Goal: Task Accomplishment & Management: Use online tool/utility

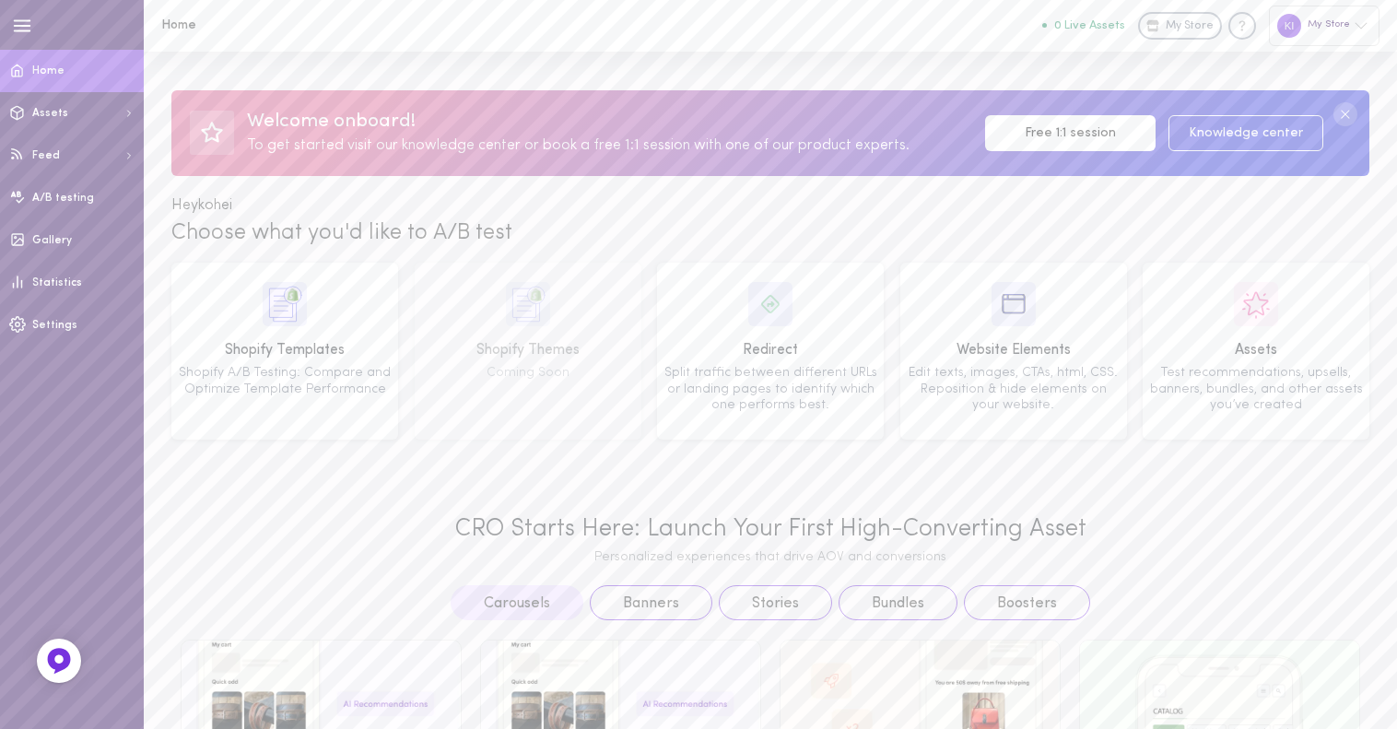
click at [1336, 114] on circle at bounding box center [1346, 114] width 24 height 24
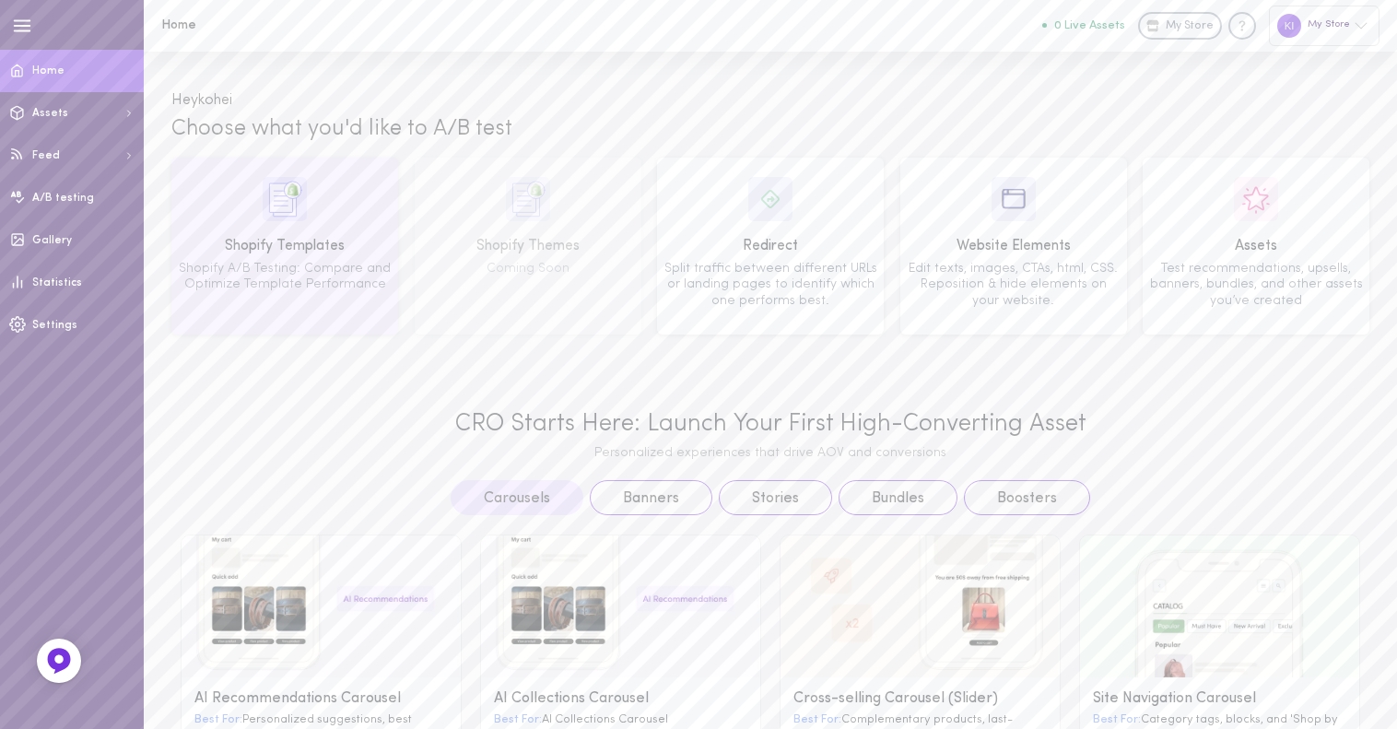
click at [324, 209] on div "Shopify Templates Shopify A/B Testing: Compare and Optimize Template Performance" at bounding box center [285, 246] width 214 height 138
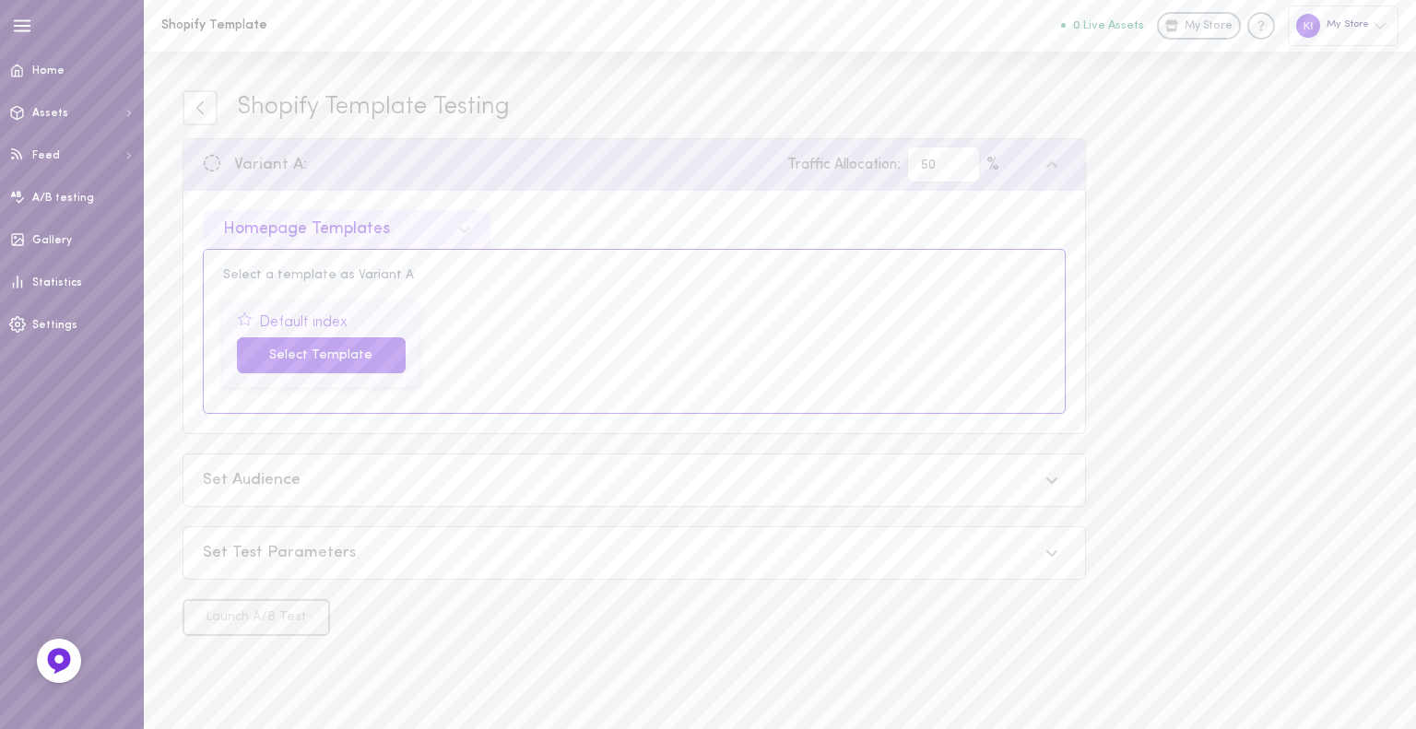
click at [364, 352] on button "Select Template" at bounding box center [321, 355] width 169 height 36
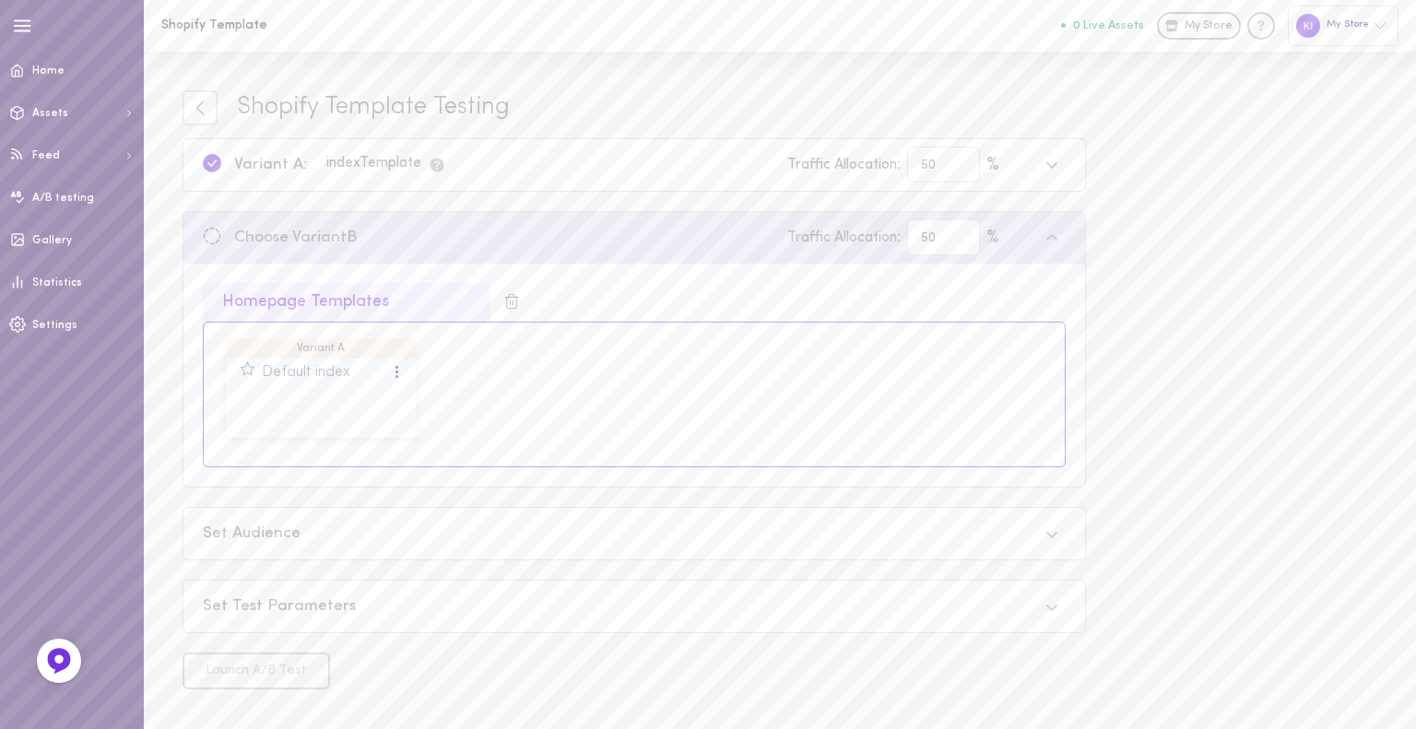
click at [331, 168] on div "index Template" at bounding box center [386, 165] width 120 height 18
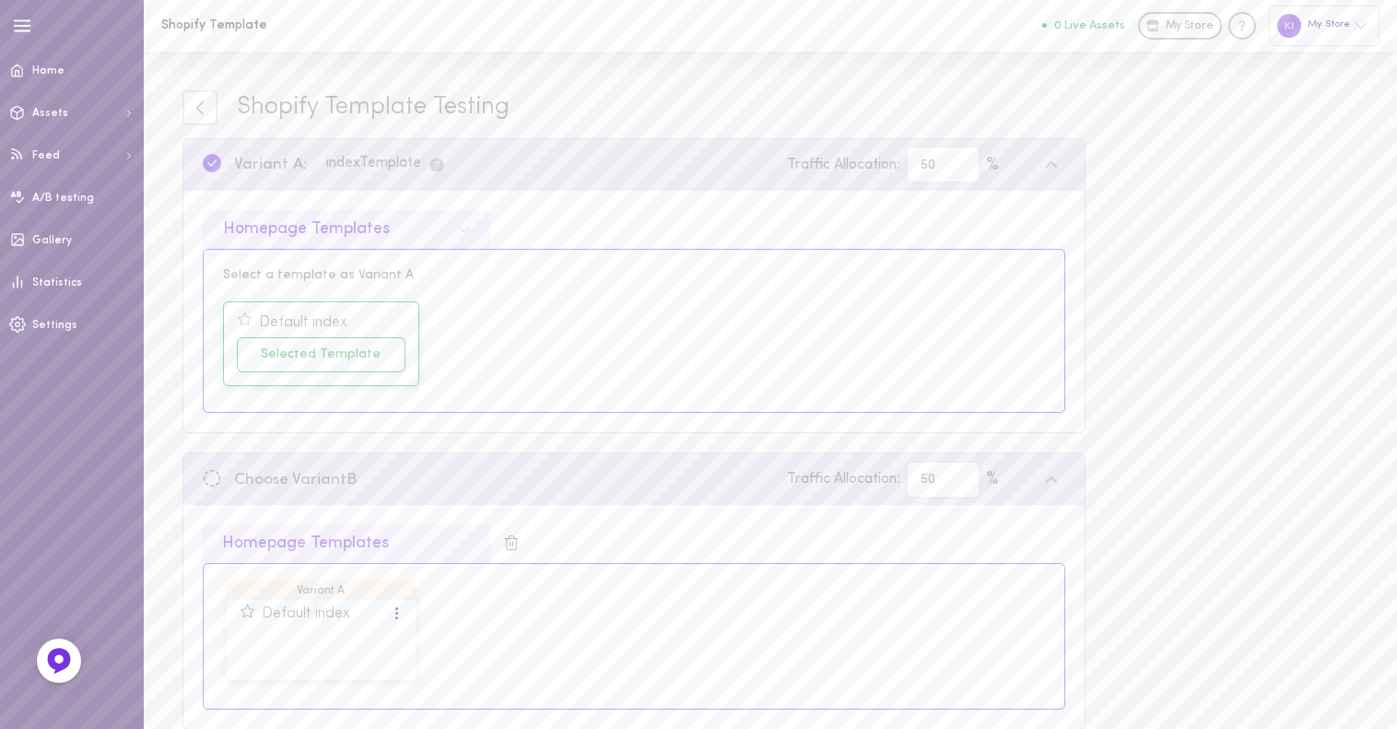
click at [520, 337] on div "Default index Selected Template" at bounding box center [634, 344] width 835 height 99
click at [442, 170] on icon "This is the template currently used on your Shopify store" at bounding box center [437, 165] width 14 height 14
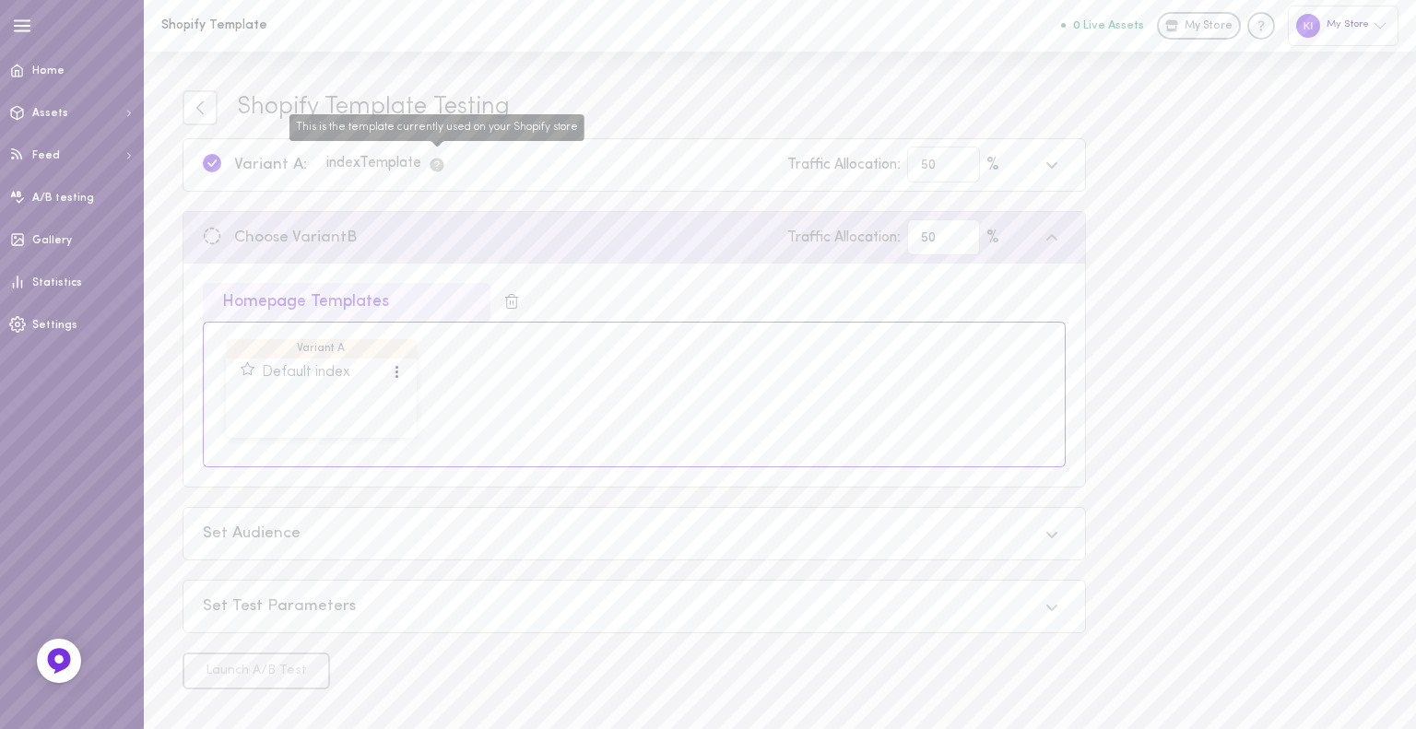
click at [442, 170] on icon "This is the template currently used on your Shopify store" at bounding box center [437, 165] width 14 height 14
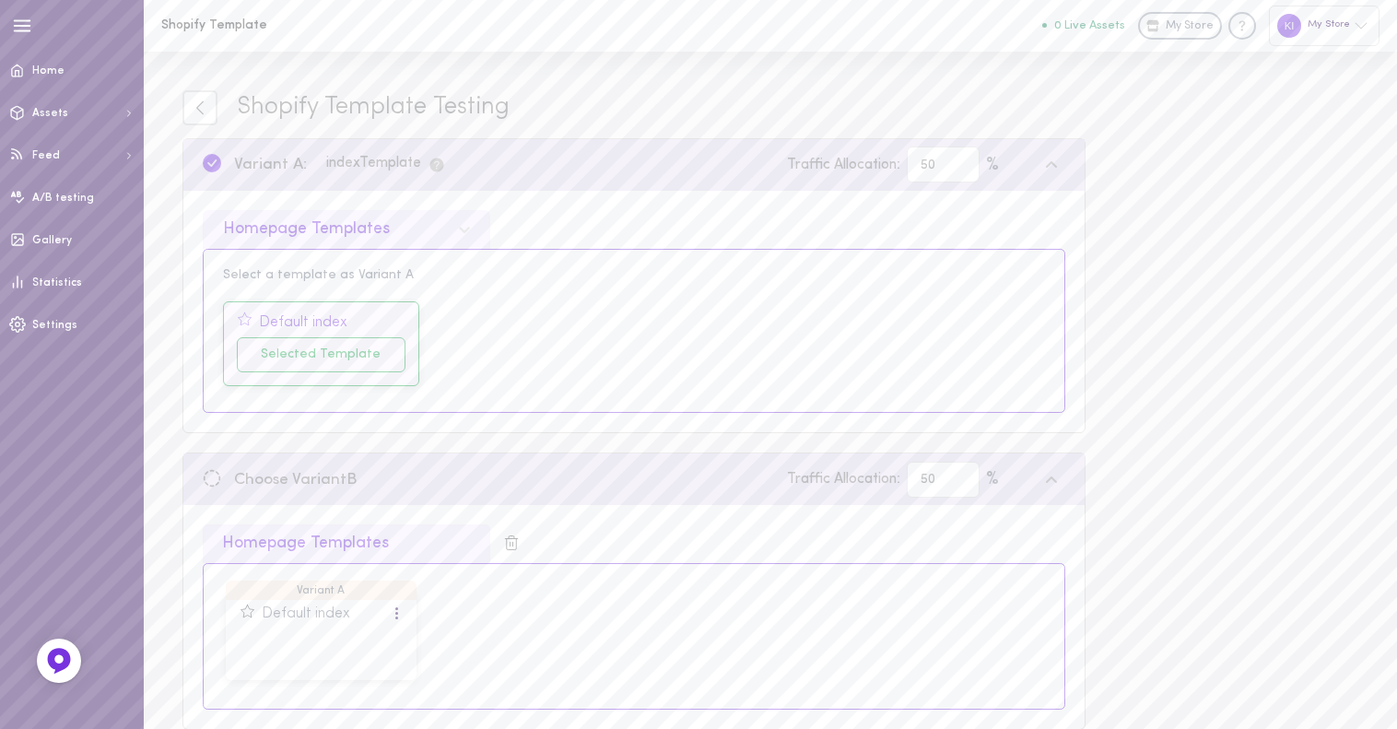
click at [248, 322] on icon at bounding box center [245, 320] width 16 height 16
click at [243, 610] on icon at bounding box center [248, 612] width 16 height 16
click at [1236, 31] on icon "Knowledge center" at bounding box center [1242, 26] width 18 height 18
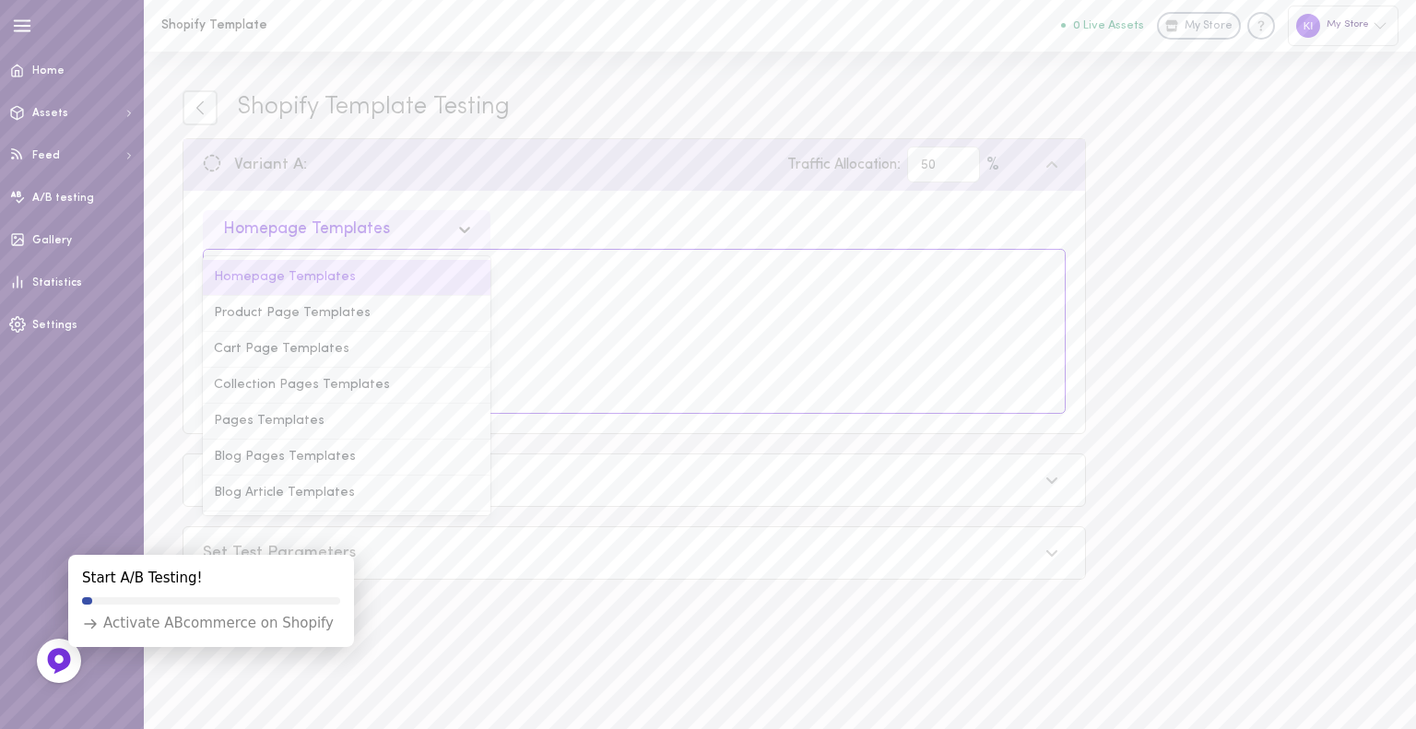
click at [381, 228] on div "Homepage Templates" at bounding box center [306, 229] width 167 height 17
click at [314, 409] on div "Pages Templates" at bounding box center [347, 422] width 288 height 36
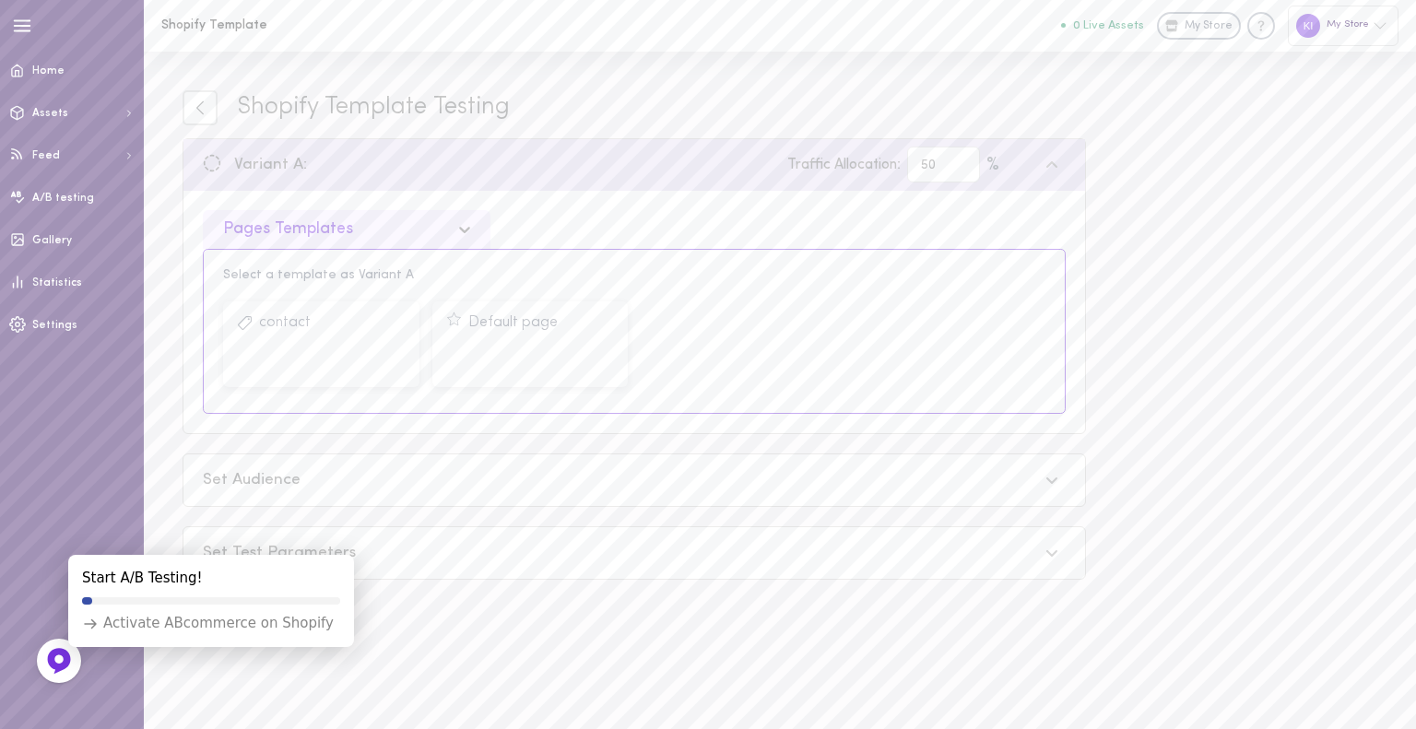
click at [416, 223] on div "Pages Templates" at bounding box center [331, 229] width 235 height 18
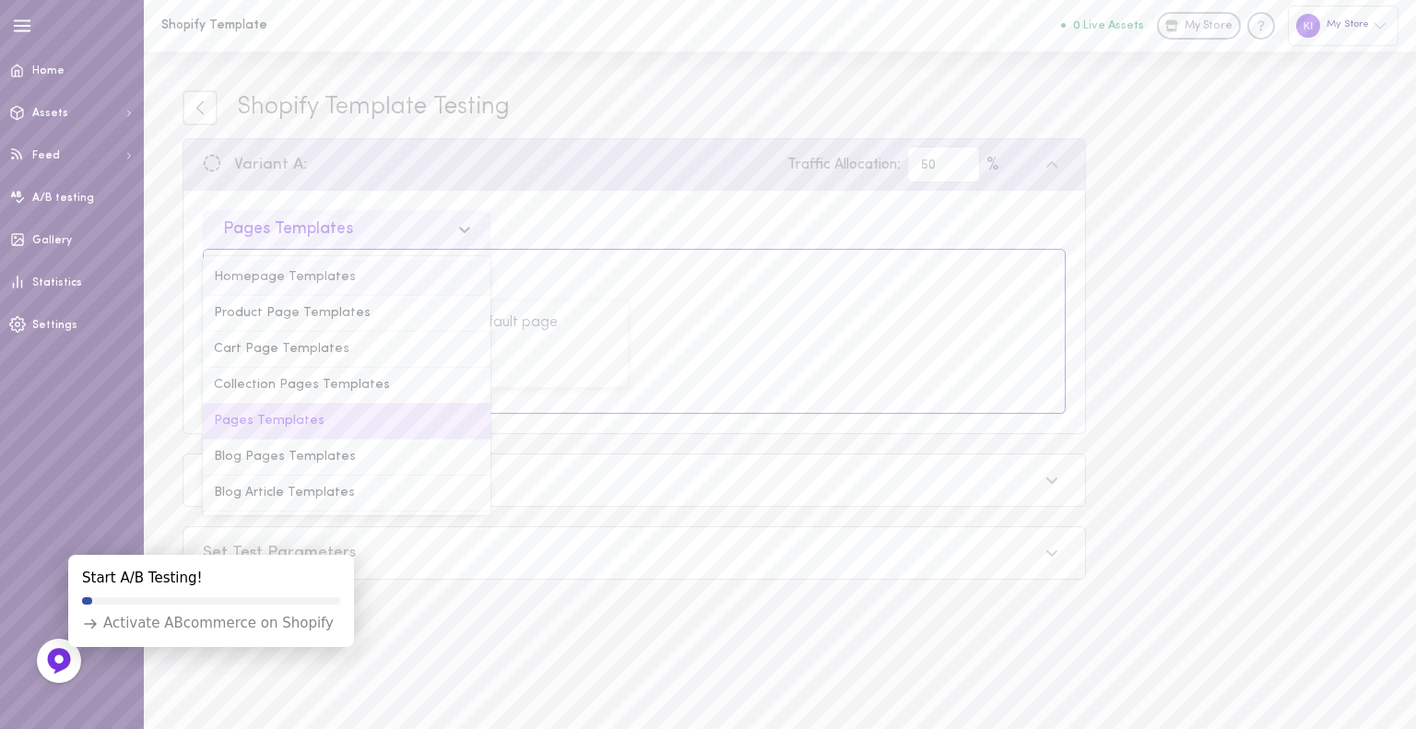
click at [352, 279] on div "Homepage Templates" at bounding box center [347, 278] width 288 height 36
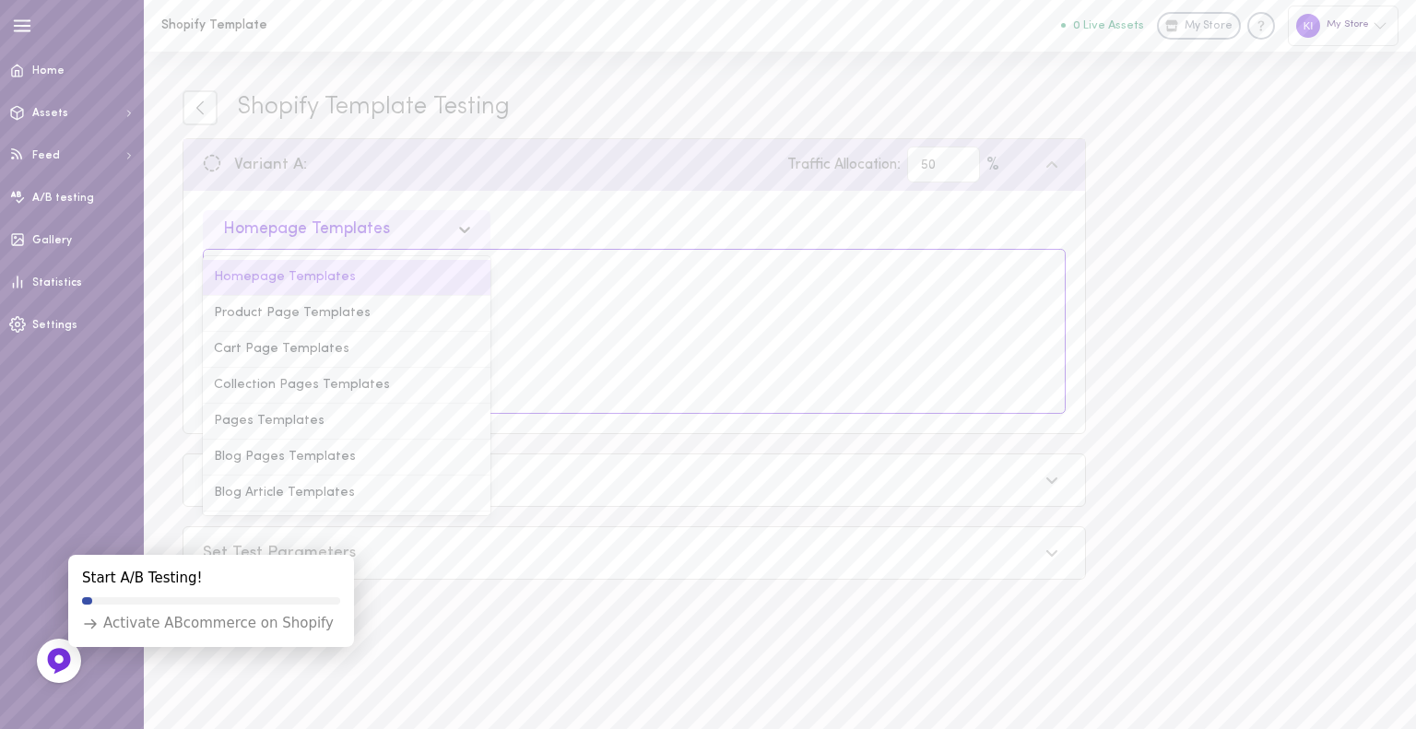
click at [353, 230] on div "Homepage Templates" at bounding box center [306, 229] width 167 height 17
click at [296, 324] on div "Product Page Templates" at bounding box center [347, 314] width 288 height 36
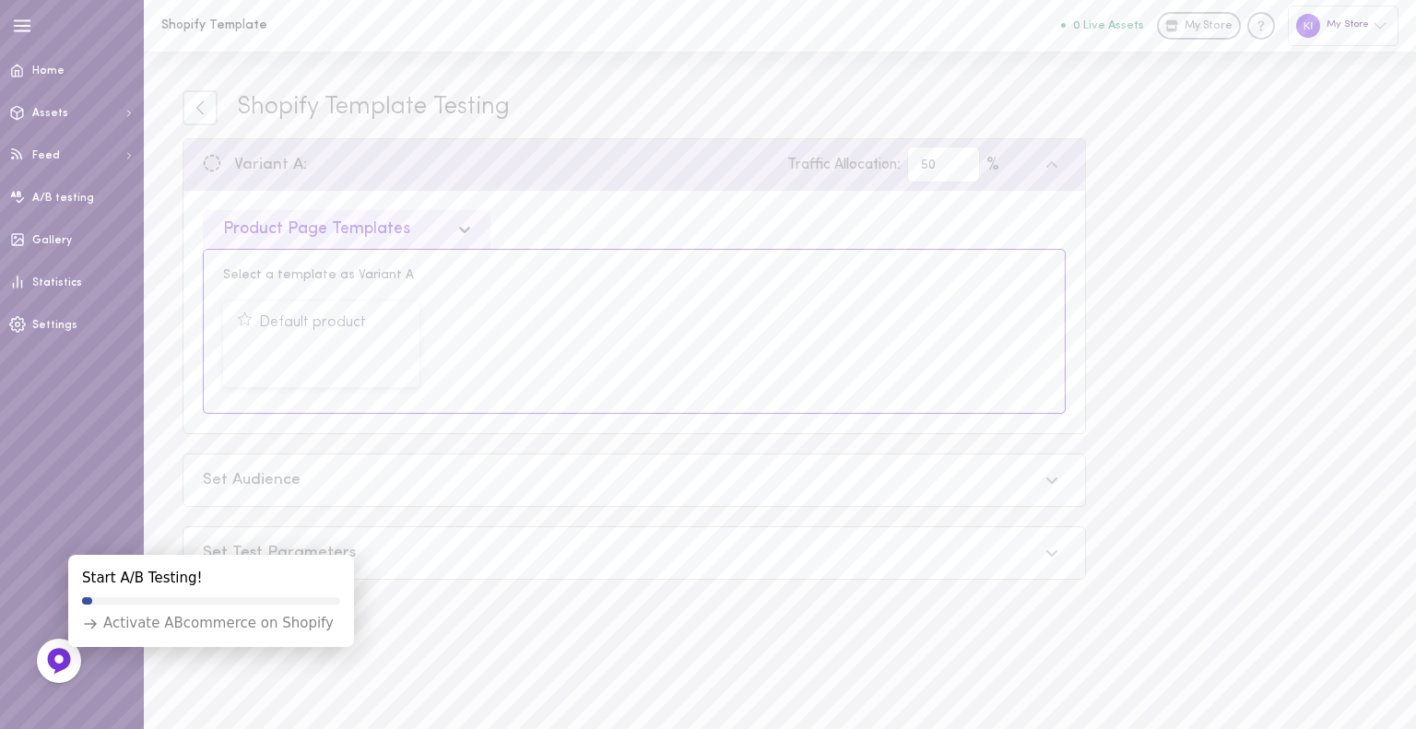
click at [359, 229] on div "Product Page Templates" at bounding box center [316, 229] width 187 height 17
click at [339, 230] on div "Homepage Templates" at bounding box center [306, 229] width 167 height 17
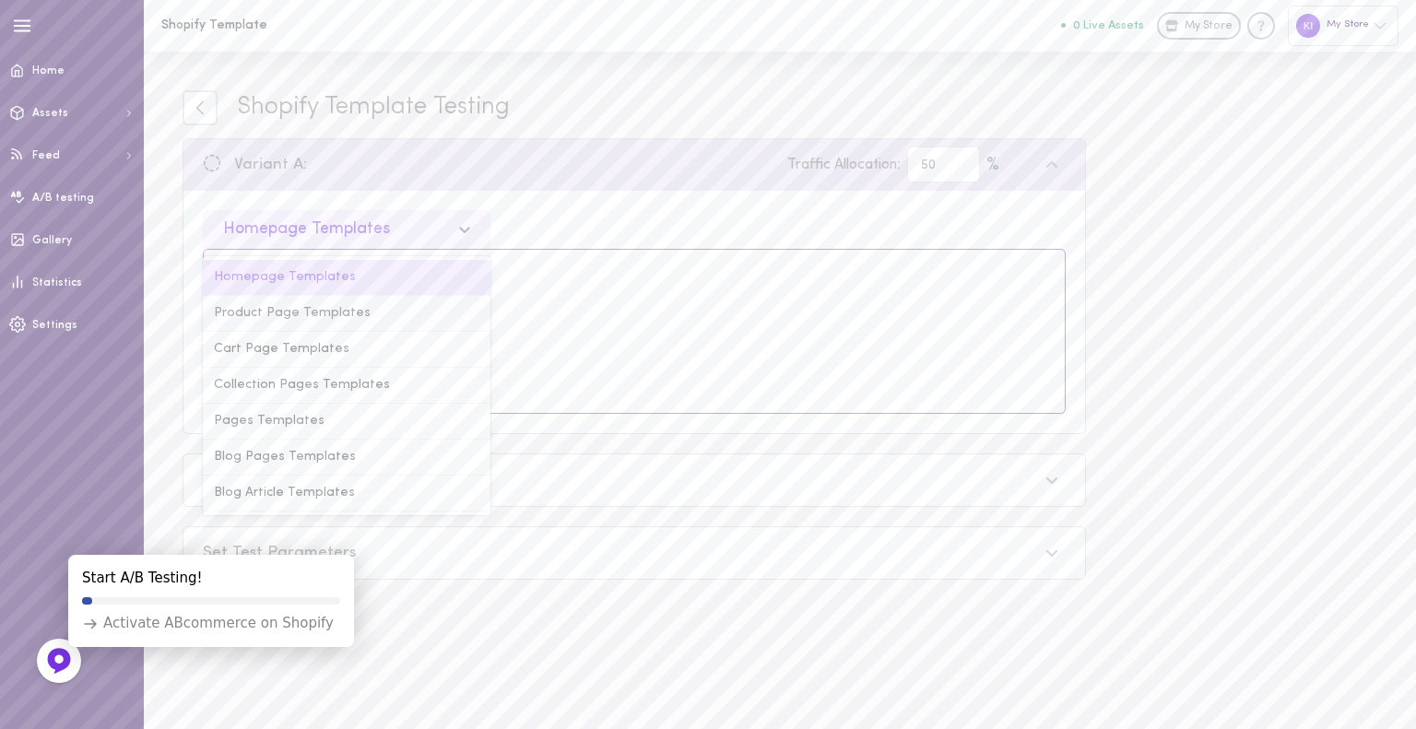
click at [340, 317] on div "Product Page Templates" at bounding box center [347, 314] width 288 height 36
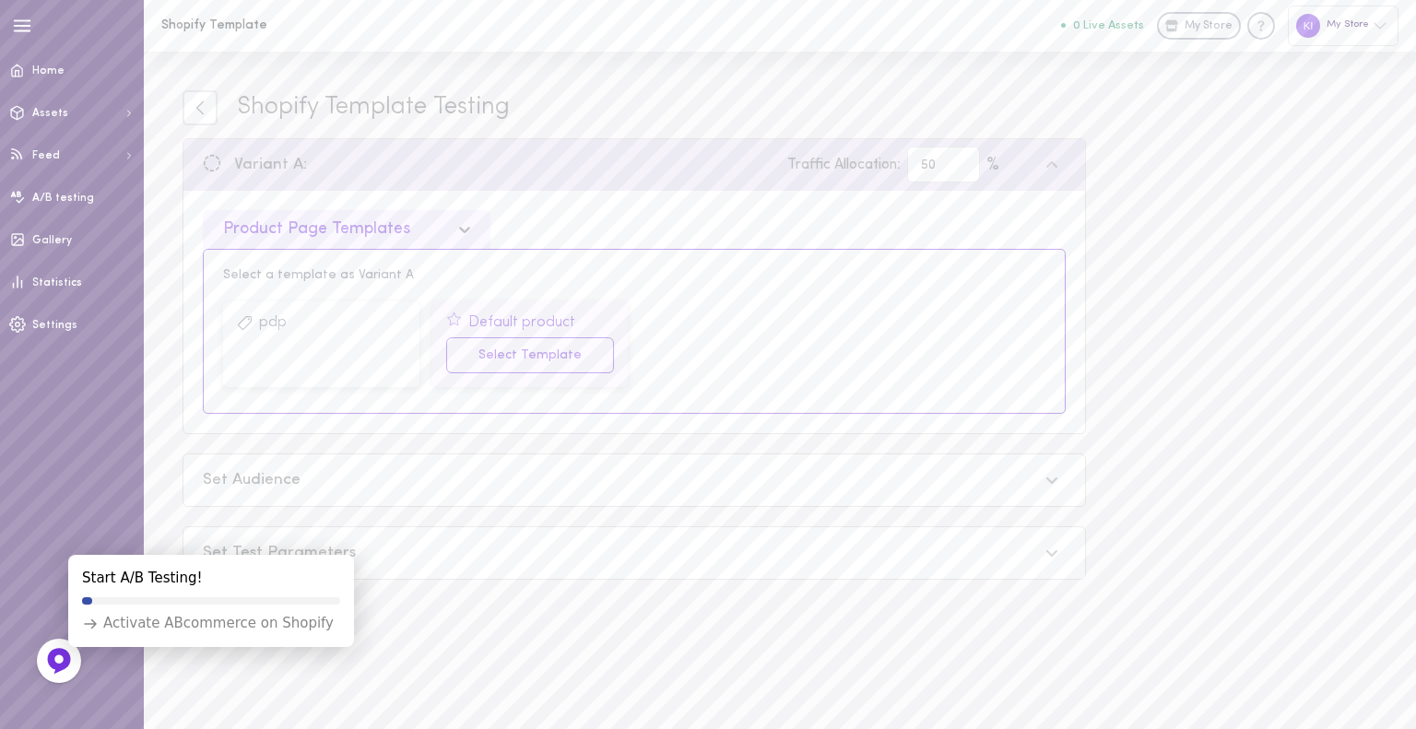
click at [486, 319] on div "Default product" at bounding box center [521, 323] width 107 height 17
click at [482, 364] on button "Select Template" at bounding box center [530, 355] width 169 height 36
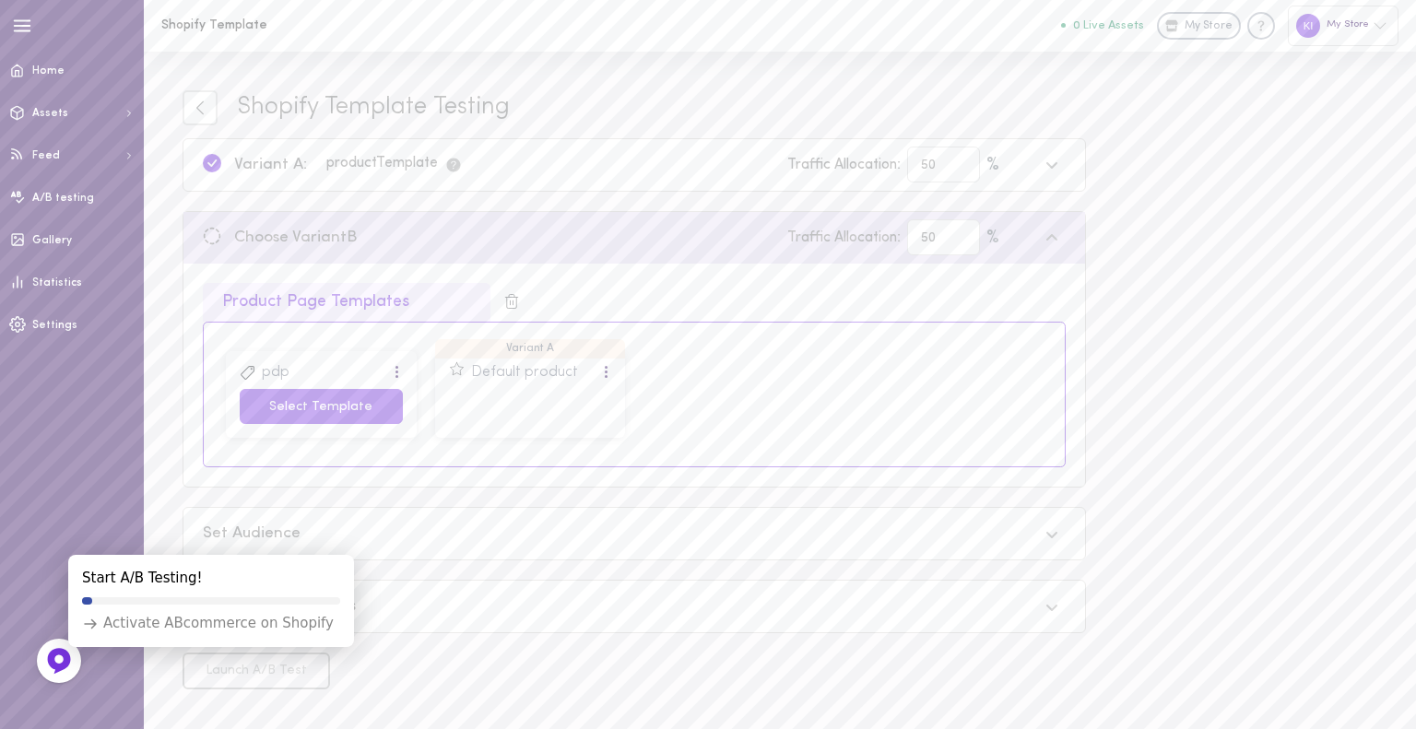
click at [301, 398] on button "Select Template" at bounding box center [321, 407] width 163 height 36
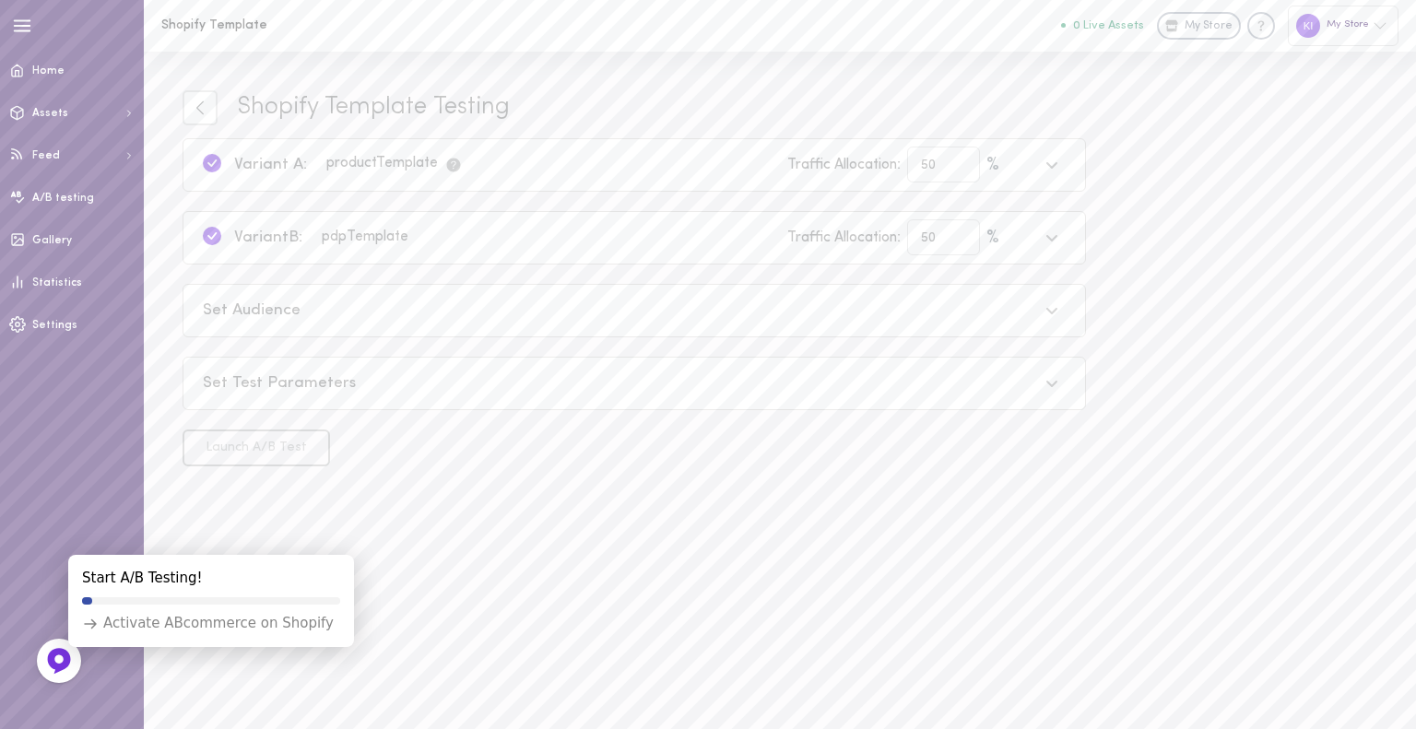
click at [402, 312] on div "Set Audience" at bounding box center [620, 311] width 835 height 23
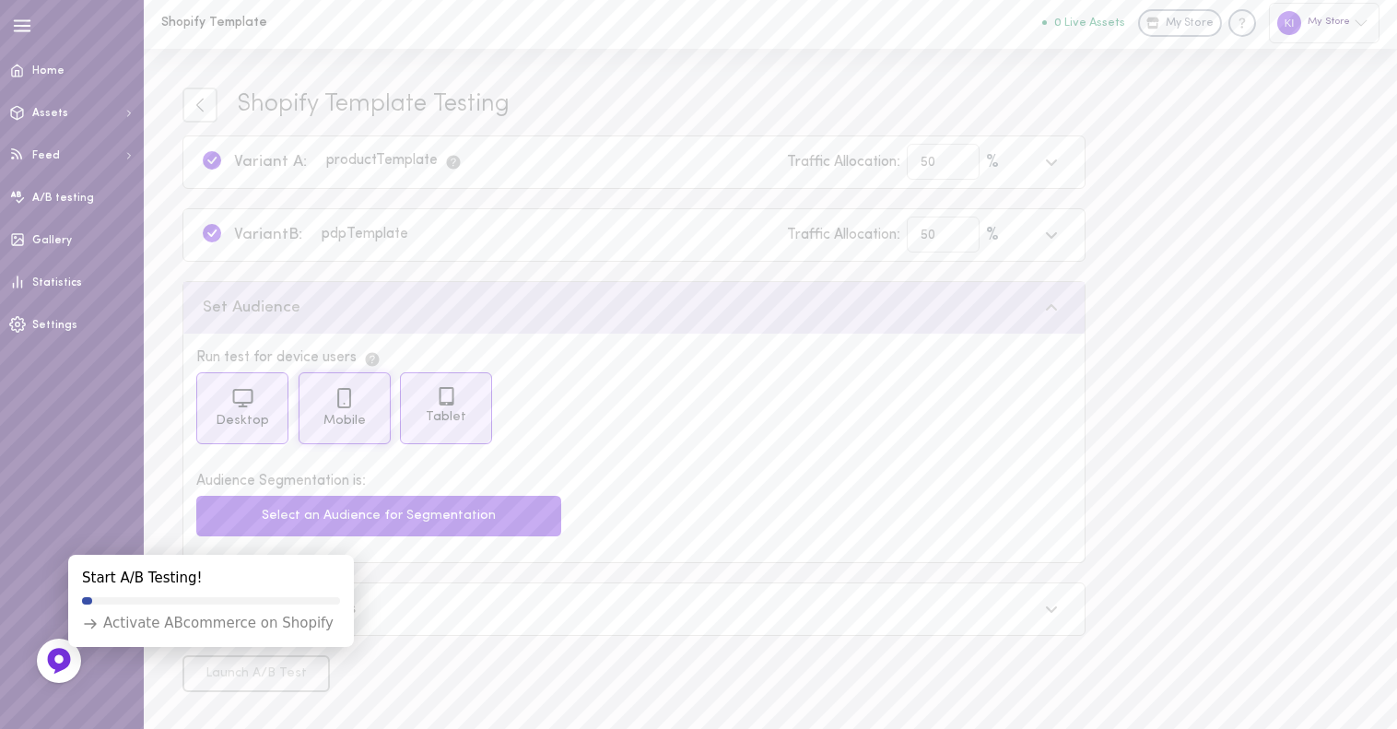
scroll to position [4, 0]
click at [336, 539] on icon at bounding box center [342, 535] width 12 height 12
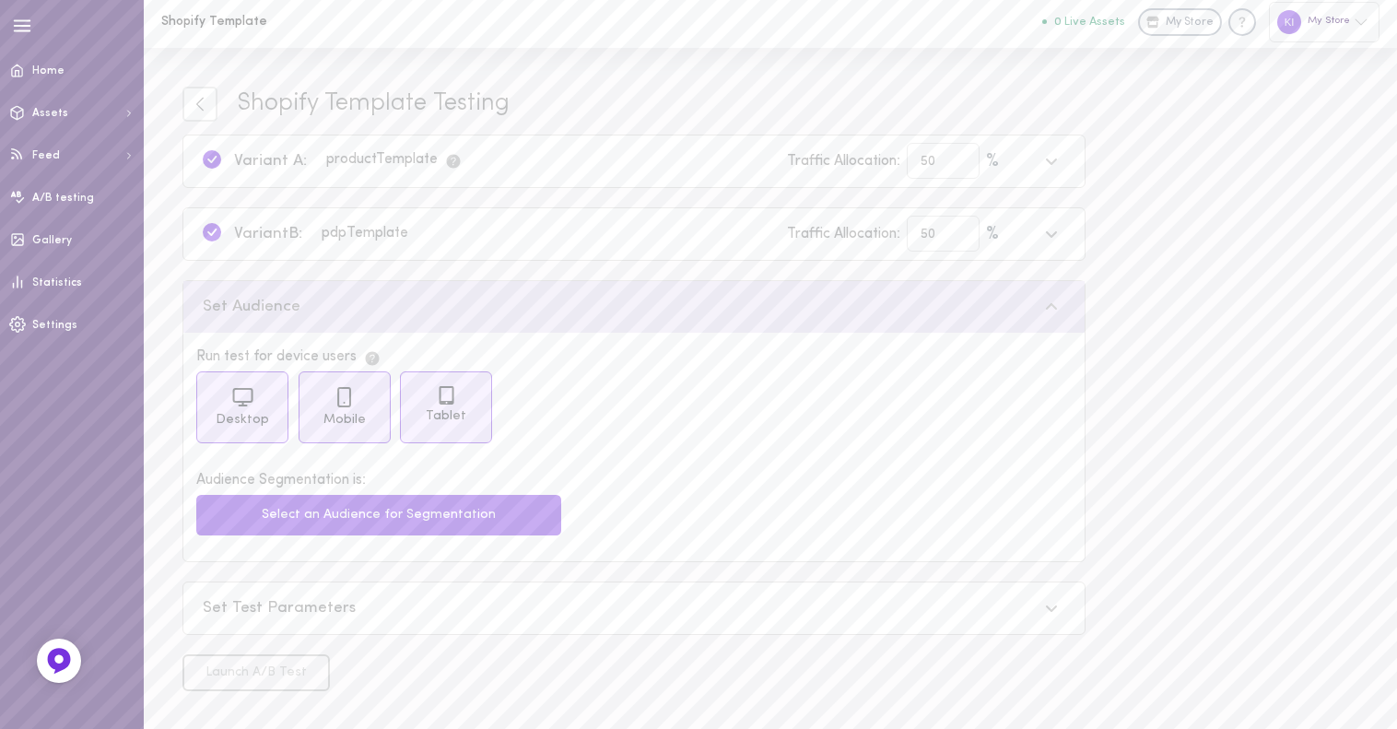
click at [361, 594] on div "Set Test Parameters" at bounding box center [633, 609] width 901 height 52
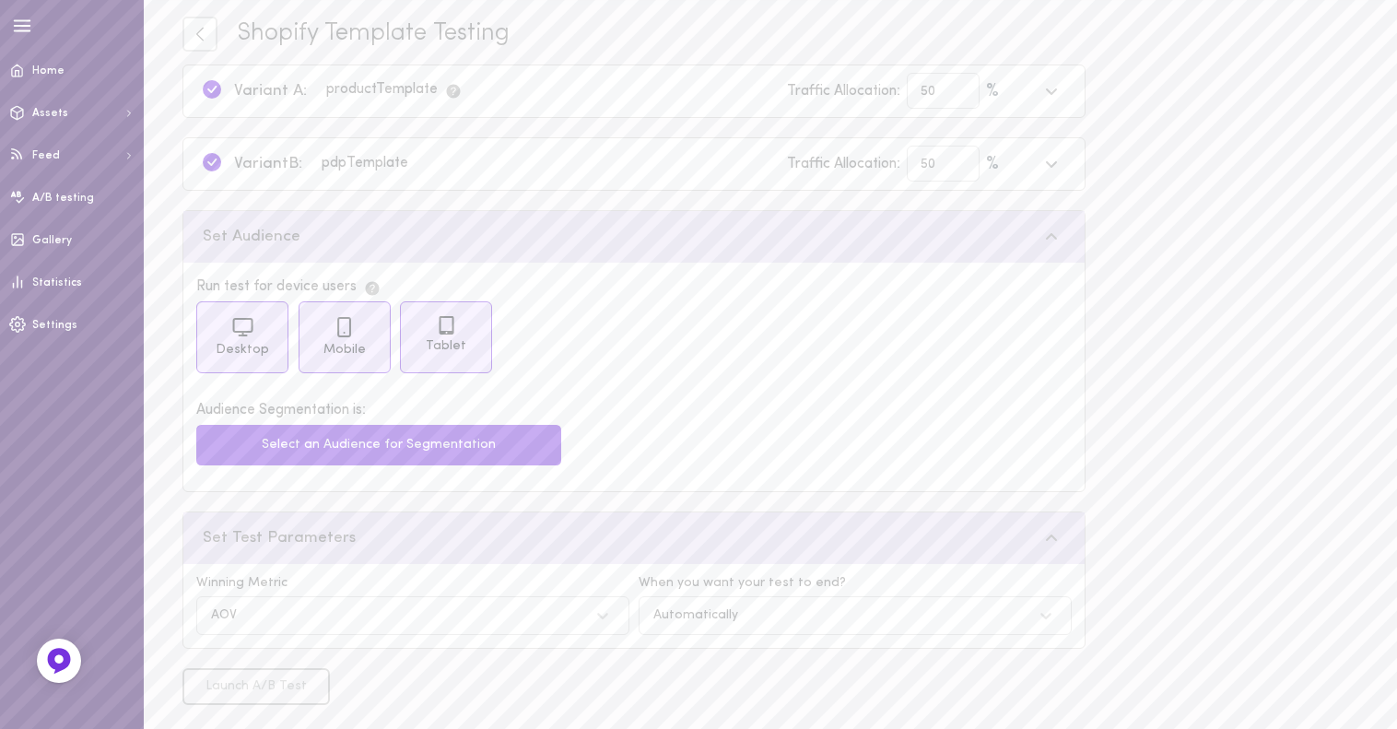
scroll to position [77, 0]
click at [694, 608] on div "Automatically" at bounding box center [696, 612] width 85 height 13
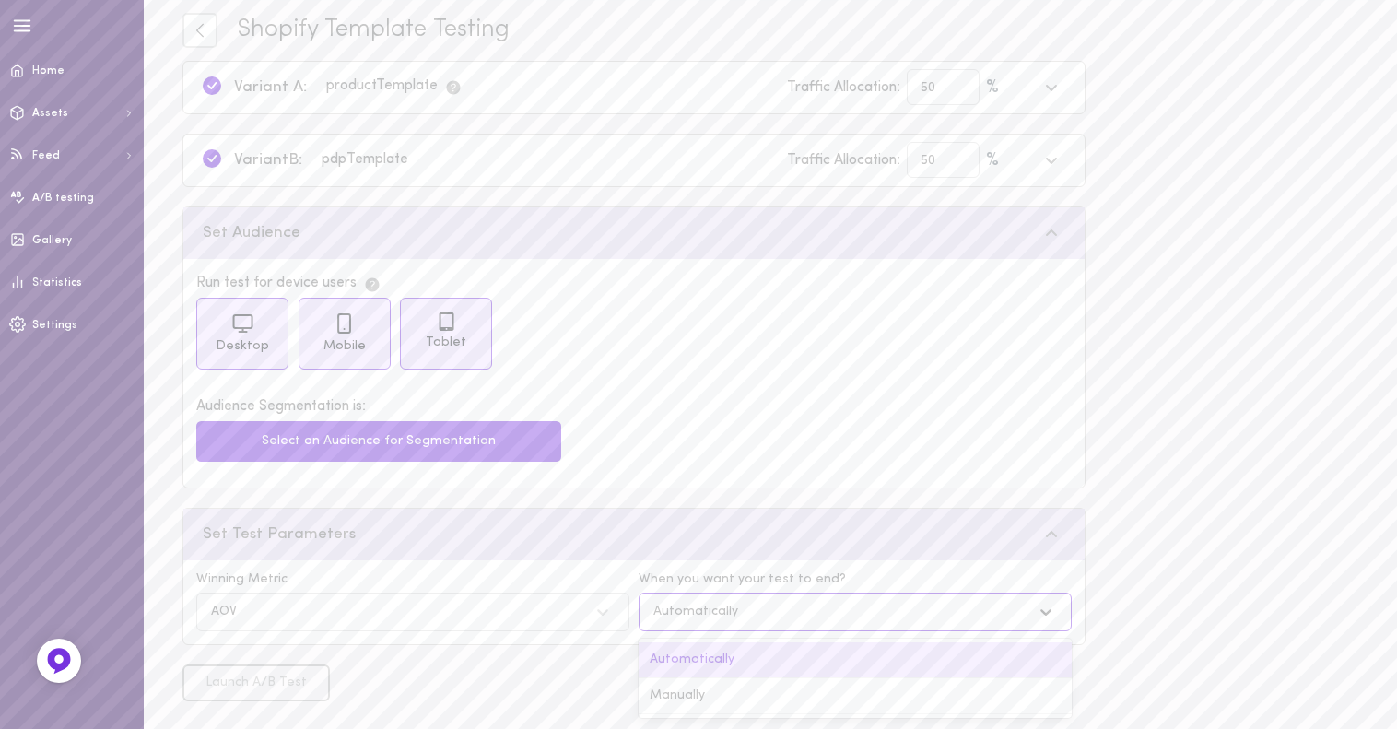
click at [603, 541] on div "Set Test Parameters" at bounding box center [620, 535] width 835 height 23
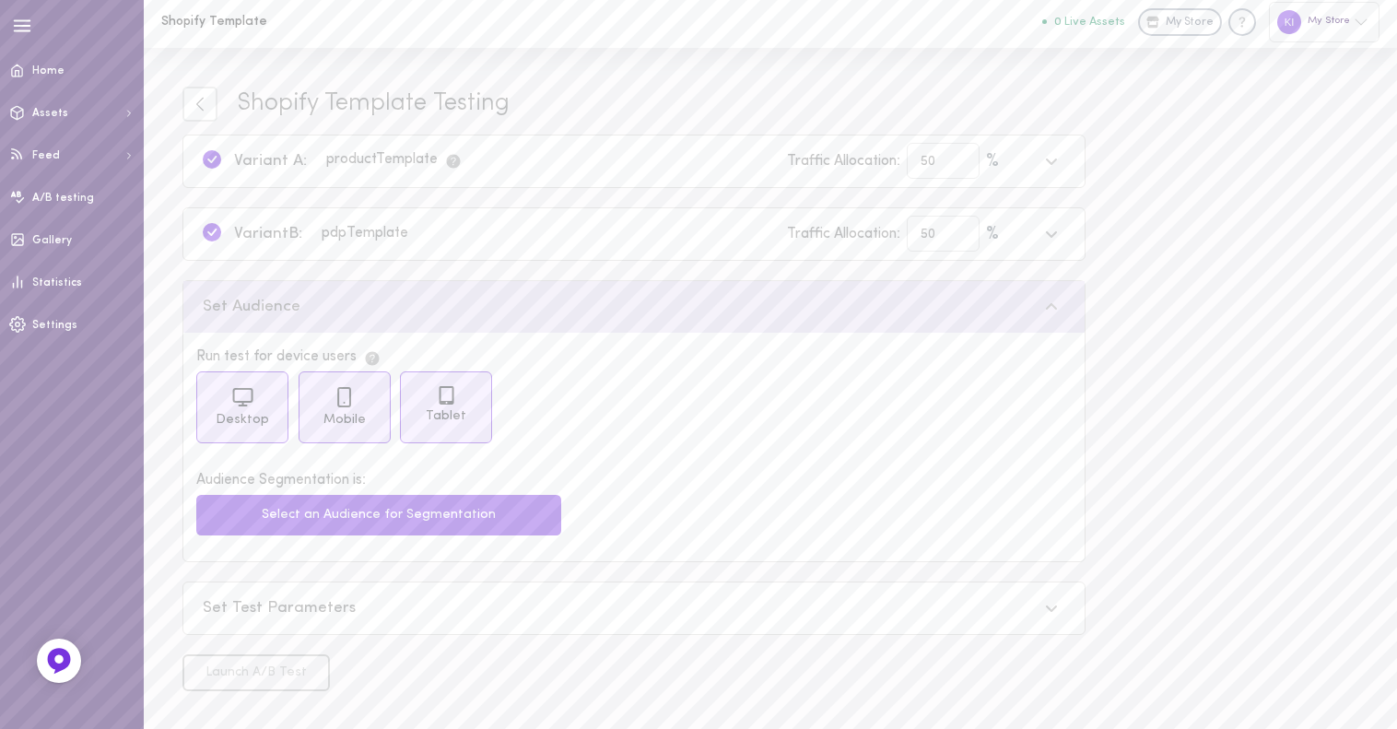
scroll to position [4, 0]
click at [505, 522] on button "Select an Audience for Segmentation" at bounding box center [378, 515] width 365 height 41
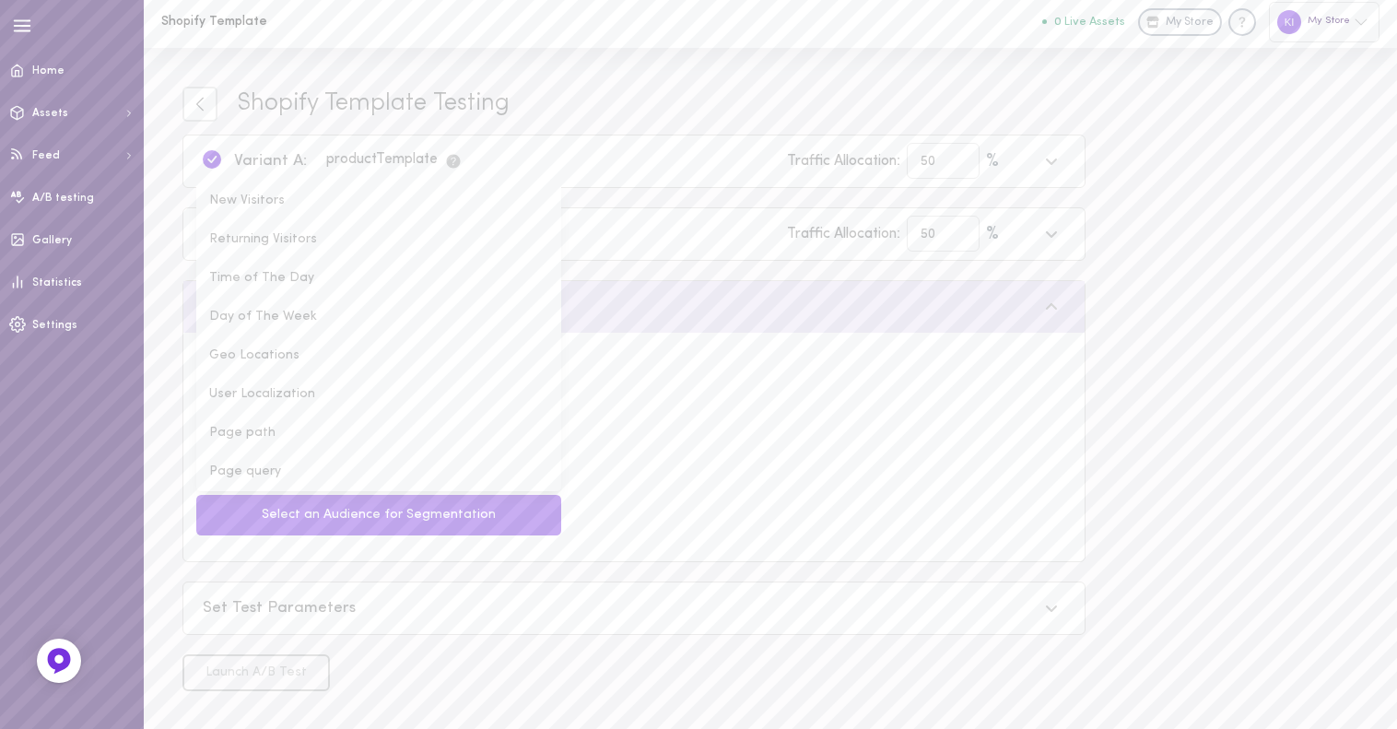
click at [149, 430] on div "Shopify Template Testing Variant A: product Template Traffic Allocation: 50 % V…" at bounding box center [771, 389] width 1254 height 682
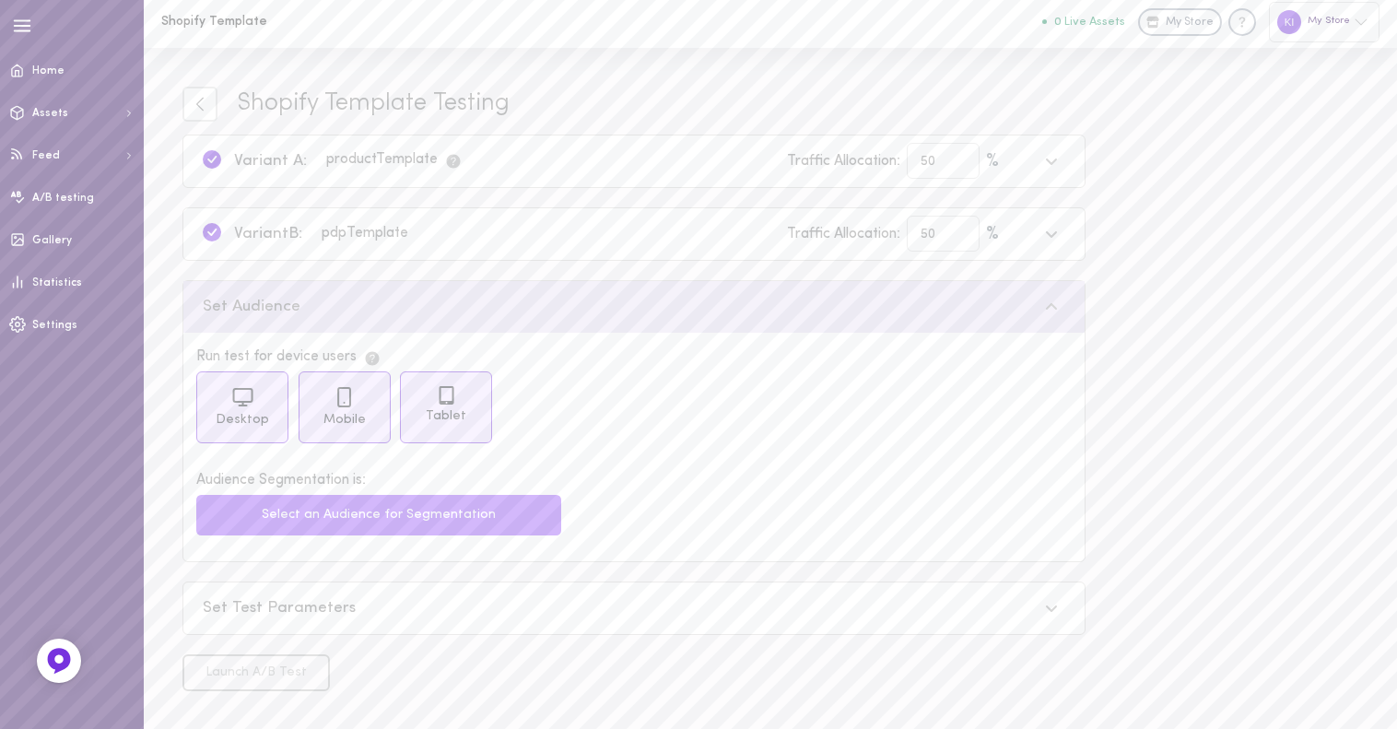
click at [309, 509] on button "Select an Audience for Segmentation" at bounding box center [378, 515] width 365 height 41
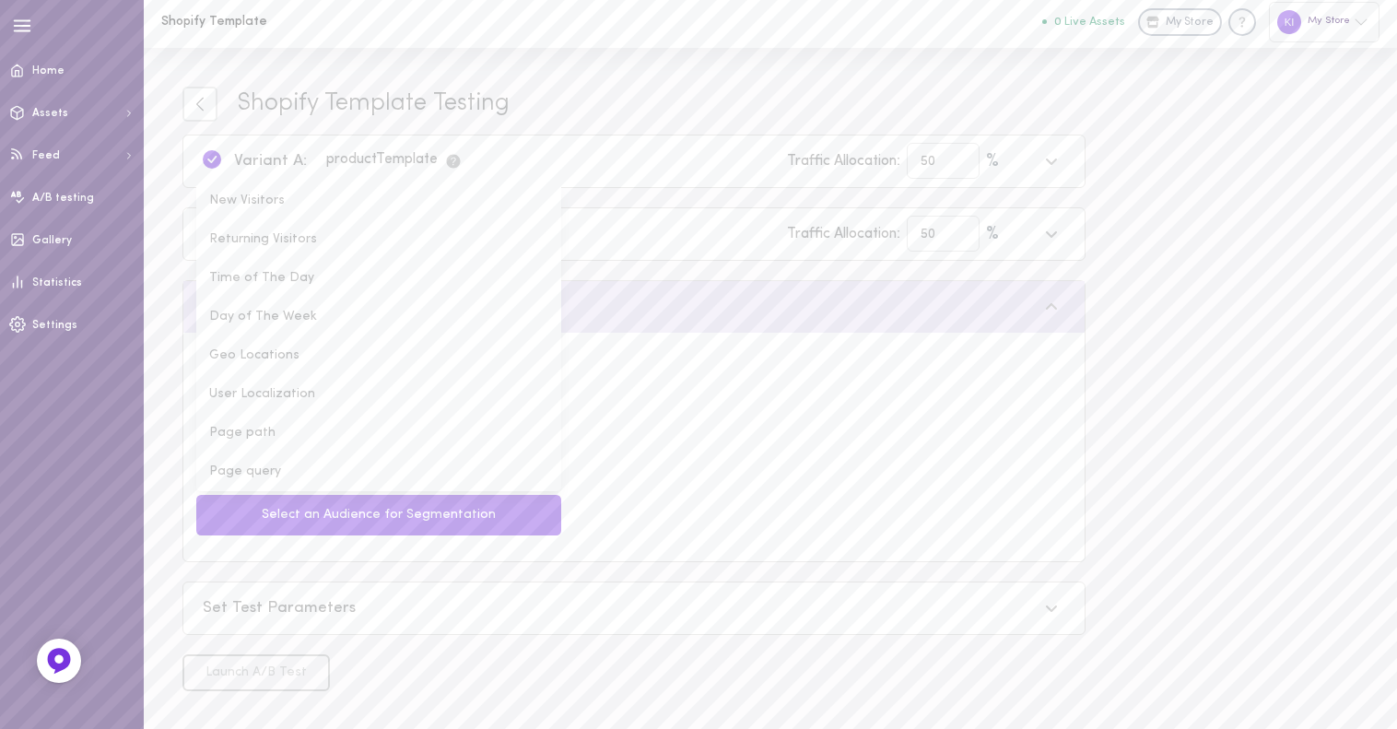
click at [170, 347] on div "Shopify Template Testing Variant A: product Template Traffic Allocation: 50 % V…" at bounding box center [771, 389] width 1254 height 682
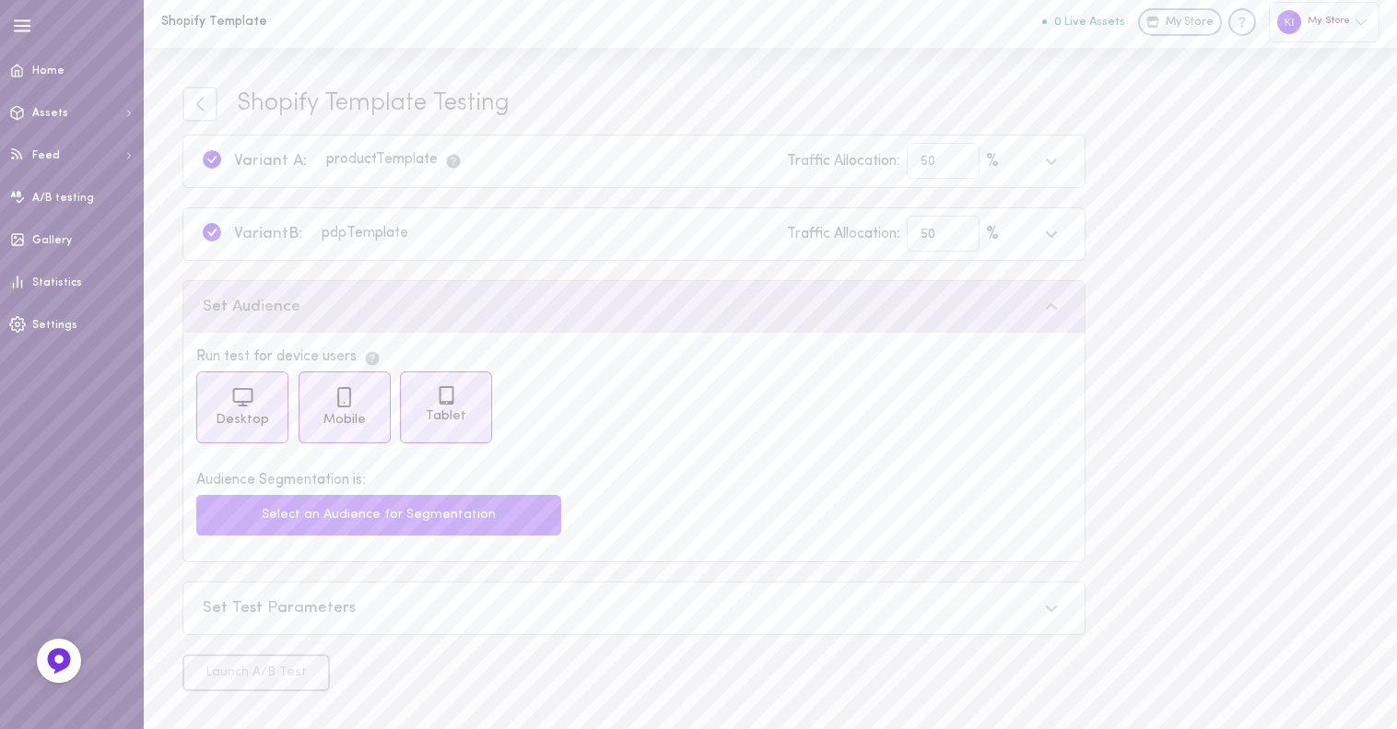
click at [377, 526] on button "Select an Audience for Segmentation" at bounding box center [378, 515] width 365 height 41
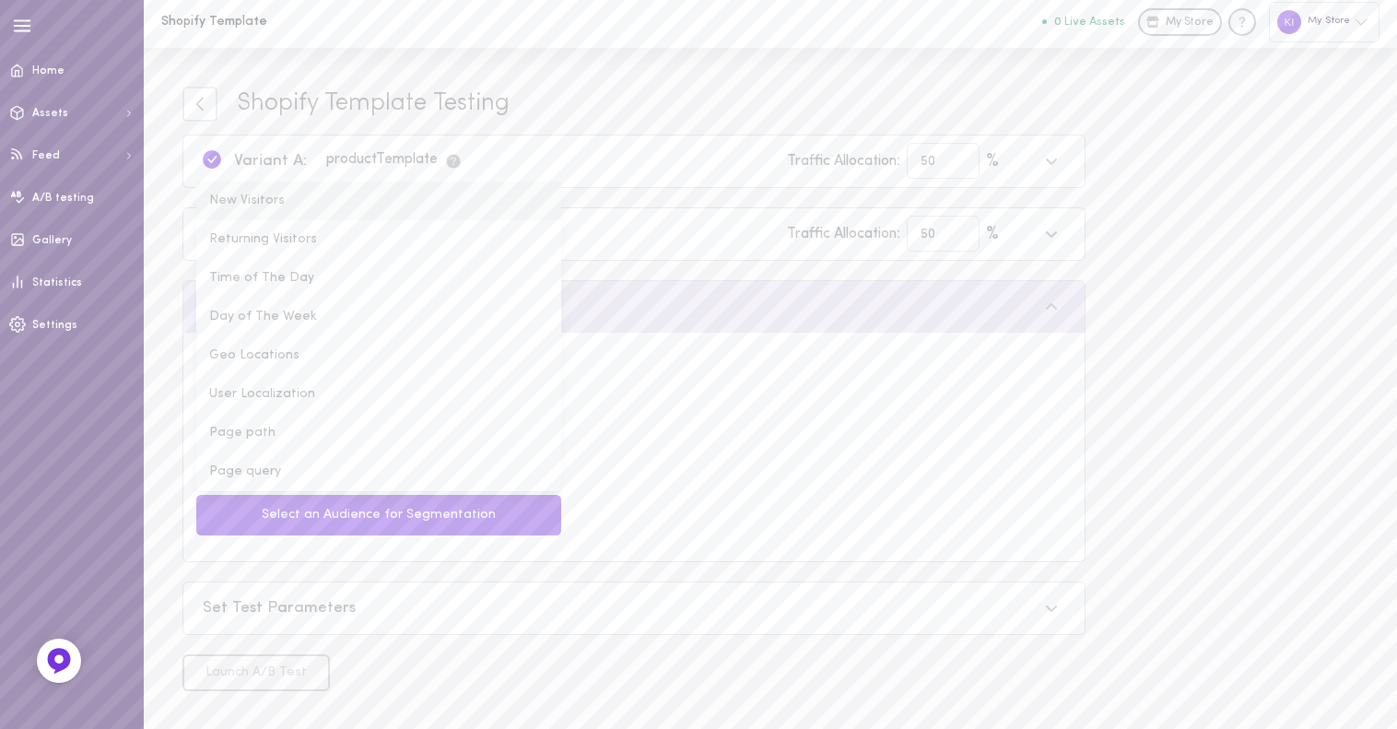
click at [300, 198] on li "New Visitors" at bounding box center [378, 201] width 365 height 39
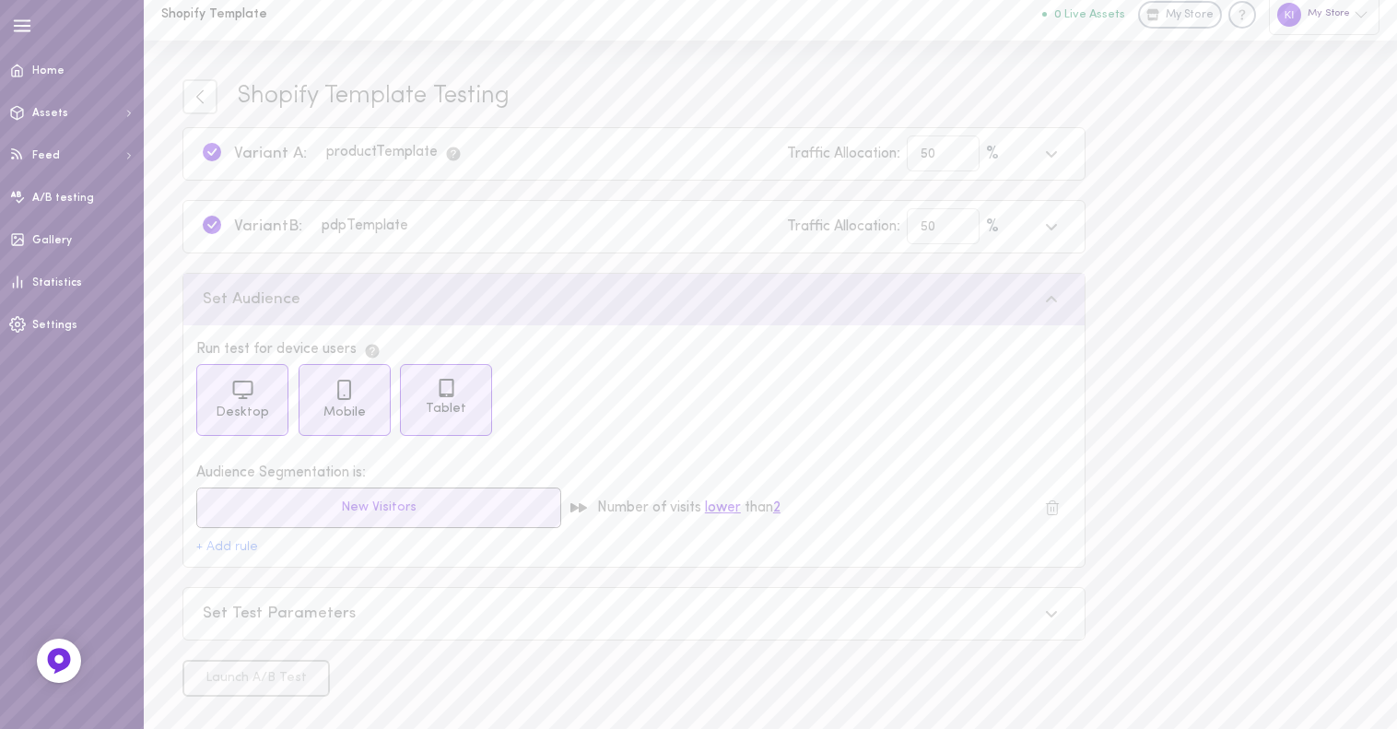
scroll to position [17, 0]
click at [299, 607] on div "Set Test Parameters" at bounding box center [620, 608] width 835 height 23
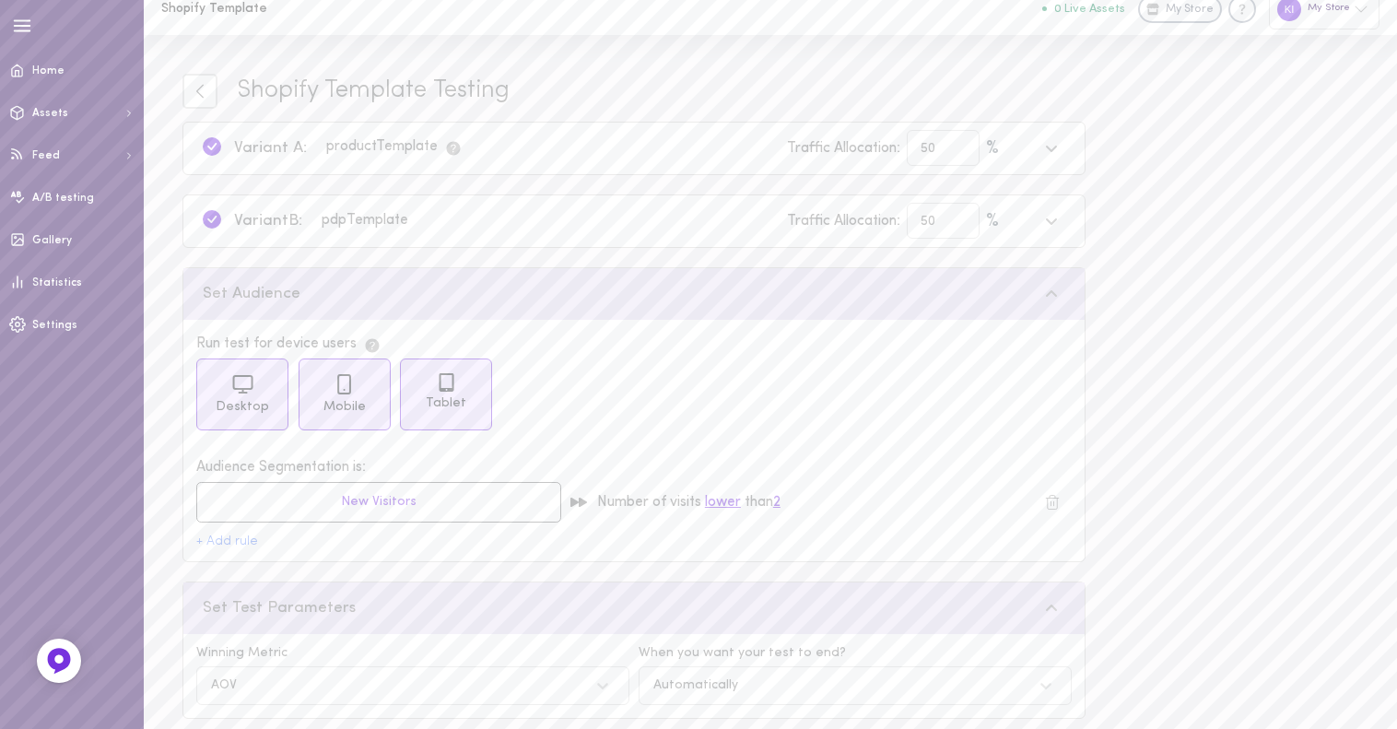
scroll to position [100, 0]
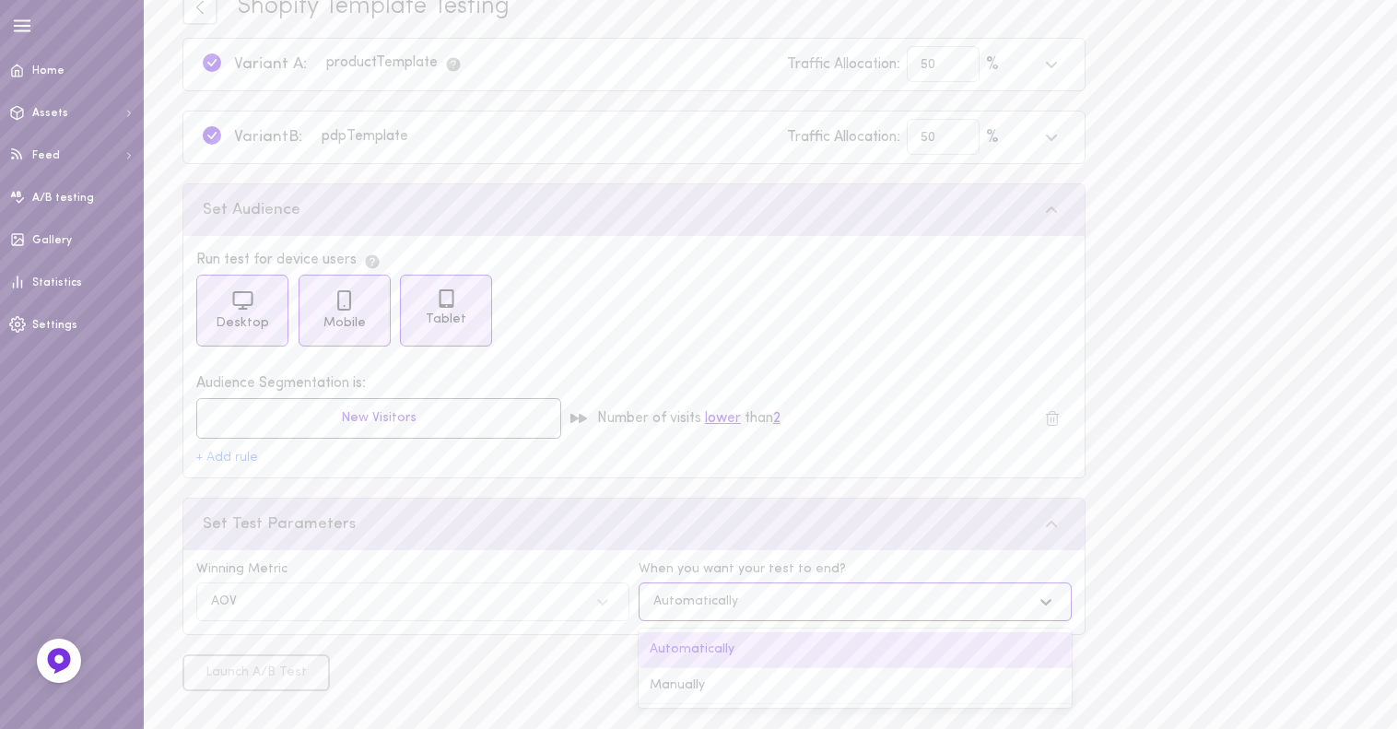
click at [678, 598] on div "Automatically" at bounding box center [696, 601] width 85 height 13
click at [1158, 494] on div "Shopify Template Testing Variant A: product Template Traffic Allocation: 50 % V…" at bounding box center [771, 340] width 1254 height 779
click at [971, 599] on div "Automatically" at bounding box center [836, 602] width 385 height 18
click at [944, 687] on div "Manually" at bounding box center [855, 686] width 433 height 36
click at [1117, 627] on div "Shopify Template Testing Variant A: product Template Traffic Allocation: 50 % V…" at bounding box center [771, 340] width 1254 height 779
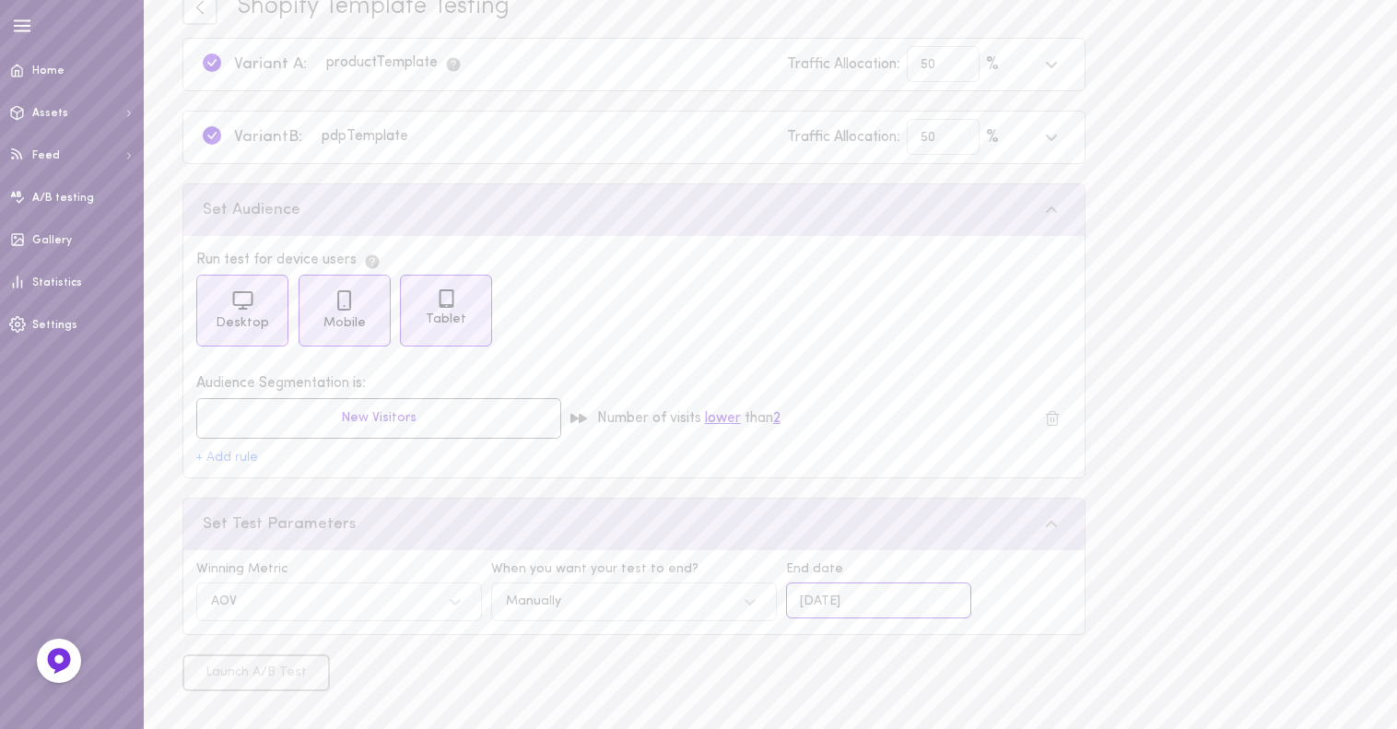
click at [889, 594] on input "23.09.2025" at bounding box center [878, 601] width 185 height 36
click at [881, 529] on div "24" at bounding box center [885, 524] width 22 height 22
type input "24.09.2025"
click at [1136, 552] on div "Shopify Template Testing Variant A: product Template Traffic Allocation: 50 % V…" at bounding box center [771, 340] width 1254 height 779
click at [556, 589] on div "Manually" at bounding box center [634, 602] width 286 height 39
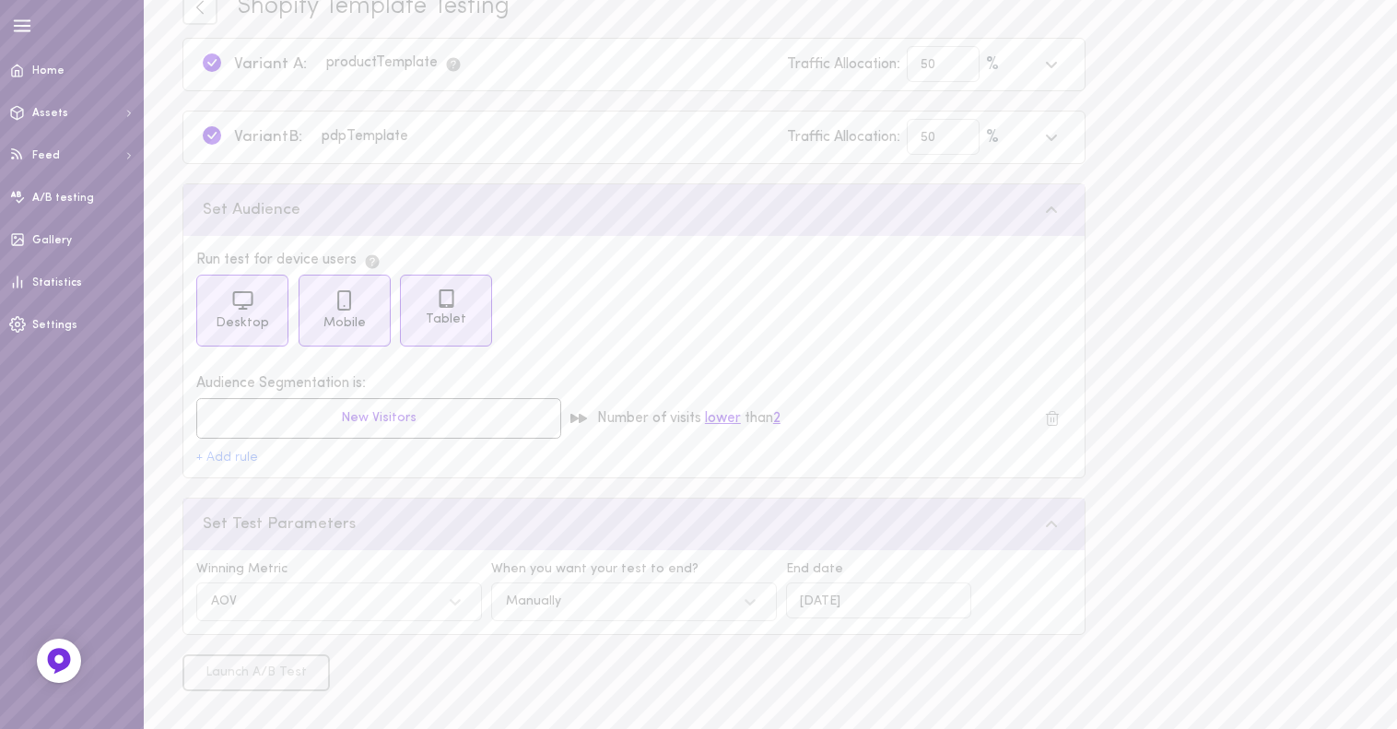
click at [842, 666] on div "Launch A/B Test" at bounding box center [634, 672] width 922 height 37
click at [602, 604] on div "Manually" at bounding box center [616, 602] width 238 height 18
click at [592, 655] on div "Automatically" at bounding box center [634, 650] width 286 height 36
click at [592, 655] on div "Launch A/B Test" at bounding box center [634, 672] width 922 height 37
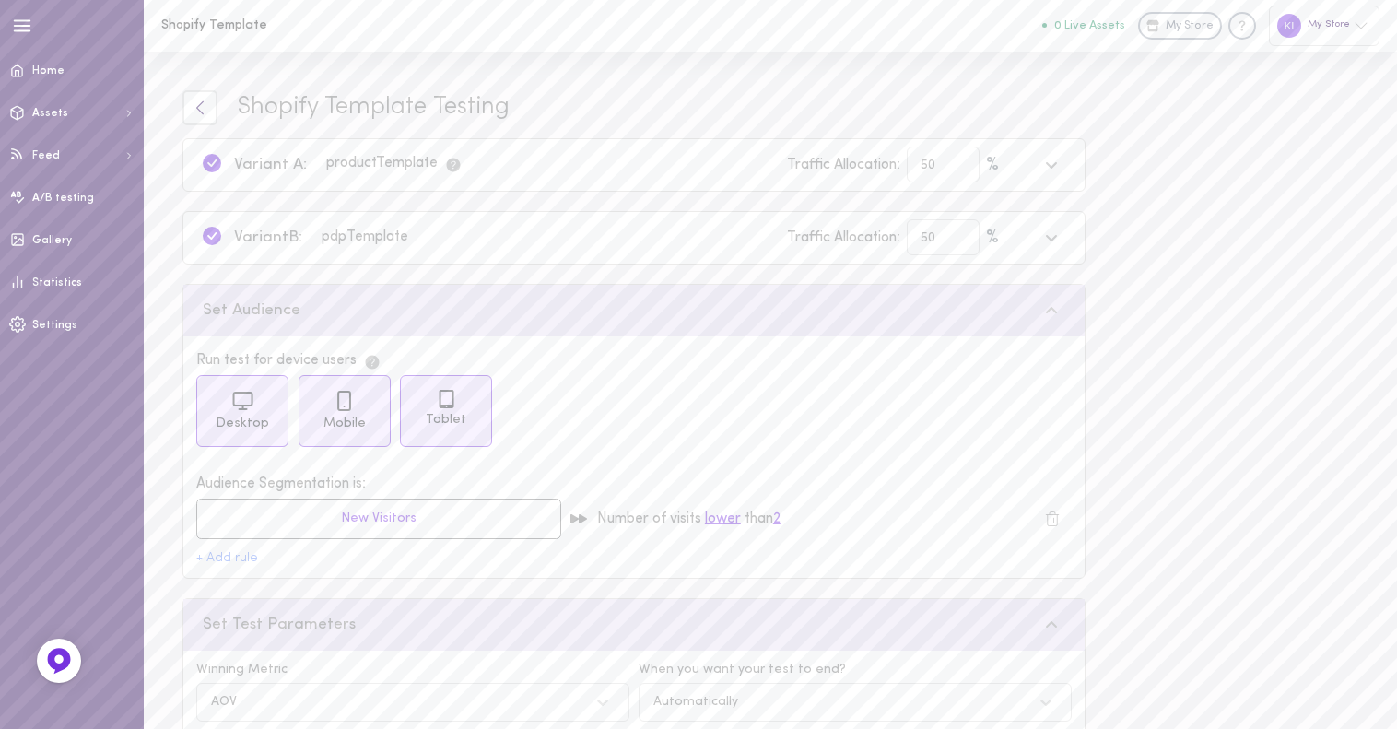
click at [206, 105] on icon at bounding box center [200, 108] width 17 height 17
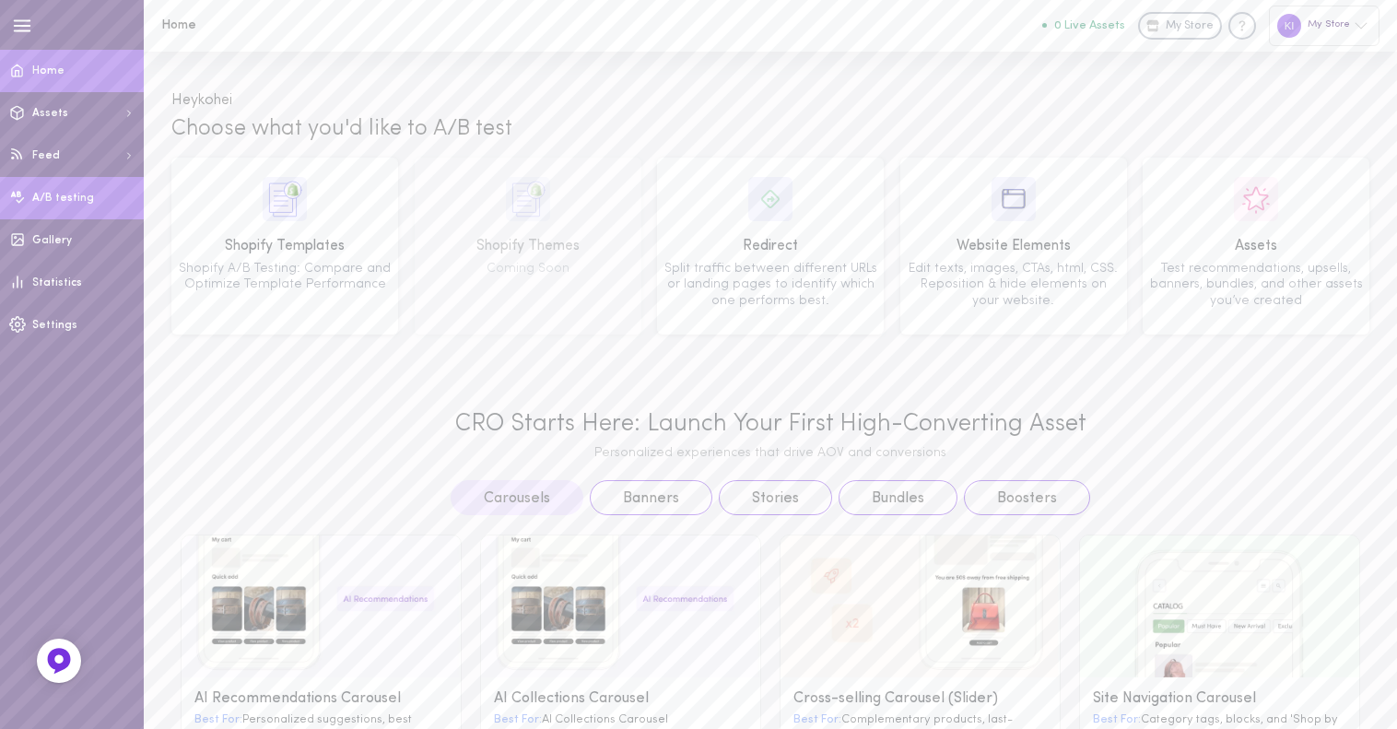
click at [88, 198] on link "A/B testing" at bounding box center [72, 198] width 144 height 42
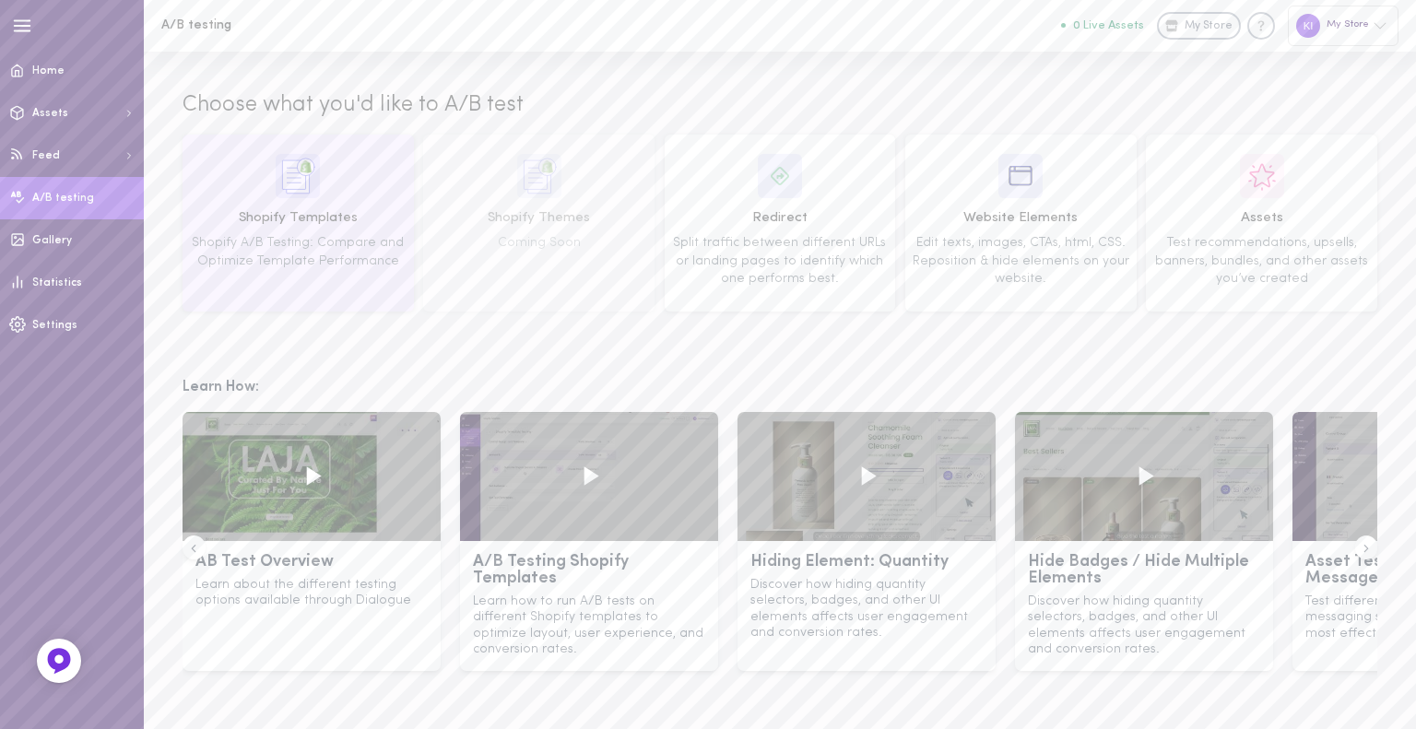
click at [307, 225] on span "Shopify Templates" at bounding box center [298, 218] width 218 height 20
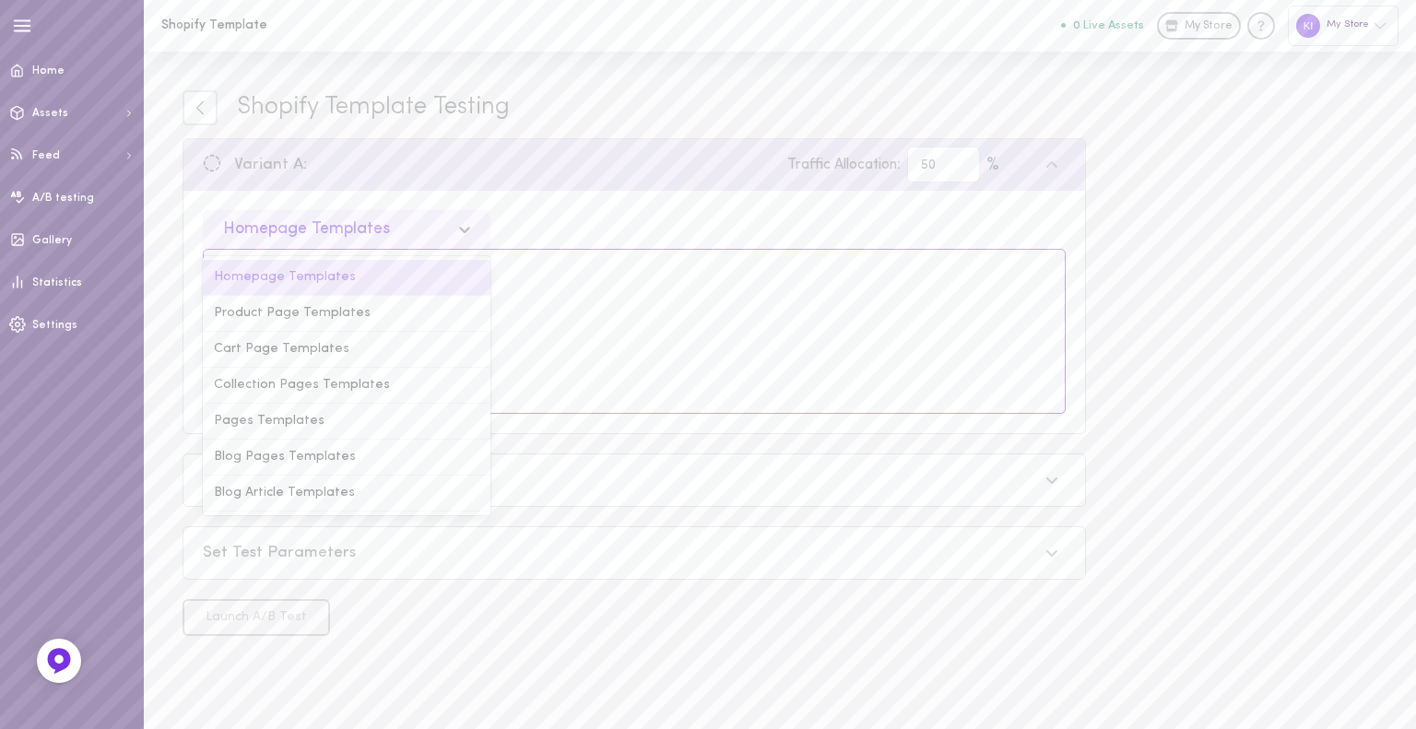
click at [381, 226] on div "Homepage Templates" at bounding box center [306, 229] width 167 height 17
click at [356, 318] on div "Product Page Templates" at bounding box center [347, 314] width 288 height 36
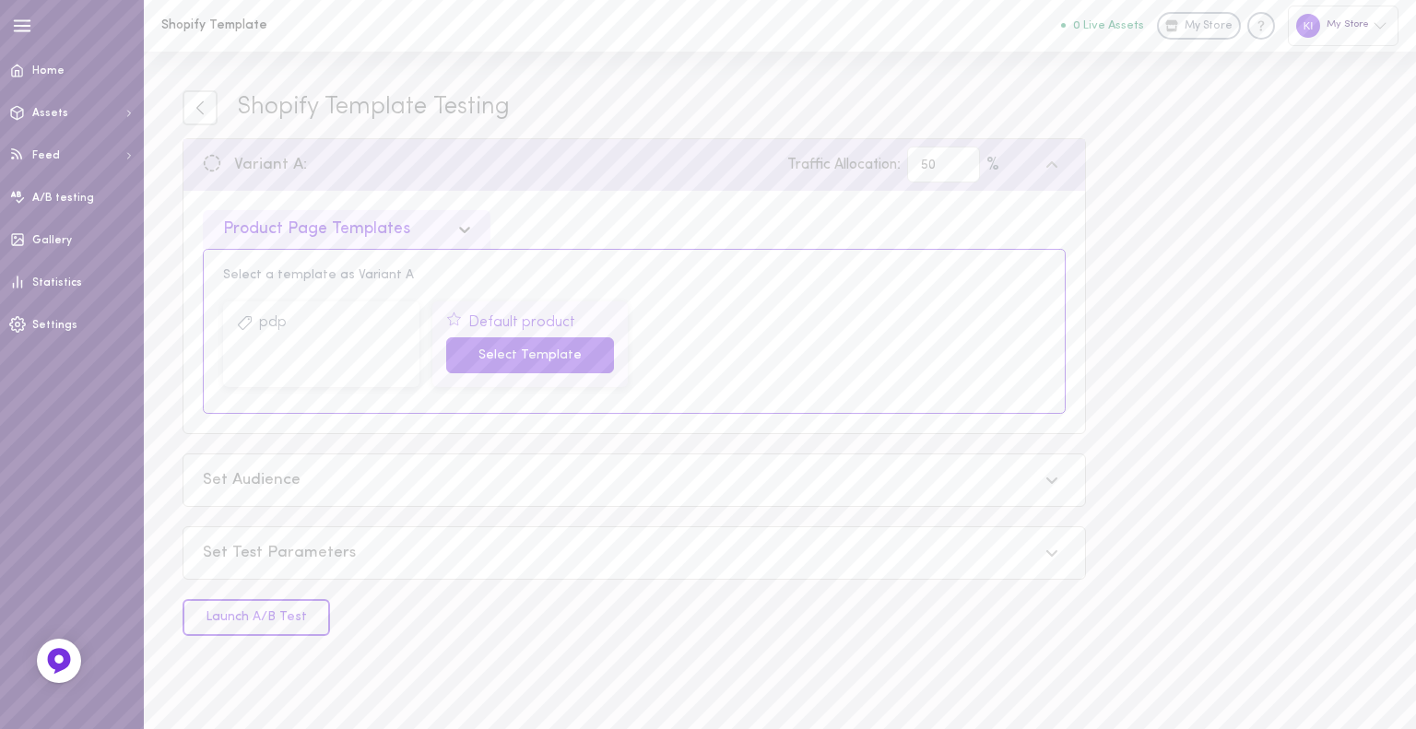
click at [479, 353] on button "Select Template" at bounding box center [530, 355] width 169 height 36
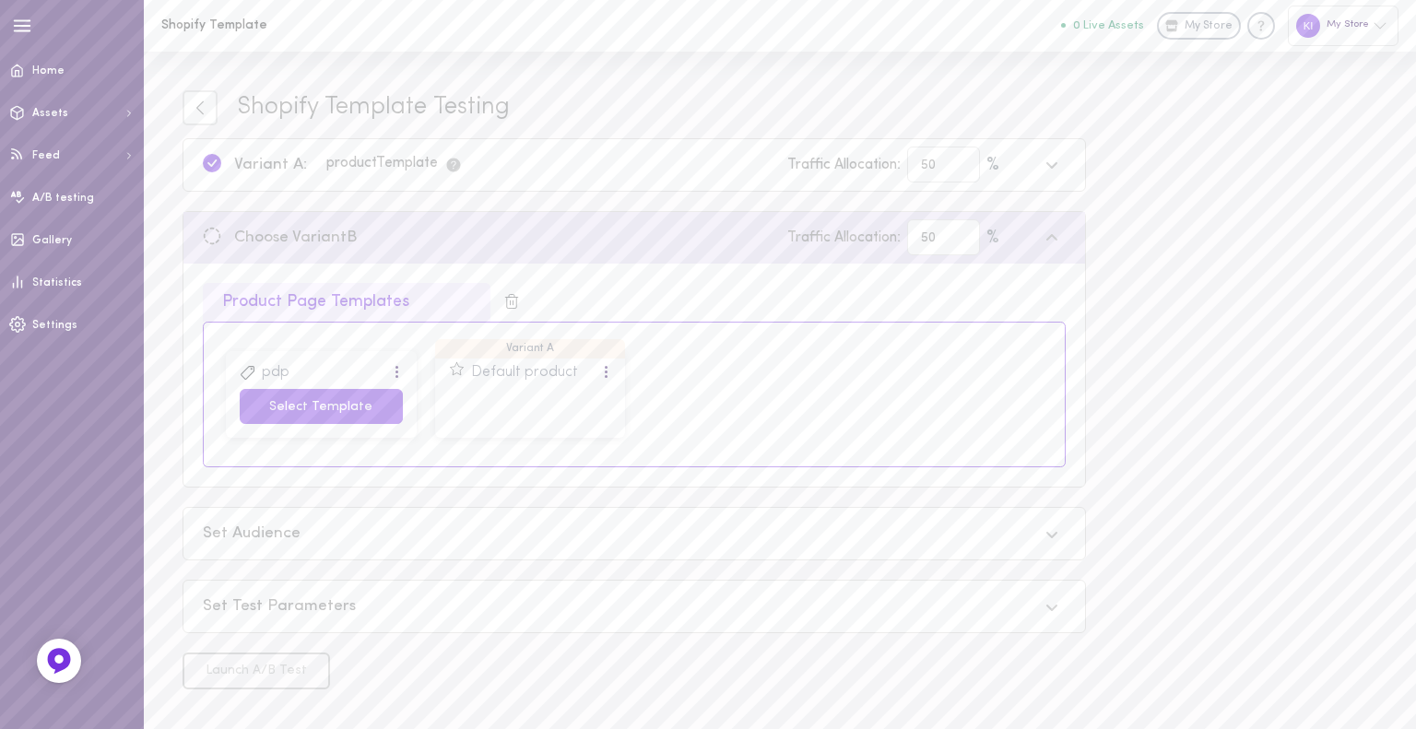
click at [317, 410] on button "Select Template" at bounding box center [321, 407] width 163 height 36
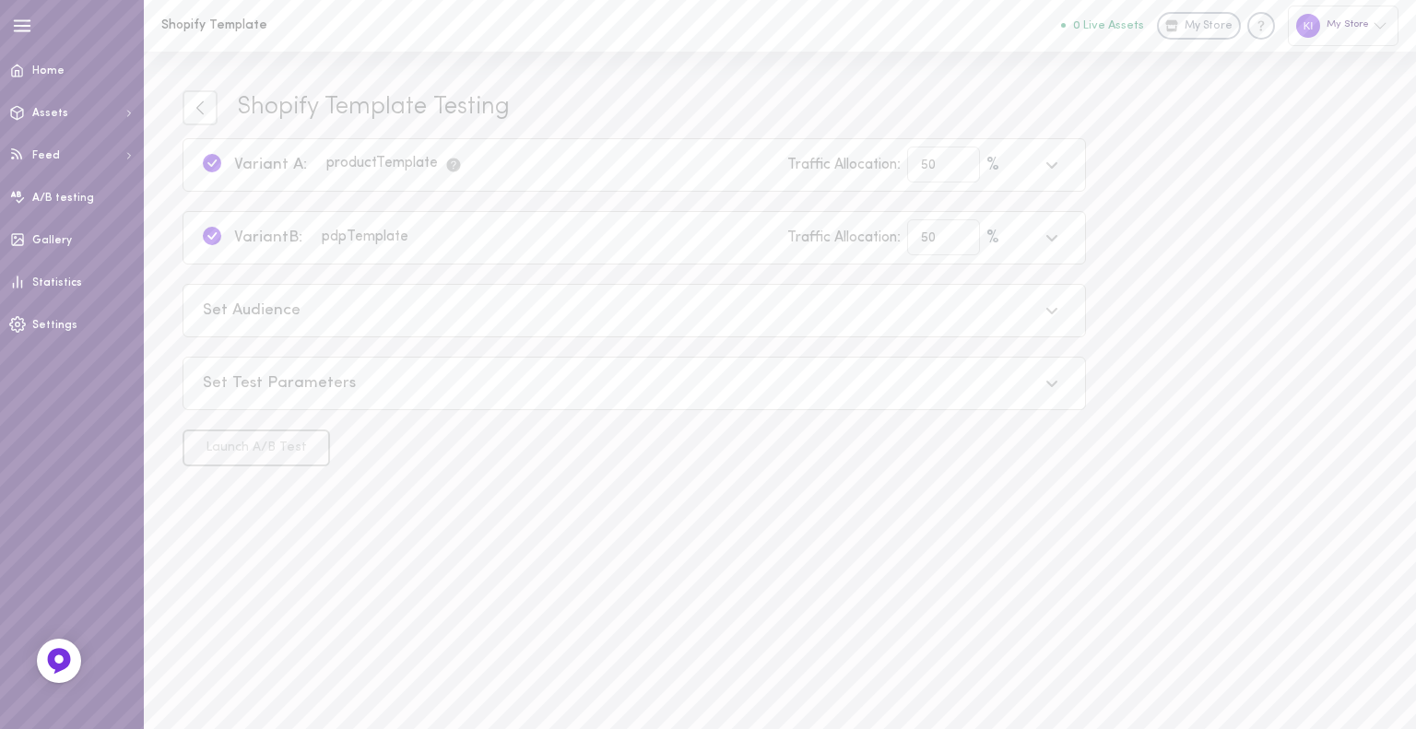
click at [461, 306] on div "Set Audience" at bounding box center [620, 311] width 835 height 23
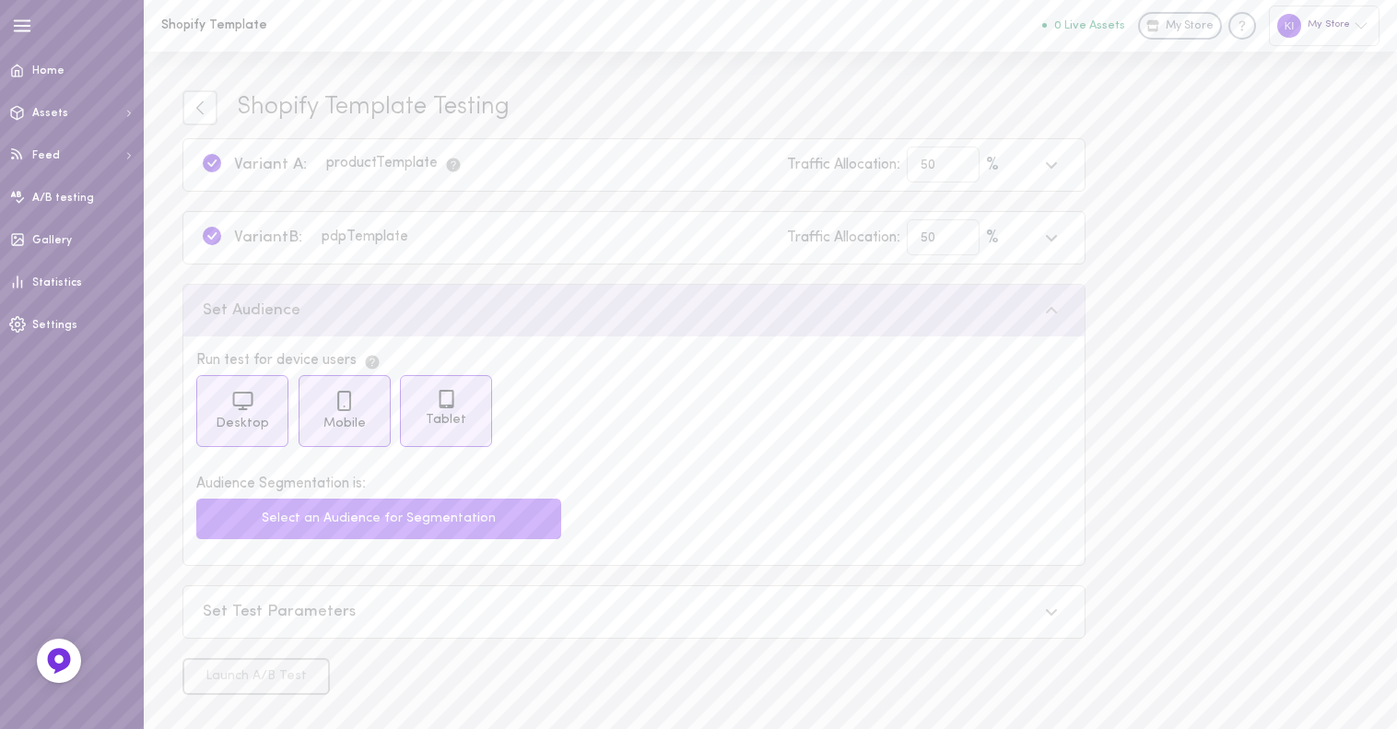
click at [367, 524] on button "Select an Audience for Segmentation" at bounding box center [378, 519] width 365 height 41
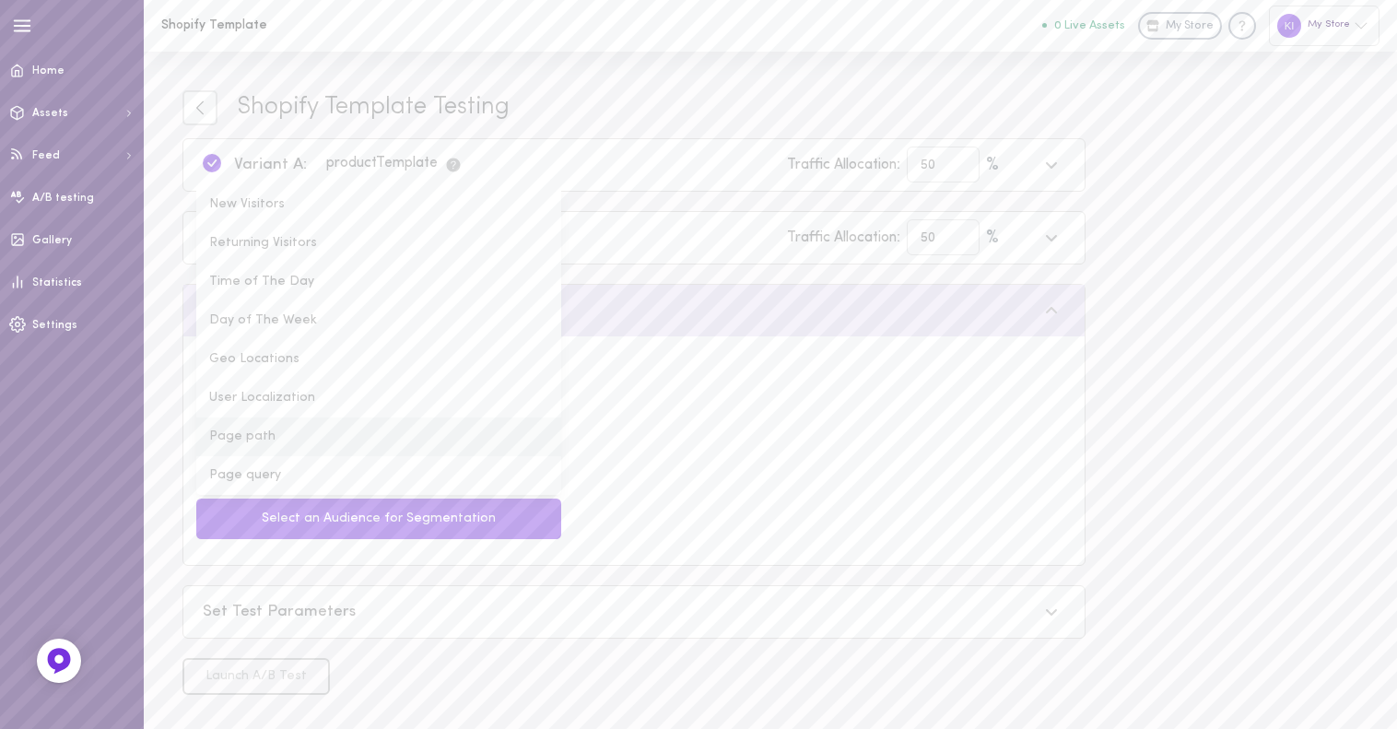
click at [306, 428] on li "Page path" at bounding box center [378, 437] width 365 height 39
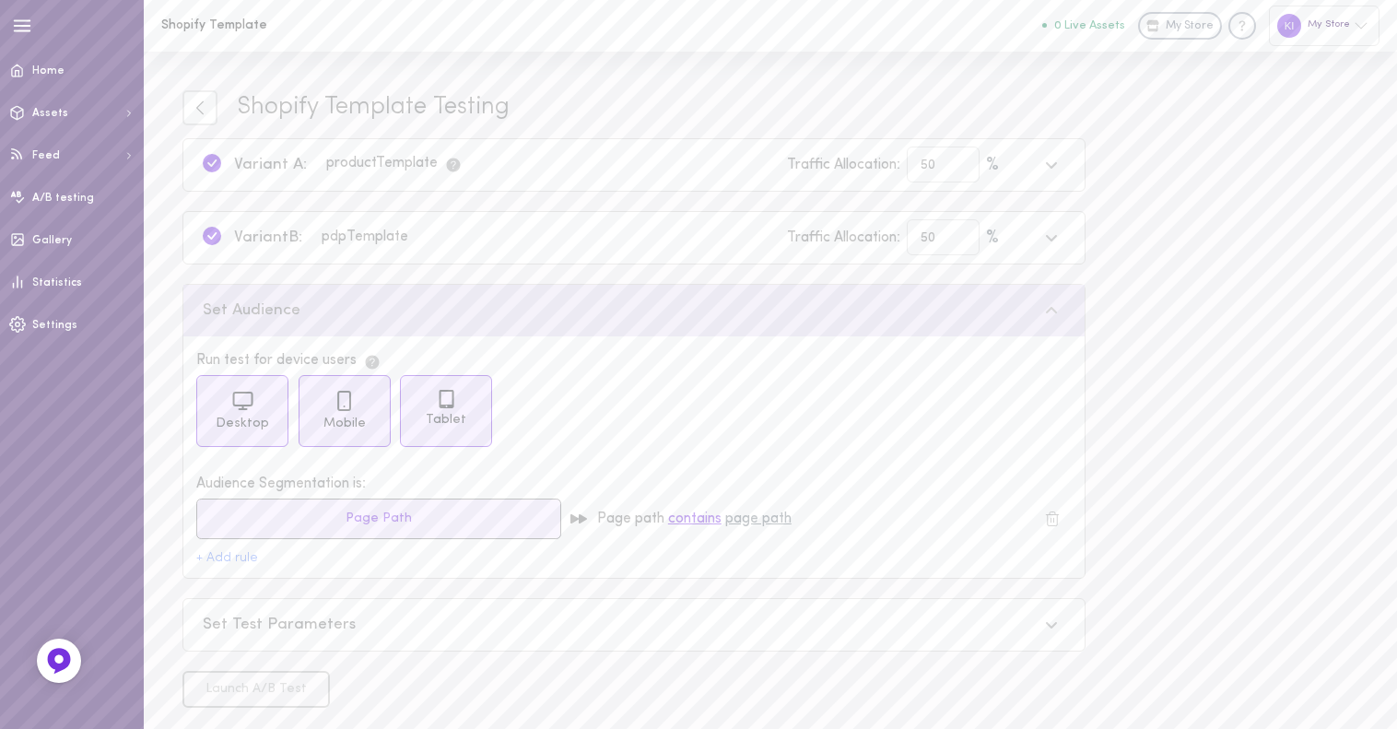
click at [346, 526] on button "Page Path" at bounding box center [378, 519] width 365 height 41
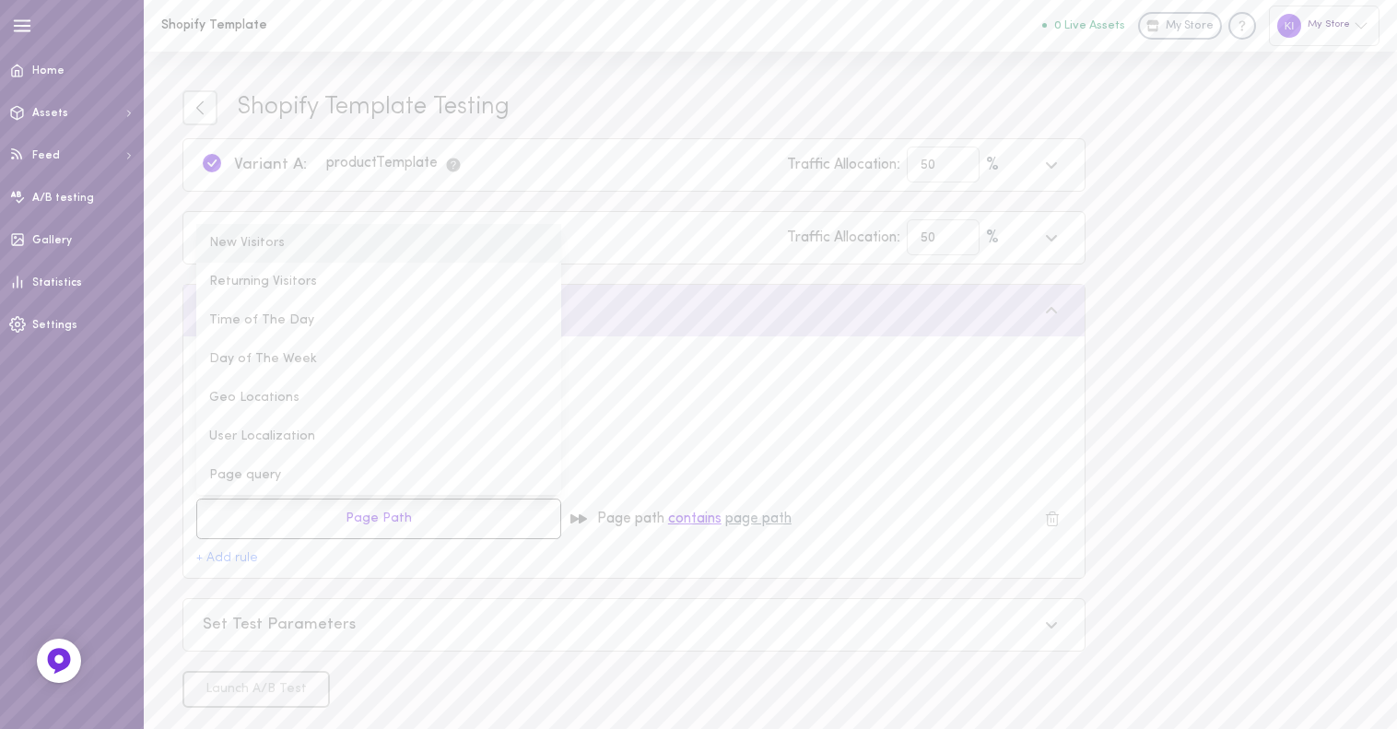
click at [310, 240] on li "New Visitors" at bounding box center [378, 243] width 365 height 39
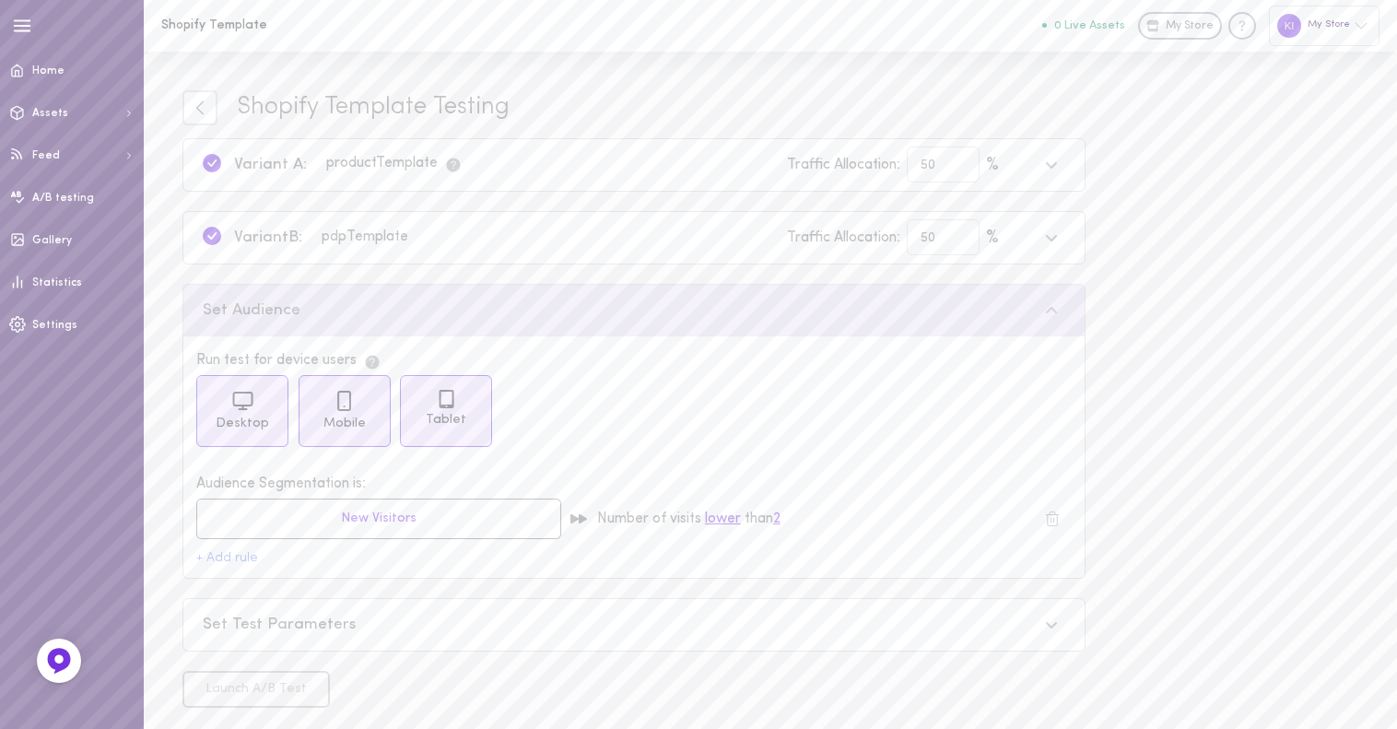
click at [313, 626] on div "Set Test Parameters" at bounding box center [620, 625] width 835 height 23
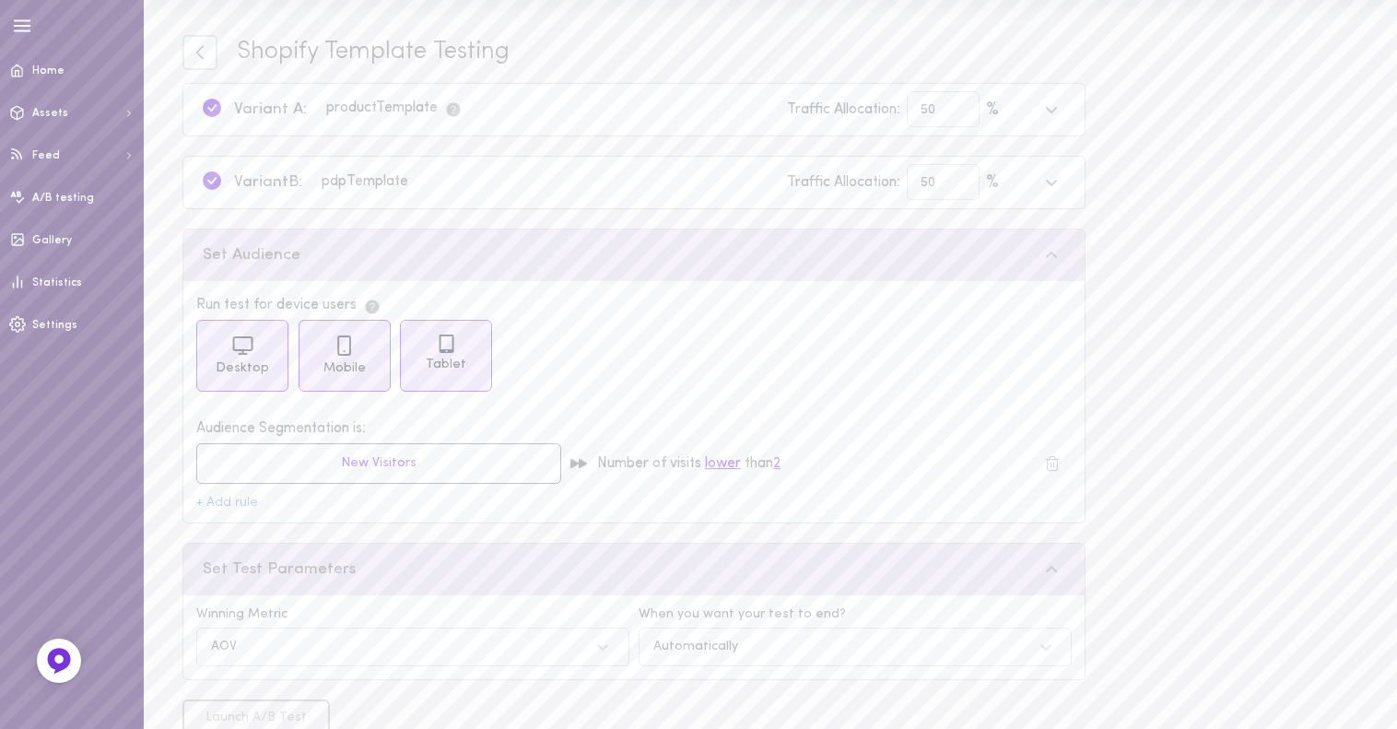
scroll to position [100, 0]
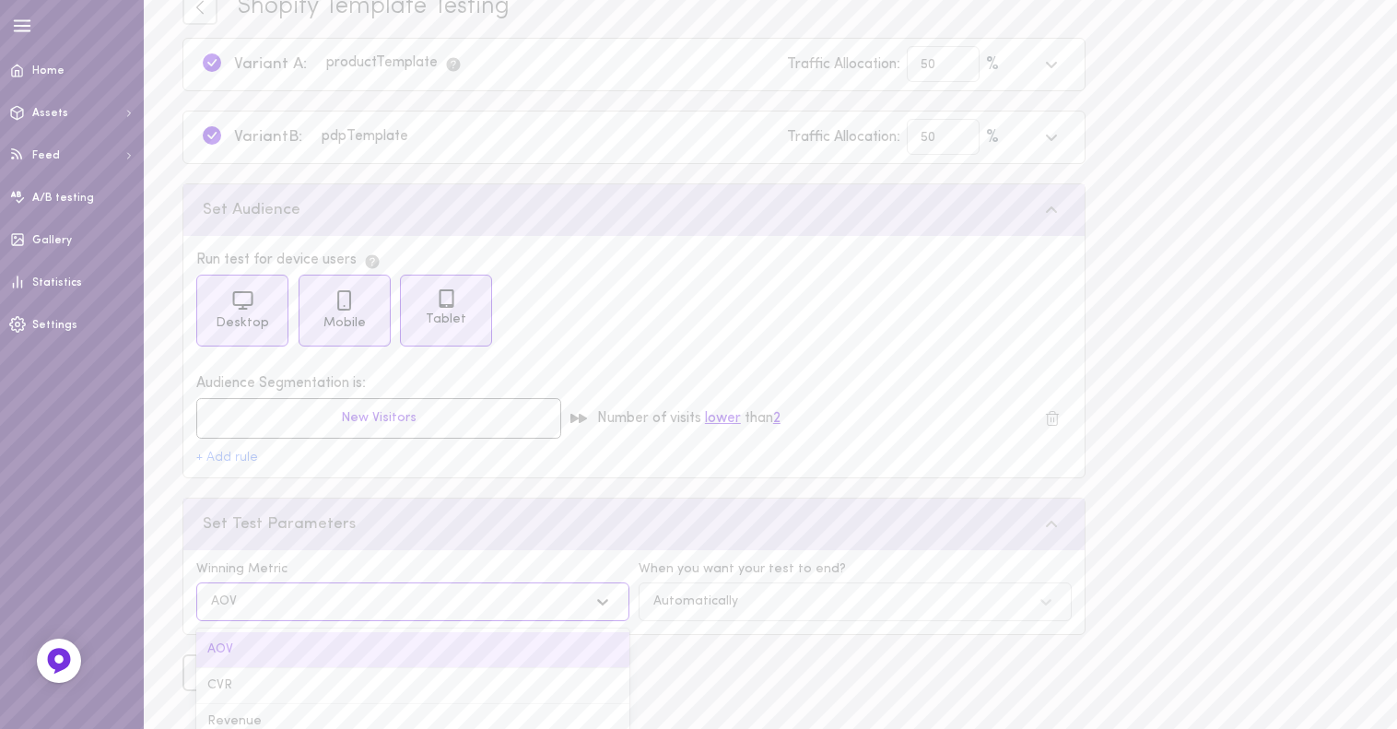
click at [518, 600] on div "AOV" at bounding box center [394, 602] width 385 height 18
click at [377, 713] on div "Revenue" at bounding box center [412, 722] width 433 height 36
click at [697, 601] on div "Automatically" at bounding box center [696, 601] width 85 height 13
click at [691, 652] on div "Automatically" at bounding box center [855, 650] width 433 height 36
drag, startPoint x: 461, startPoint y: 674, endPoint x: 439, endPoint y: 675, distance: 22.1
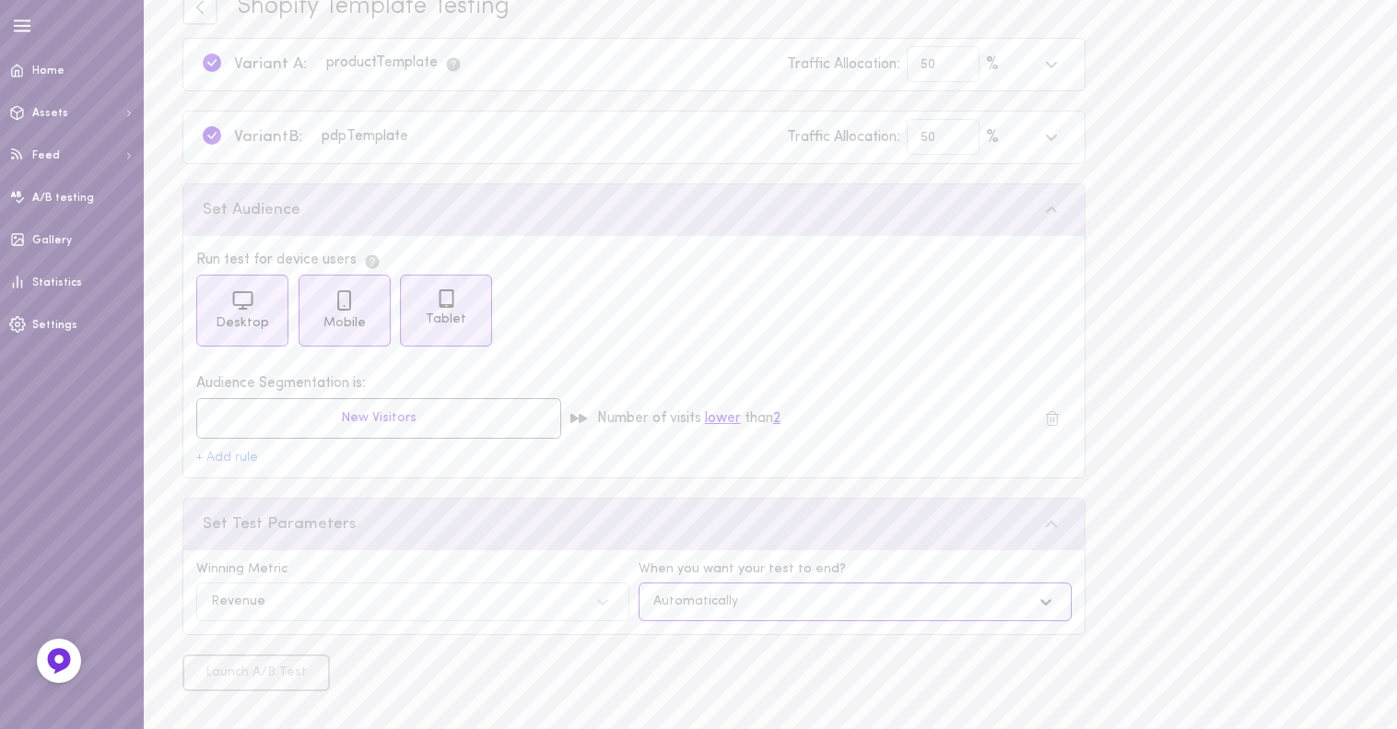
click at [468, 674] on div "Launch A/B Test" at bounding box center [634, 672] width 922 height 37
click at [205, 644] on div "Shopify Template Testing Variant A: product Template Traffic Allocation: 50 % V…" at bounding box center [634, 340] width 903 height 701
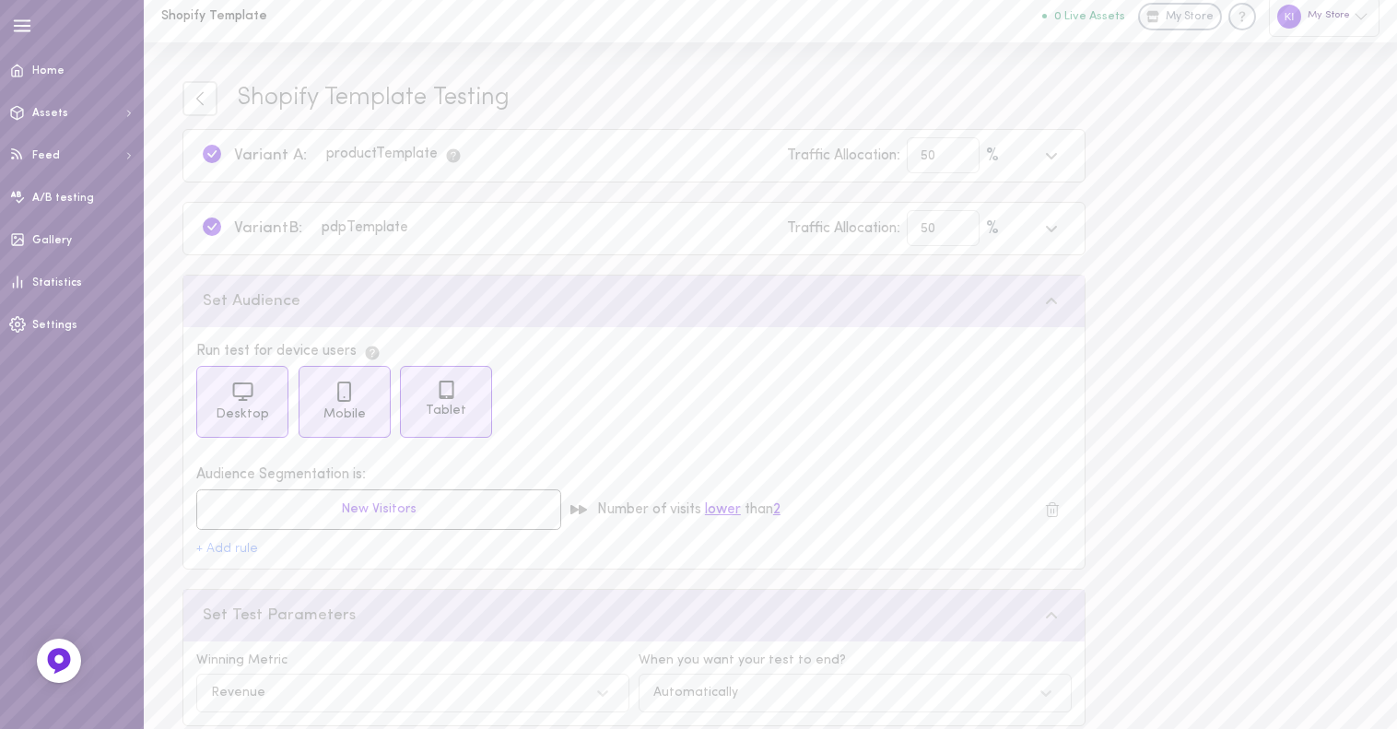
scroll to position [0, 0]
click at [409, 430] on div "Tablet" at bounding box center [446, 411] width 92 height 72
click at [343, 418] on span "Mobile" at bounding box center [344, 424] width 65 height 18
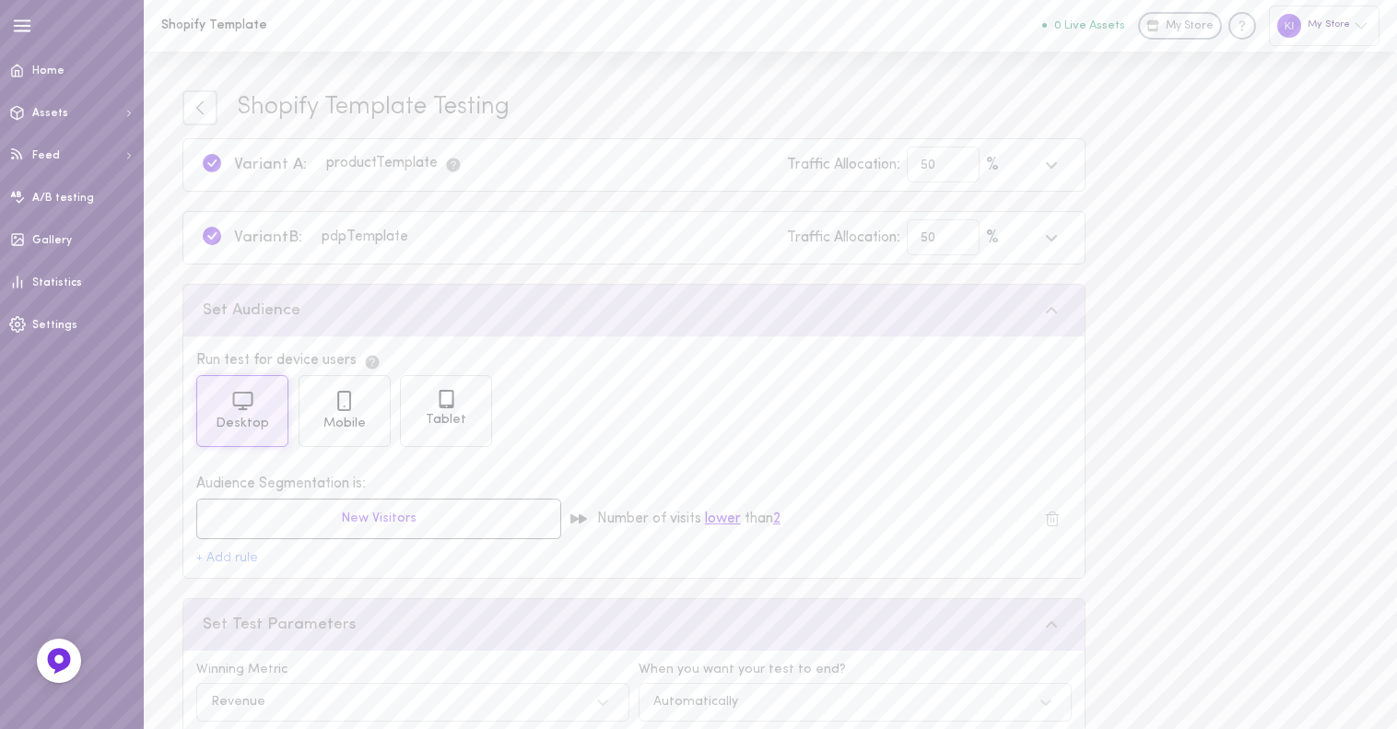
click at [247, 416] on span "Desktop" at bounding box center [242, 424] width 65 height 18
click at [262, 419] on span "Desktop" at bounding box center [242, 424] width 65 height 18
click at [330, 423] on span "Mobile" at bounding box center [344, 424] width 65 height 18
click at [430, 418] on span "Tablet" at bounding box center [446, 420] width 65 height 18
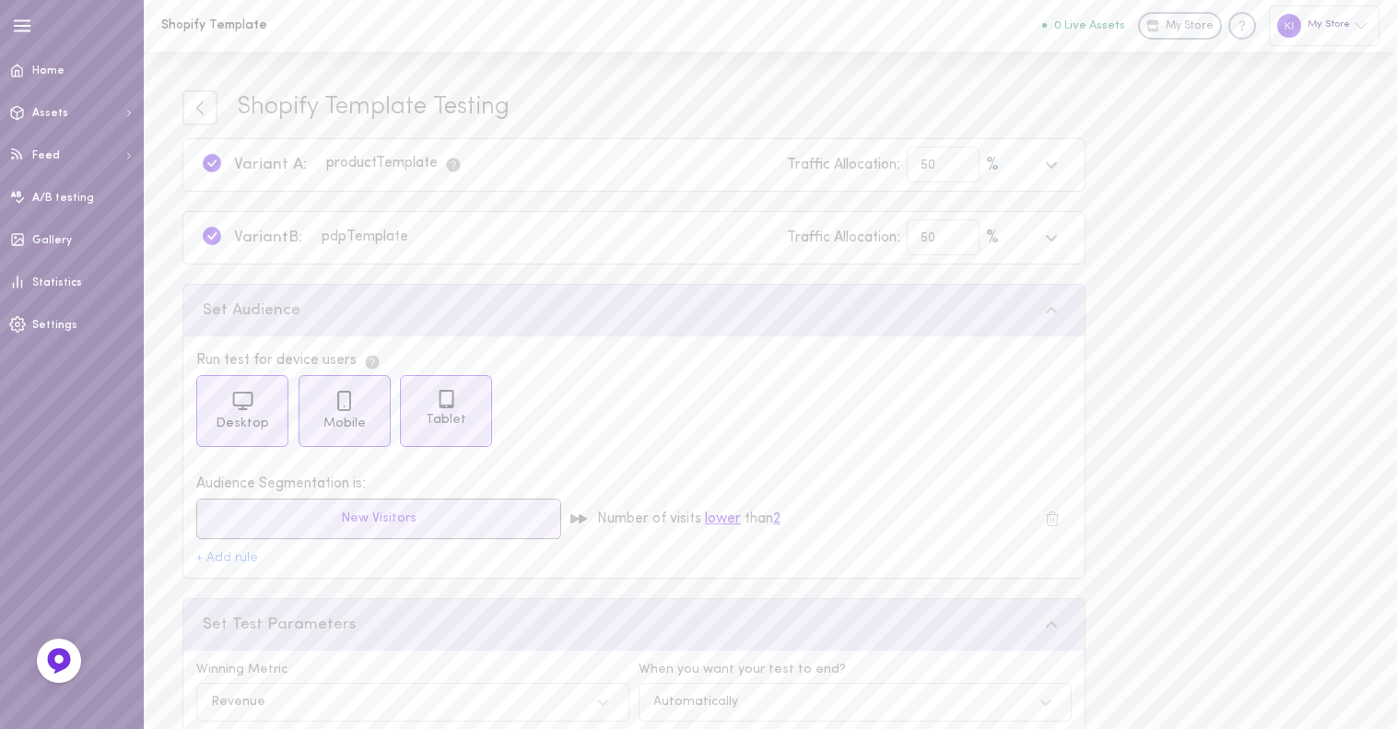
click at [368, 519] on button "New Visitors" at bounding box center [378, 519] width 365 height 41
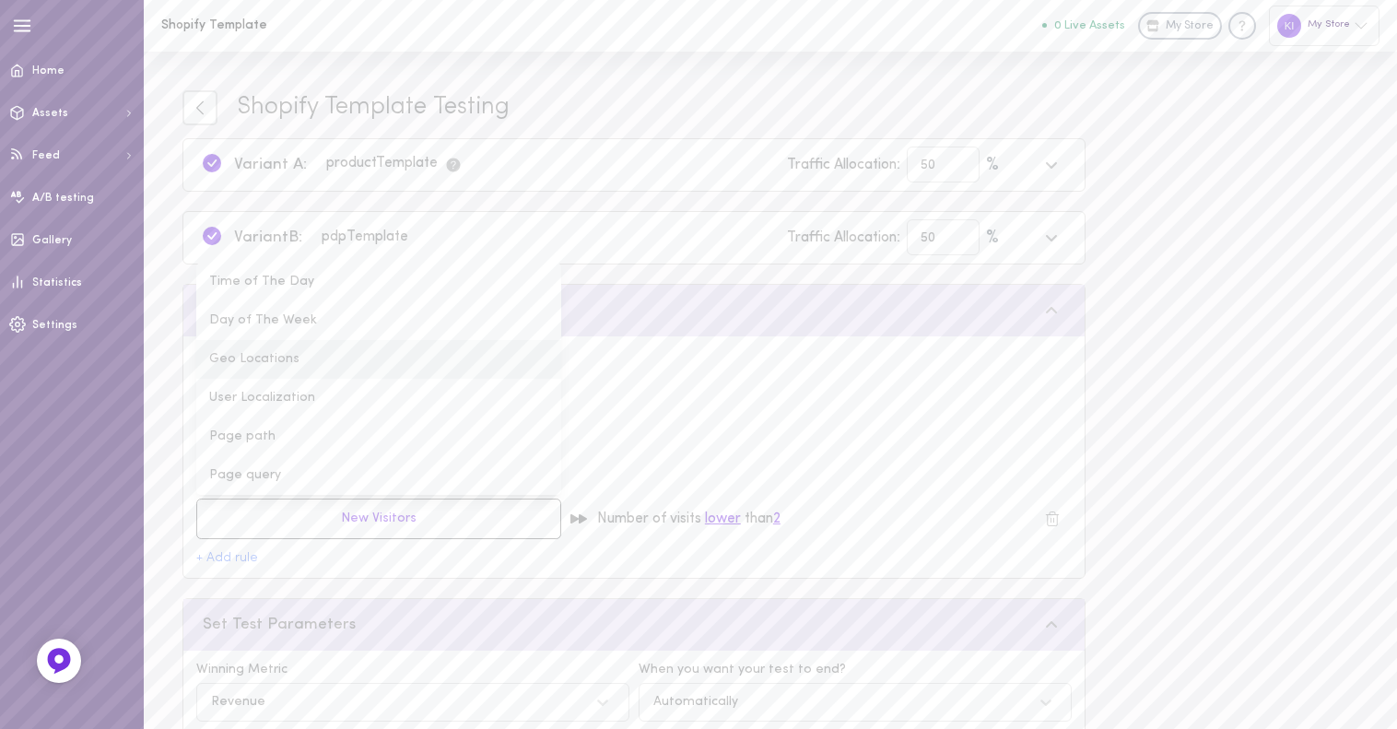
click at [282, 358] on li "Geo Locations" at bounding box center [378, 359] width 365 height 39
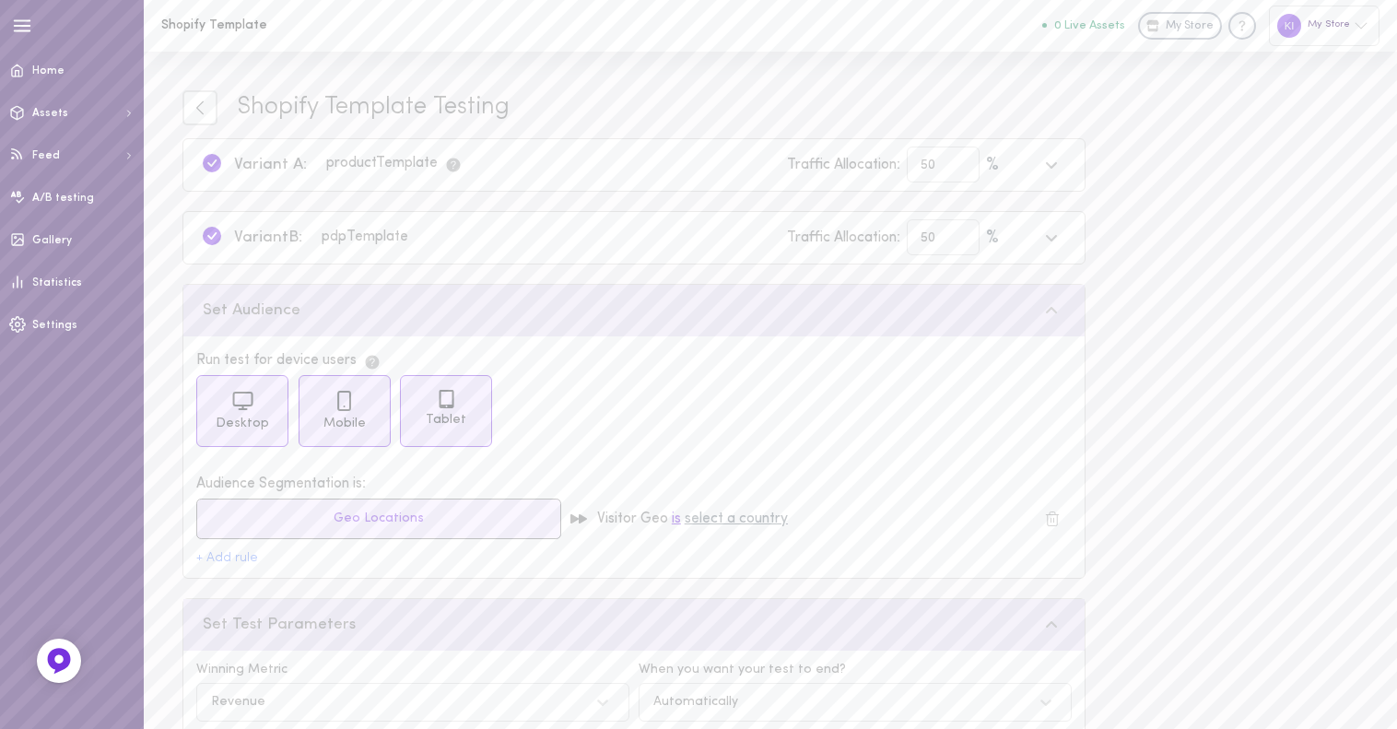
click at [311, 518] on button "Geo Locations" at bounding box center [378, 519] width 365 height 41
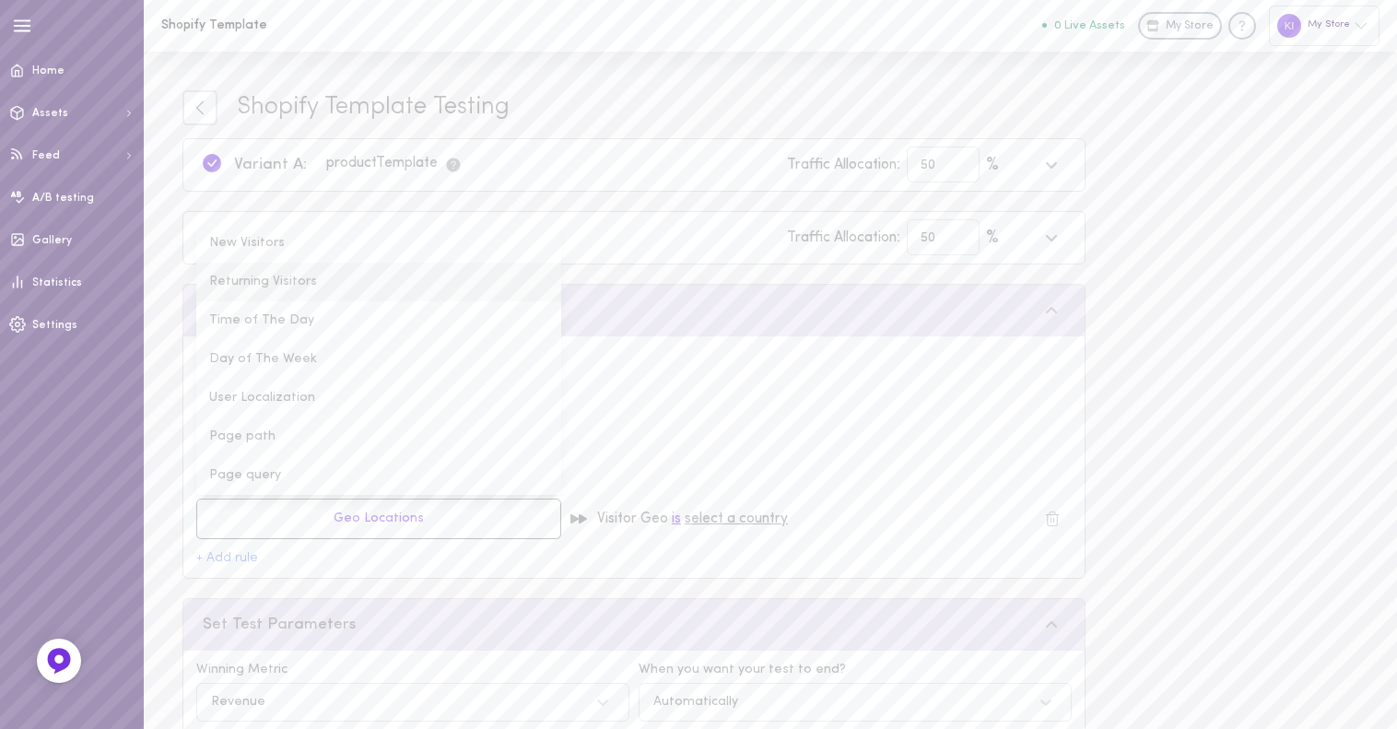
click at [313, 286] on li "Returning Visitors" at bounding box center [378, 282] width 365 height 39
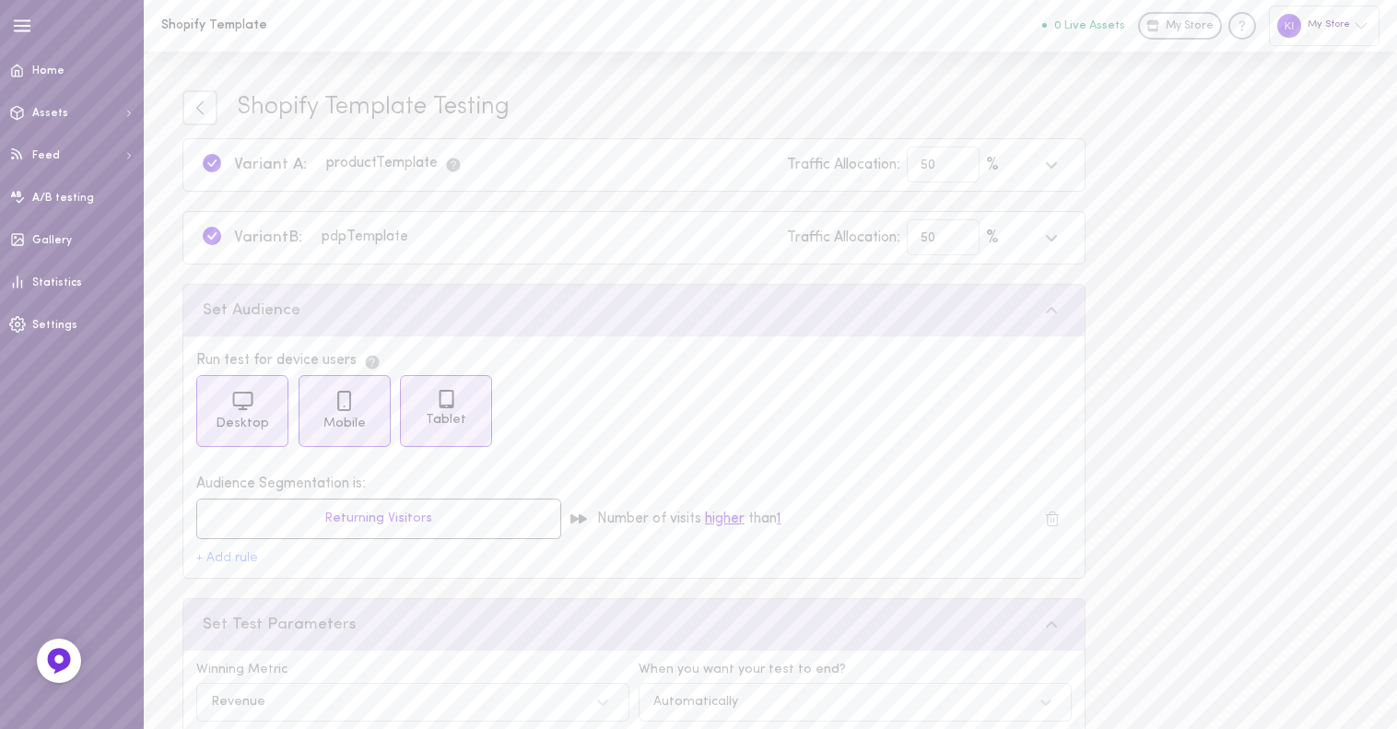
click at [782, 521] on div "1" at bounding box center [779, 519] width 5 height 23
click at [852, 512] on input "1" at bounding box center [815, 519] width 77 height 36
type input "2"
click at [837, 514] on input "2" at bounding box center [815, 519] width 77 height 36
click at [893, 511] on div "Number of visits higher than 2" at bounding box center [816, 519] width 438 height 36
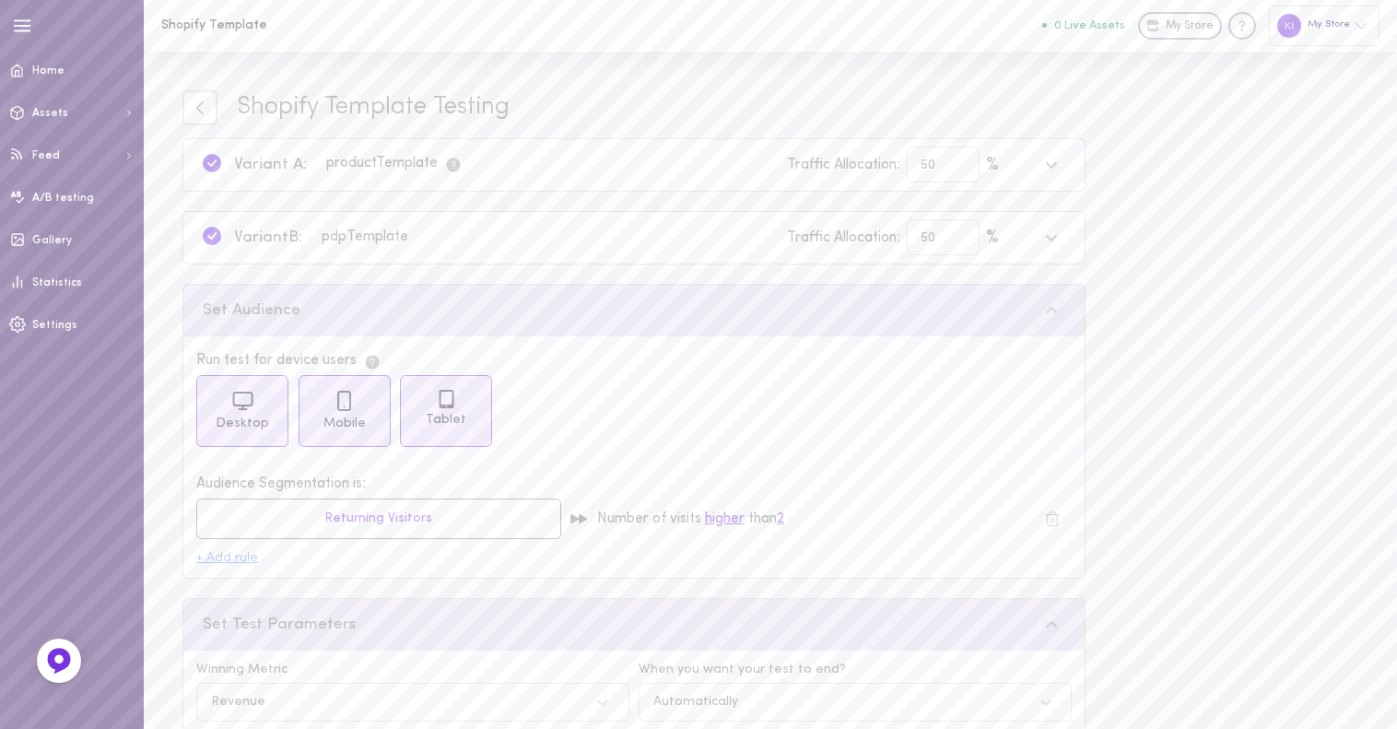
click at [218, 562] on button "+ Add rule" at bounding box center [227, 558] width 62 height 13
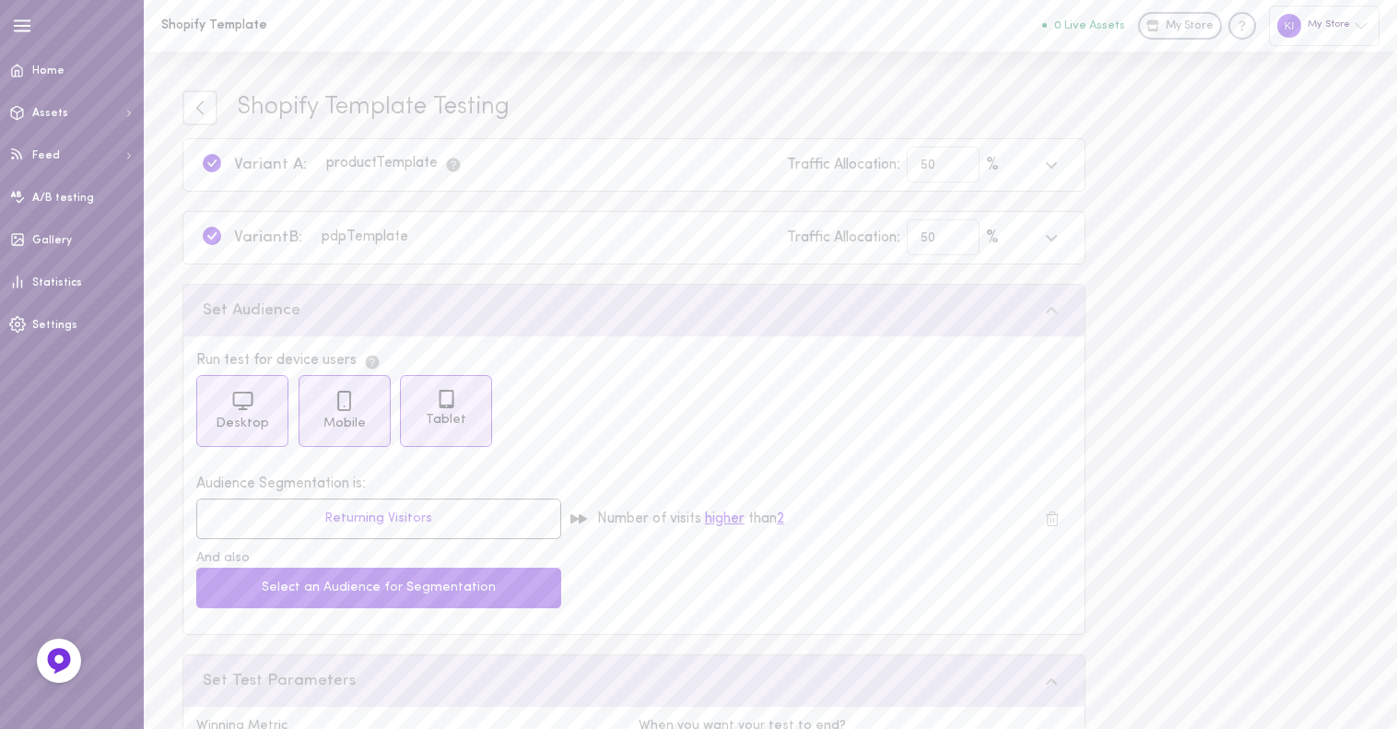
click at [1050, 523] on icon at bounding box center [1052, 519] width 17 height 17
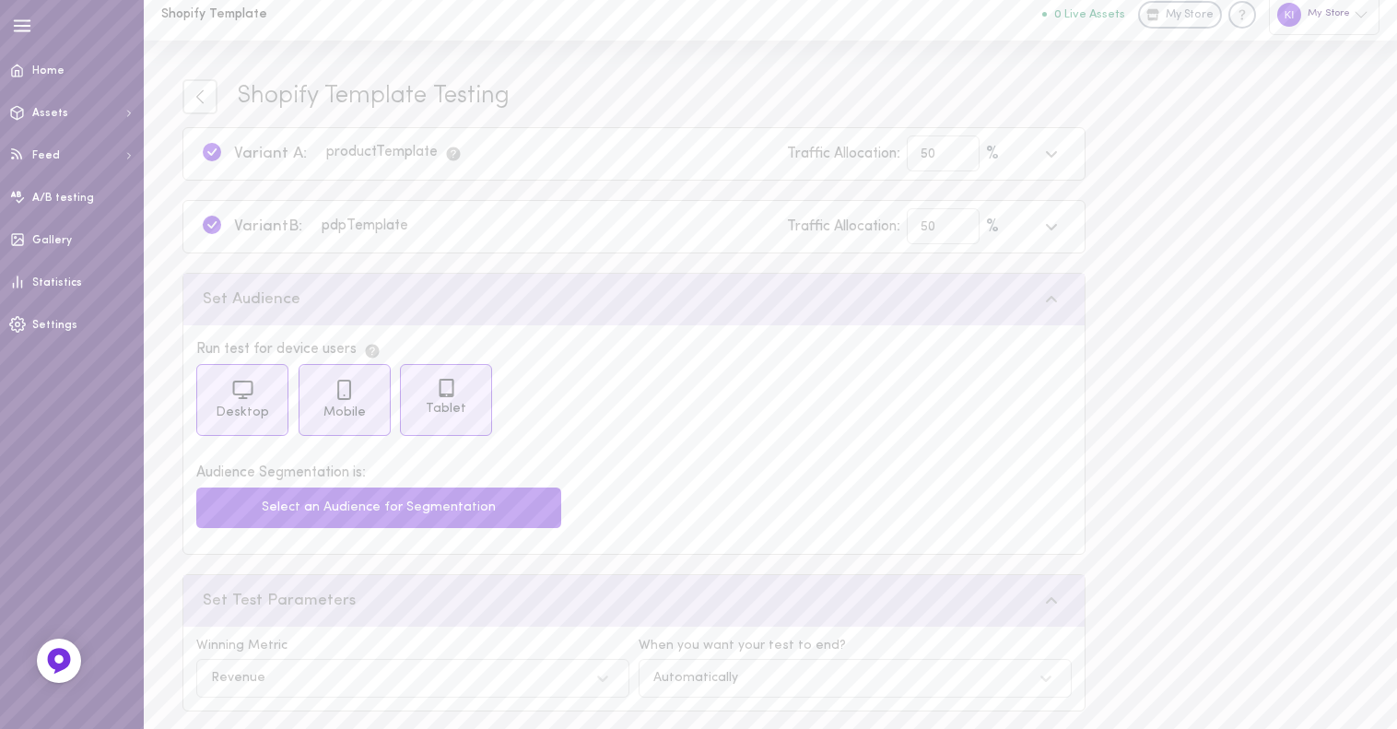
scroll to position [87, 0]
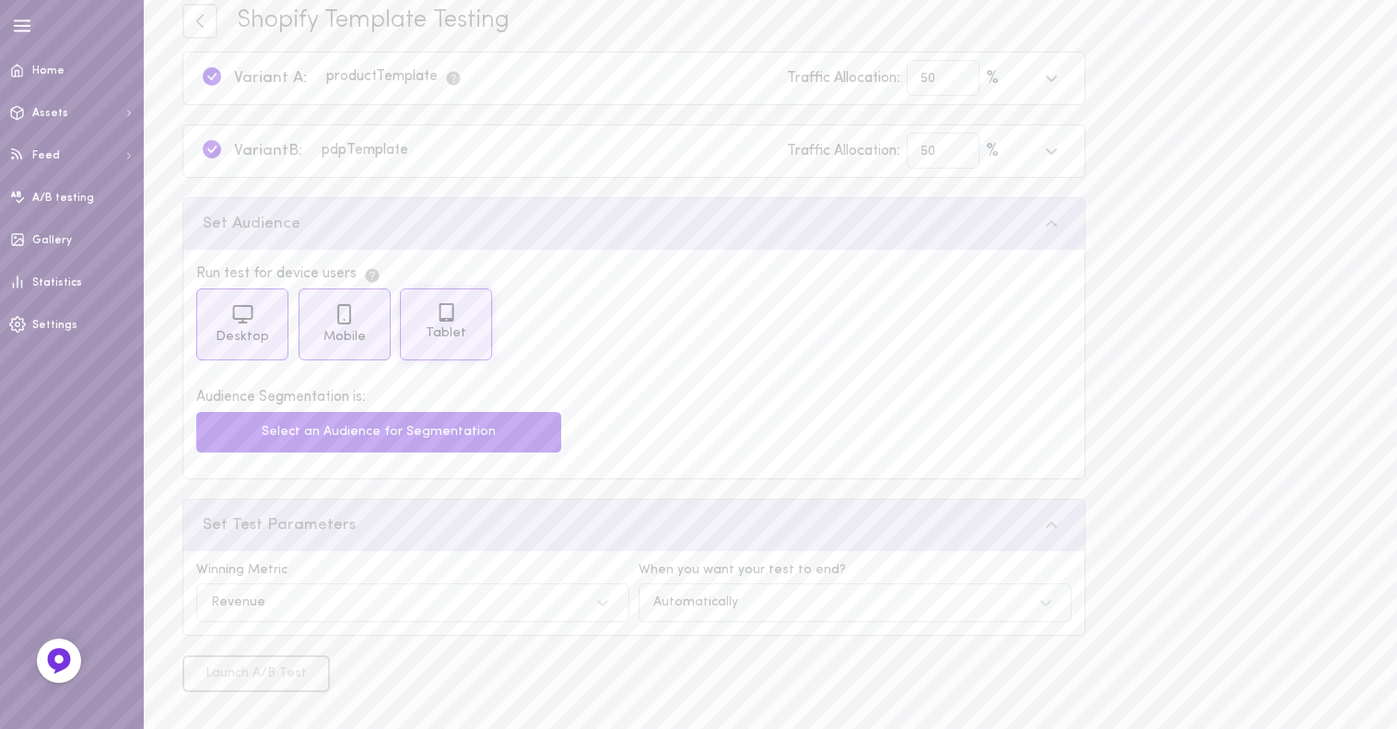
click at [481, 333] on div "Tablet" at bounding box center [446, 325] width 92 height 72
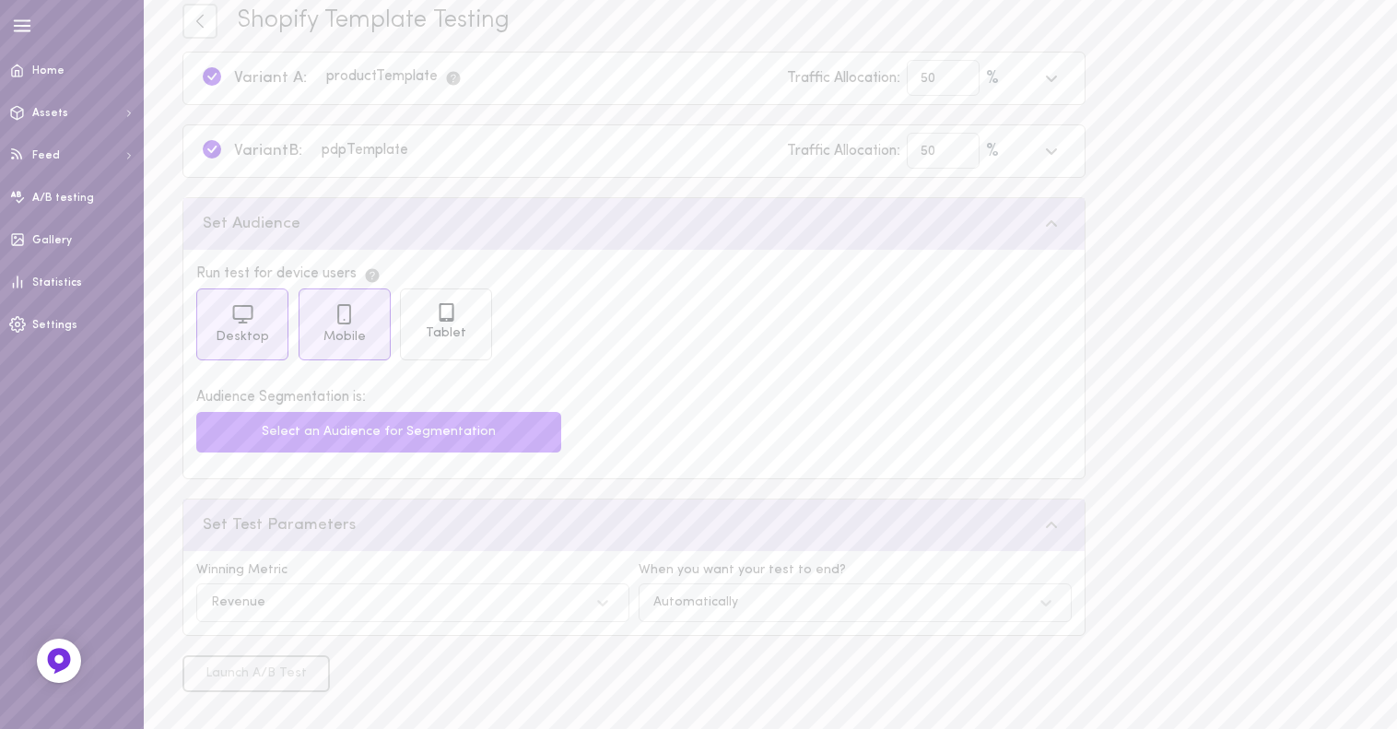
click at [310, 430] on button "Select an Audience for Segmentation" at bounding box center [378, 432] width 365 height 41
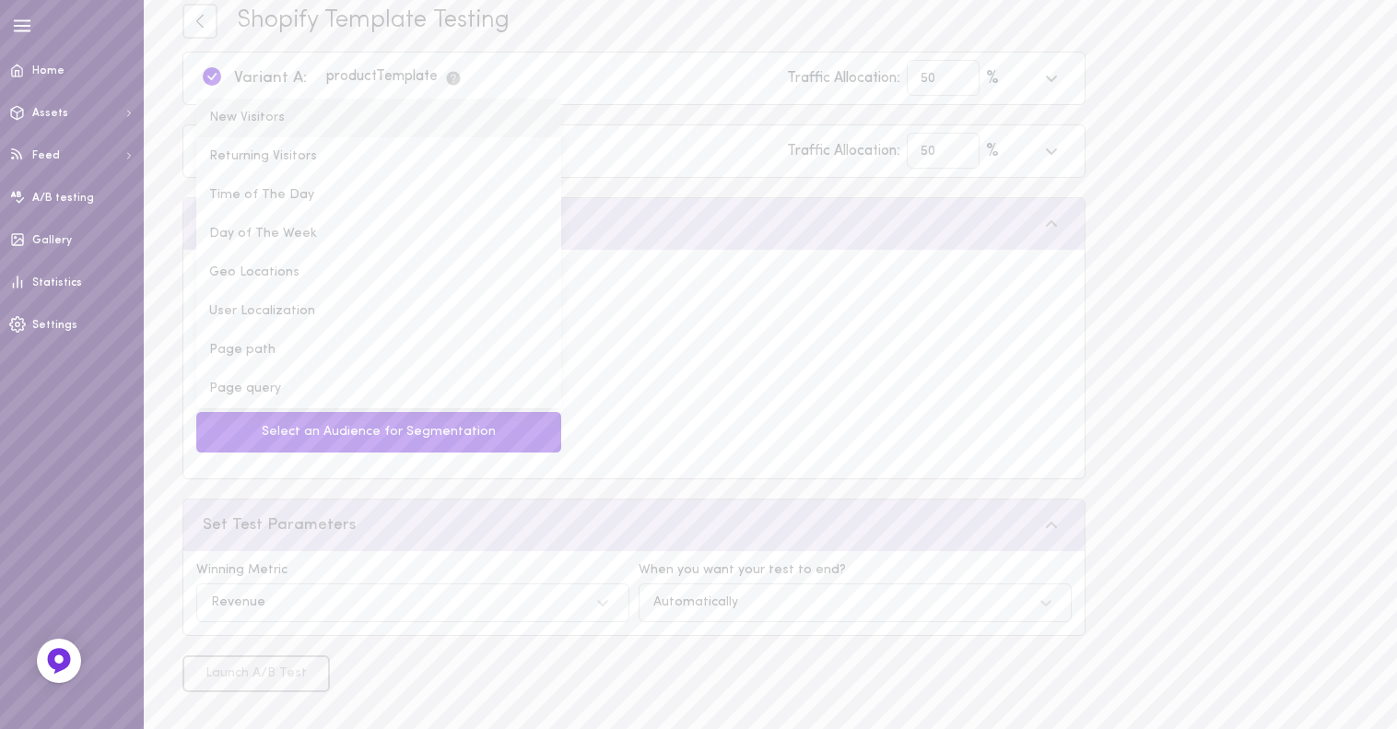
click at [295, 109] on li "New Visitors" at bounding box center [378, 118] width 365 height 39
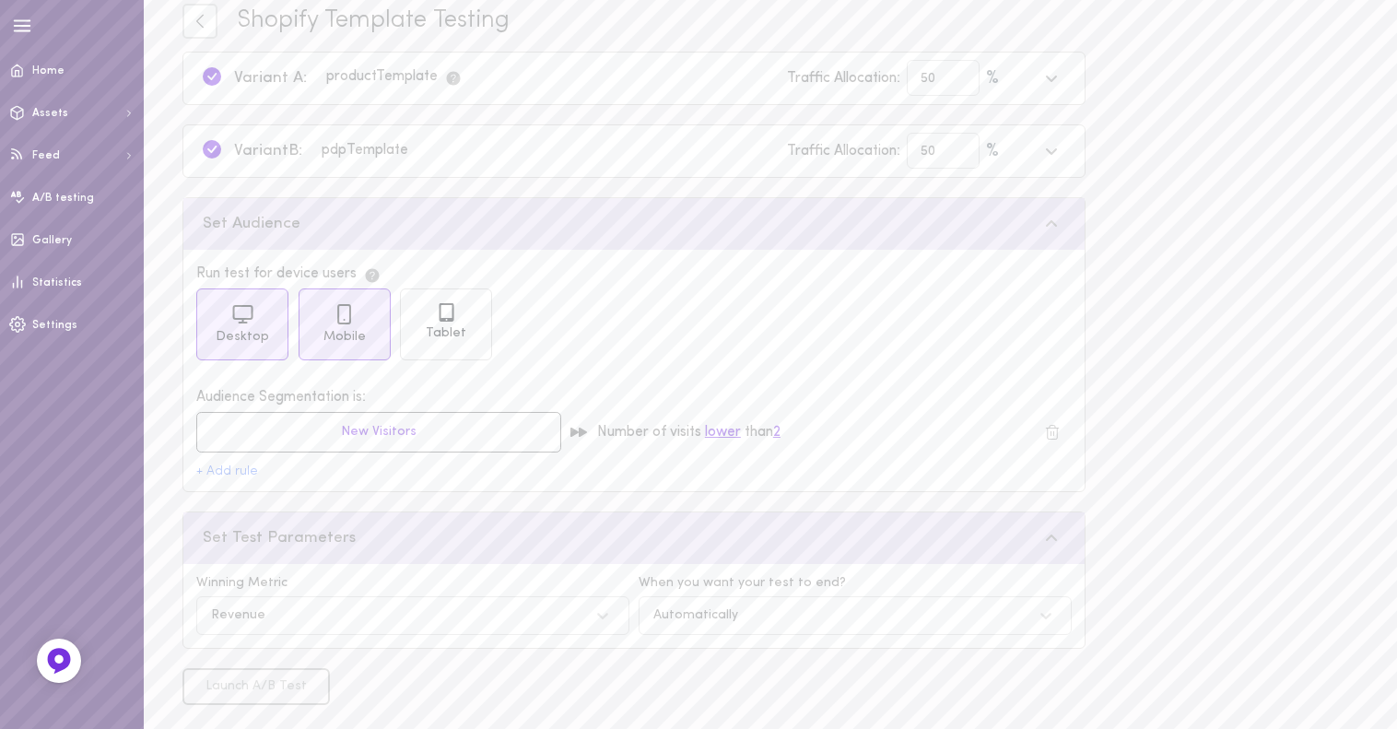
click at [391, 520] on div "Set Test Parameters" at bounding box center [633, 538] width 901 height 52
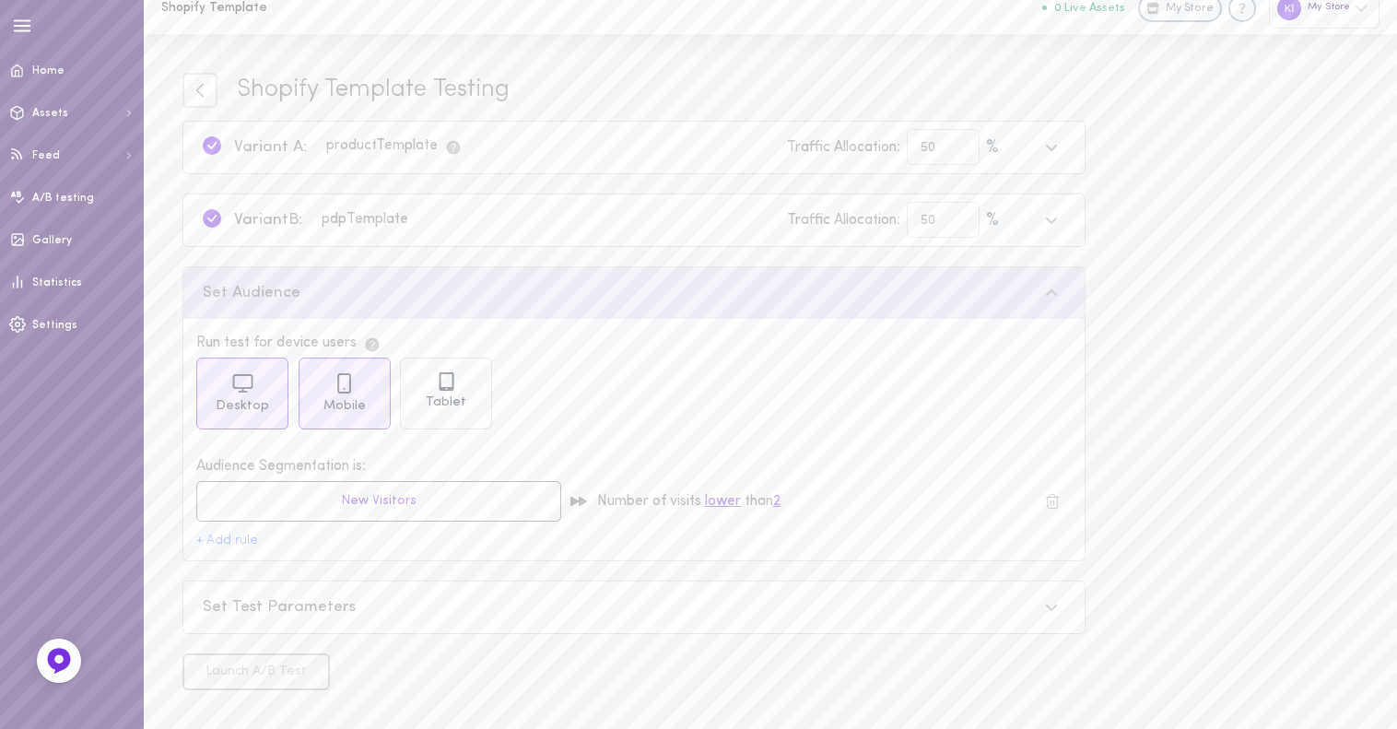
scroll to position [17, 0]
click at [395, 295] on div "Set Audience" at bounding box center [620, 294] width 835 height 23
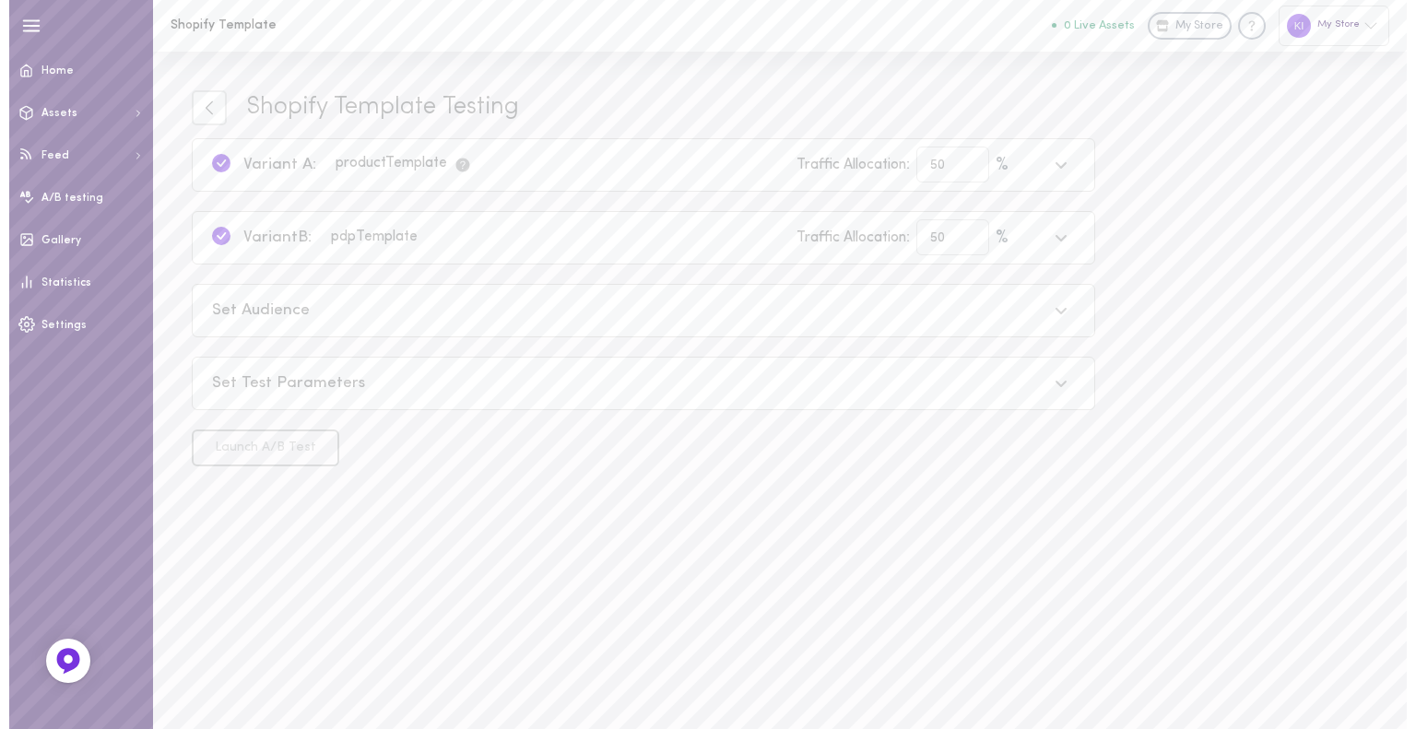
scroll to position [0, 0]
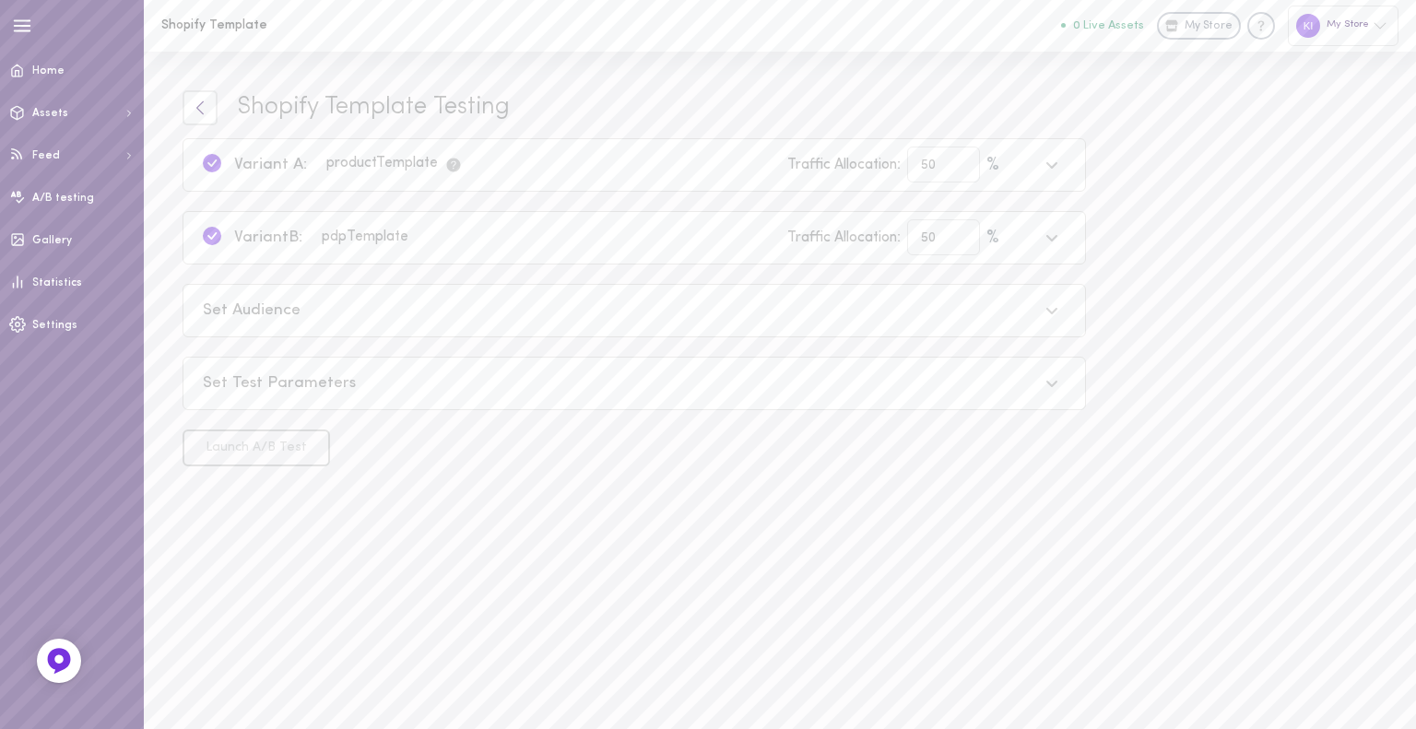
click at [204, 115] on icon at bounding box center [200, 108] width 17 height 17
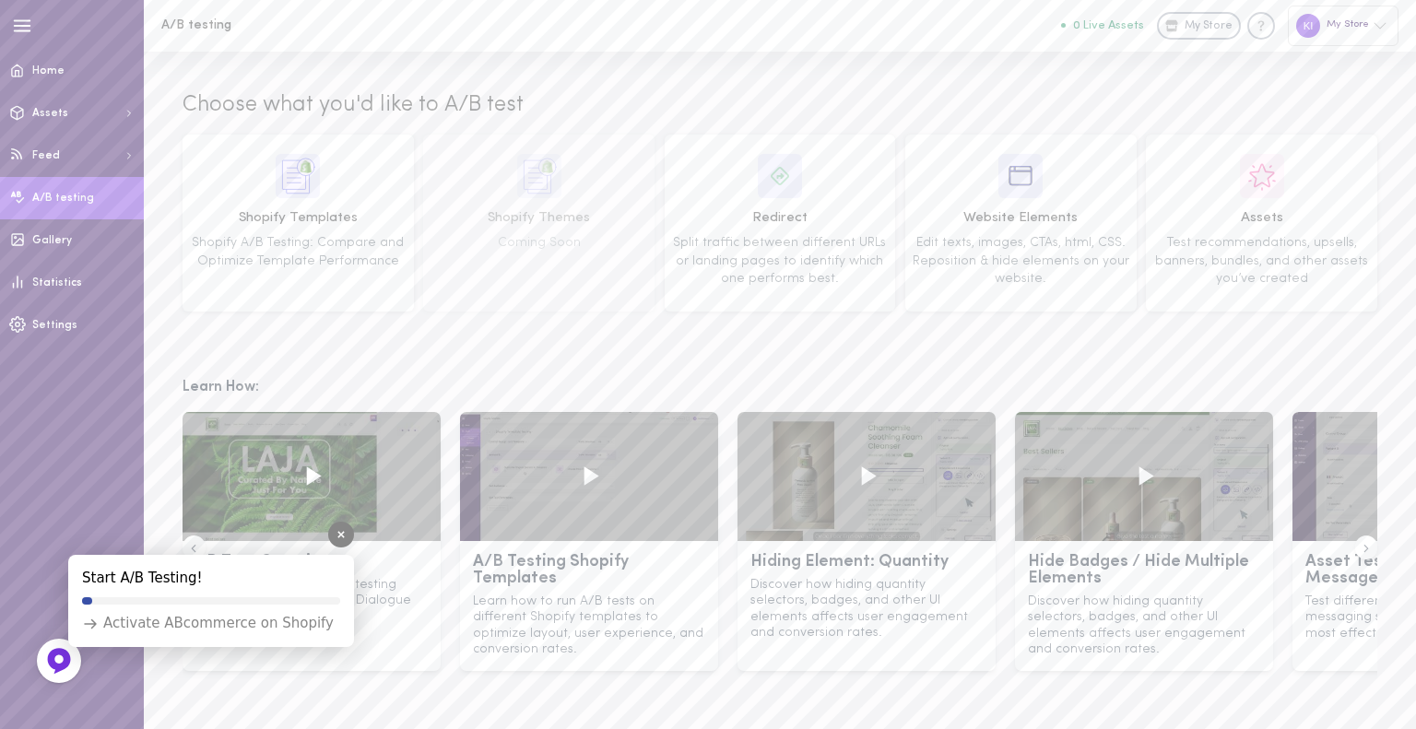
click at [211, 626] on div "Activate ABcommerce on Shopify" at bounding box center [208, 623] width 252 height 19
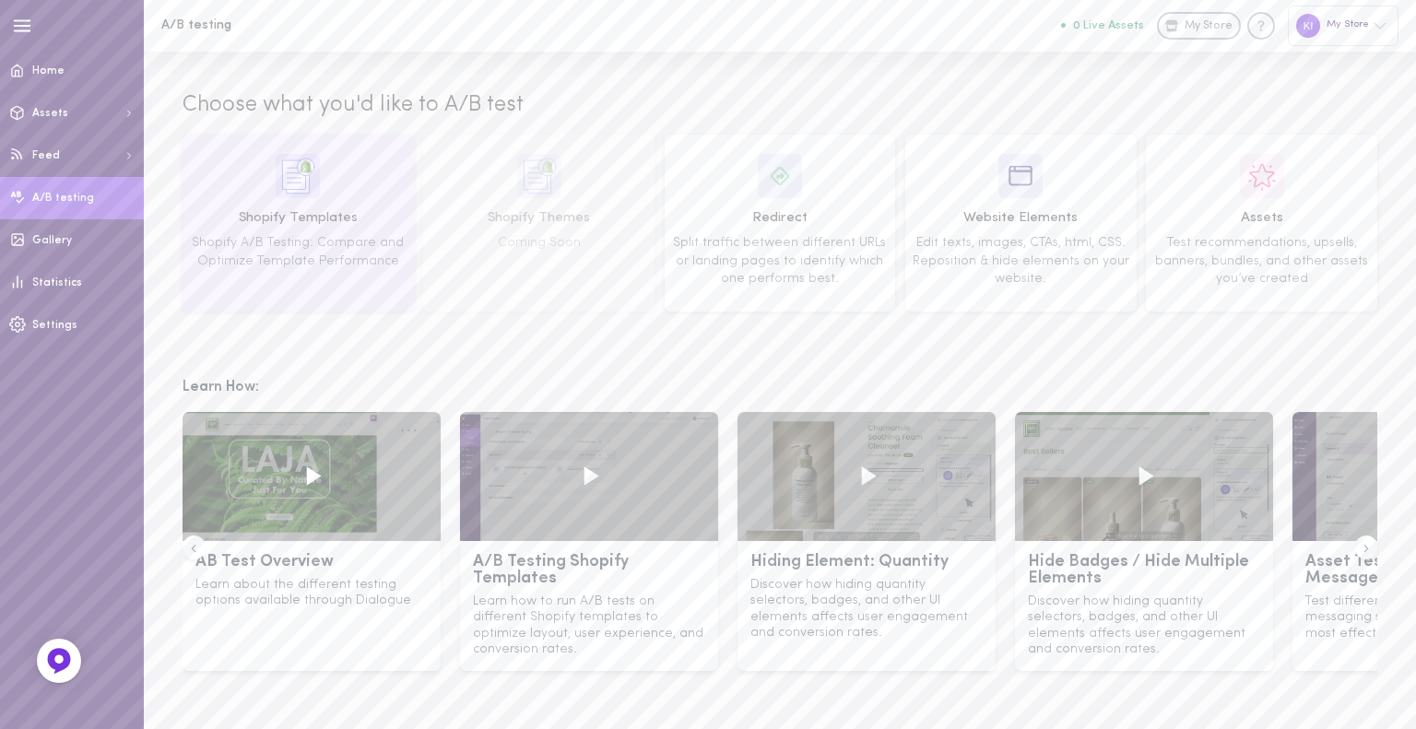
click at [314, 236] on span "Shopify A/B Testing: Compare and Optimize Template Performance" at bounding box center [298, 252] width 212 height 32
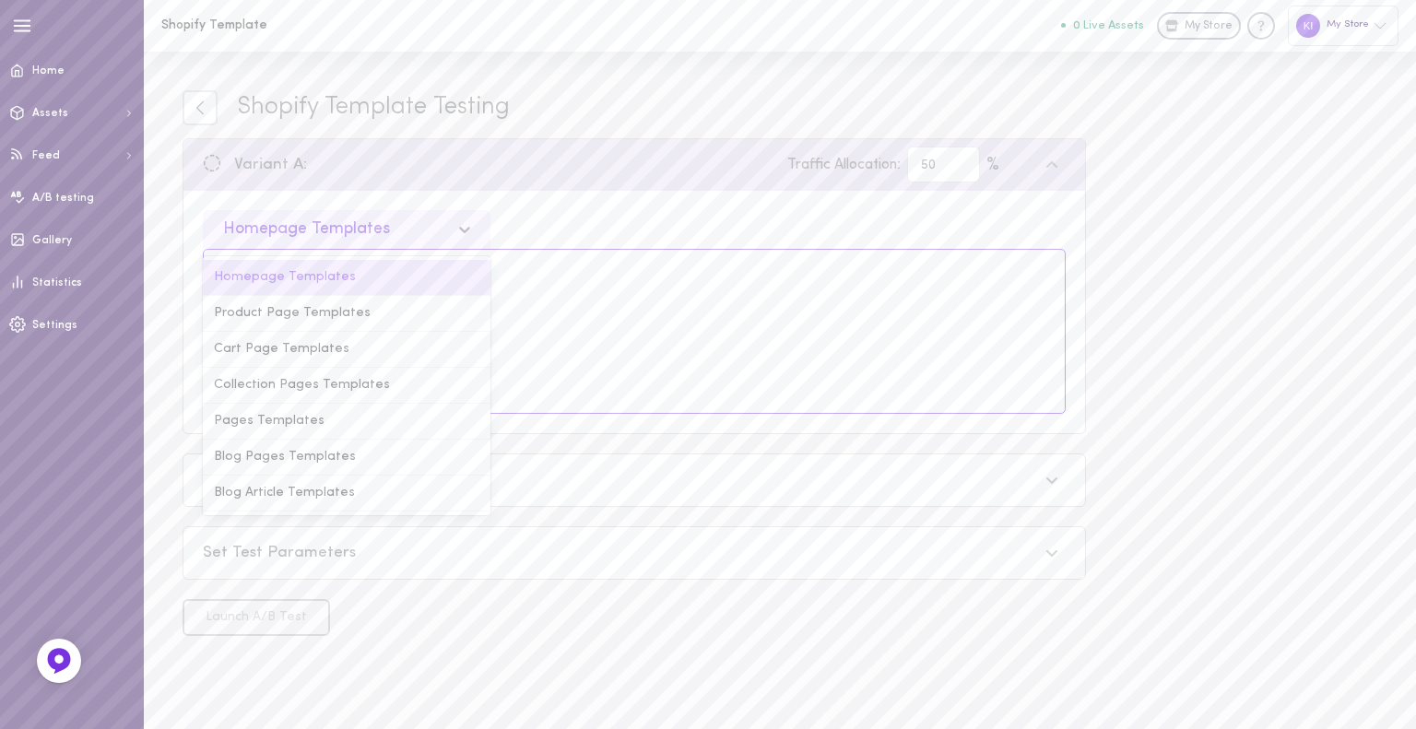
click at [369, 230] on div "Homepage Templates" at bounding box center [306, 229] width 167 height 17
click at [350, 318] on div "Product Page Templates" at bounding box center [347, 314] width 288 height 36
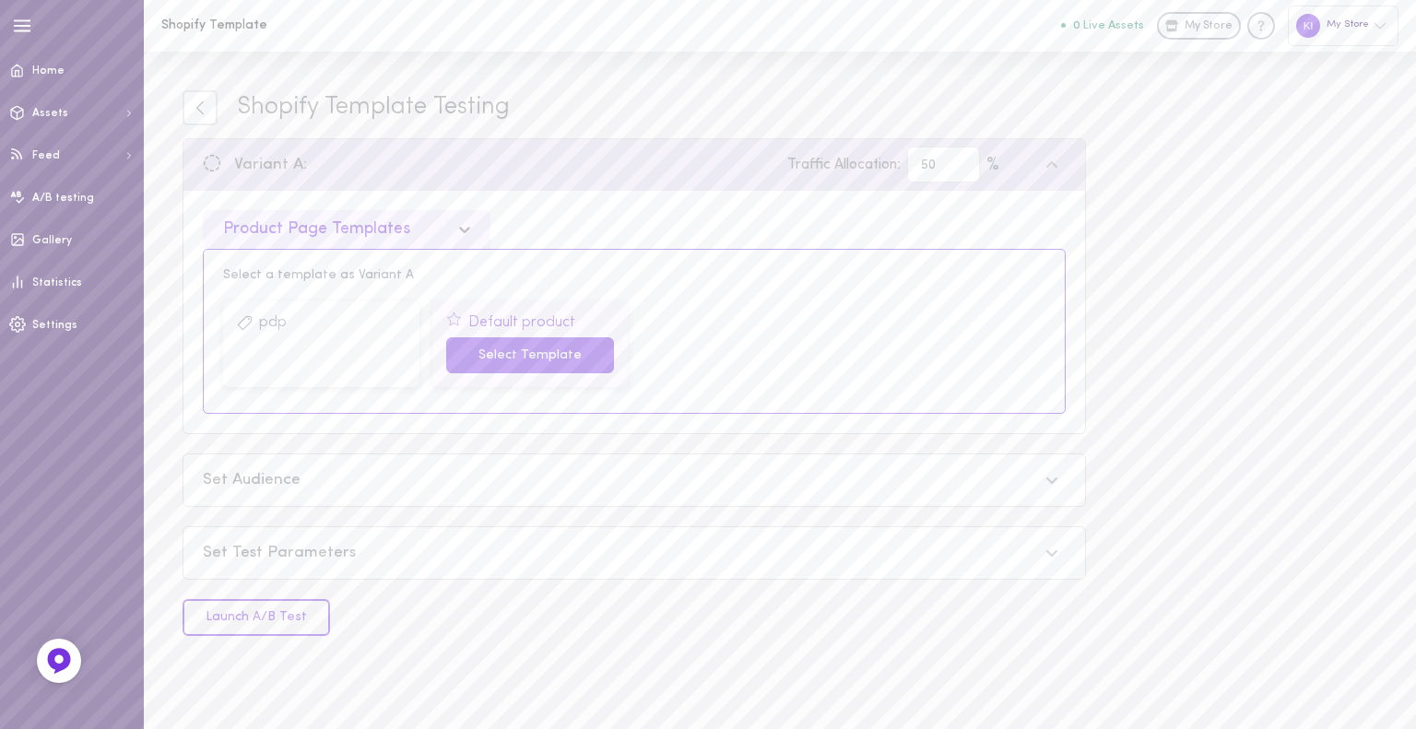
click at [491, 360] on button "Select Template" at bounding box center [530, 355] width 169 height 36
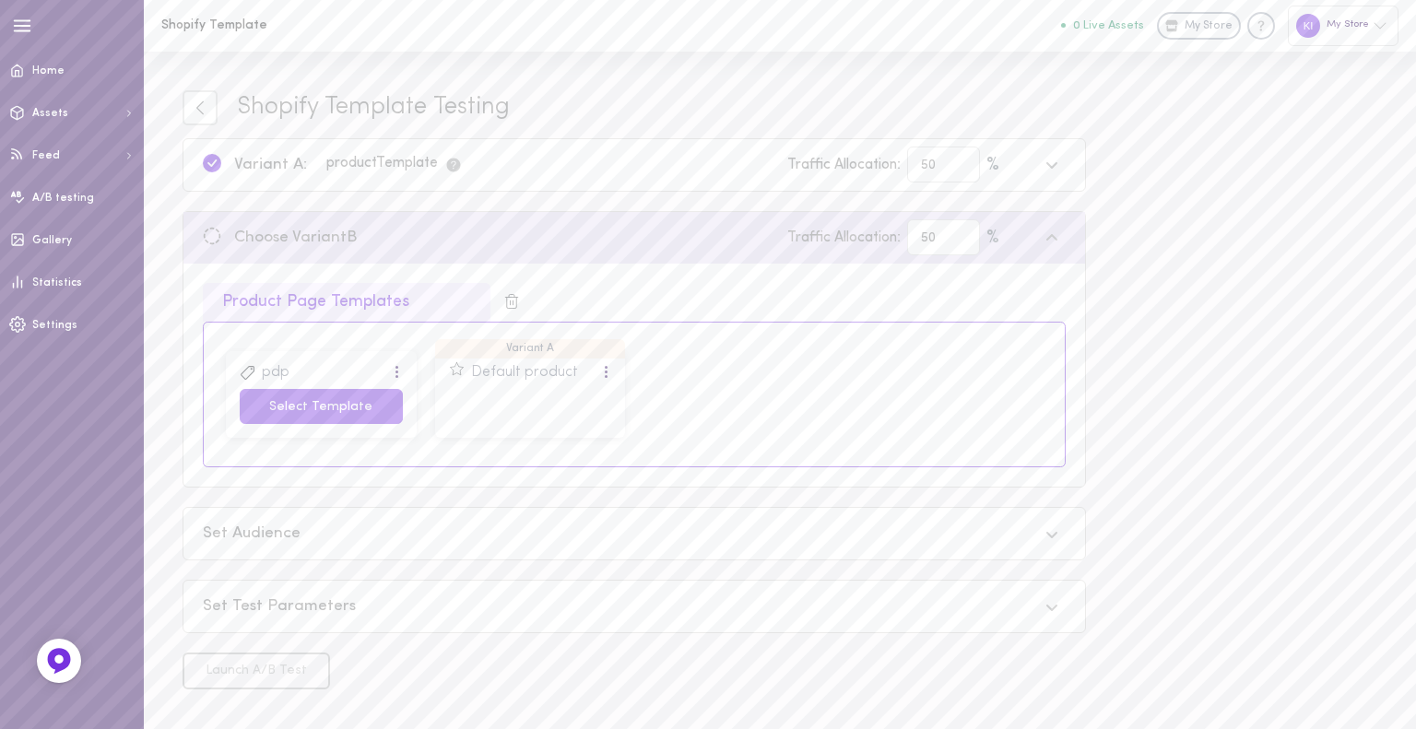
click at [298, 405] on button "Select Template" at bounding box center [321, 407] width 163 height 36
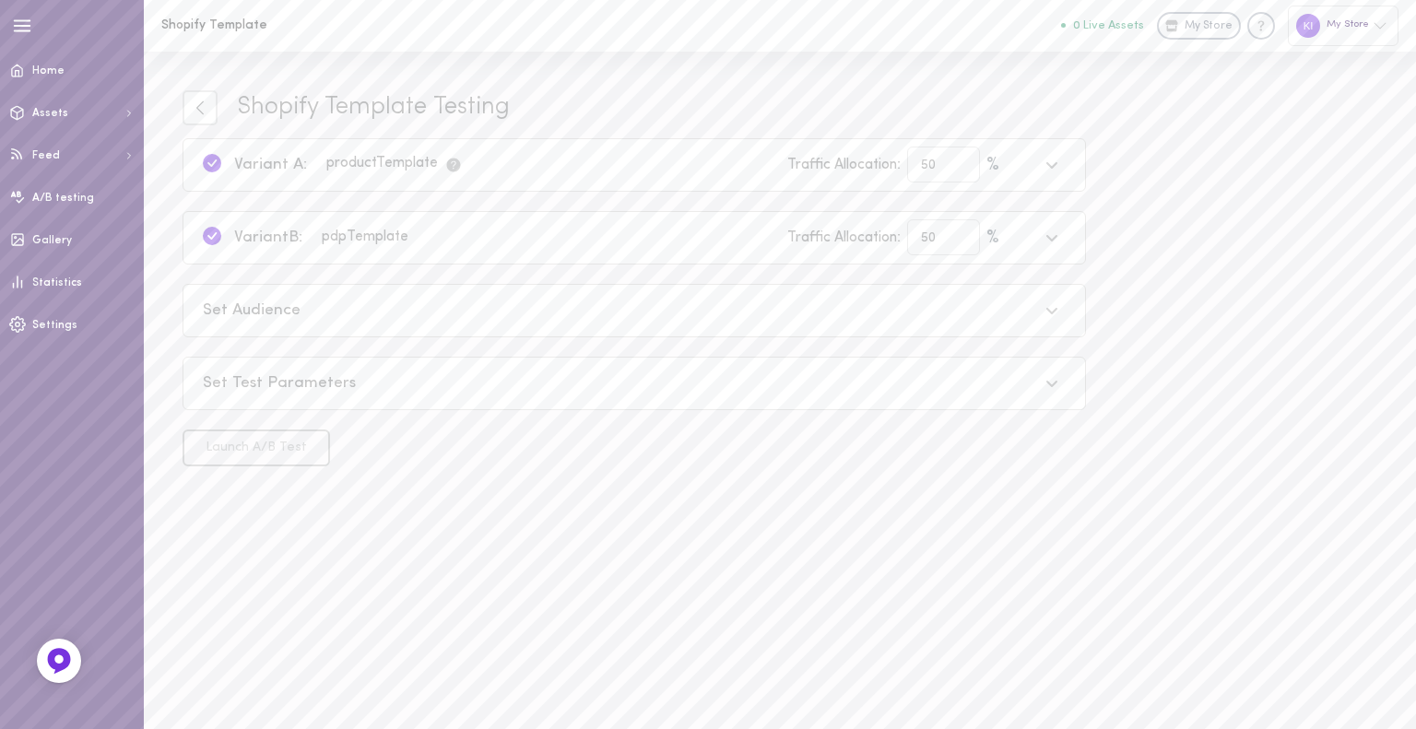
click at [308, 332] on div "Set Audience" at bounding box center [633, 311] width 901 height 52
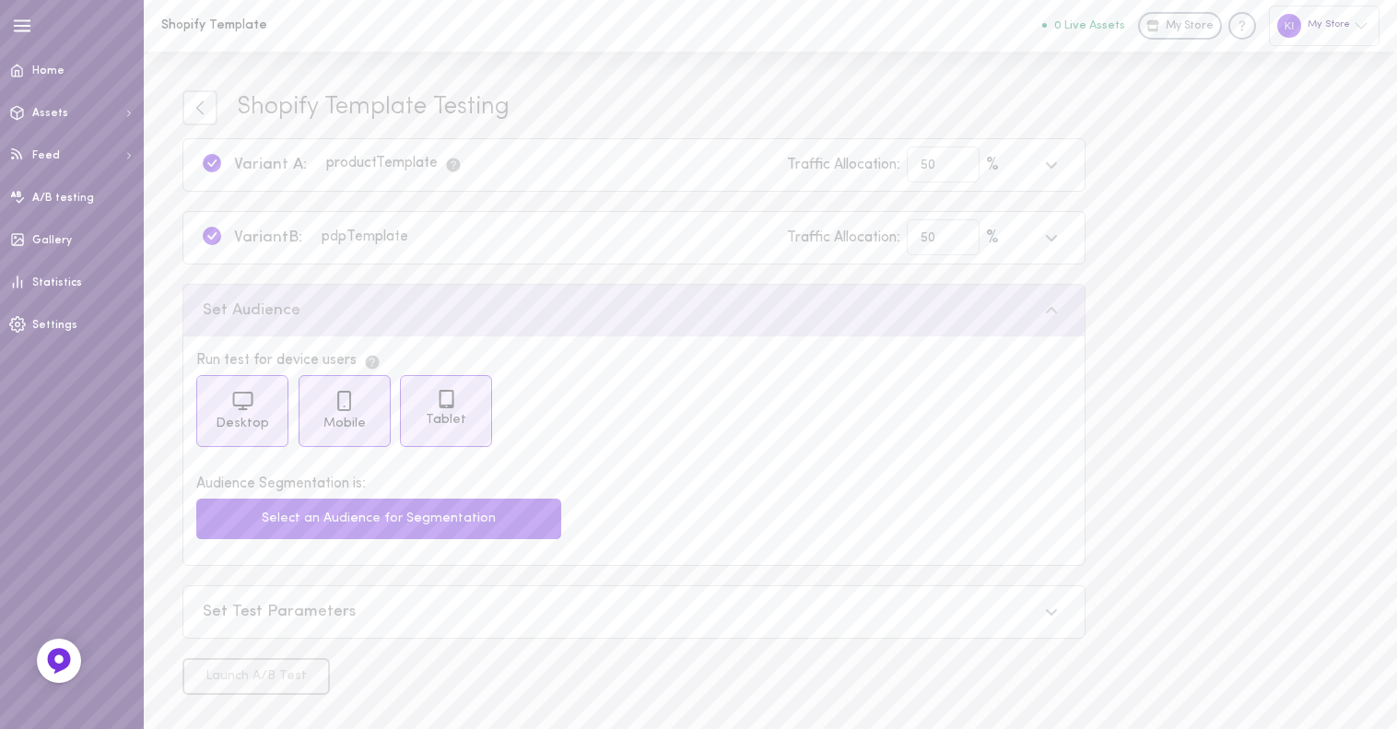
click at [380, 538] on div "Audience Segmentation is: Select an Audience for Segmentation" at bounding box center [633, 512] width 901 height 105
click at [381, 523] on button "Select an Audience for Segmentation" at bounding box center [378, 519] width 365 height 41
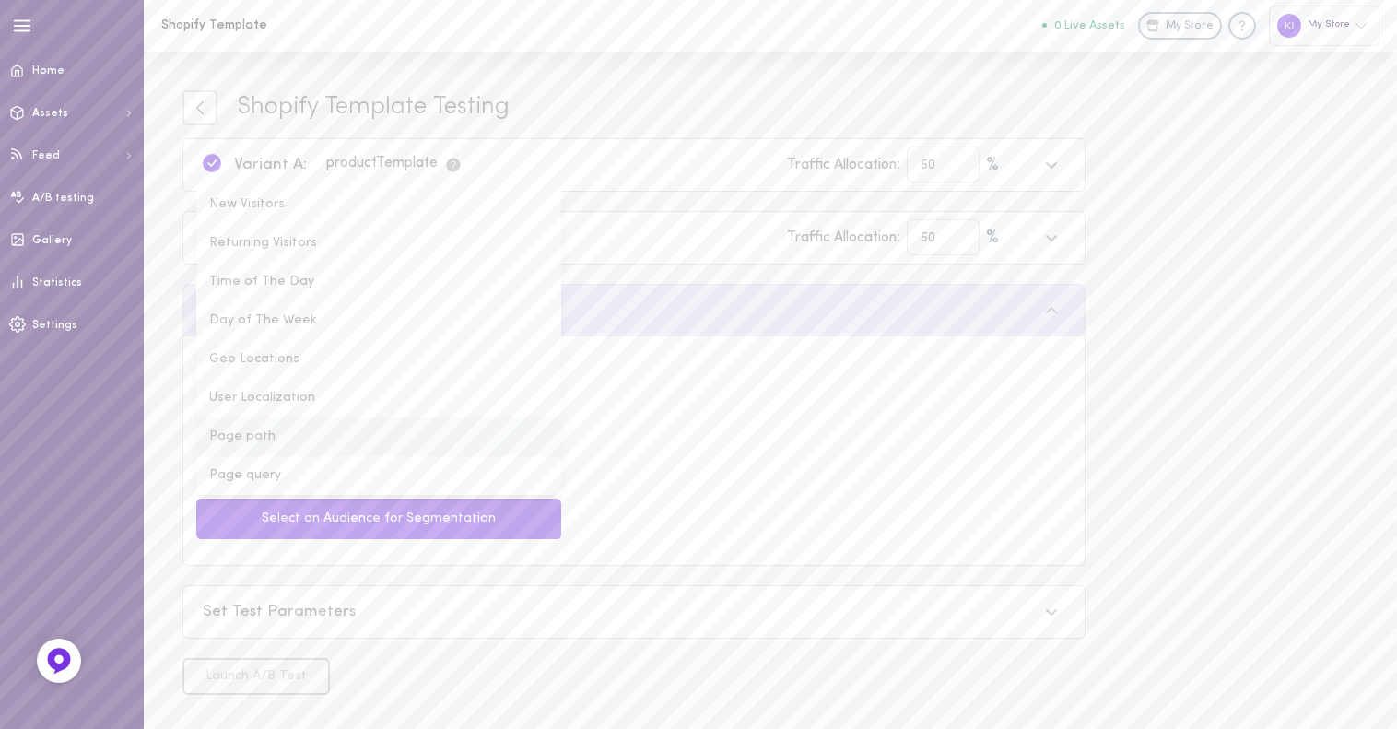
click at [456, 418] on li "Page path" at bounding box center [378, 437] width 365 height 39
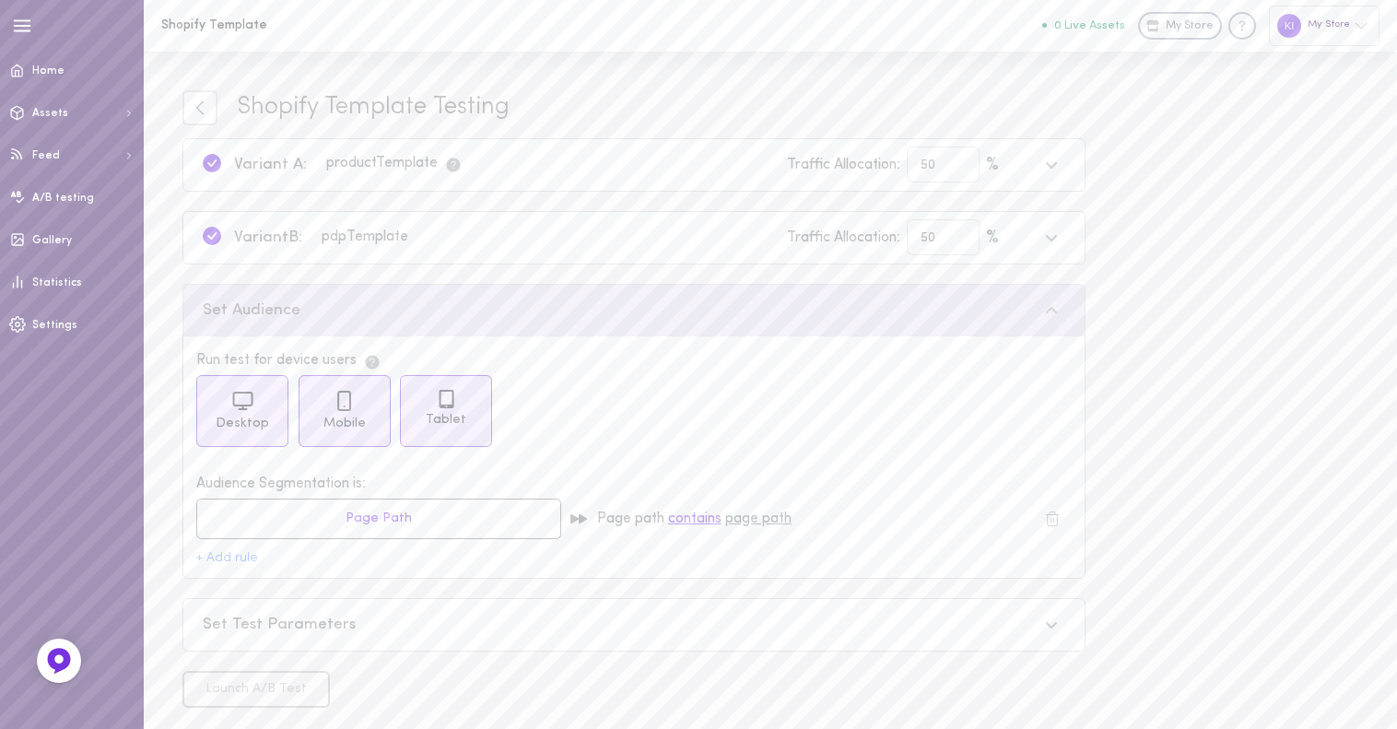
click at [406, 167] on div "product Template" at bounding box center [394, 165] width 136 height 18
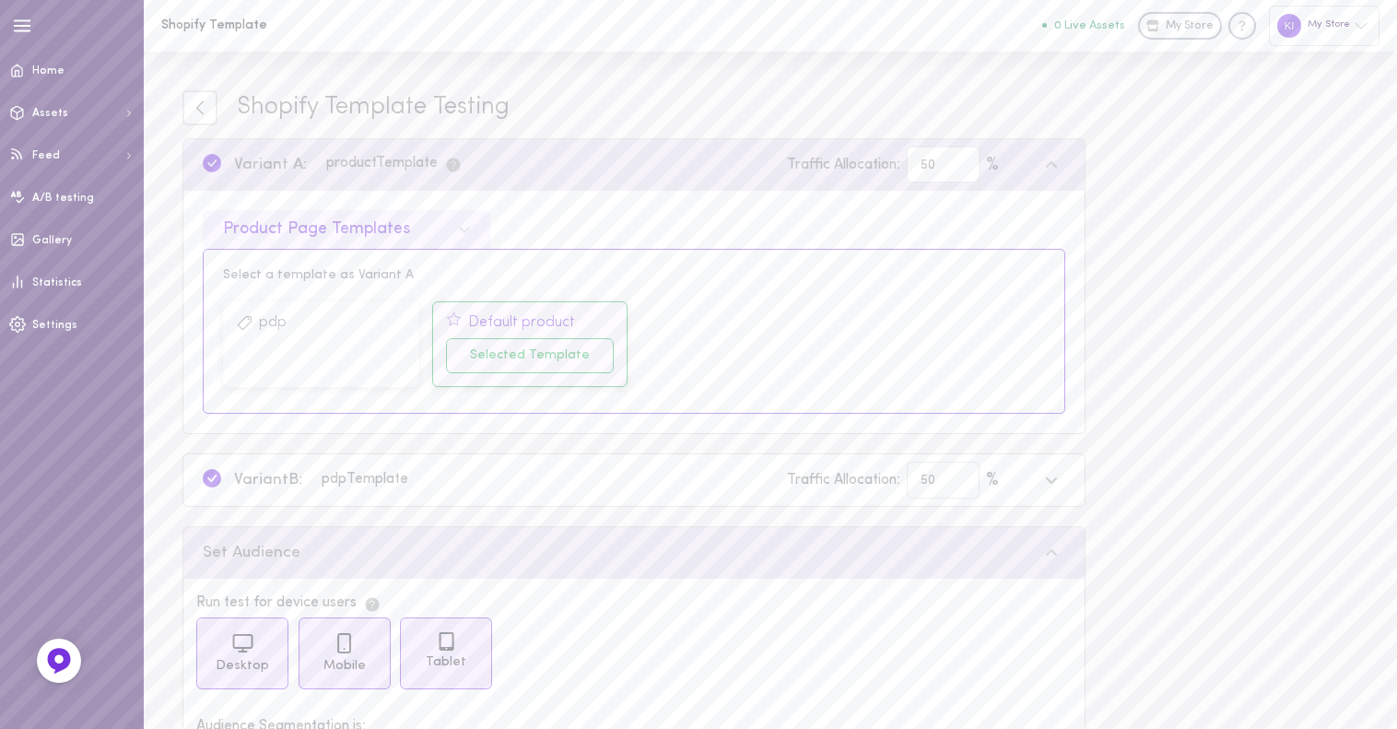
click at [455, 315] on icon at bounding box center [454, 320] width 16 height 16
click at [483, 360] on div "Selected Template" at bounding box center [530, 355] width 169 height 35
click at [416, 239] on div "Product Page Templates" at bounding box center [347, 229] width 288 height 39
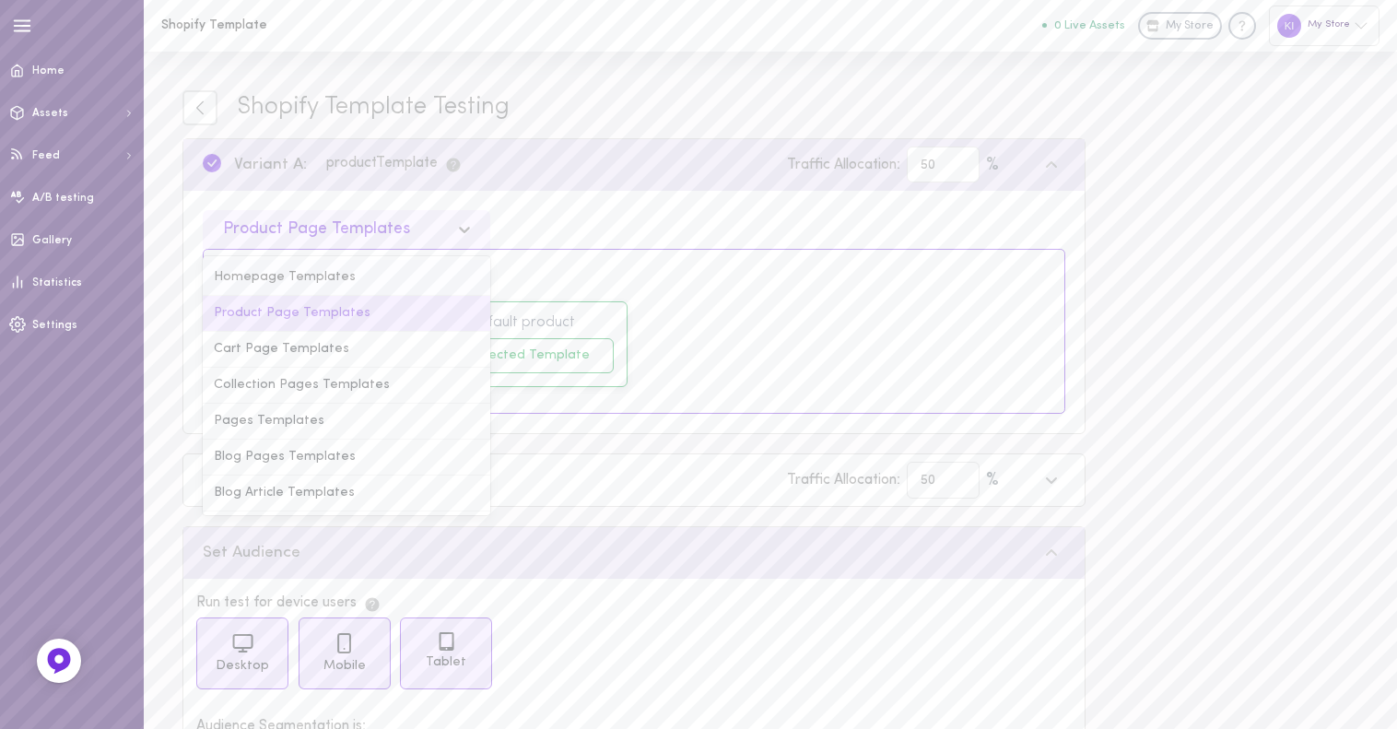
click at [399, 282] on div "Homepage Templates" at bounding box center [347, 278] width 288 height 36
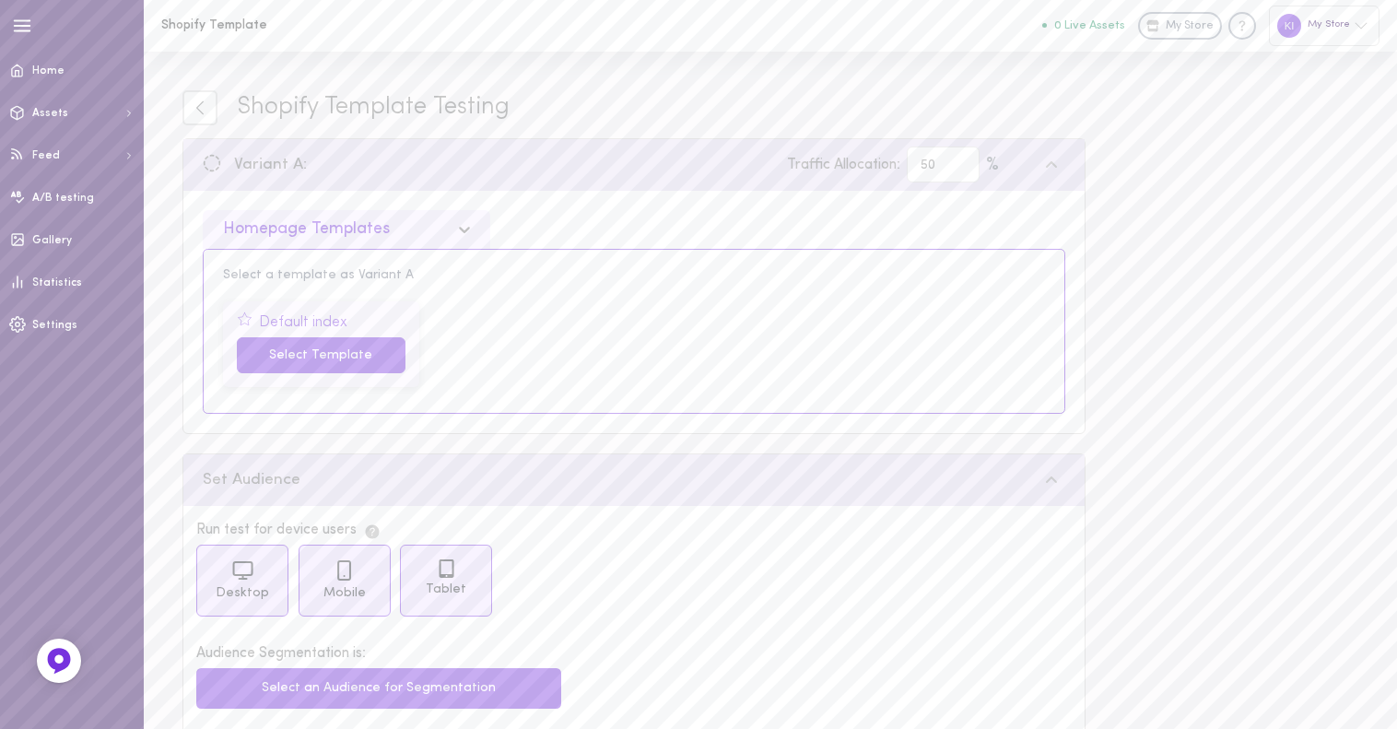
click at [347, 354] on button "Select Template" at bounding box center [321, 355] width 169 height 36
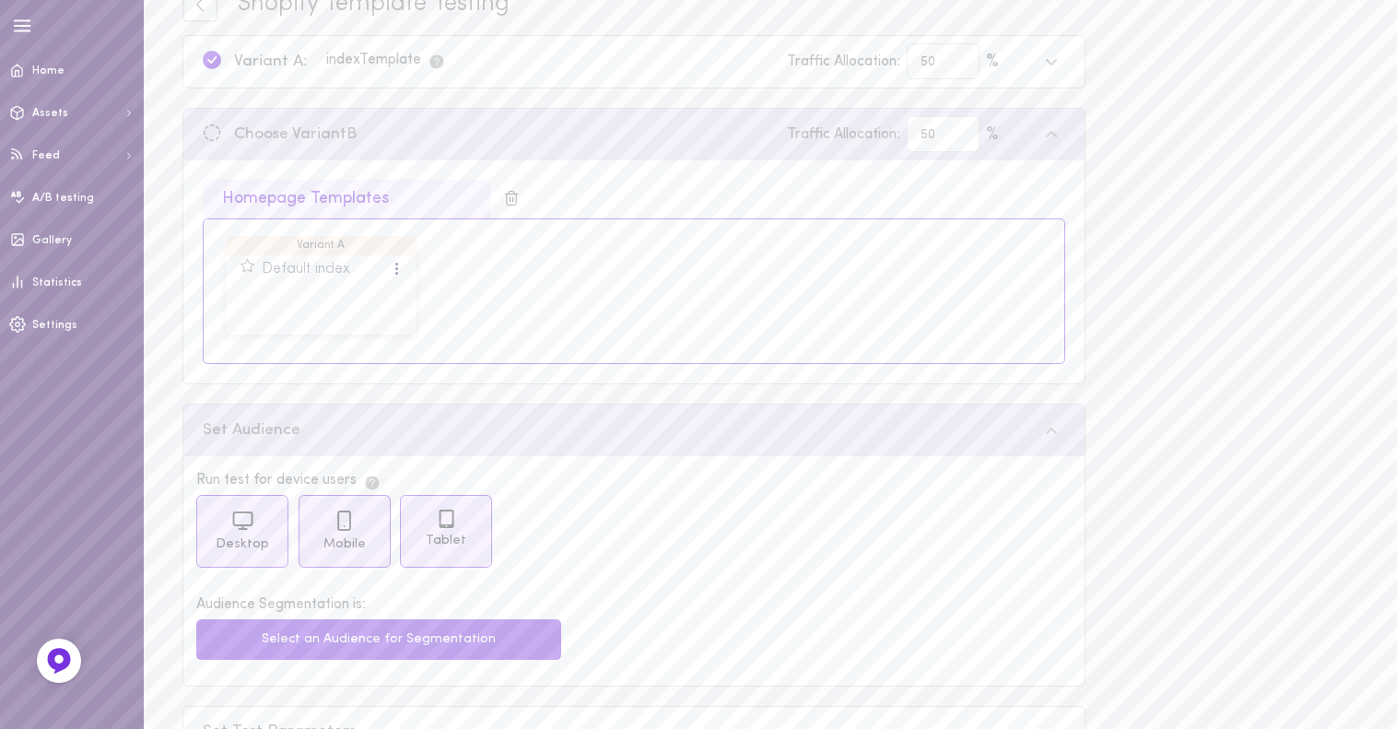
scroll to position [228, 0]
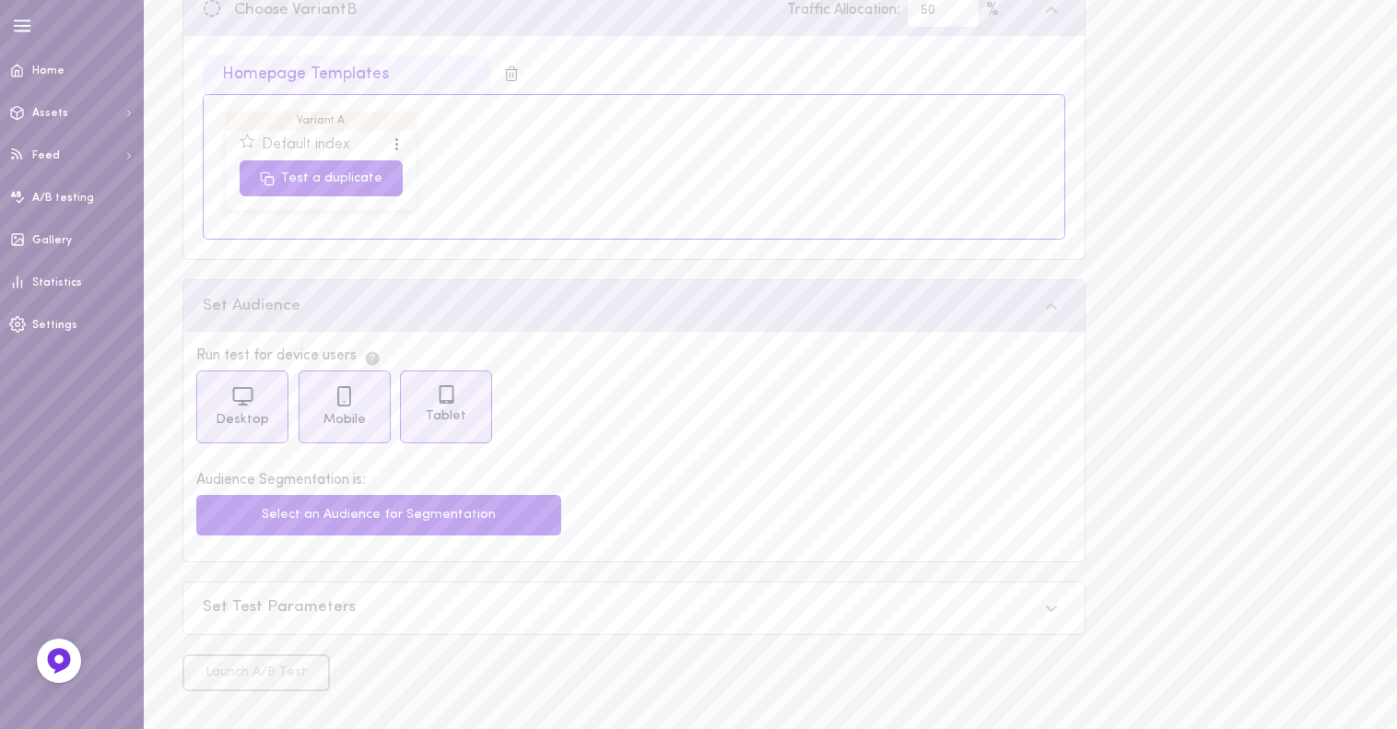
click at [351, 181] on button "Test a duplicate" at bounding box center [321, 178] width 163 height 36
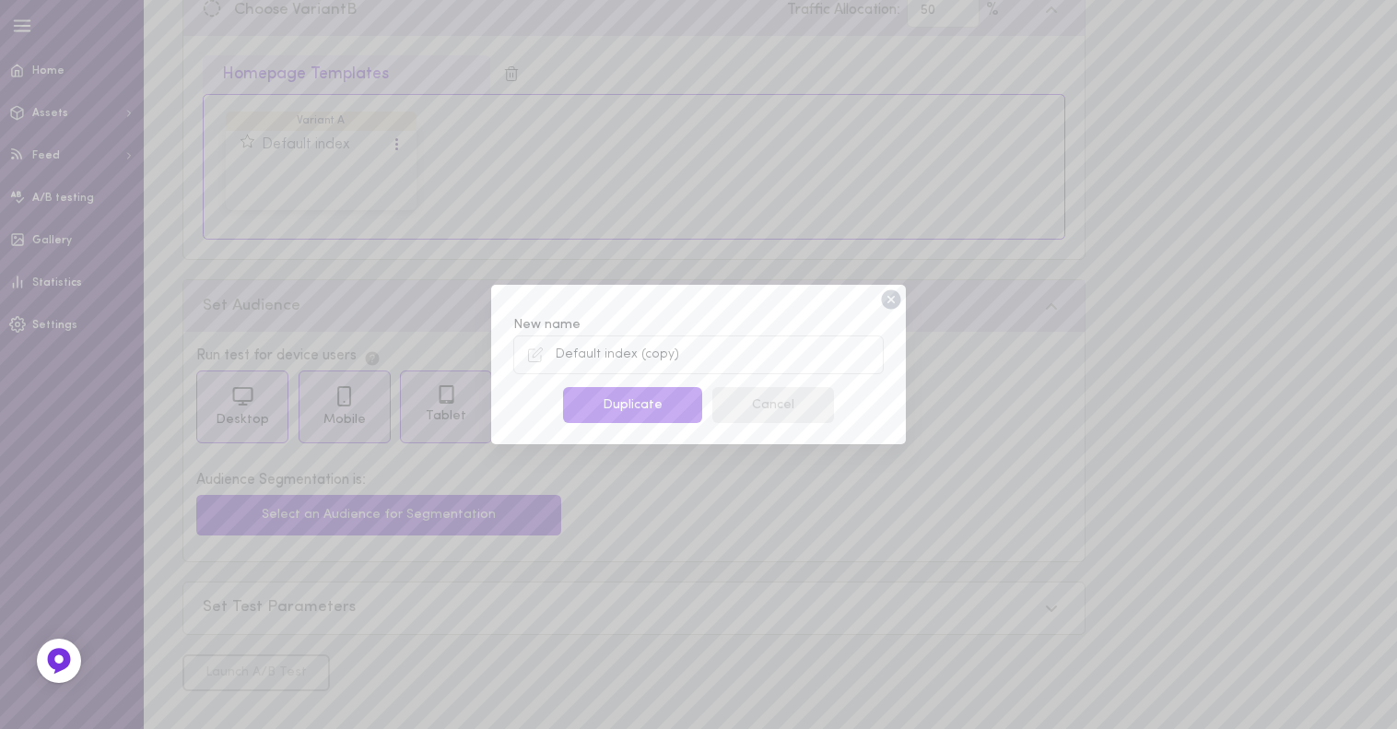
click at [765, 399] on button "Cancel" at bounding box center [773, 405] width 122 height 36
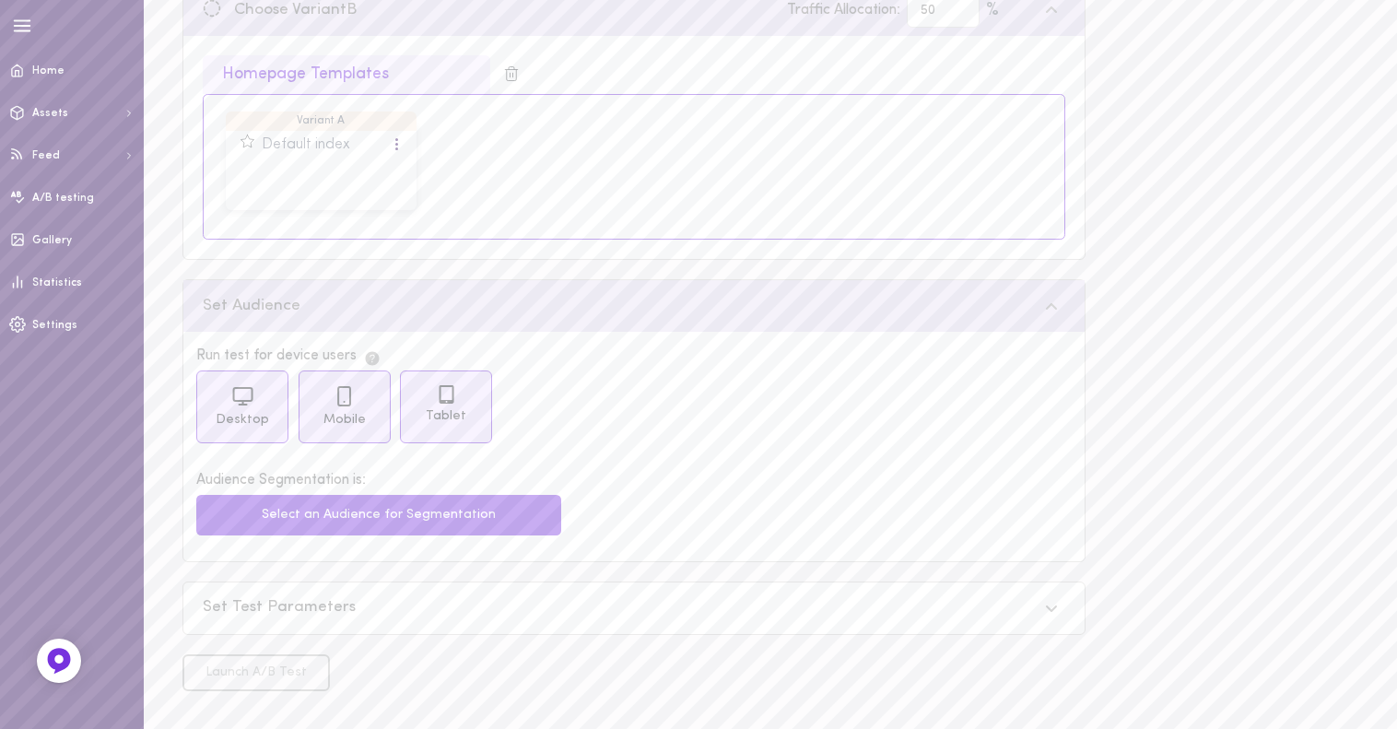
click at [340, 78] on div "Homepage Templates" at bounding box center [347, 74] width 288 height 39
click at [394, 142] on div at bounding box center [397, 144] width 11 height 20
click at [439, 172] on div "Variant A Default index Test a duplicate" at bounding box center [634, 167] width 835 height 106
click at [342, 73] on div "Homepage Templates" at bounding box center [347, 74] width 288 height 39
click at [350, 57] on div "Homepage Templates" at bounding box center [347, 74] width 288 height 39
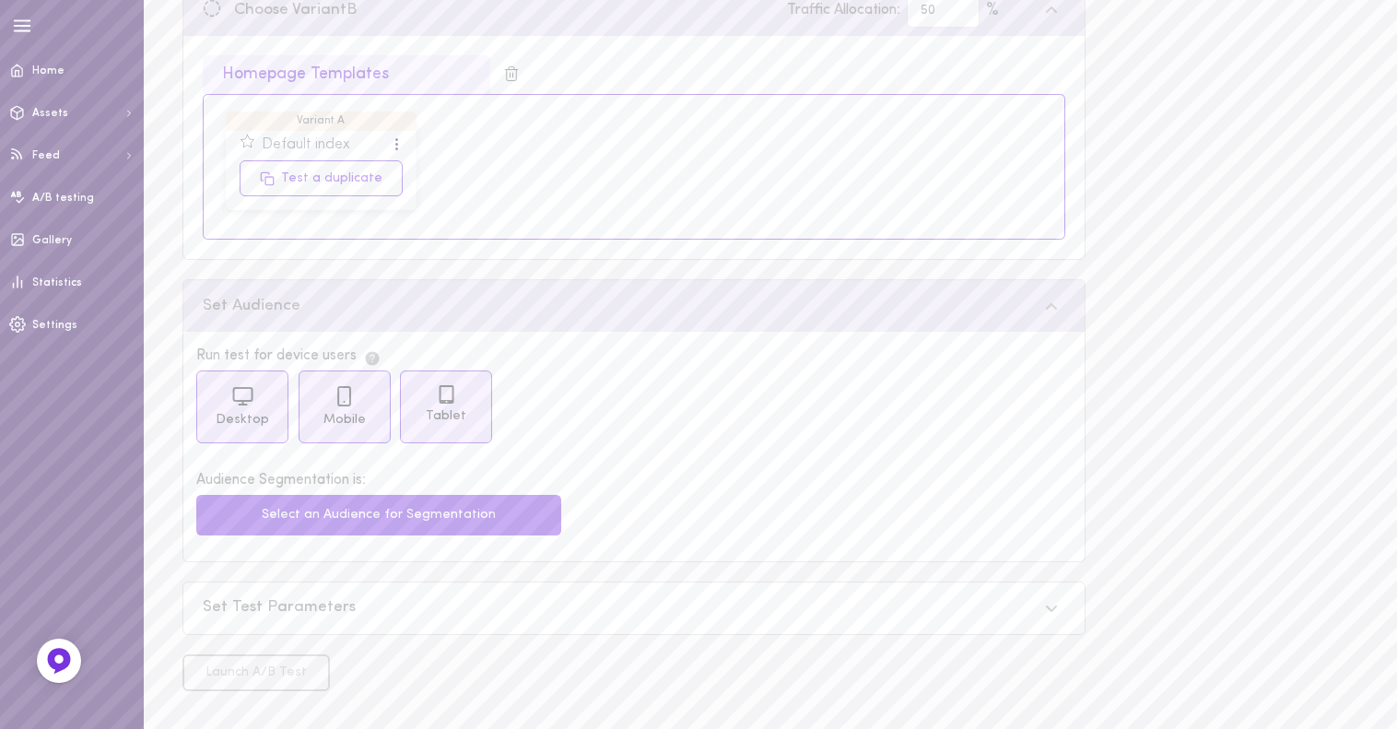
scroll to position [0, 0]
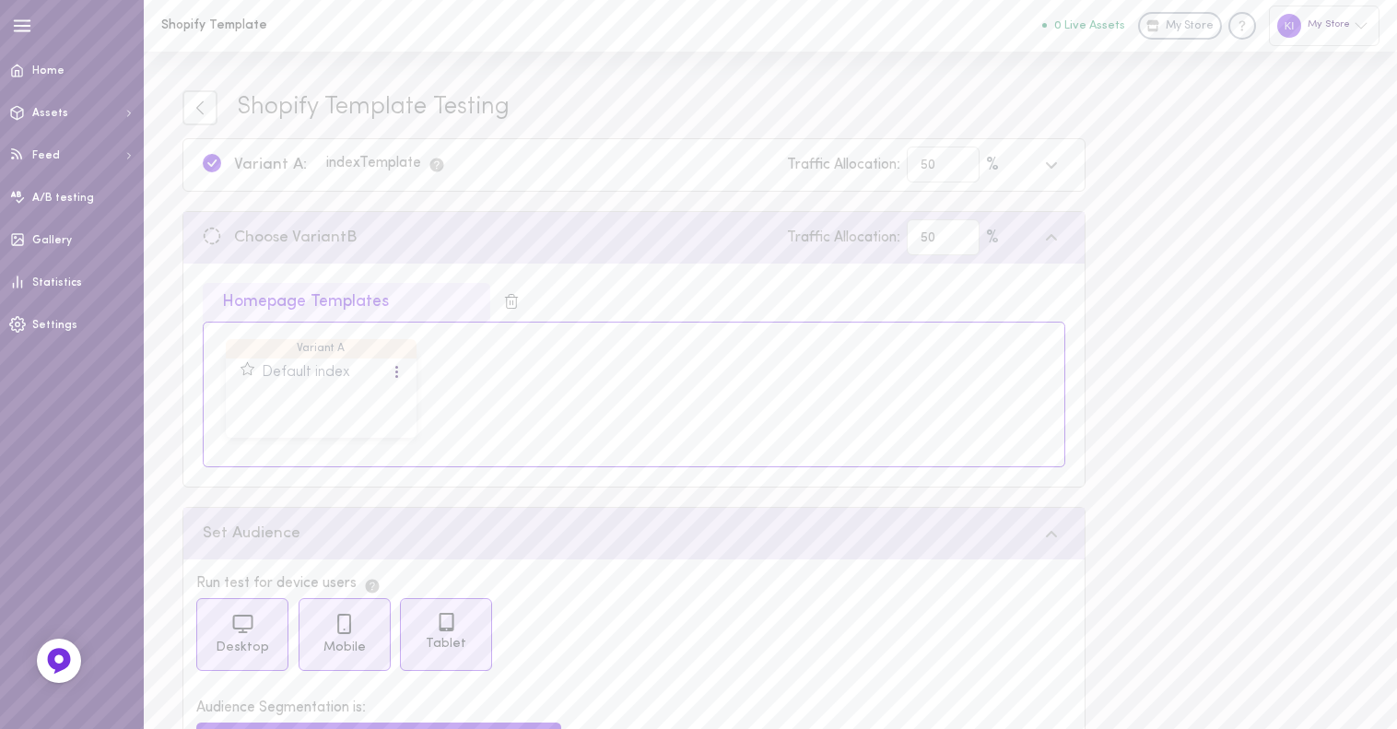
click at [401, 166] on div "index Template" at bounding box center [386, 165] width 120 height 18
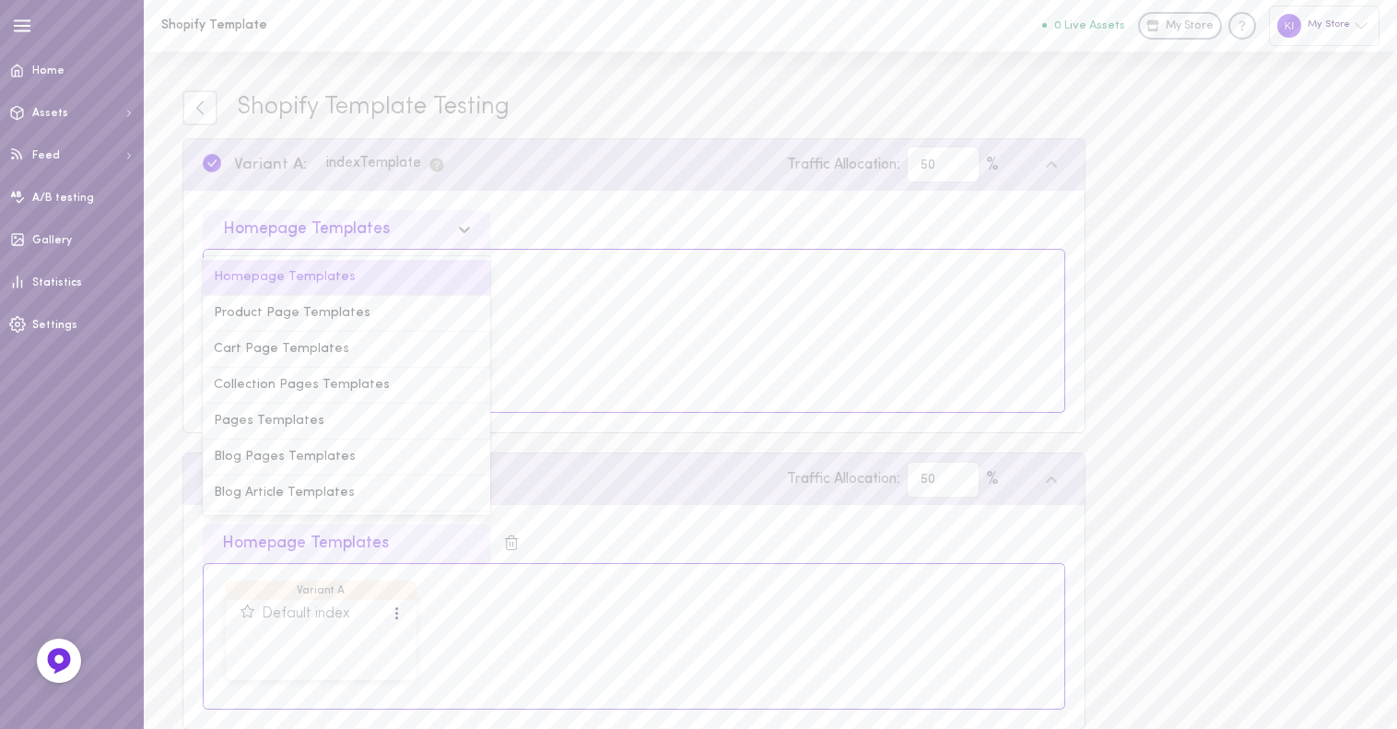
click at [372, 228] on div "Homepage Templates" at bounding box center [306, 229] width 167 height 17
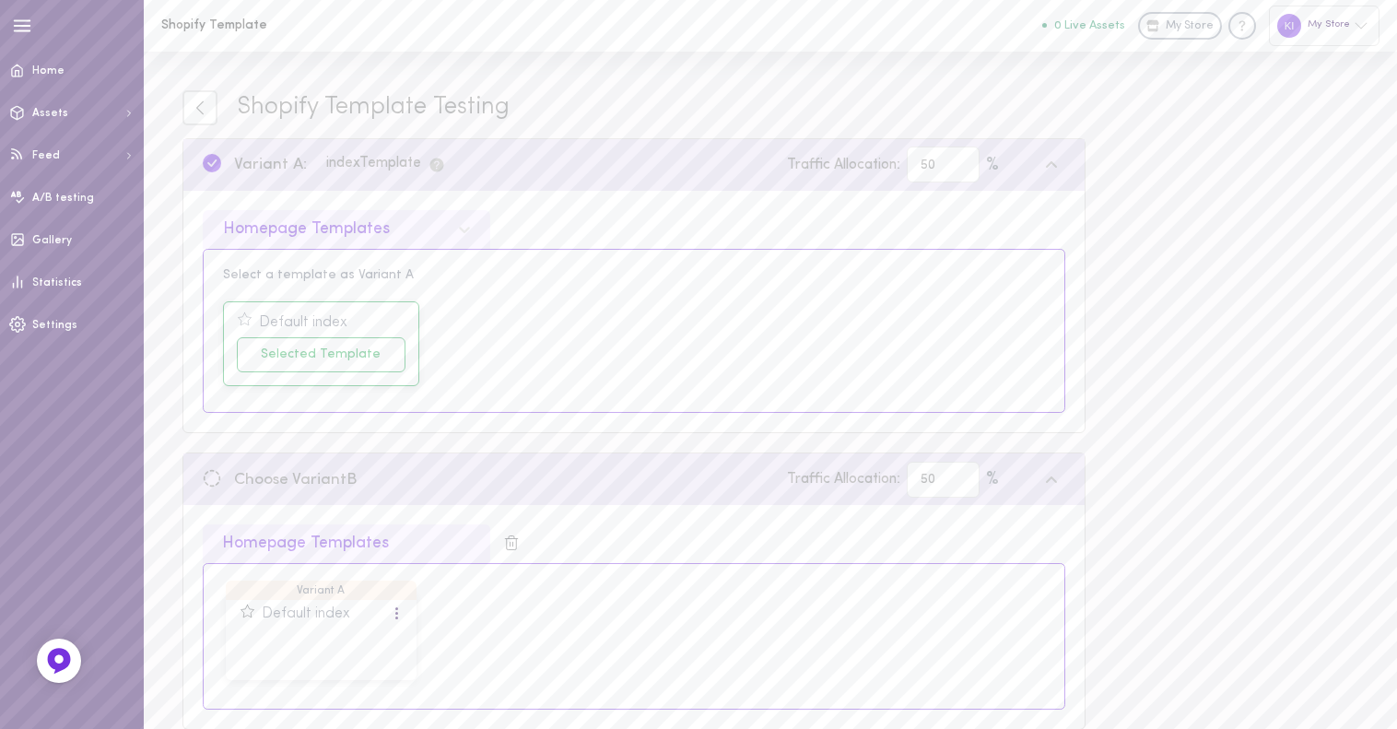
click at [1216, 202] on div "Shopify Template Testing Variant A: index Template Traffic Allocation: 50 % Hom…" at bounding box center [771, 626] width 1254 height 1148
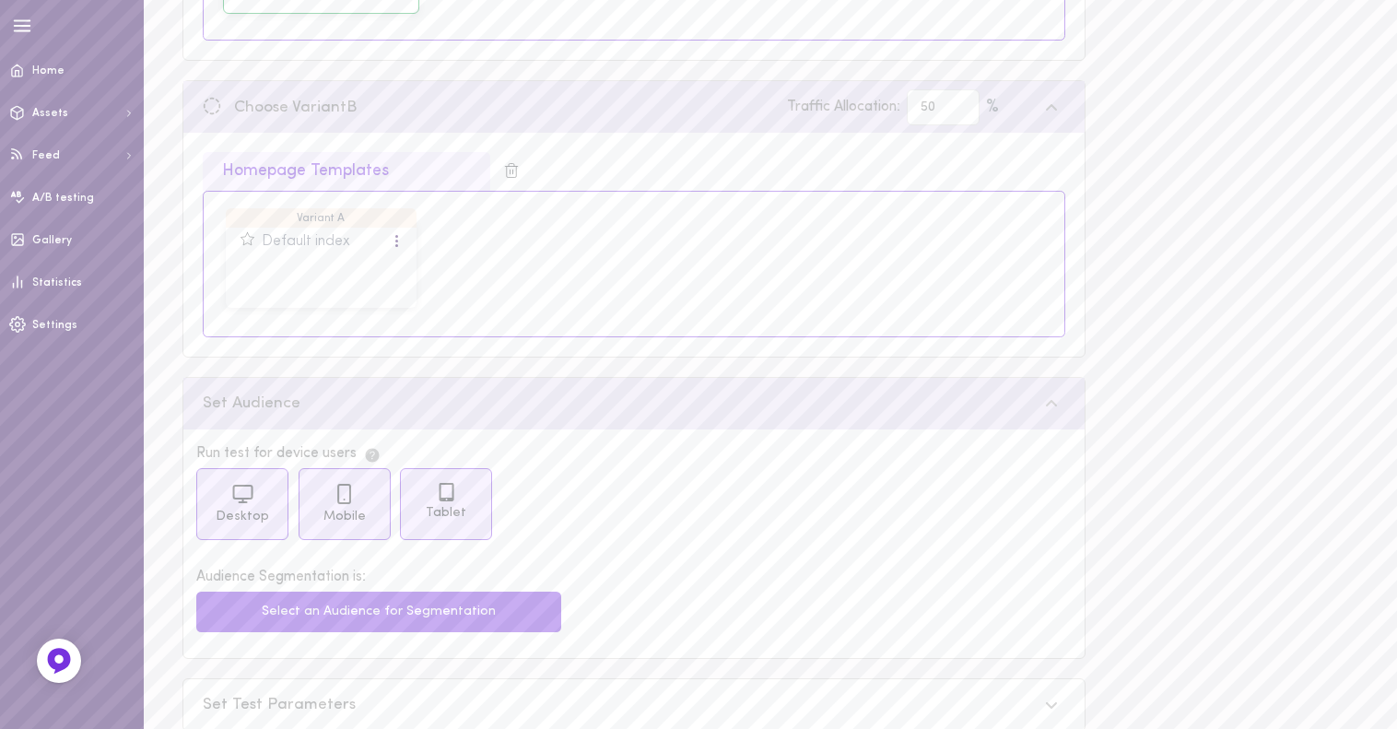
scroll to position [468, 0]
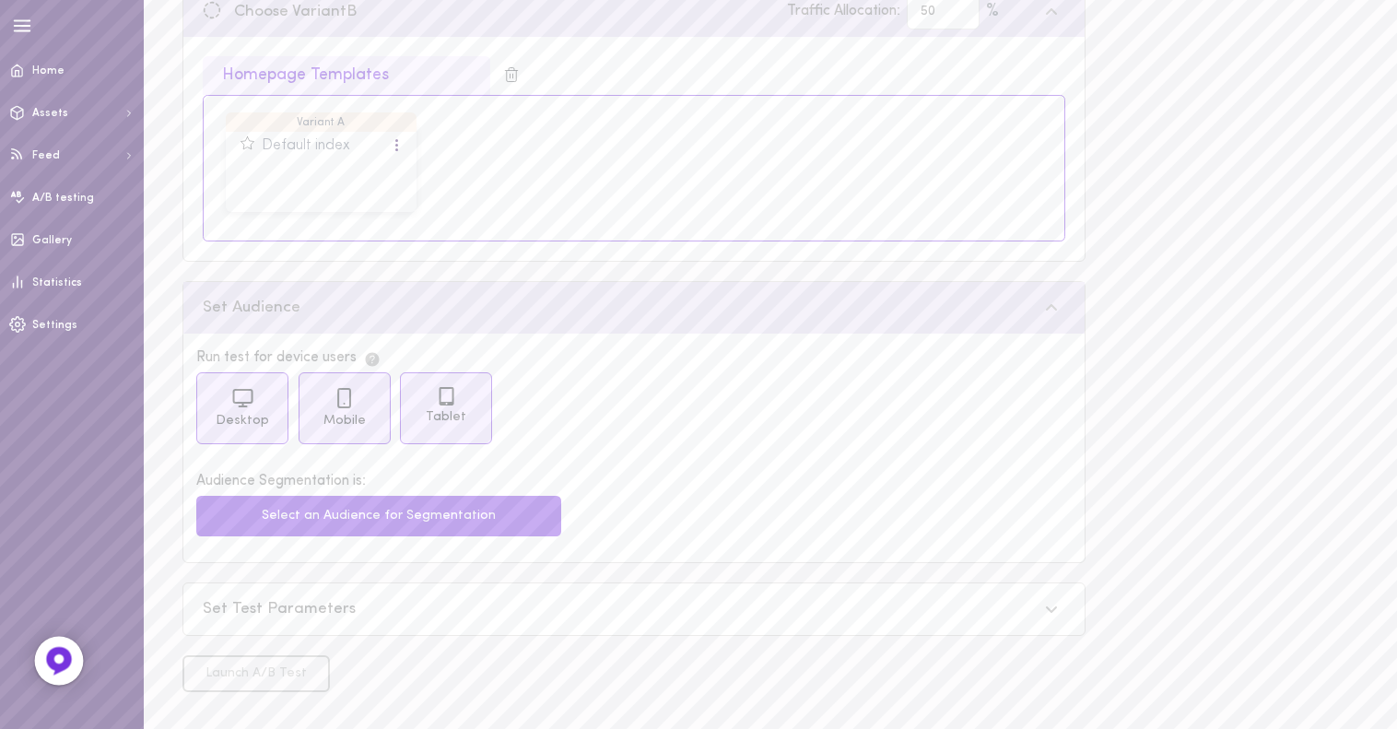
click at [51, 659] on img at bounding box center [59, 661] width 30 height 30
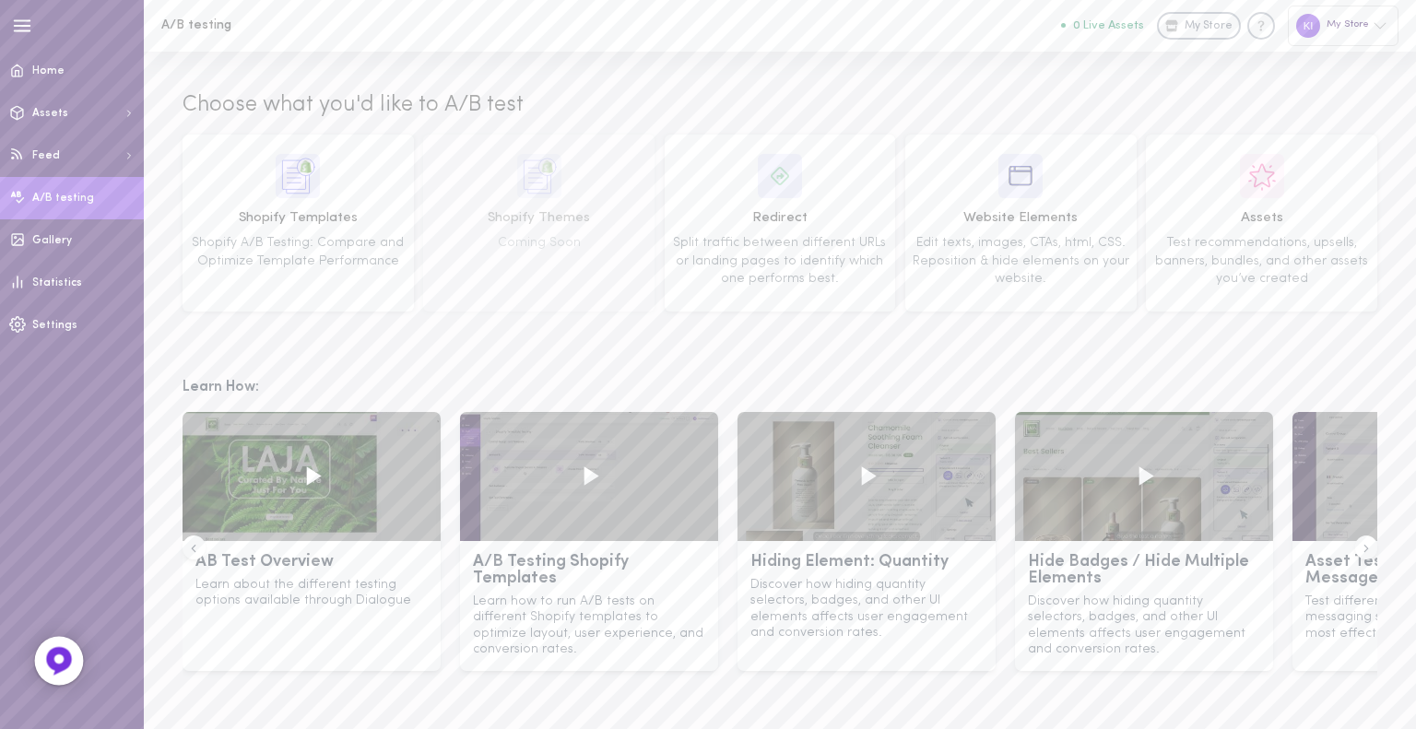
click at [50, 673] on img at bounding box center [59, 661] width 30 height 30
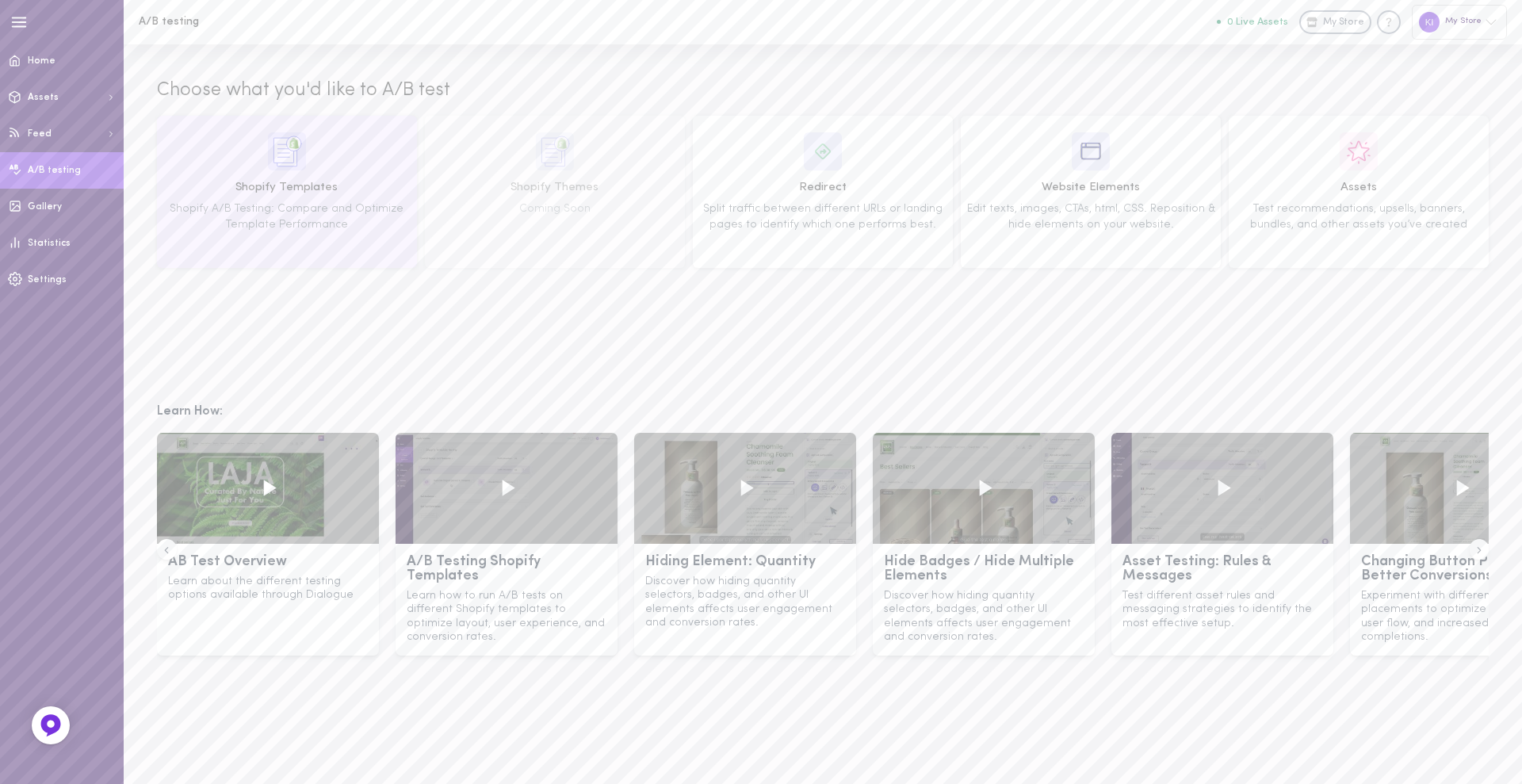
click at [329, 219] on span "Shopify A/B Testing: Compare and Optimize Template Performance" at bounding box center [286, 217] width 234 height 28
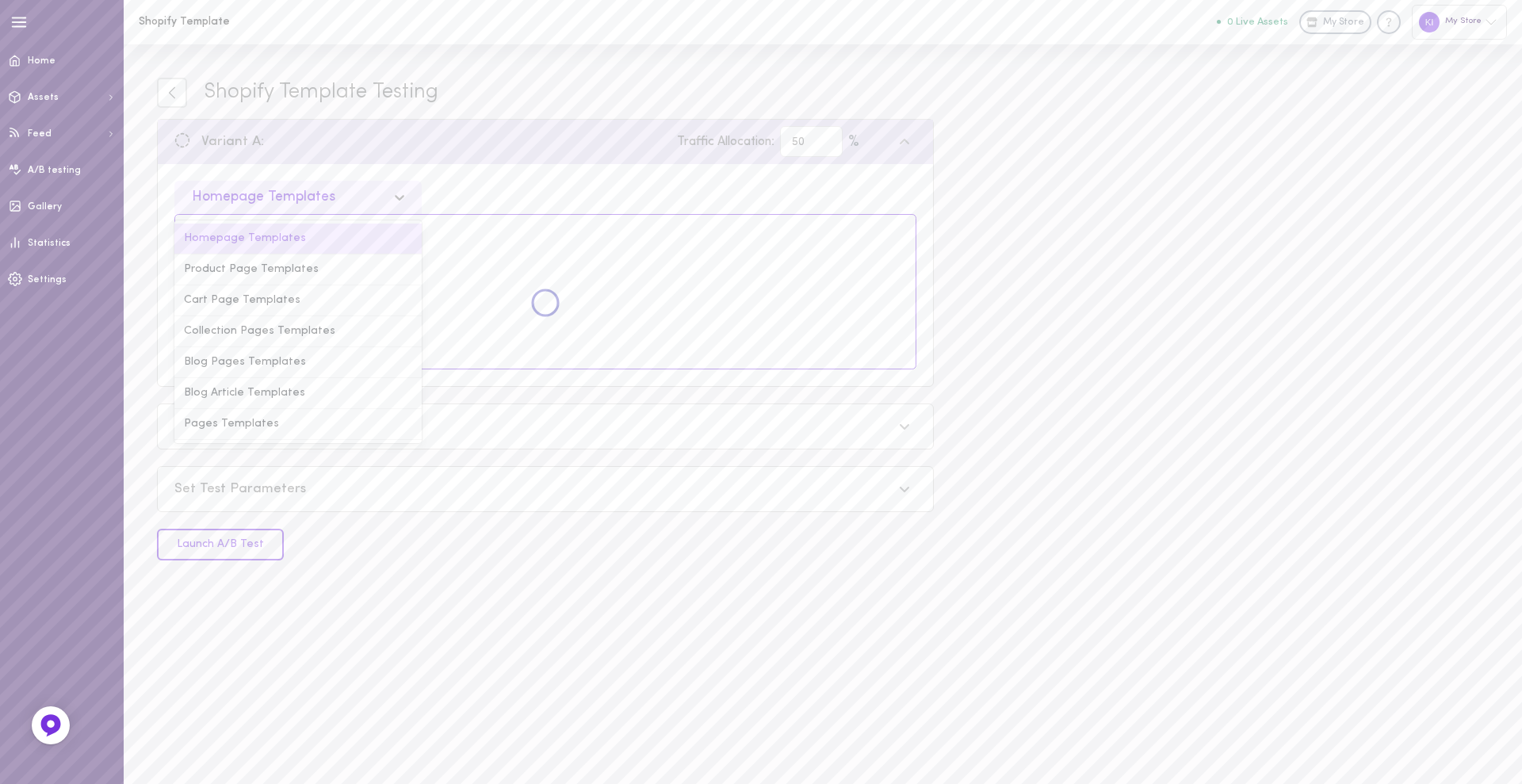
click at [324, 197] on div "Homepage Templates" at bounding box center [263, 197] width 144 height 15
click at [296, 274] on div "Product Page Templates" at bounding box center [298, 270] width 248 height 31
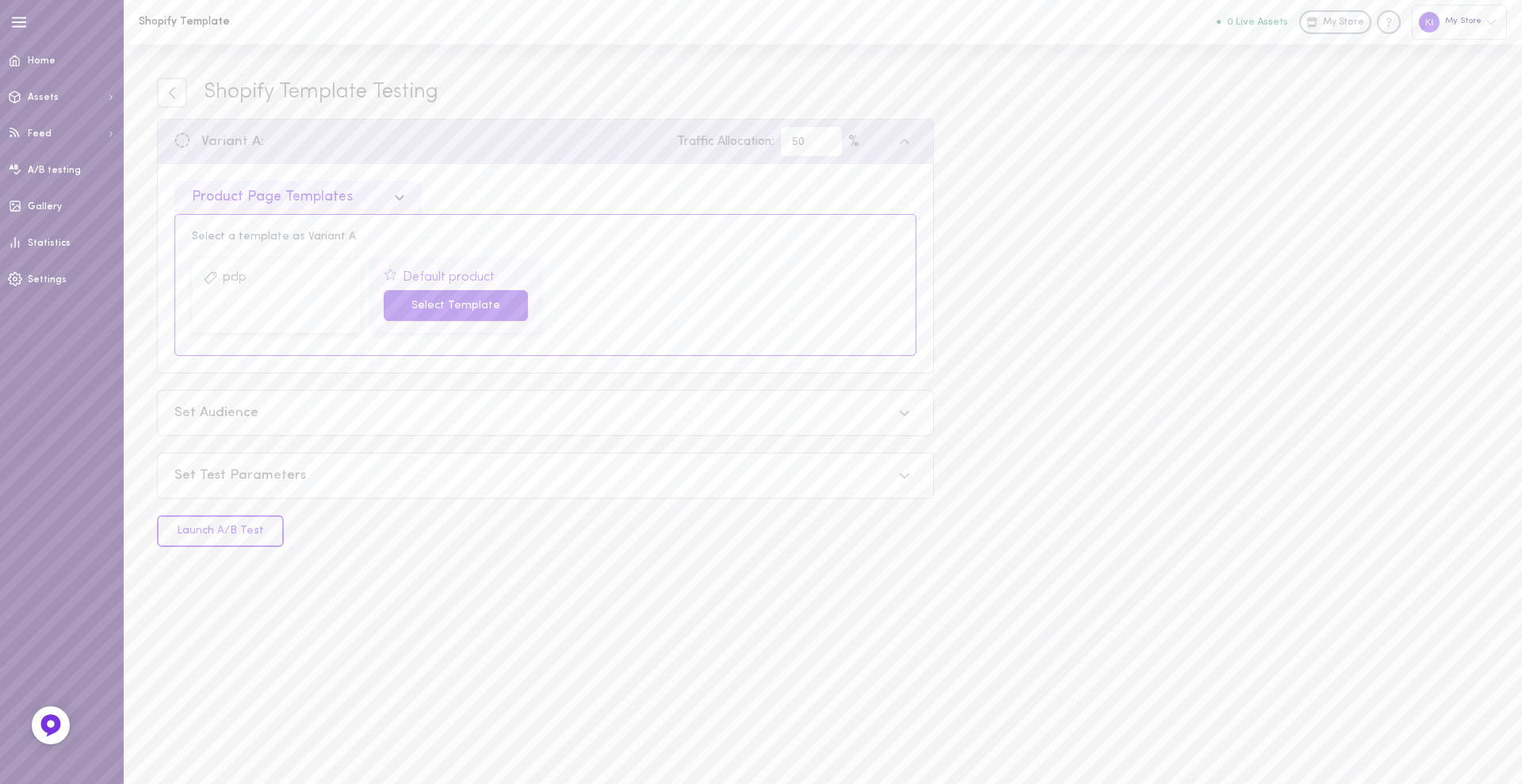
click at [431, 305] on button "Select Template" at bounding box center [456, 305] width 145 height 31
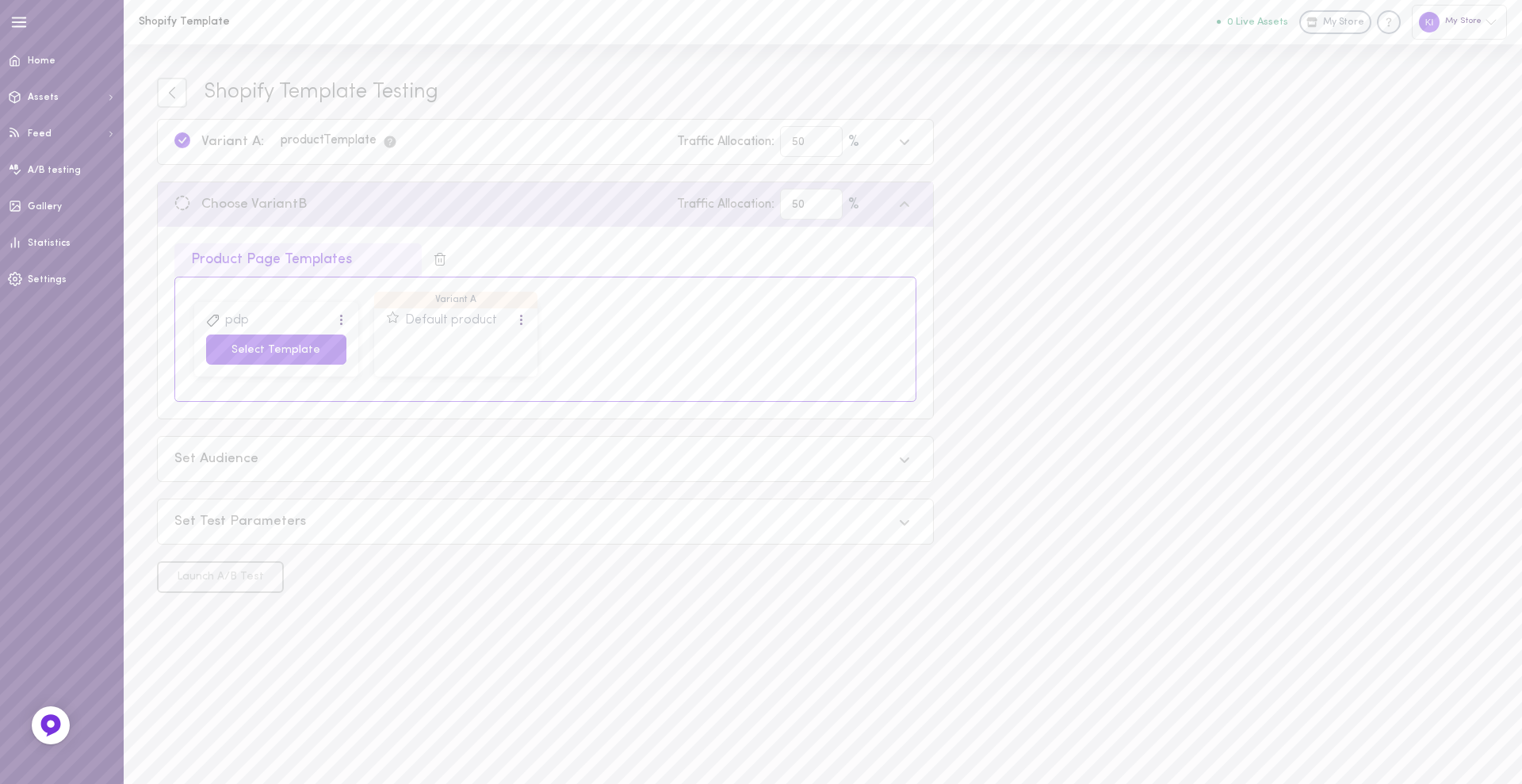
click at [310, 352] on button "Select Template" at bounding box center [276, 350] width 140 height 31
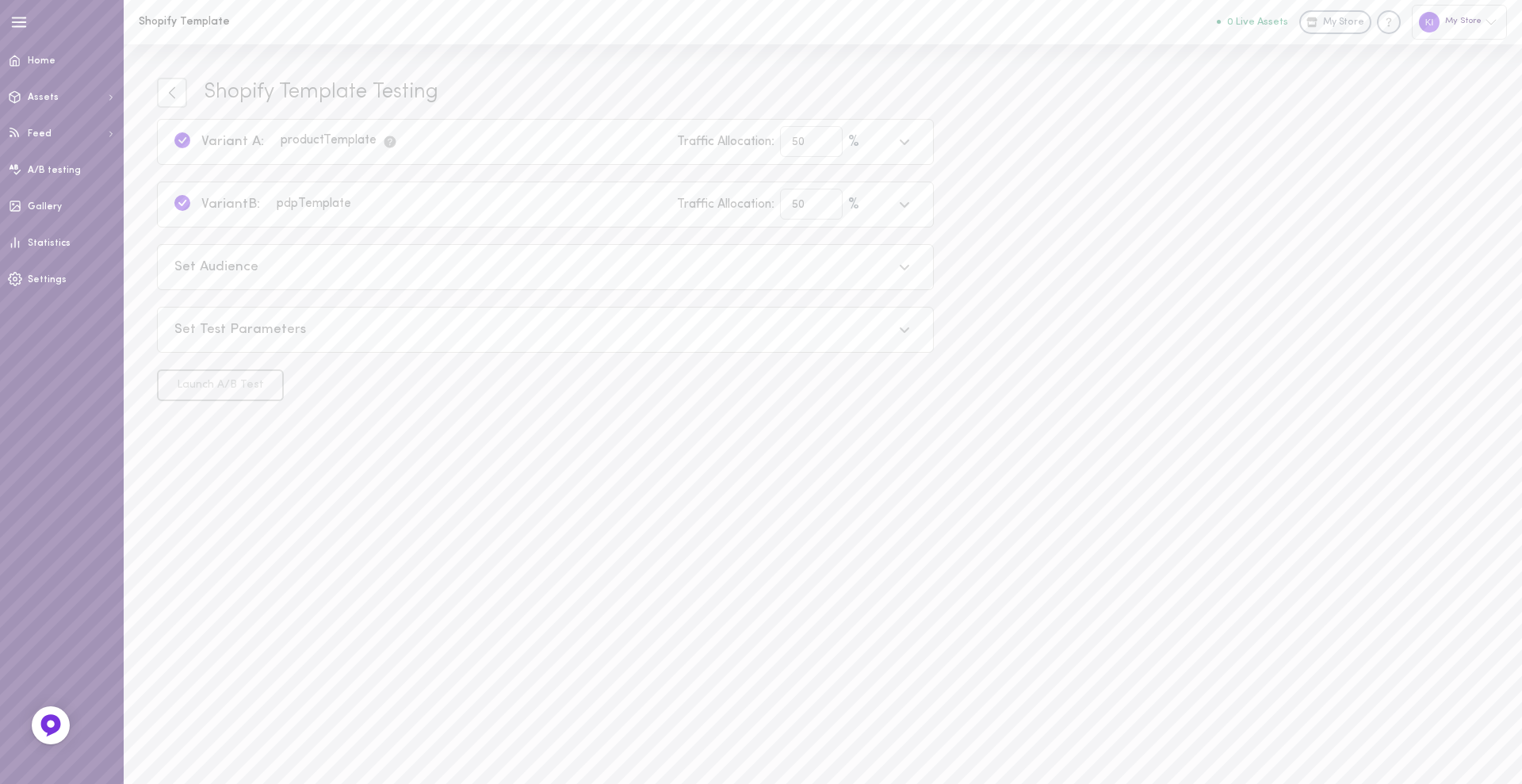
click at [295, 245] on div "Set Audience" at bounding box center [544, 267] width 775 height 45
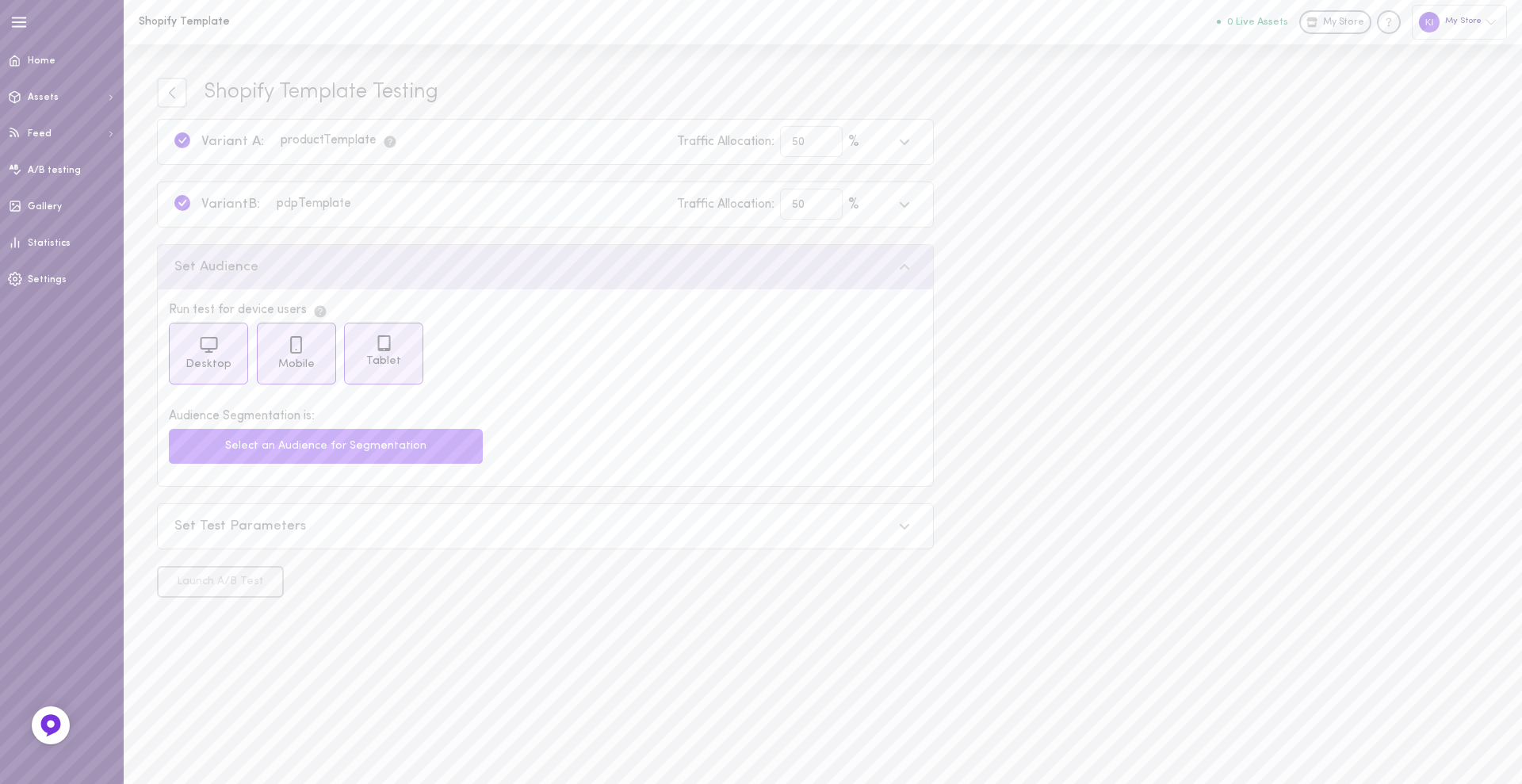
click at [313, 437] on button "Select an Audience for Segmentation" at bounding box center [325, 446] width 314 height 35
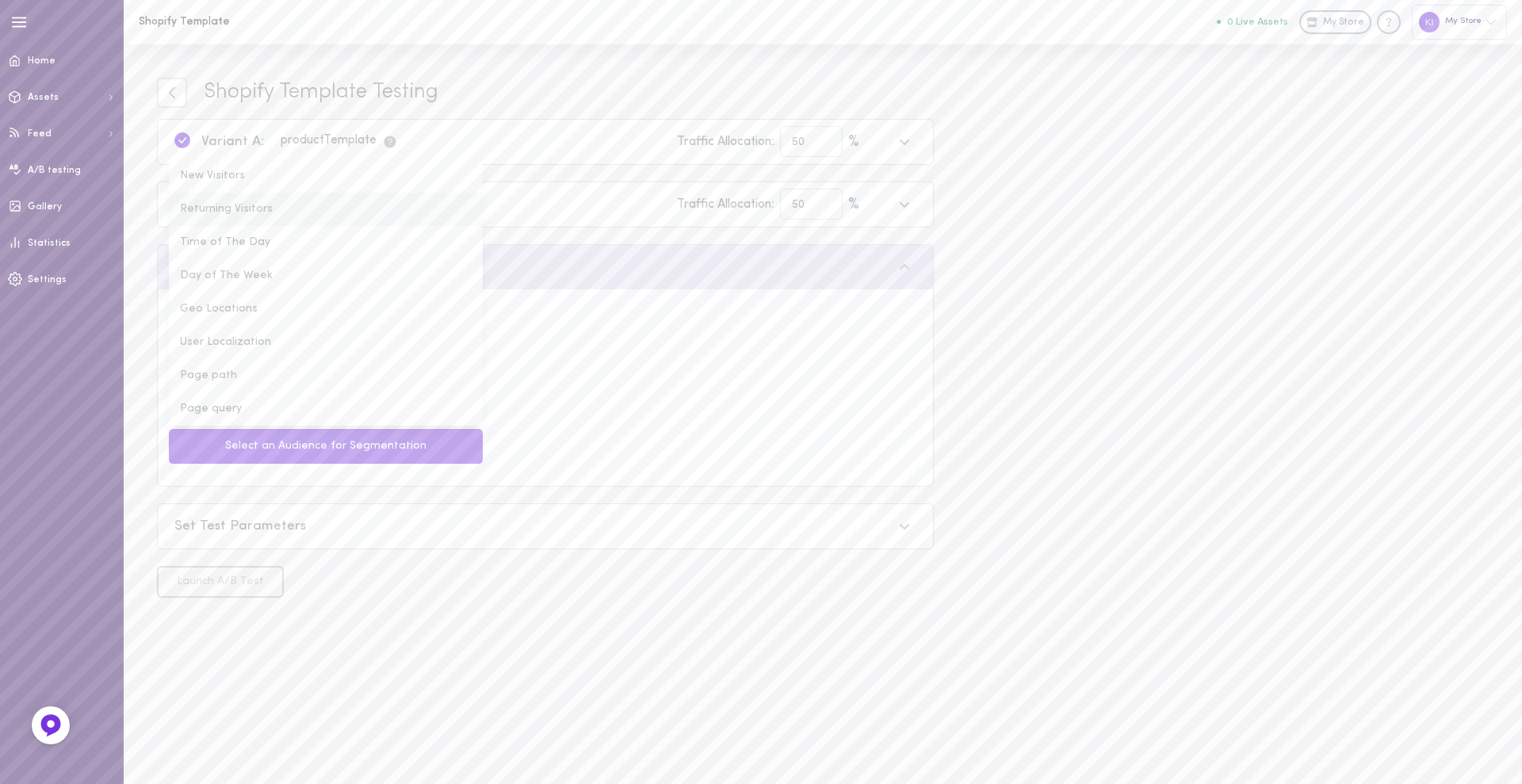
click at [249, 204] on li "Returning Visitors" at bounding box center [325, 209] width 314 height 34
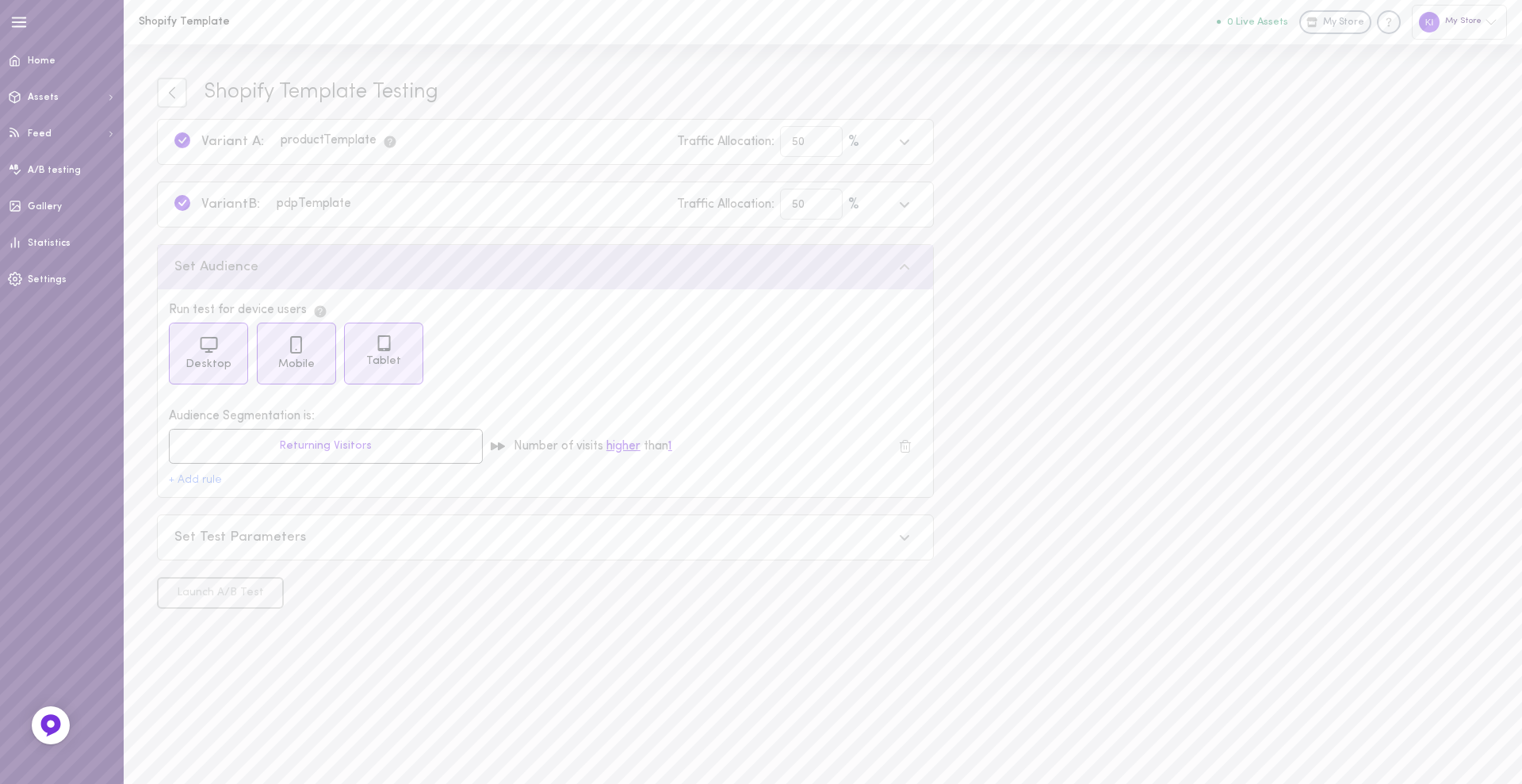
click at [276, 551] on div "Set Test Parameters" at bounding box center [544, 537] width 775 height 45
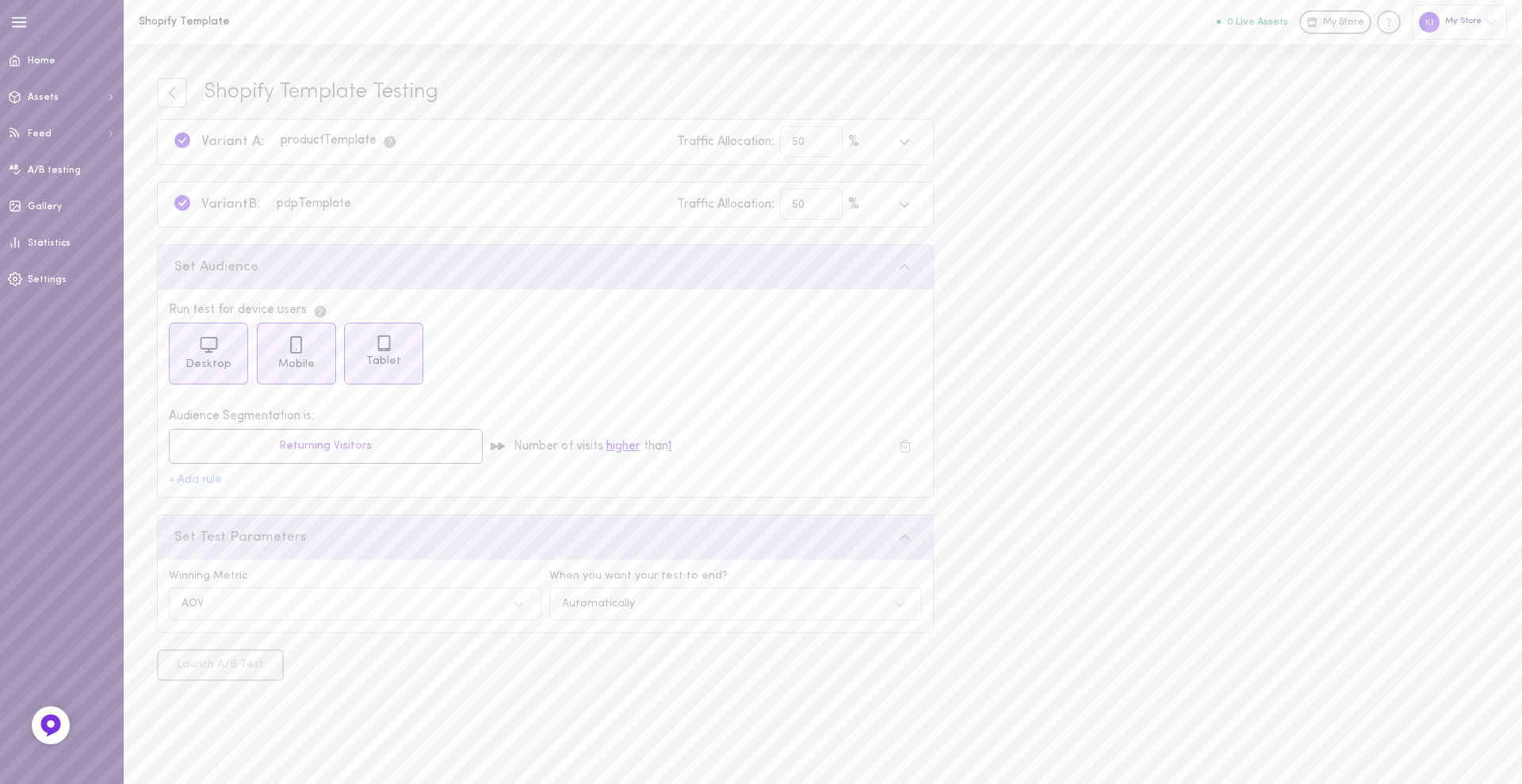
click at [582, 611] on div "Automatically" at bounding box center [719, 603] width 331 height 15
click at [580, 626] on div "Manually" at bounding box center [735, 677] width 372 height 31
click at [721, 599] on input "[DATE]" at bounding box center [755, 603] width 159 height 31
click at [431, 626] on div "Shopify Template Testing Variant A: product Template Traffic Allocation: 50 % V…" at bounding box center [823, 414] width 1398 height 739
drag, startPoint x: 201, startPoint y: 86, endPoint x: 433, endPoint y: 77, distance: 232.2
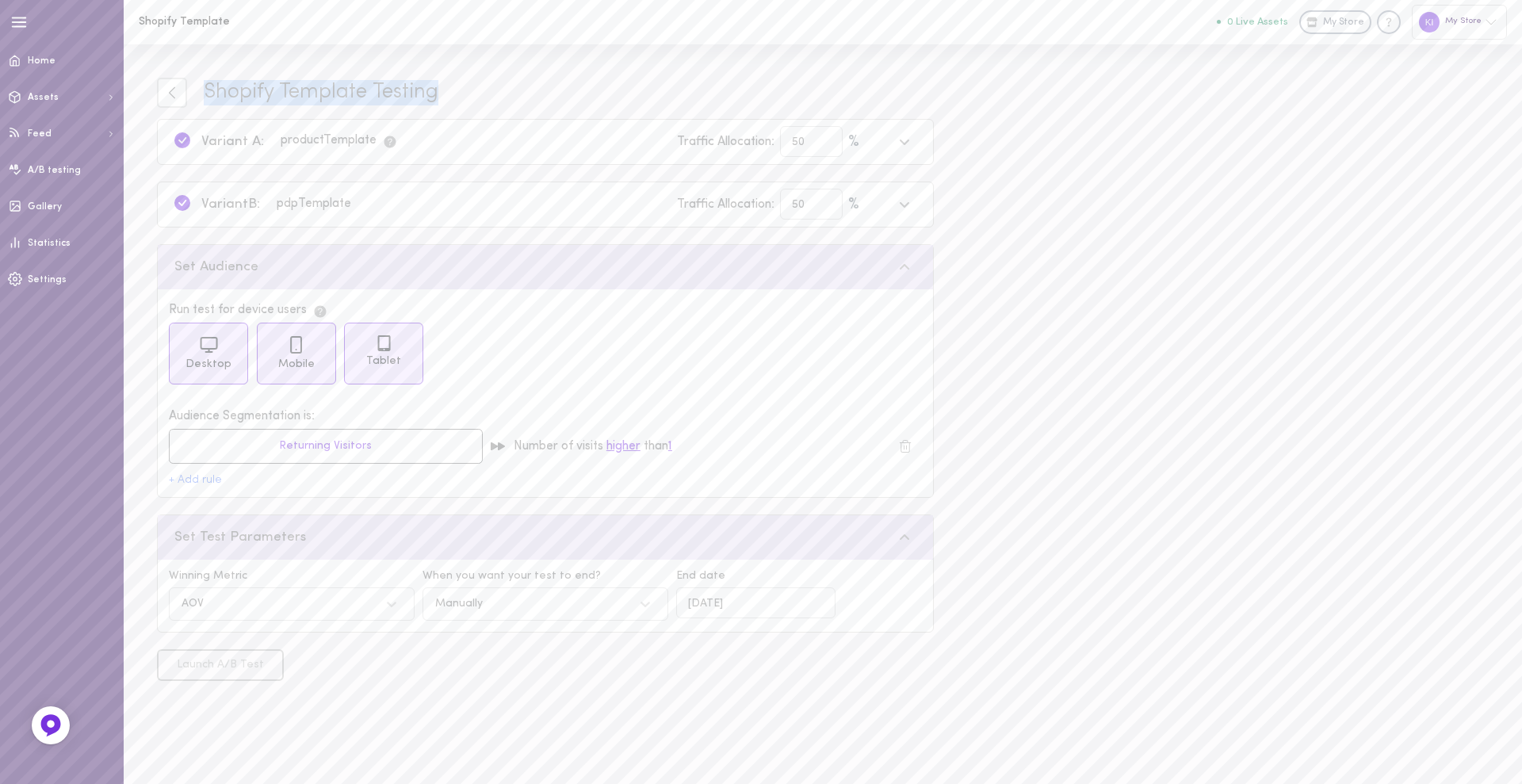
click at [433, 77] on div "Shopify Template Testing" at bounding box center [545, 92] width 776 height 30
click at [257, 608] on div "AOV" at bounding box center [276, 603] width 205 height 15
click at [258, 626] on div "CVR" at bounding box center [292, 677] width 246 height 31
drag, startPoint x: 207, startPoint y: 87, endPoint x: 458, endPoint y: 90, distance: 251.0
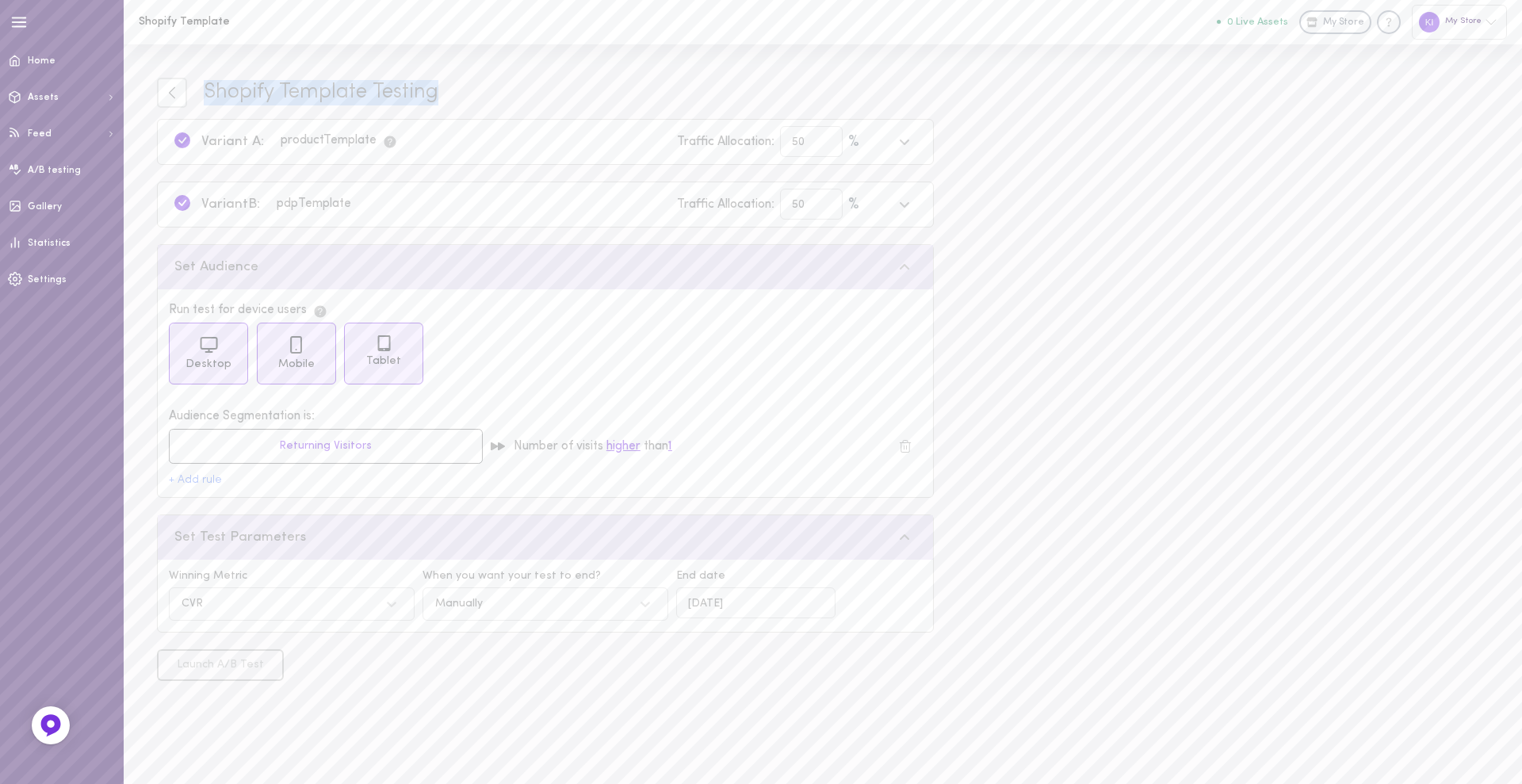
click at [458, 90] on div "Shopify Template Testing" at bounding box center [545, 92] width 776 height 30
click at [171, 95] on icon at bounding box center [171, 93] width 6 height 12
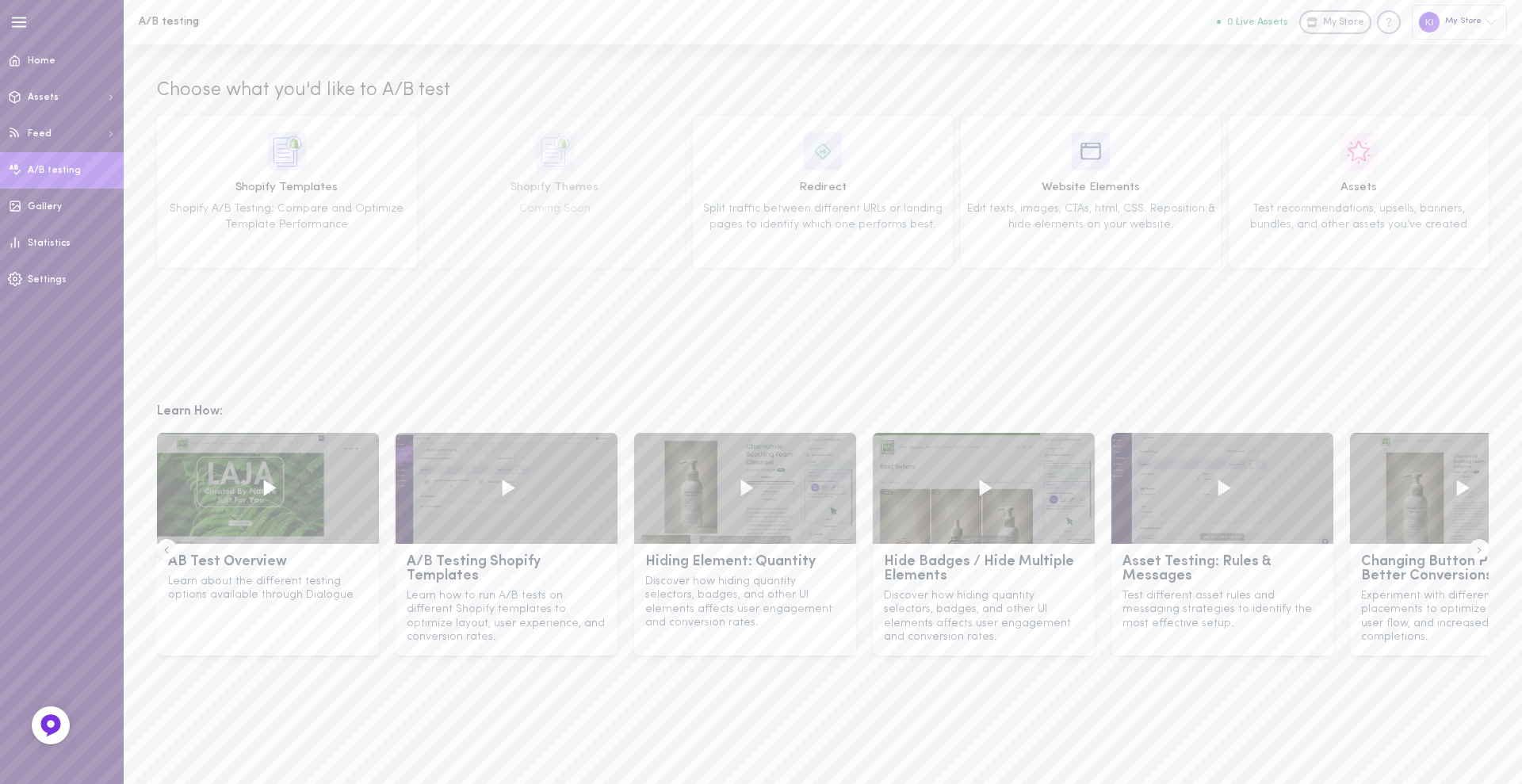
click at [1217, 22] on button "0 Live Assets" at bounding box center [1252, 21] width 71 height 10
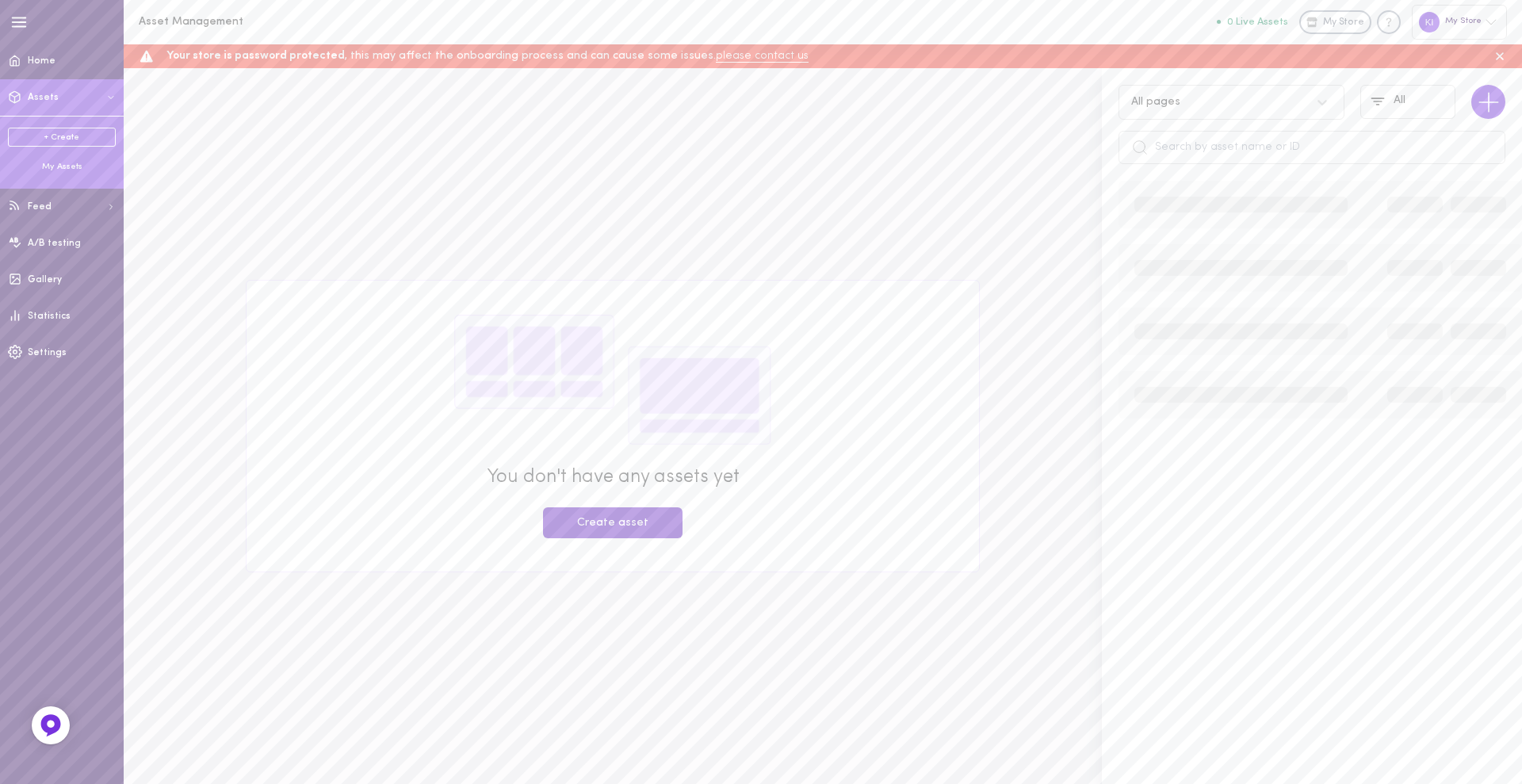
click at [640, 516] on button "Create asset" at bounding box center [612, 523] width 139 height 31
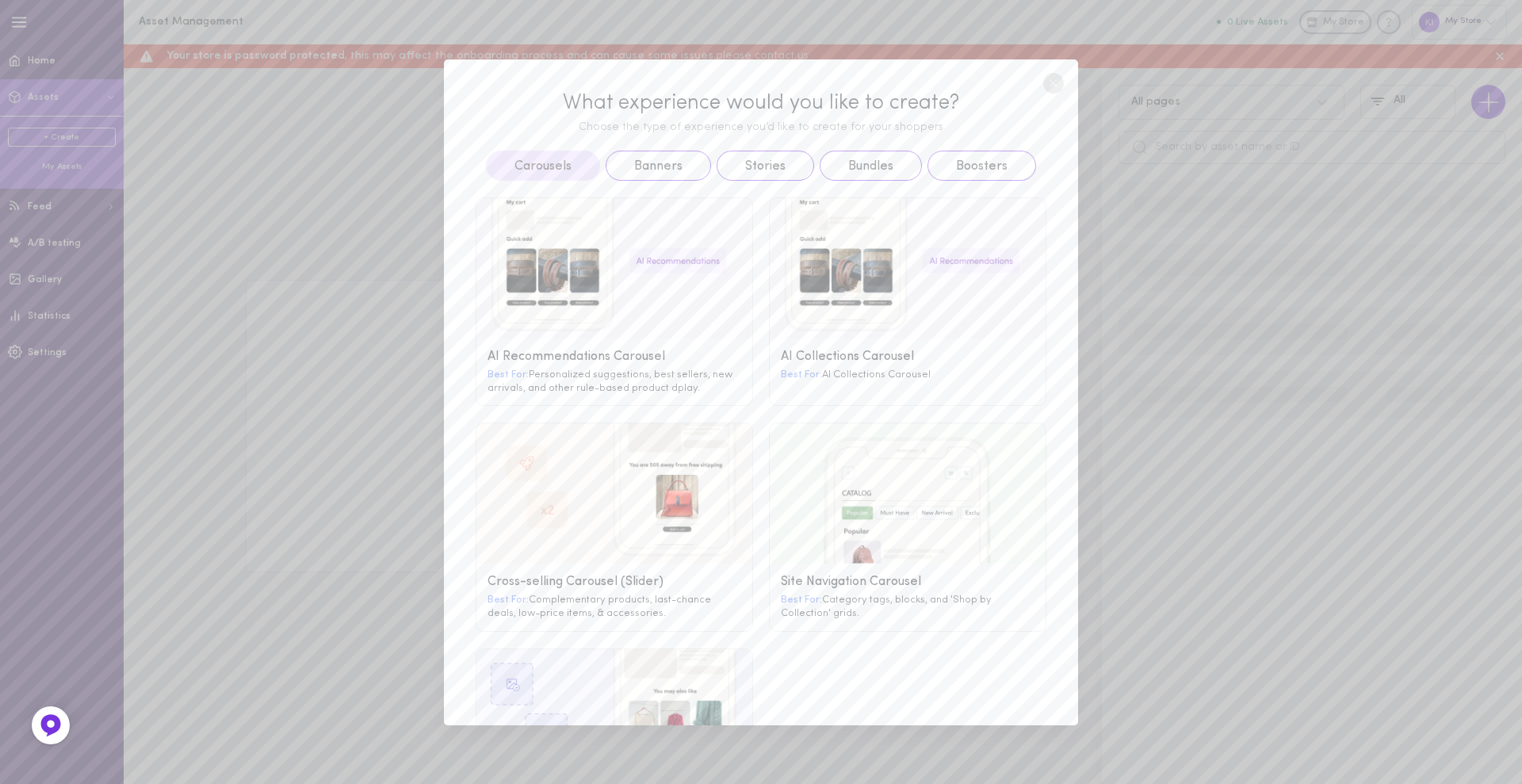
click at [1057, 83] on circle at bounding box center [1053, 83] width 21 height 21
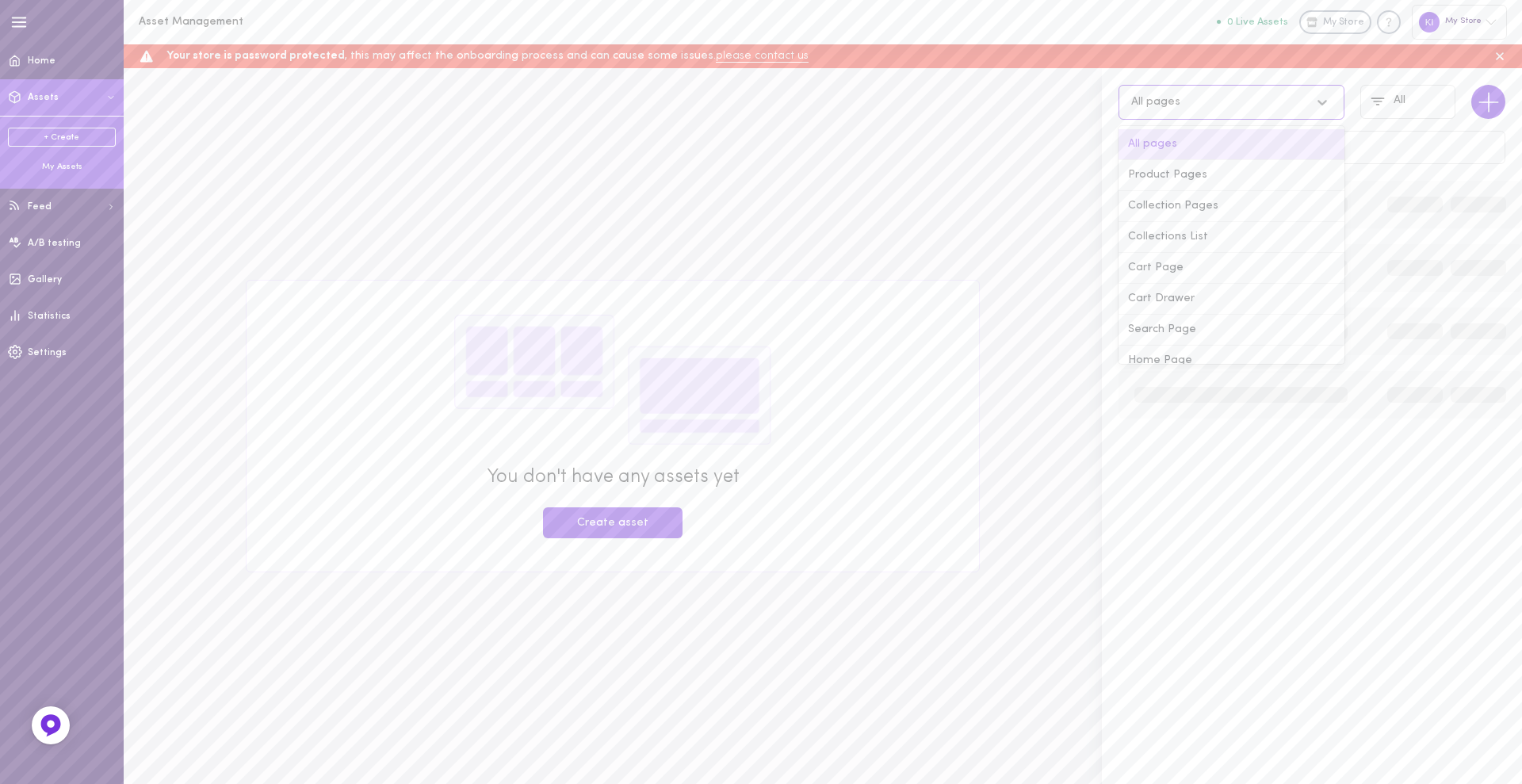
click at [1206, 109] on div "All pages" at bounding box center [1216, 102] width 186 height 15
click at [1102, 96] on div "All pages All" at bounding box center [1311, 124] width 420 height 113
click at [1230, 113] on div "All pages" at bounding box center [1231, 102] width 226 height 35
click at [1181, 181] on div "Product Pages" at bounding box center [1231, 175] width 226 height 31
click at [1112, 109] on div "Product Pages" at bounding box center [1230, 102] width 242 height 35
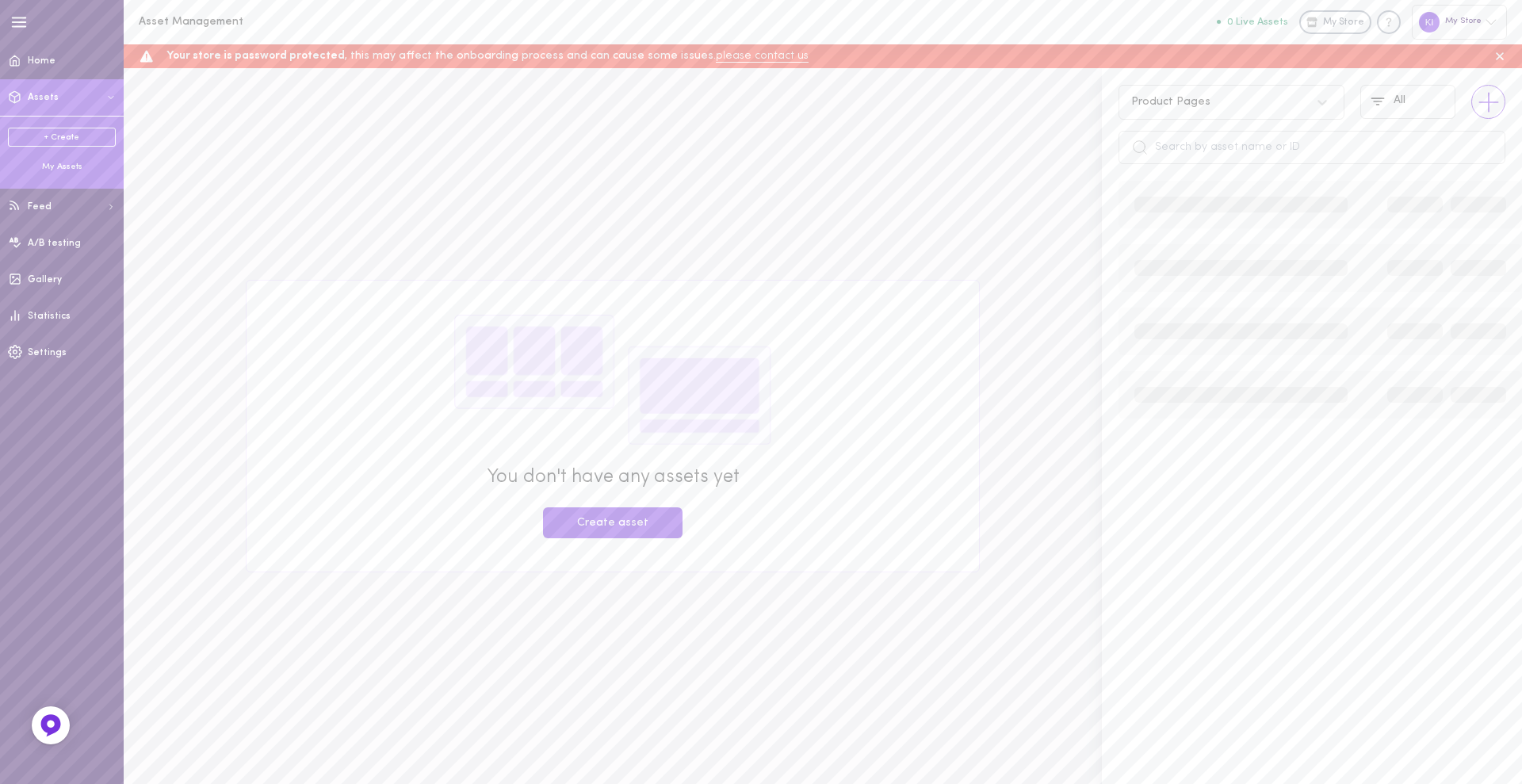
click at [1488, 103] on line at bounding box center [1488, 101] width 0 height 18
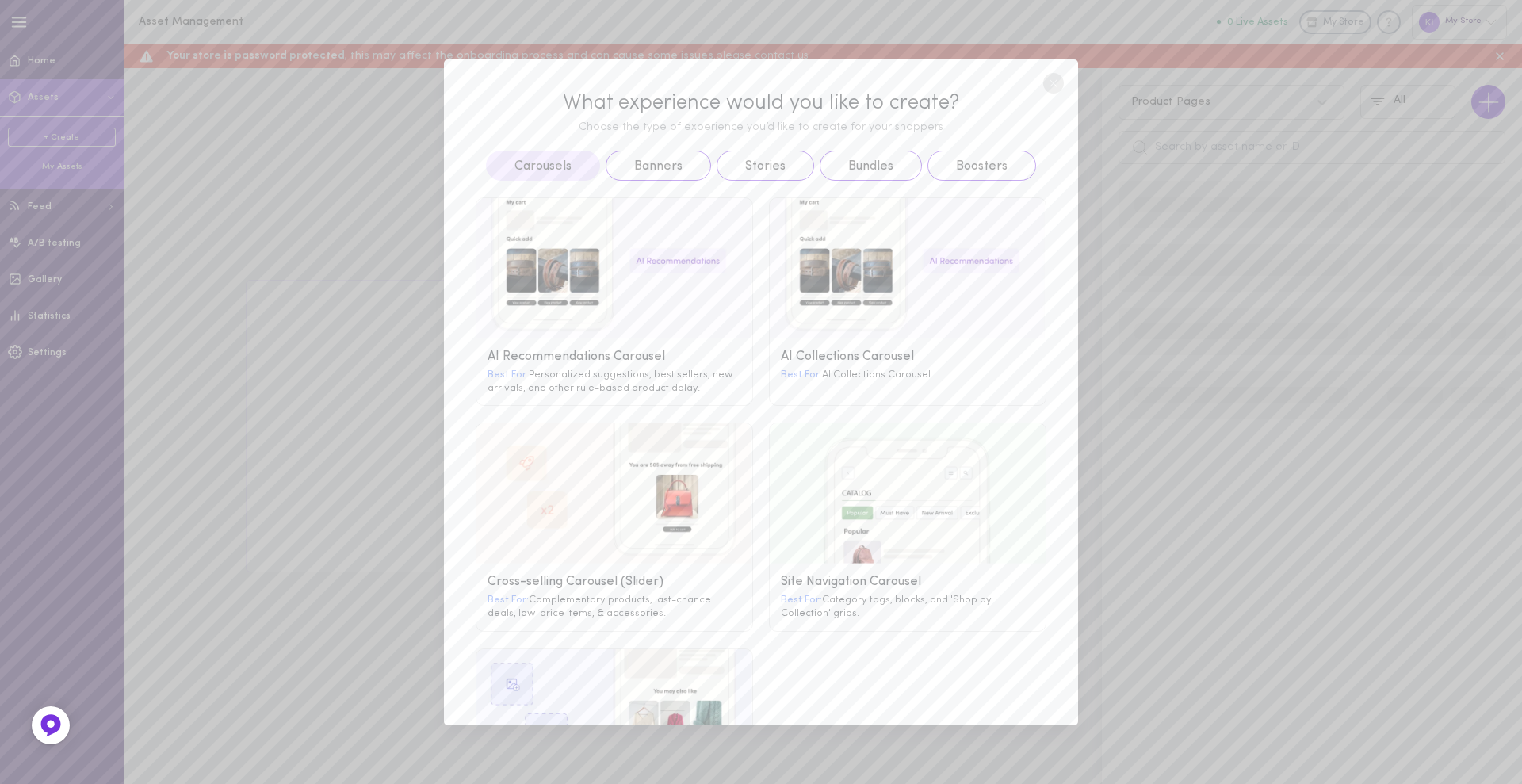
click at [1059, 81] on circle at bounding box center [1053, 83] width 21 height 21
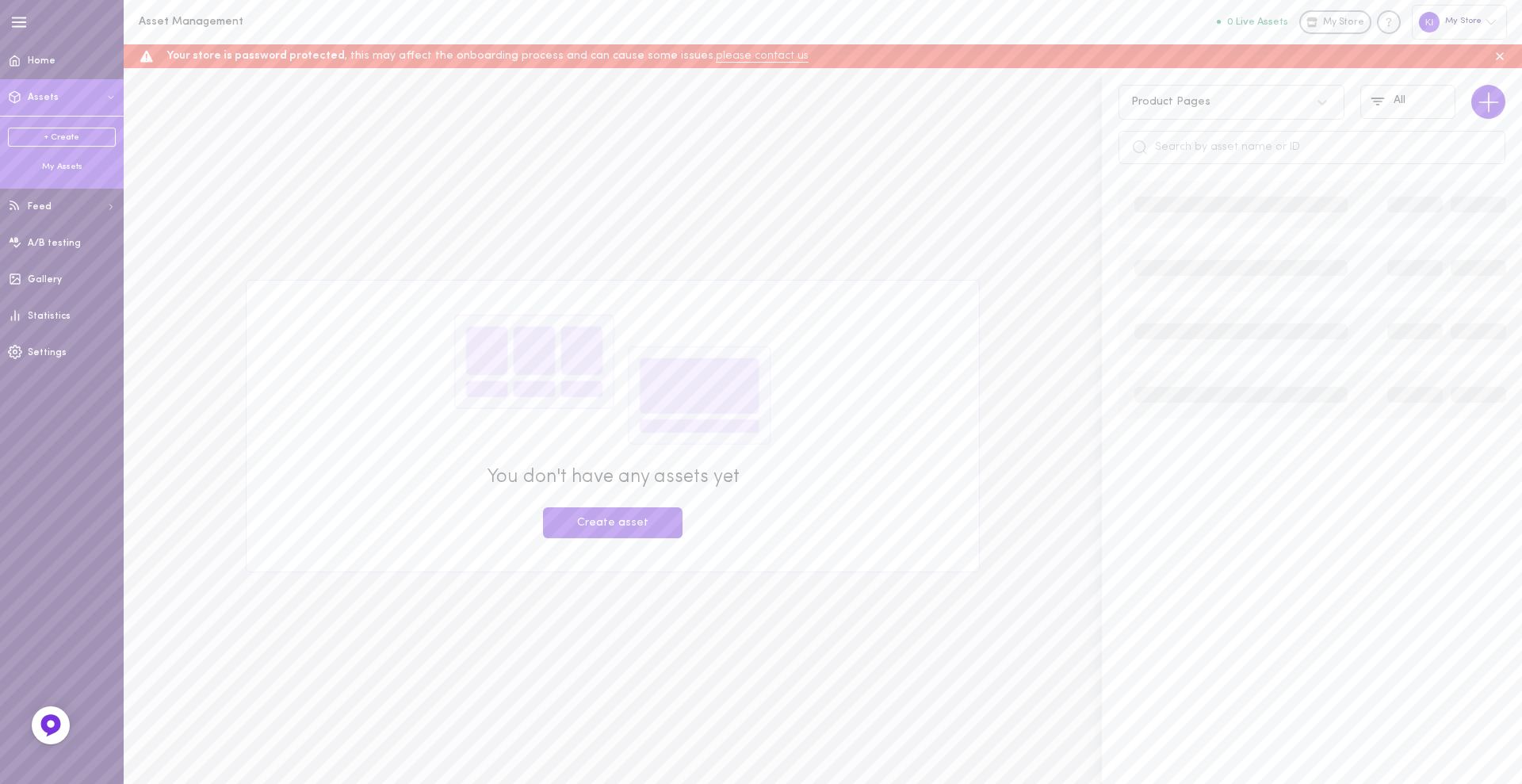
click at [1227, 126] on div "Product Pages All" at bounding box center [1311, 124] width 420 height 113
click at [1220, 147] on input "text" at bounding box center [1312, 147] width 387 height 34
click at [1206, 100] on div "Product Pages" at bounding box center [1216, 102] width 186 height 15
click at [1187, 150] on div "All pages" at bounding box center [1231, 144] width 226 height 31
click at [1194, 154] on input "text" at bounding box center [1312, 147] width 387 height 34
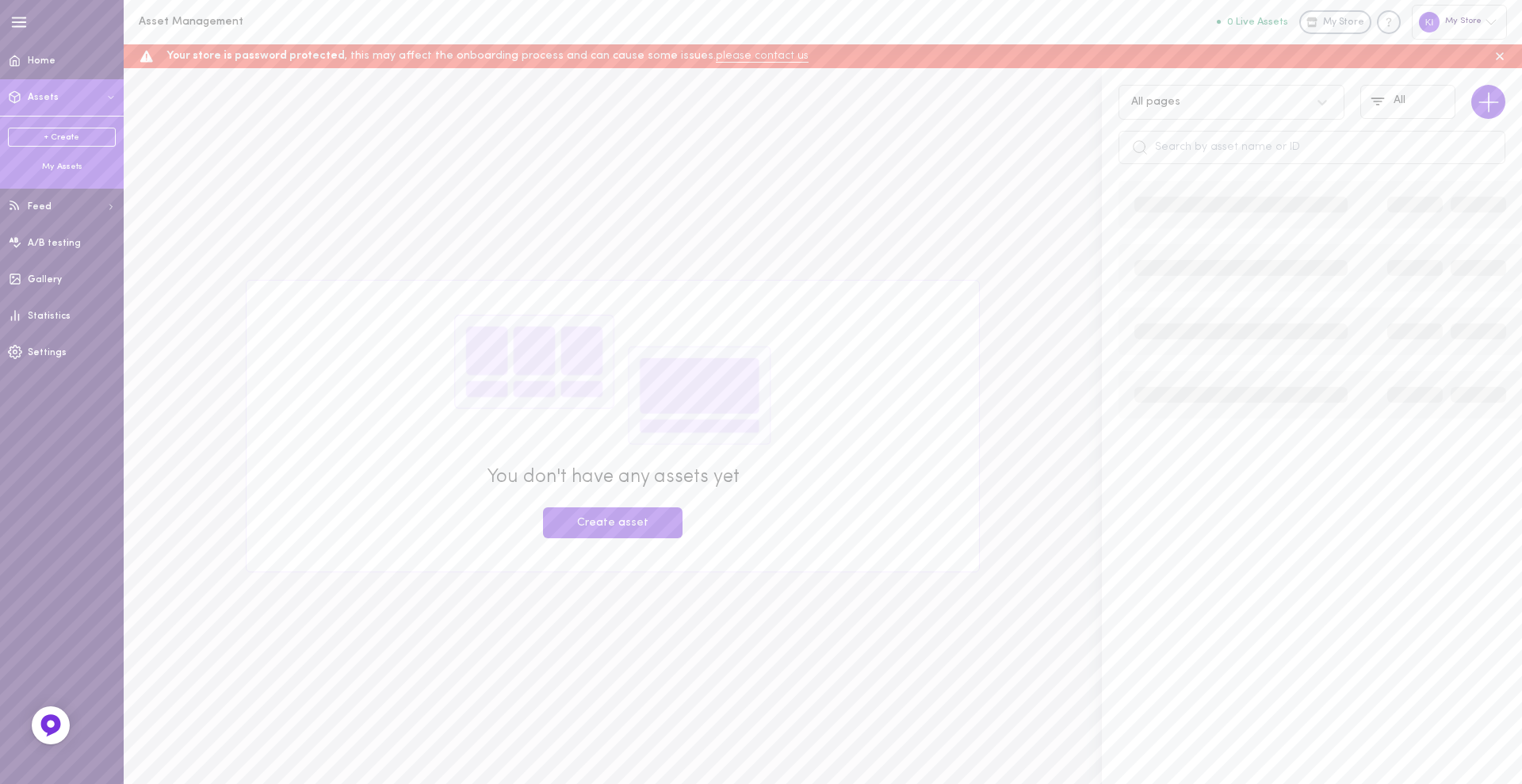
click at [1288, 18] on button "0 Live Assets" at bounding box center [1252, 21] width 71 height 10
click at [639, 515] on button "Create asset" at bounding box center [612, 523] width 139 height 31
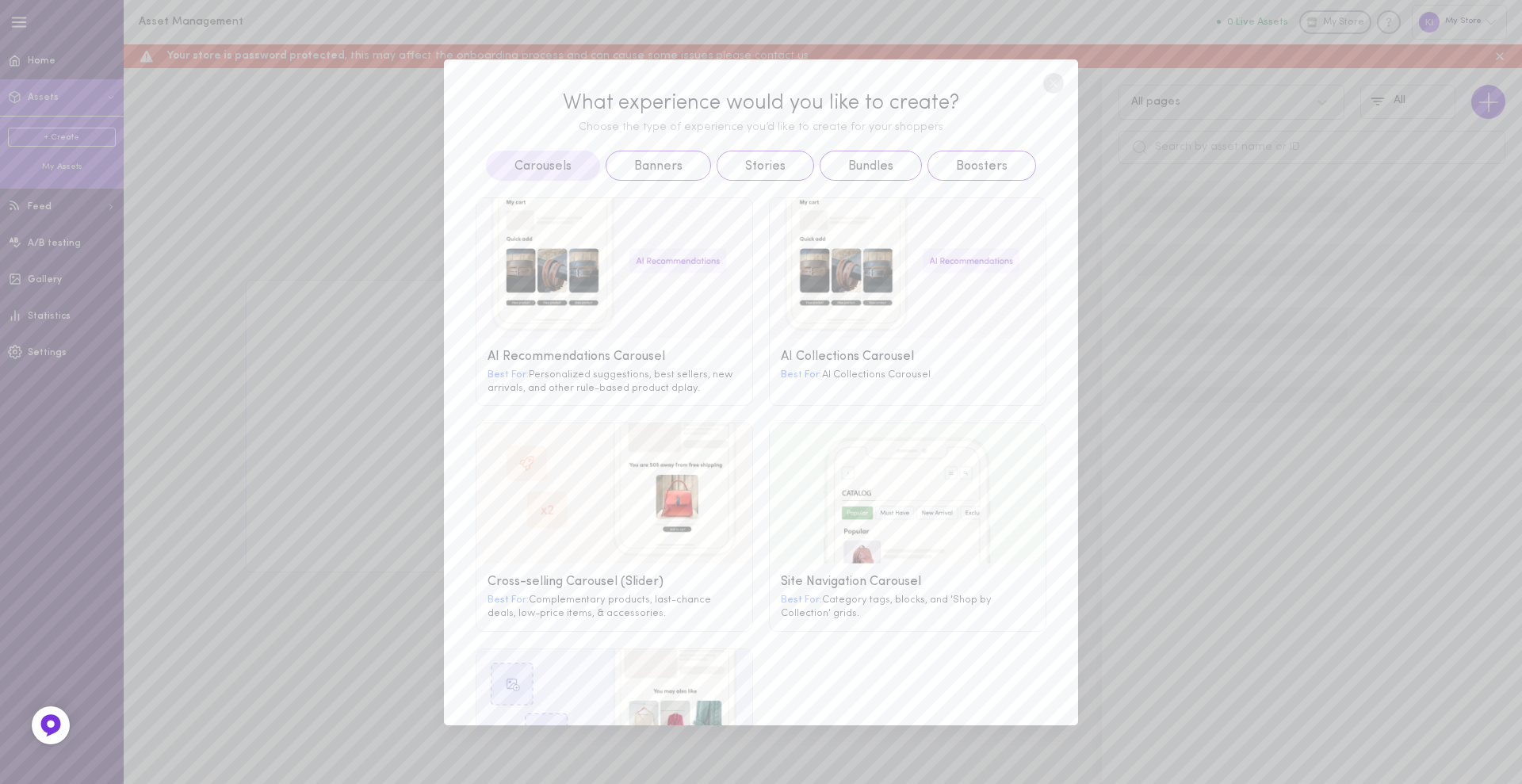
click at [616, 296] on g at bounding box center [614, 267] width 276 height 140
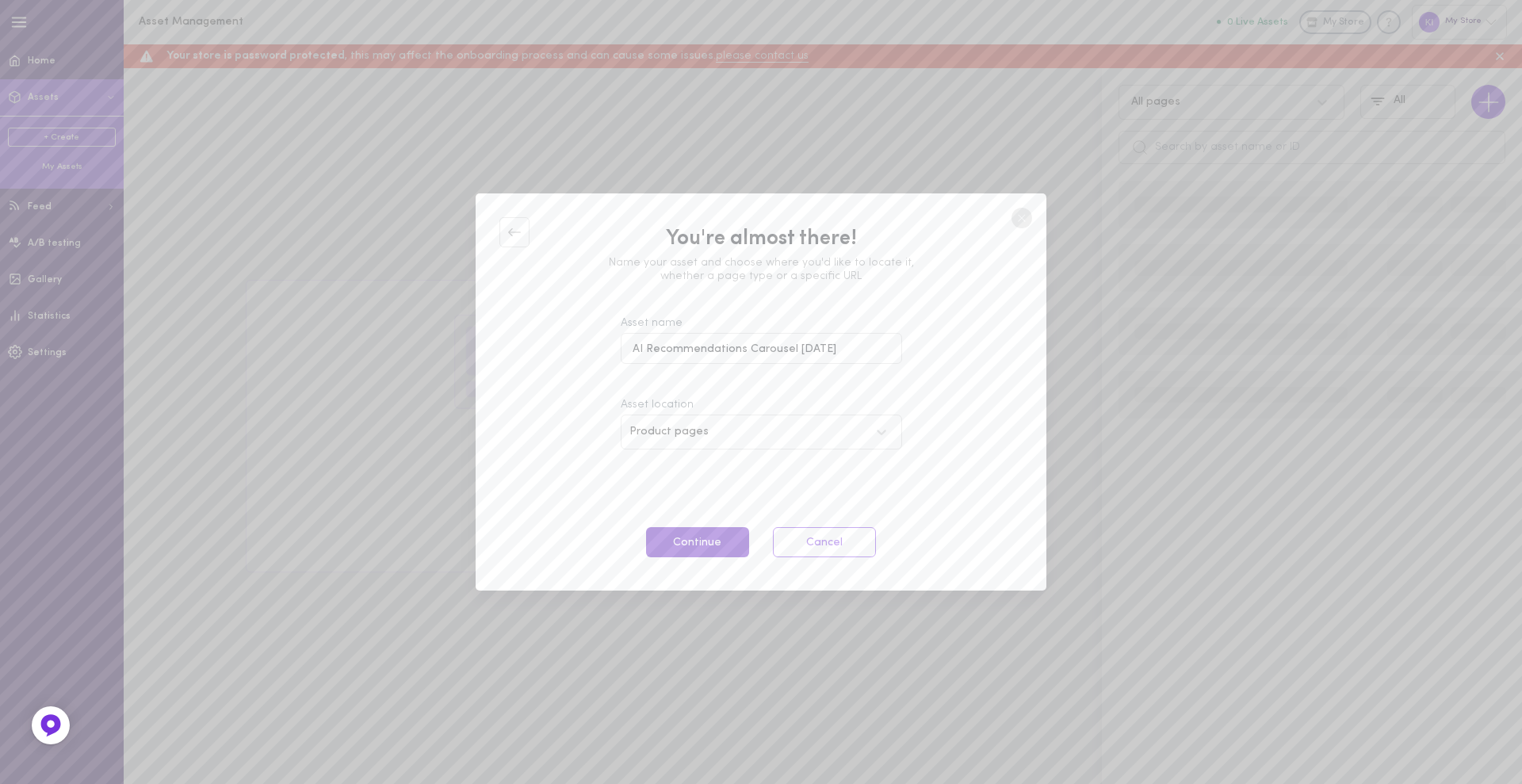
click at [717, 555] on button "Continue" at bounding box center [697, 542] width 103 height 31
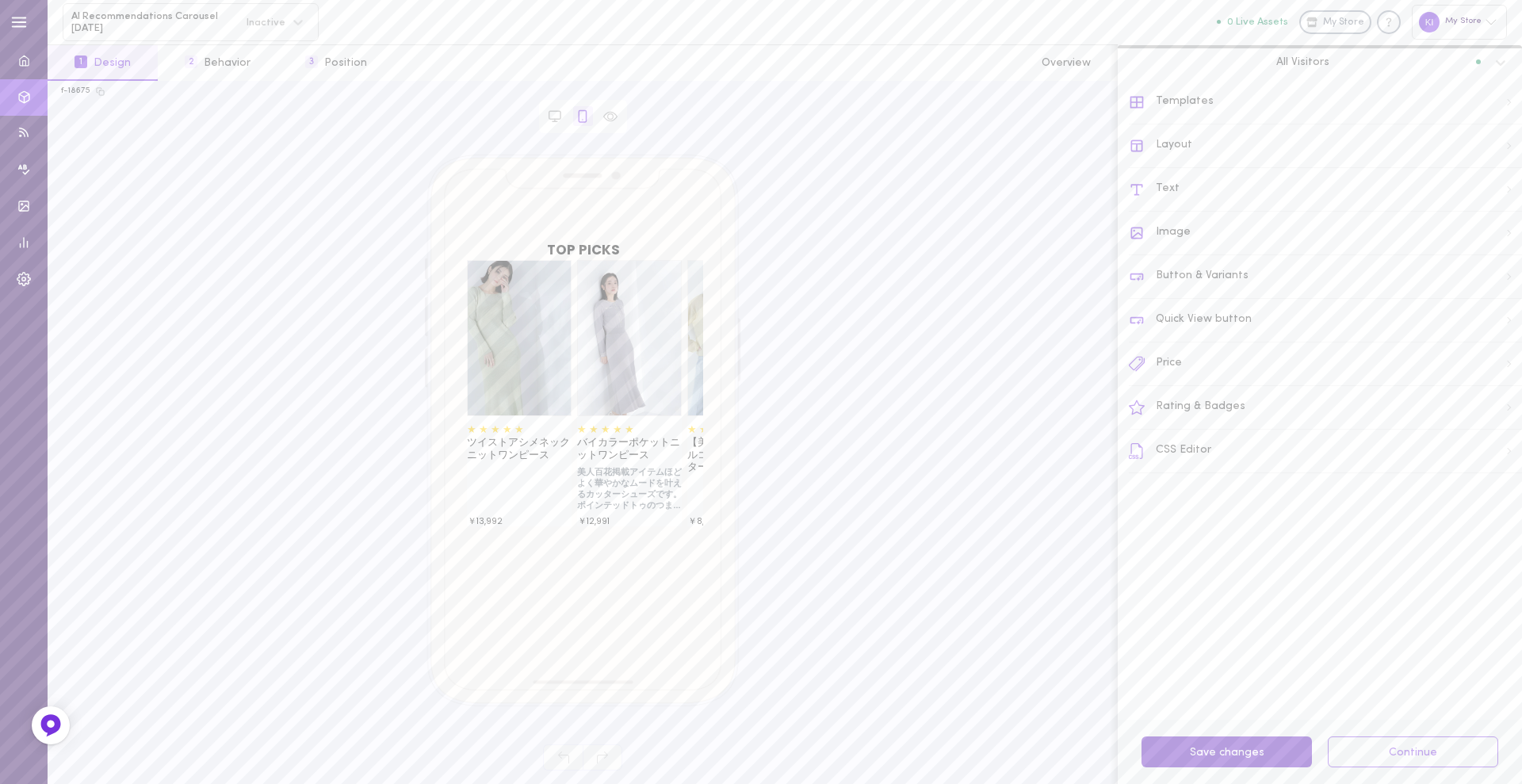
click at [1245, 740] on button "Save changes" at bounding box center [1226, 751] width 170 height 31
click at [1408, 752] on button "Continue" at bounding box center [1413, 751] width 170 height 31
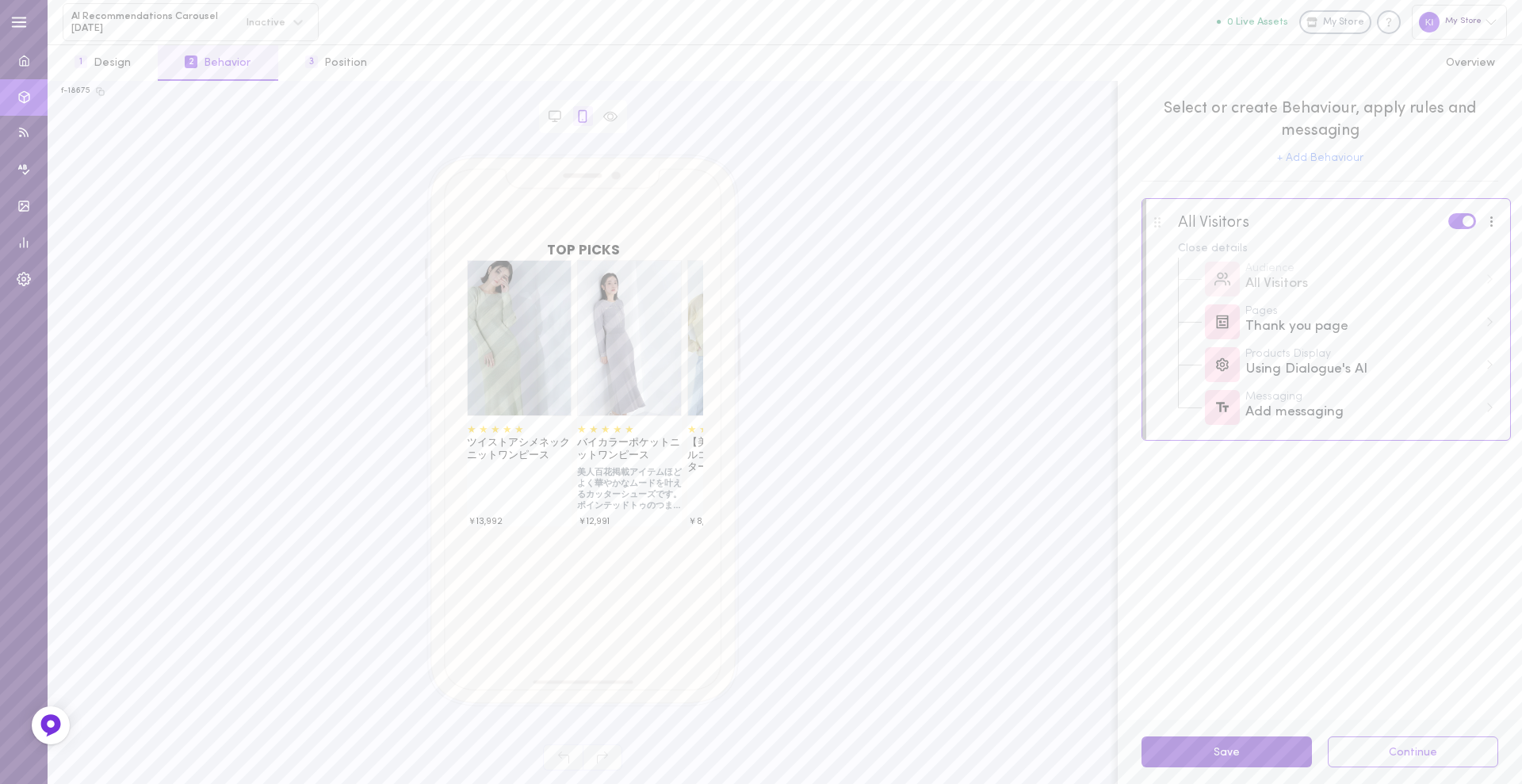
click at [1278, 748] on button "Save" at bounding box center [1226, 751] width 170 height 31
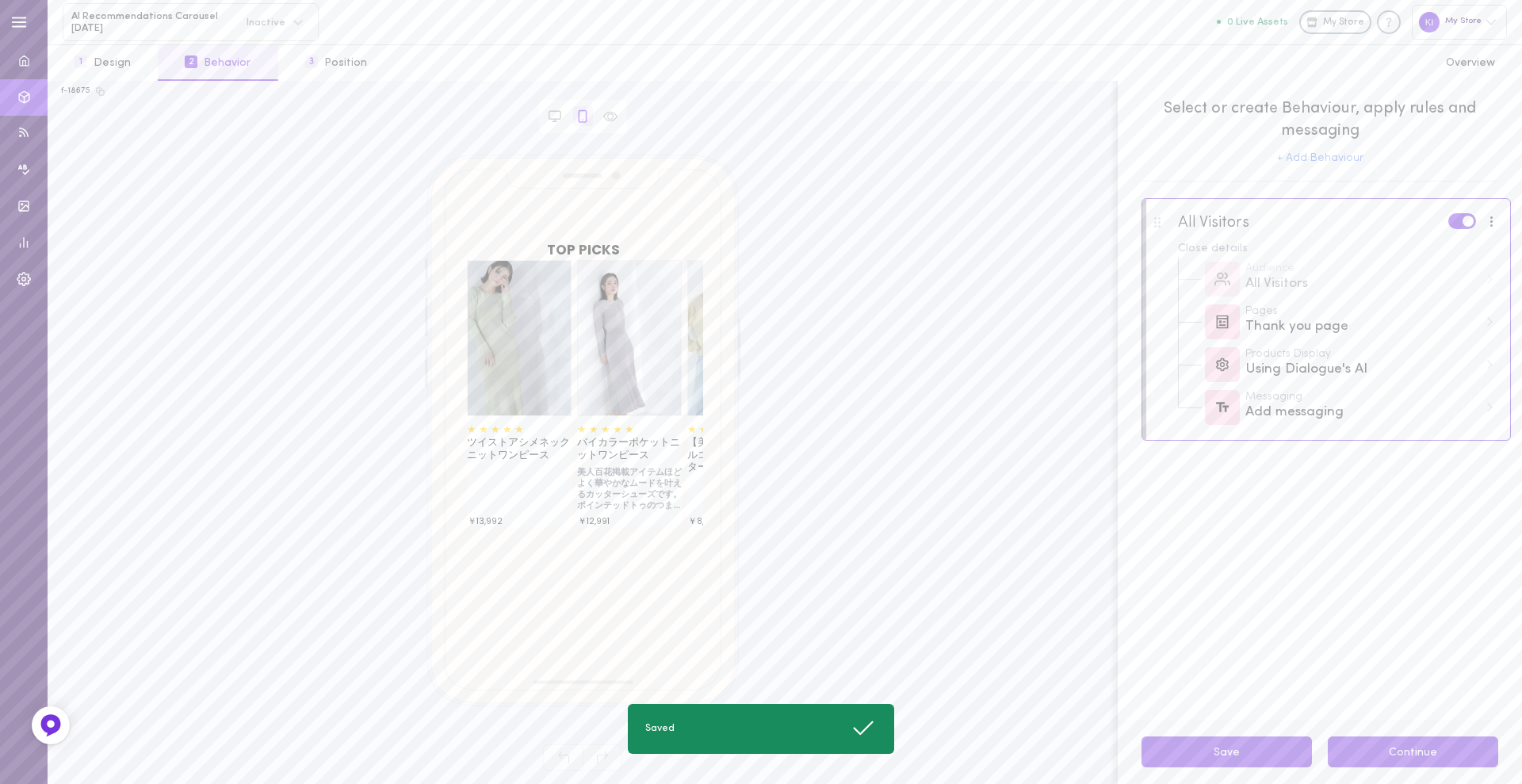
click at [1392, 750] on button "Continue" at bounding box center [1413, 751] width 170 height 31
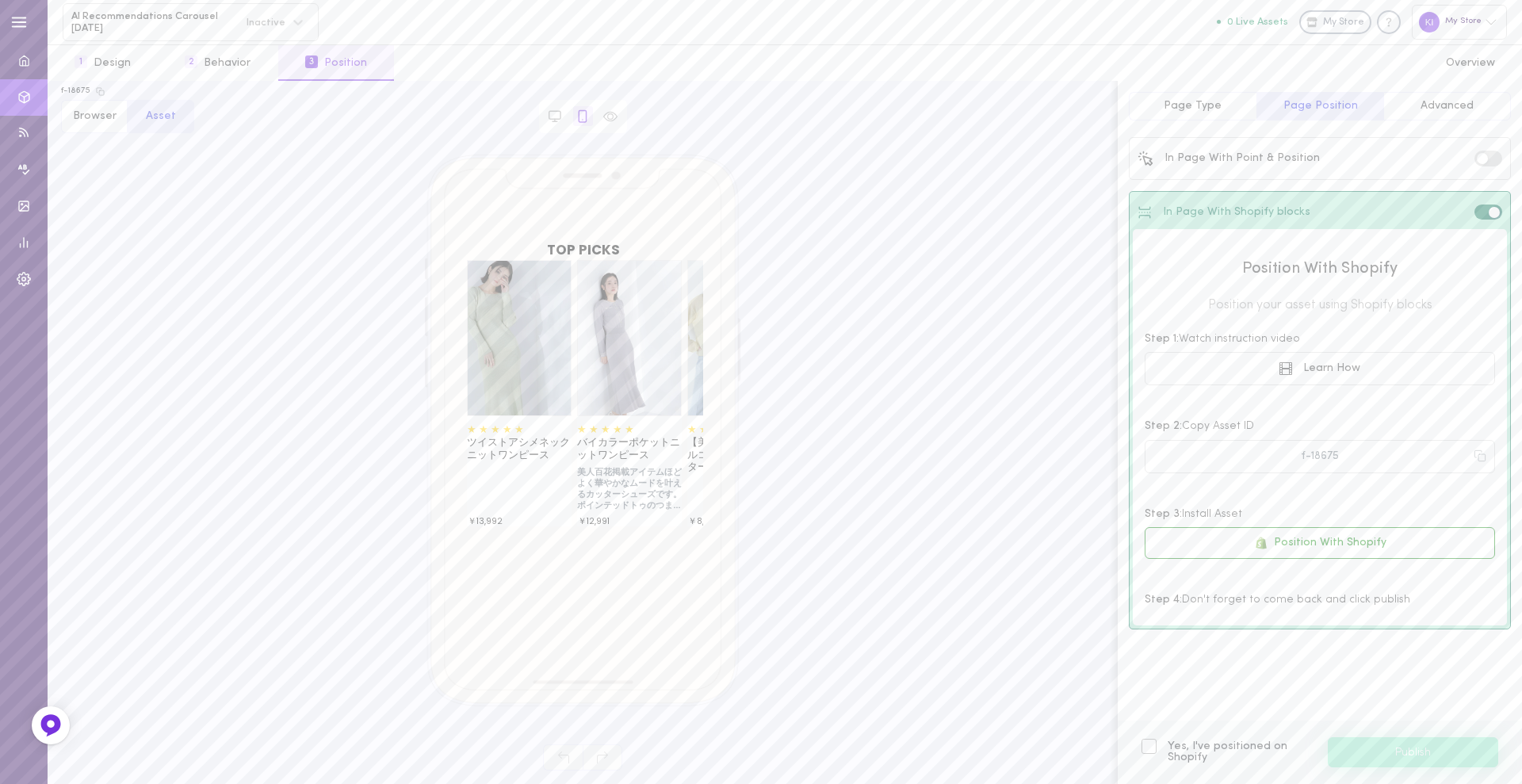
click at [1149, 748] on div at bounding box center [1149, 746] width 15 height 15
click at [0, 0] on input "Yes, I've positioned on Shopify" at bounding box center [0, 0] width 0 height 0
click at [1387, 748] on button "Publish" at bounding box center [1413, 751] width 170 height 30
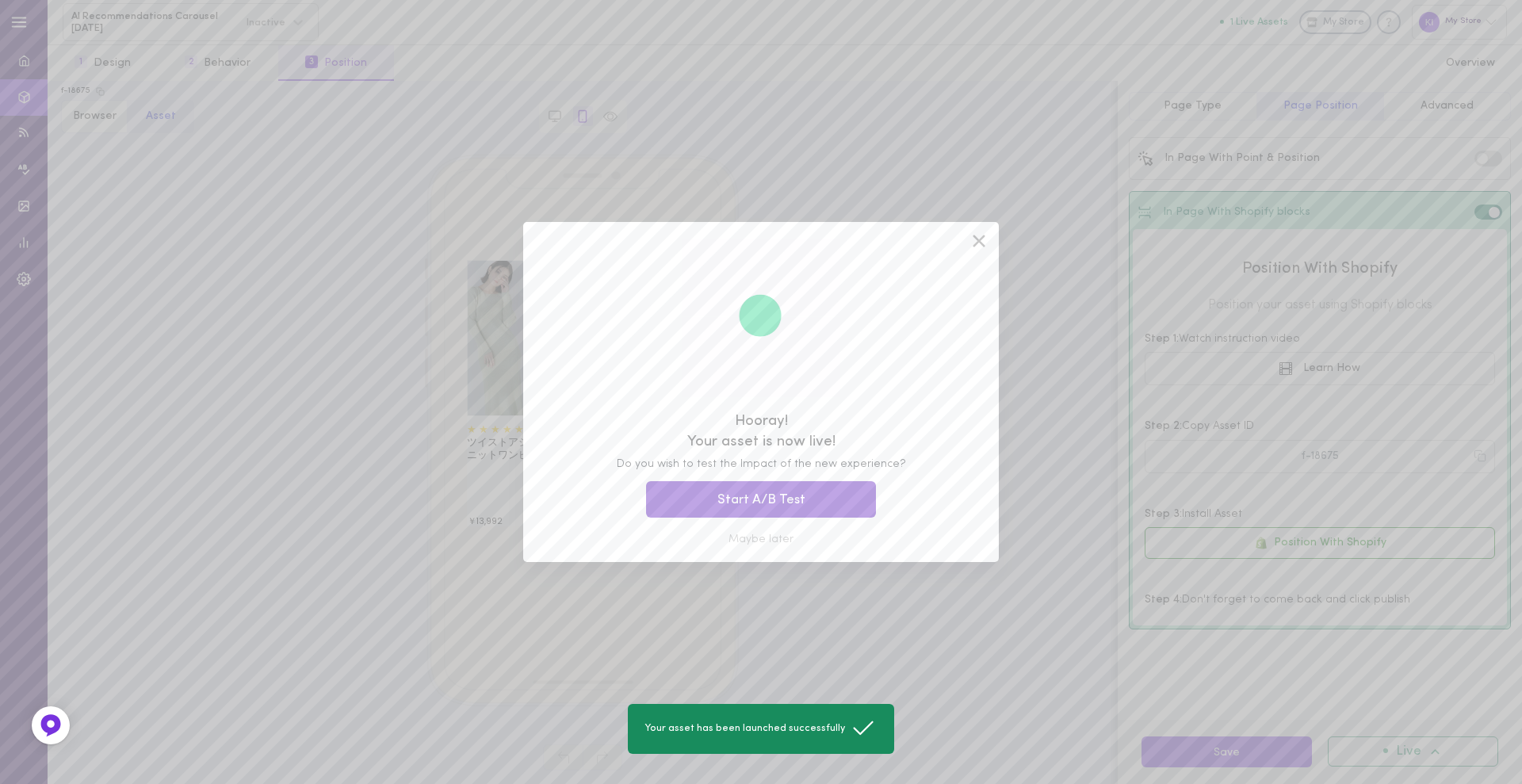
click at [854, 491] on button "Start A/B Test" at bounding box center [760, 499] width 230 height 37
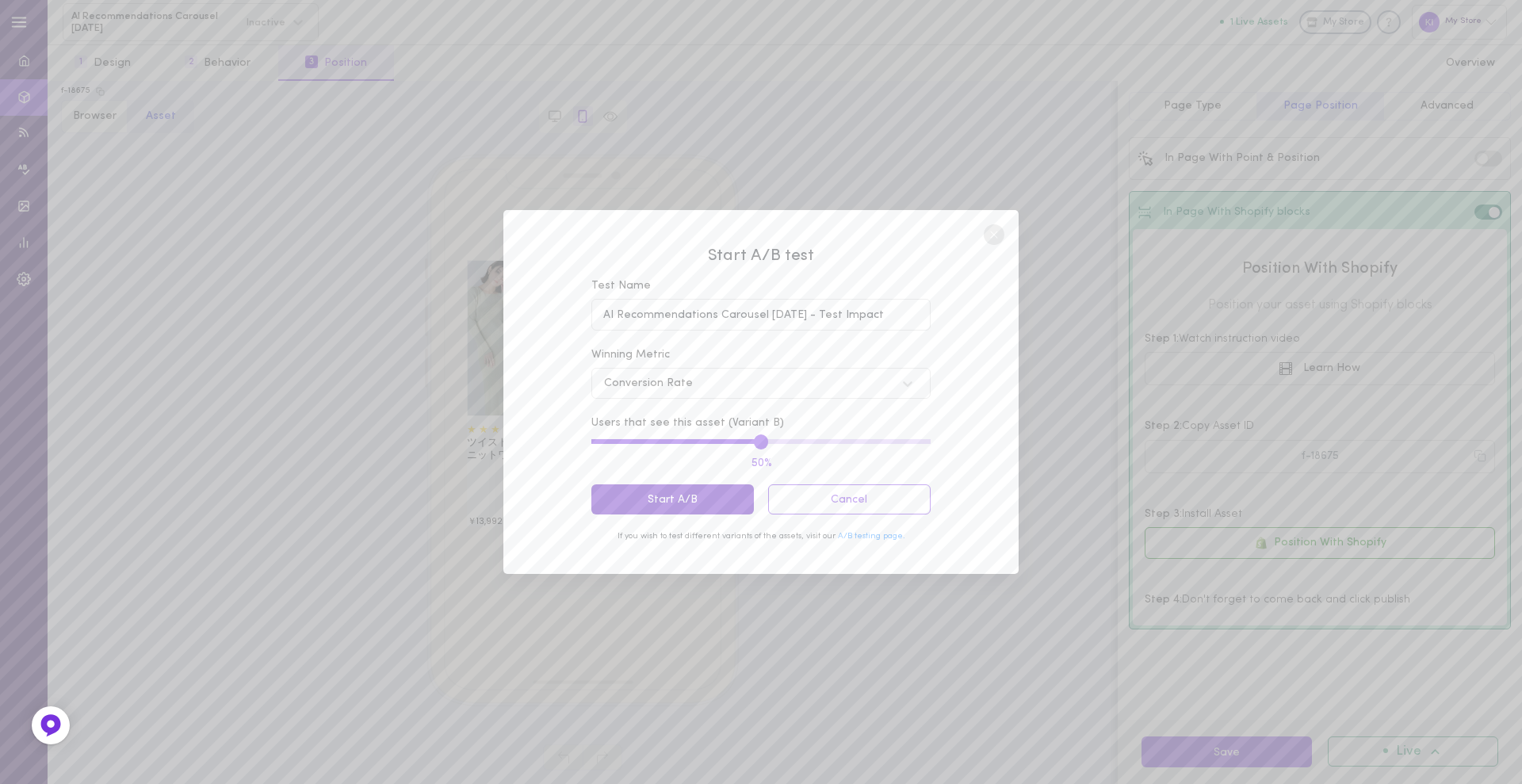
click at [727, 505] on button "Start A/B" at bounding box center [672, 499] width 163 height 31
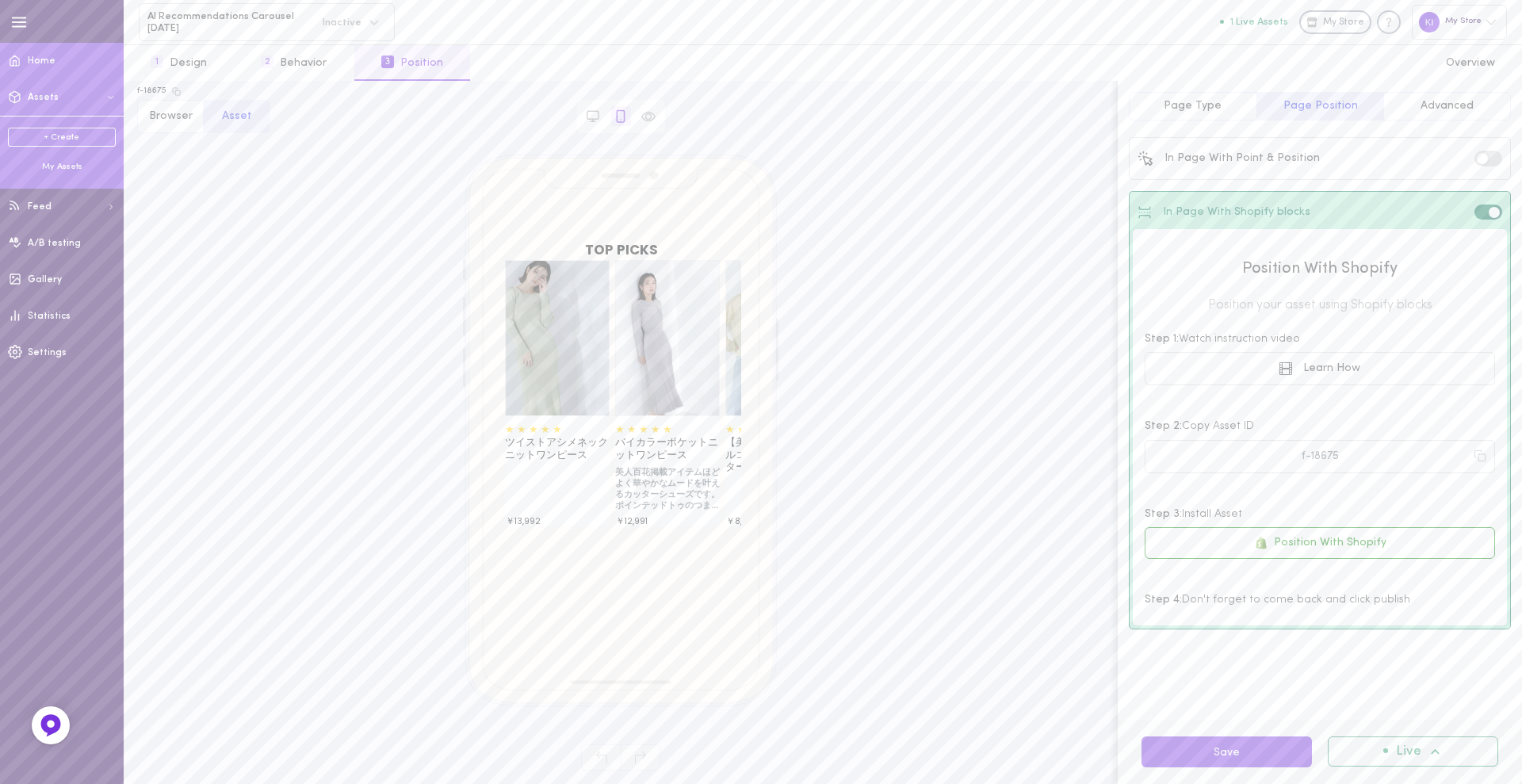
click at [30, 75] on link "Home" at bounding box center [62, 61] width 124 height 36
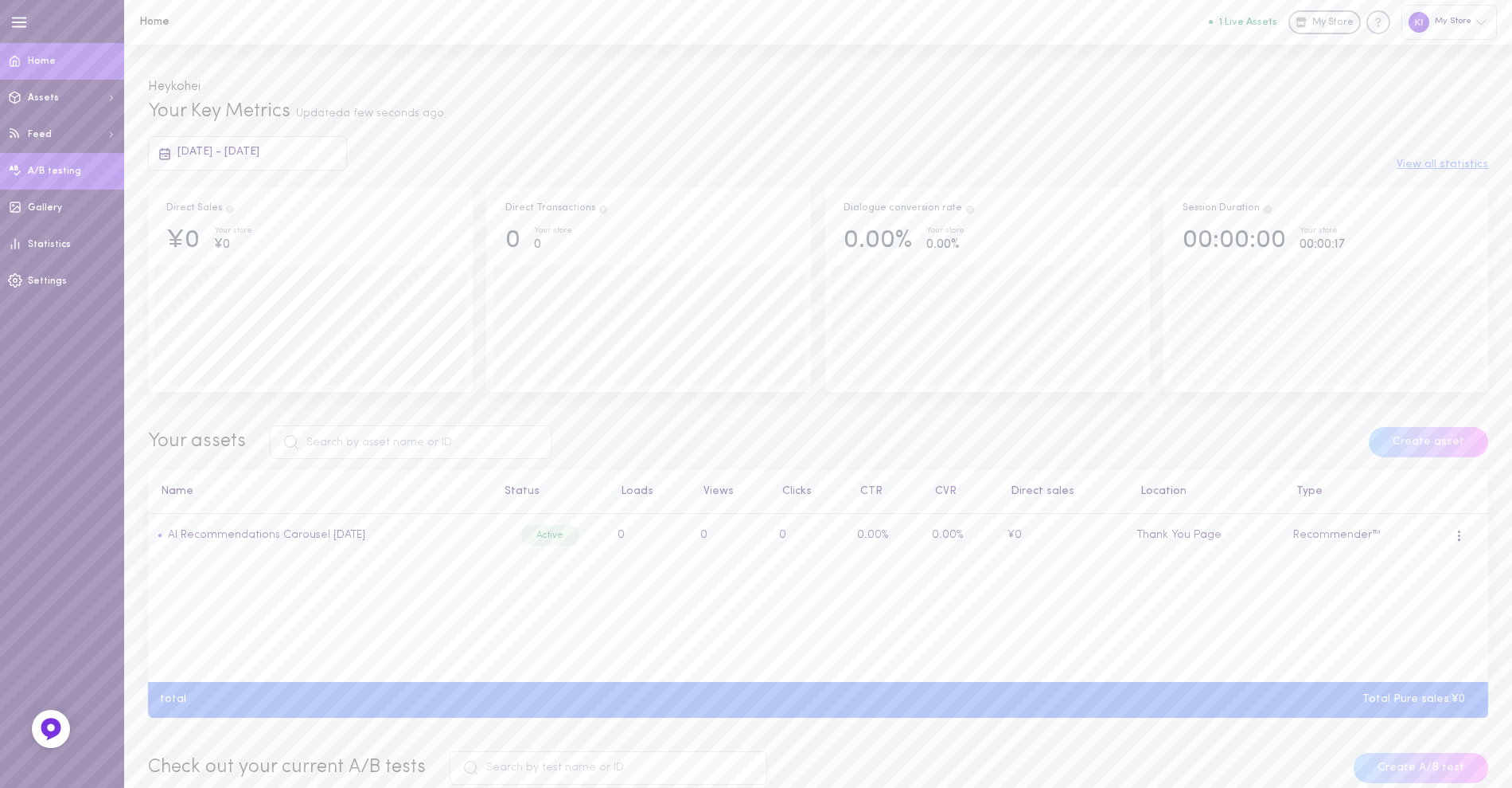
click at [58, 167] on span "A/B testing" at bounding box center [54, 171] width 54 height 10
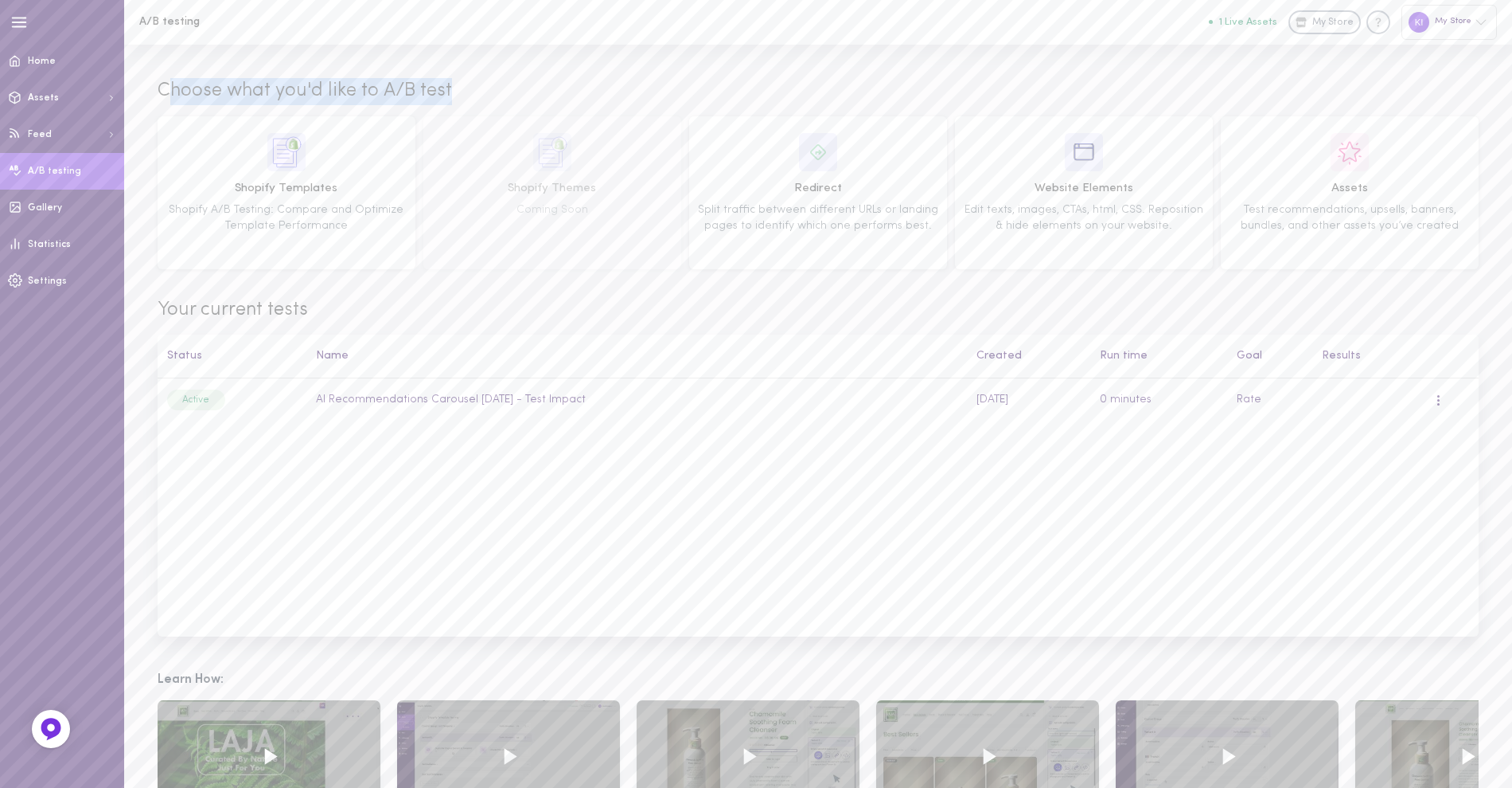
drag, startPoint x: 451, startPoint y: 88, endPoint x: 169, endPoint y: 94, distance: 282.1
click at [169, 94] on span "Choose what you'd like to A/B test" at bounding box center [305, 91] width 294 height 27
click at [170, 94] on span "Choose what you'd like to A/B test" at bounding box center [305, 91] width 294 height 27
drag, startPoint x: 161, startPoint y: 92, endPoint x: 484, endPoint y: 94, distance: 323.0
click at [484, 94] on div "Choose what you'd like to A/B test" at bounding box center [819, 97] width 1321 height 38
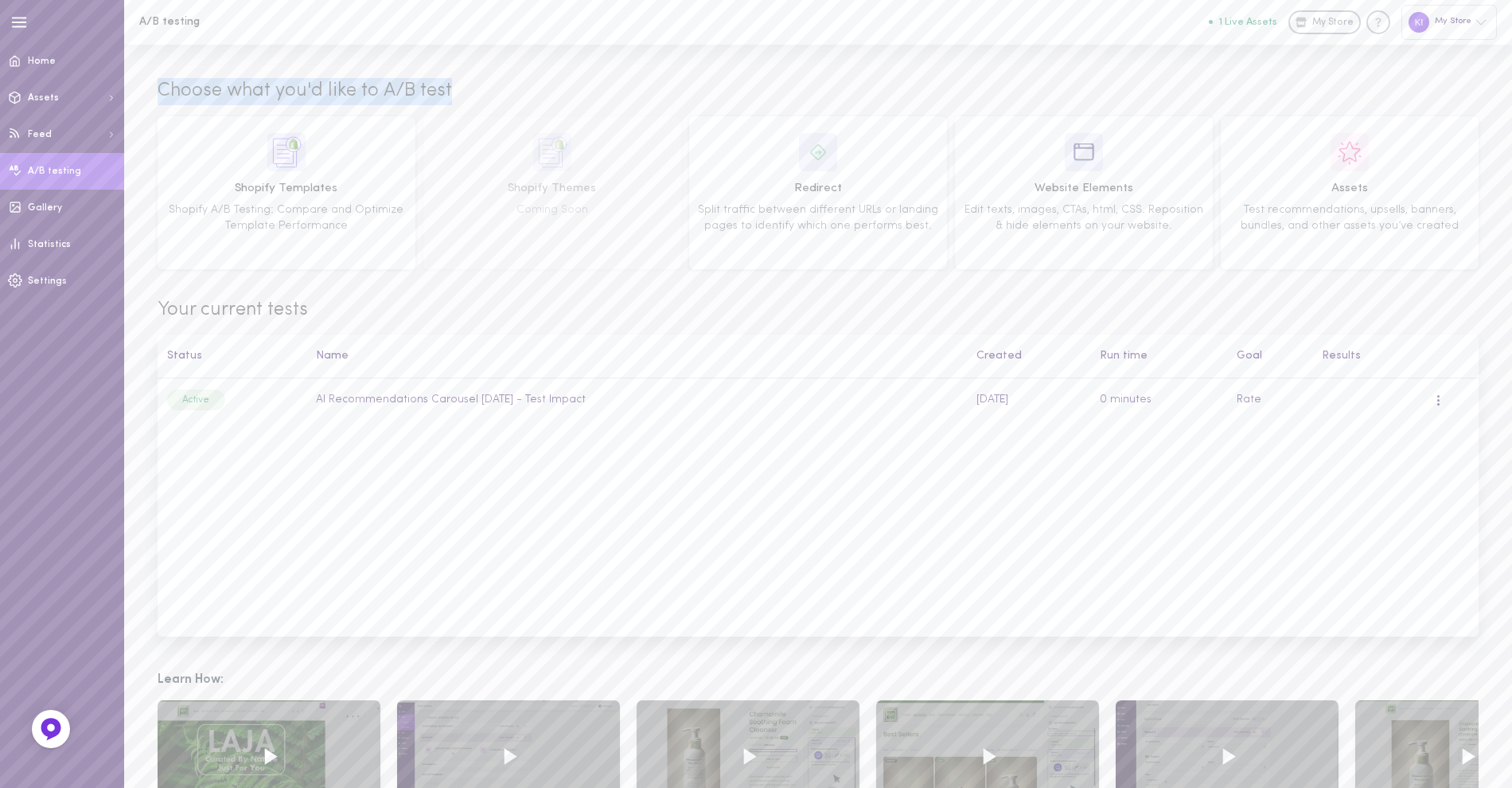
click at [484, 94] on div "Choose what you'd like to A/B test" at bounding box center [819, 97] width 1321 height 38
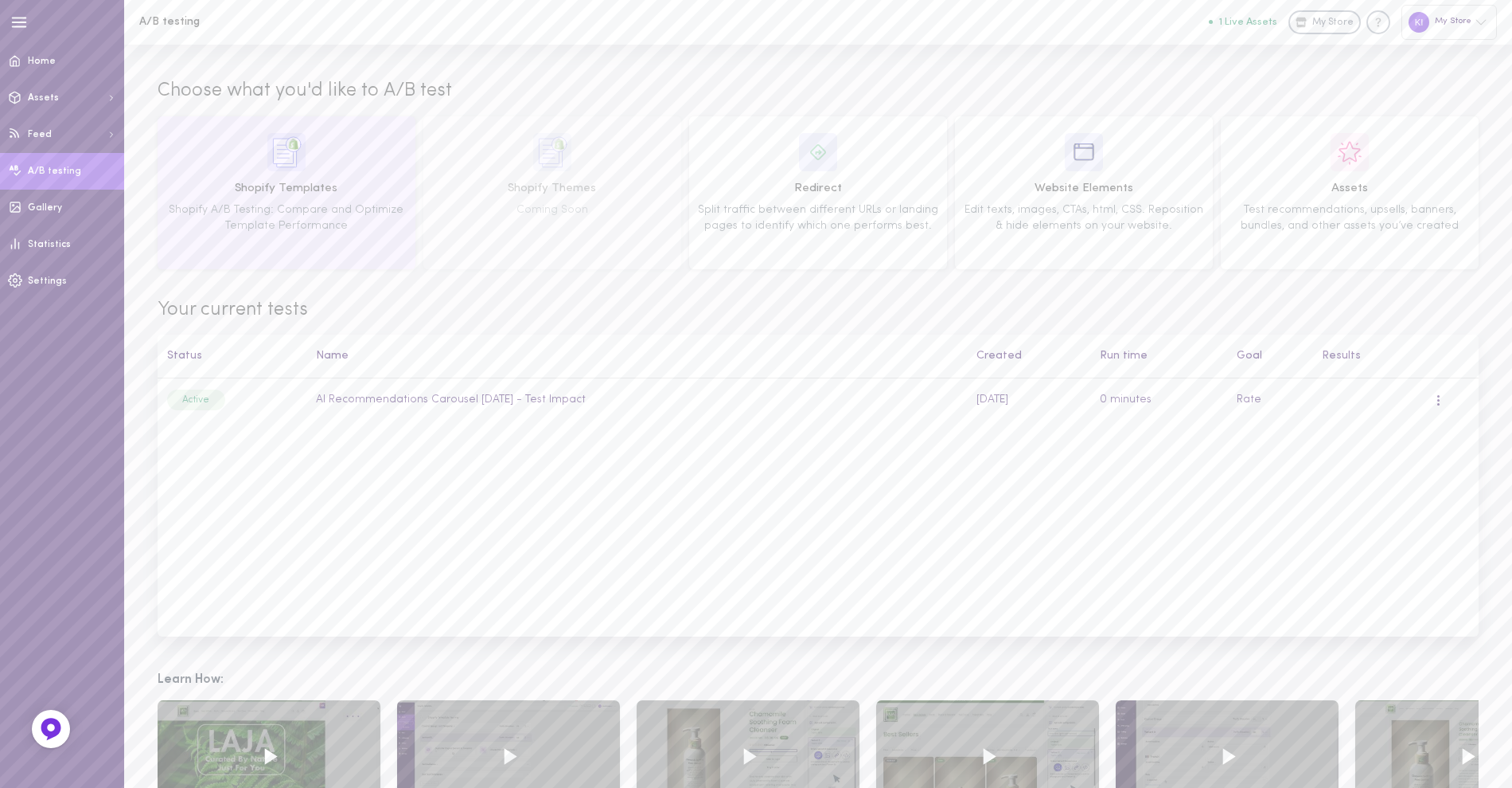
click at [302, 191] on span "Shopify Templates" at bounding box center [287, 188] width 247 height 17
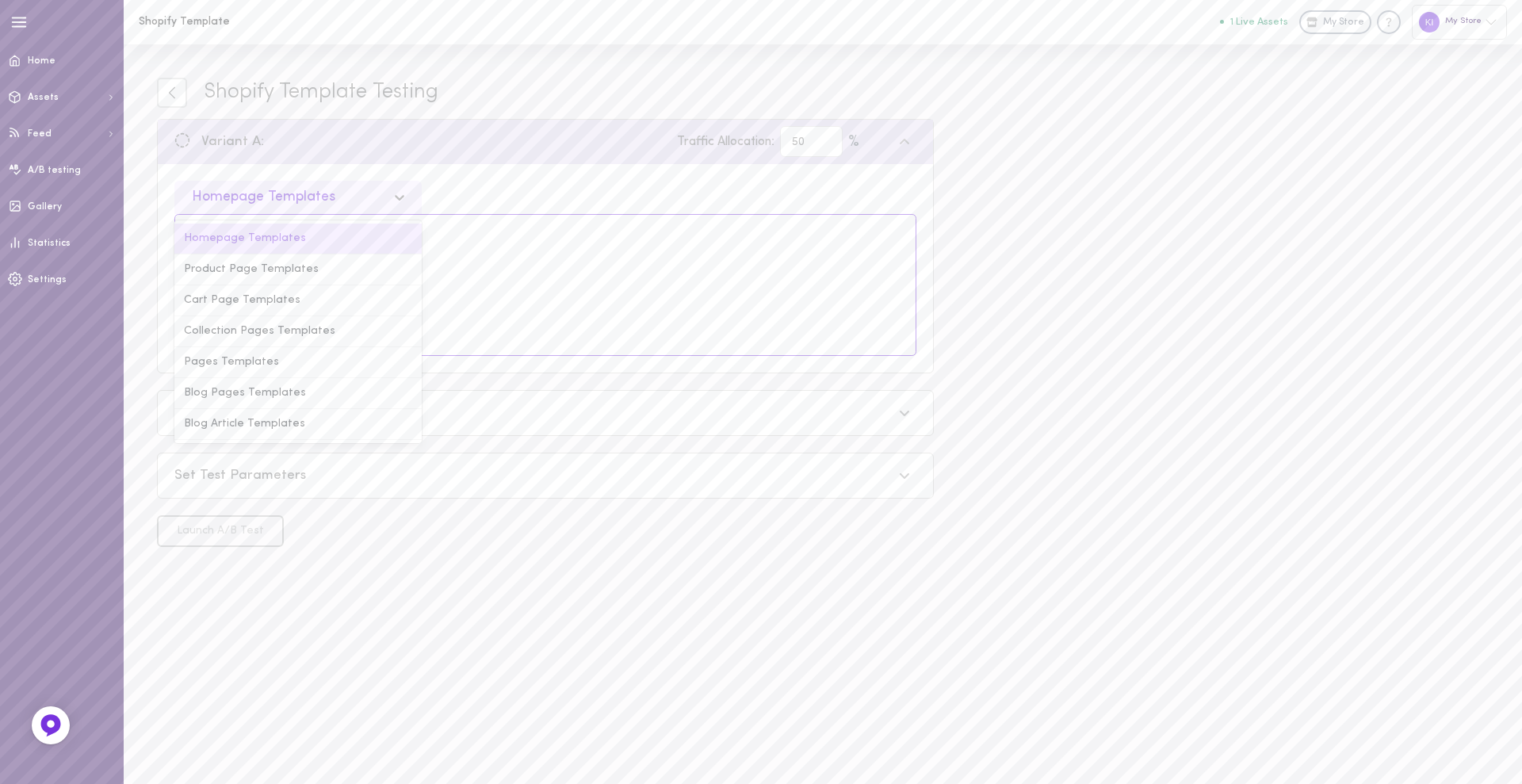
click at [341, 196] on div "Homepage Templates" at bounding box center [285, 197] width 202 height 15
click at [322, 266] on div "Product Page Templates" at bounding box center [298, 270] width 248 height 31
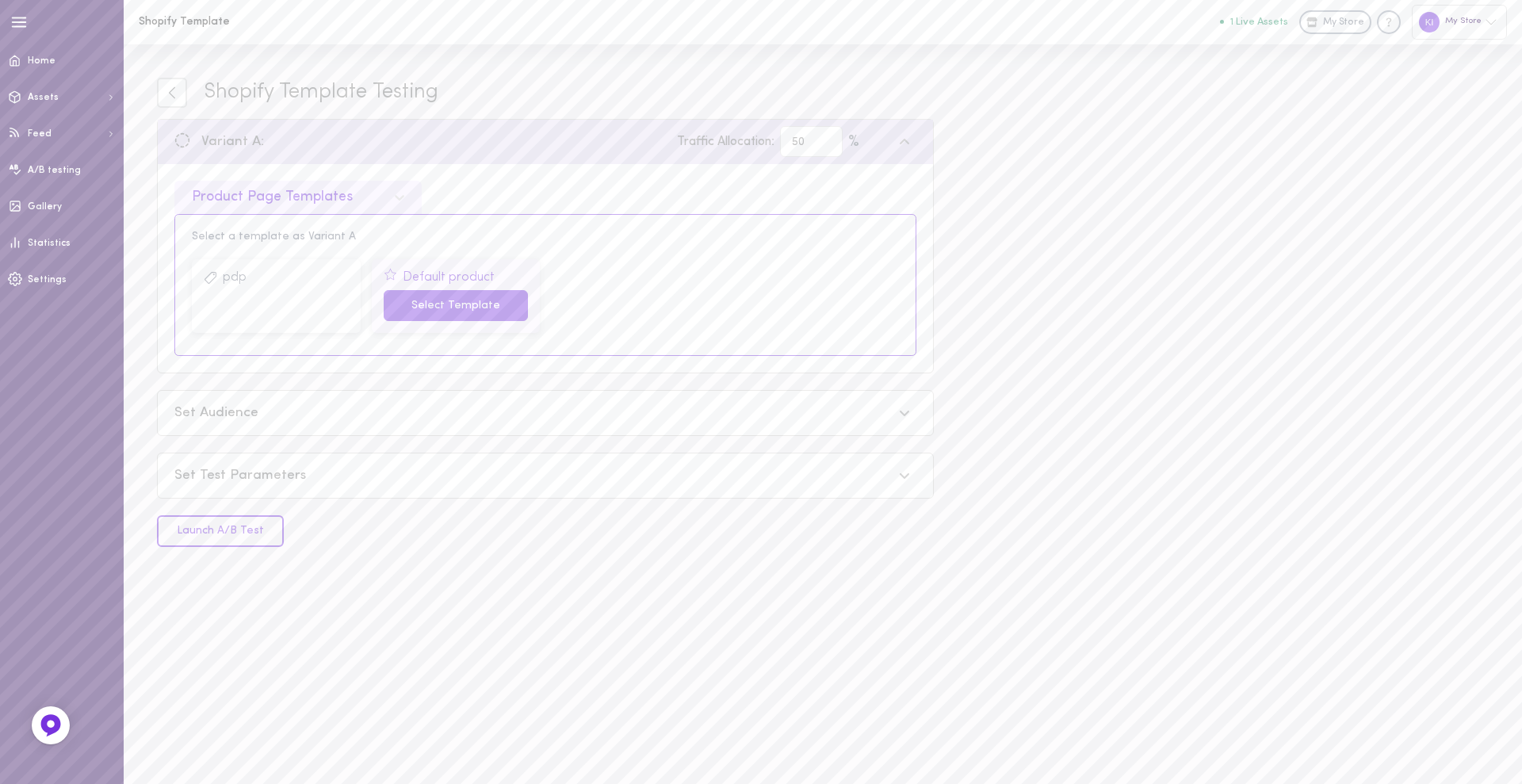
click at [413, 309] on button "Select Template" at bounding box center [456, 305] width 145 height 31
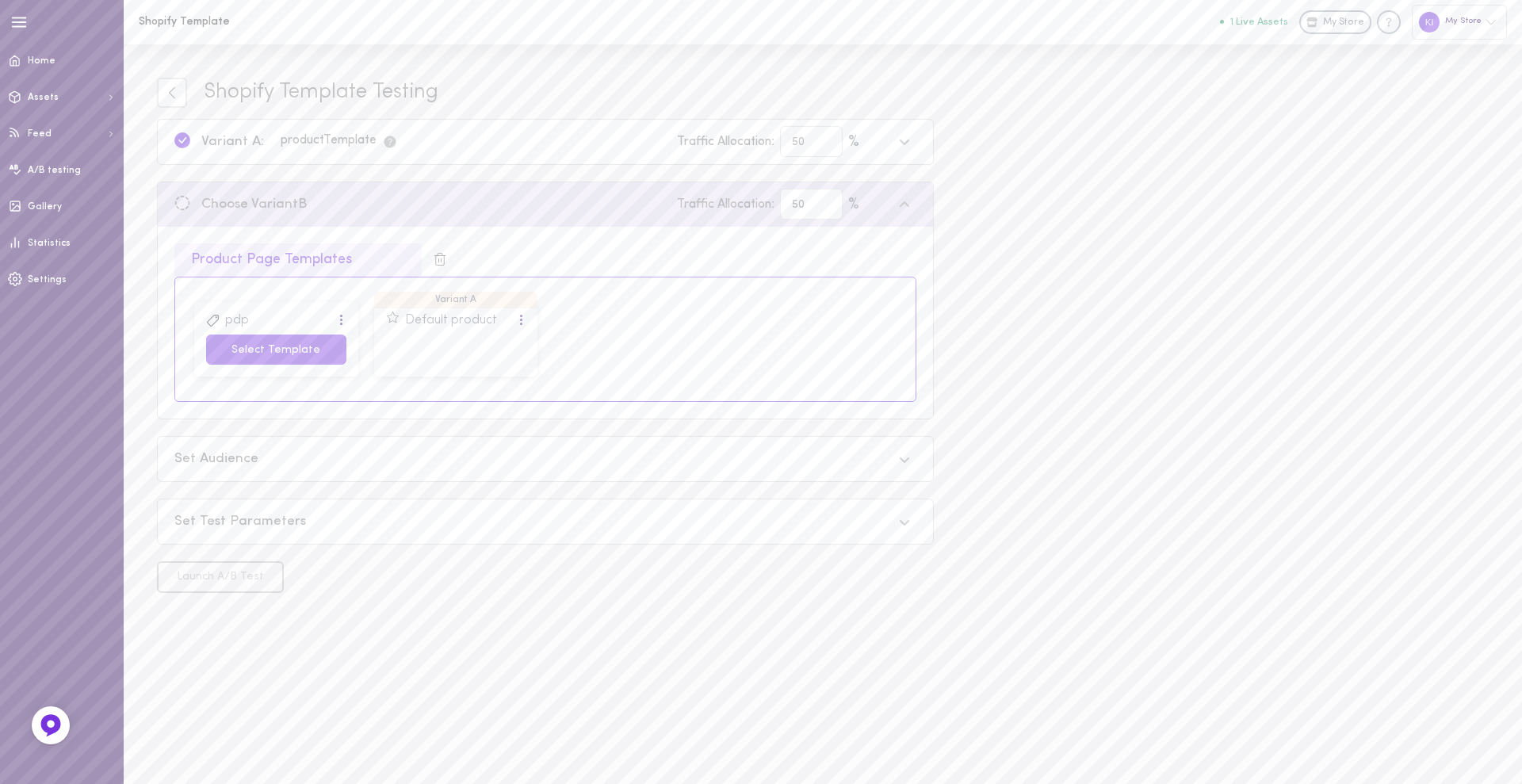
click at [258, 352] on button "Select Template" at bounding box center [276, 350] width 140 height 31
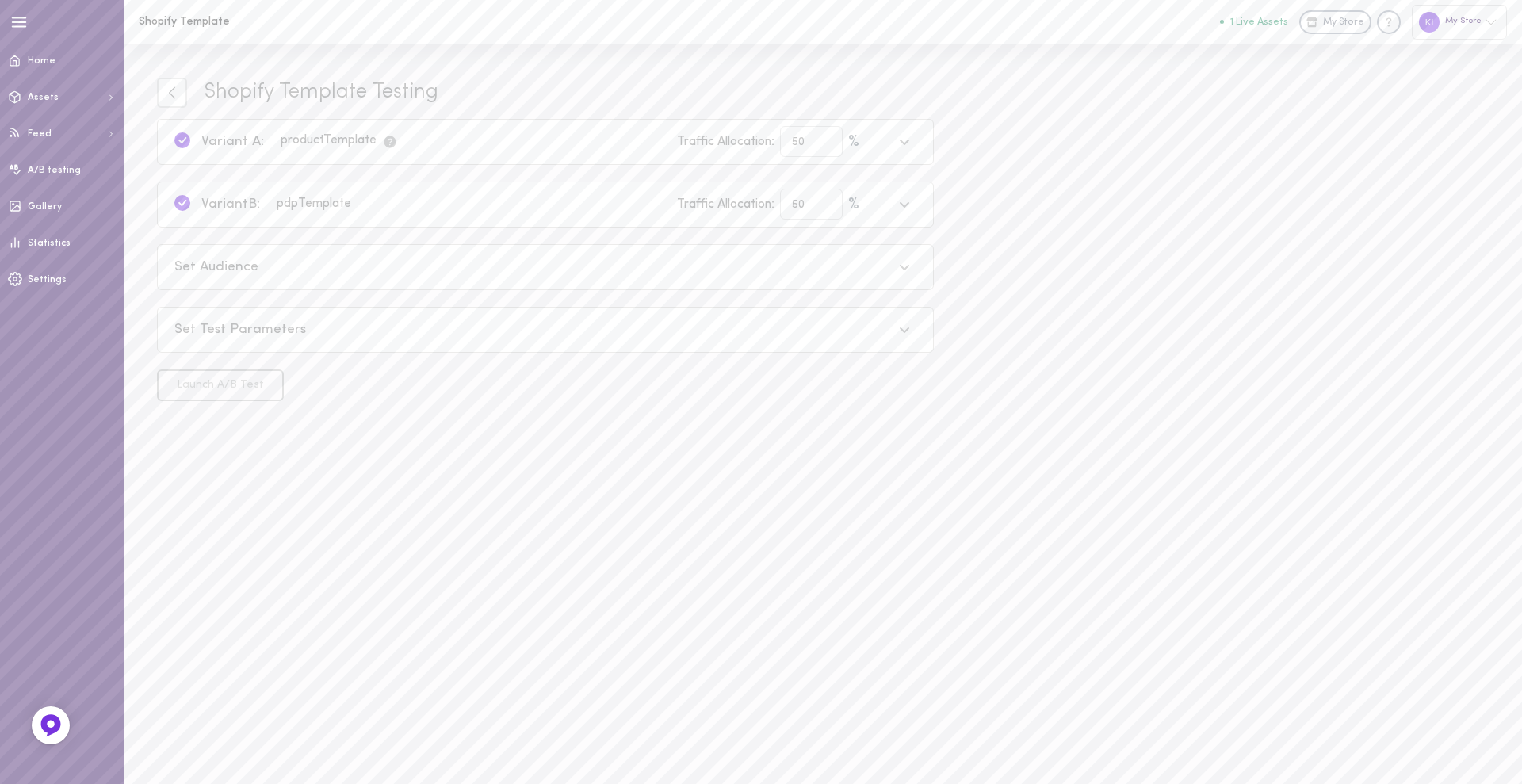
click at [285, 271] on div "Set Audience" at bounding box center [533, 267] width 718 height 20
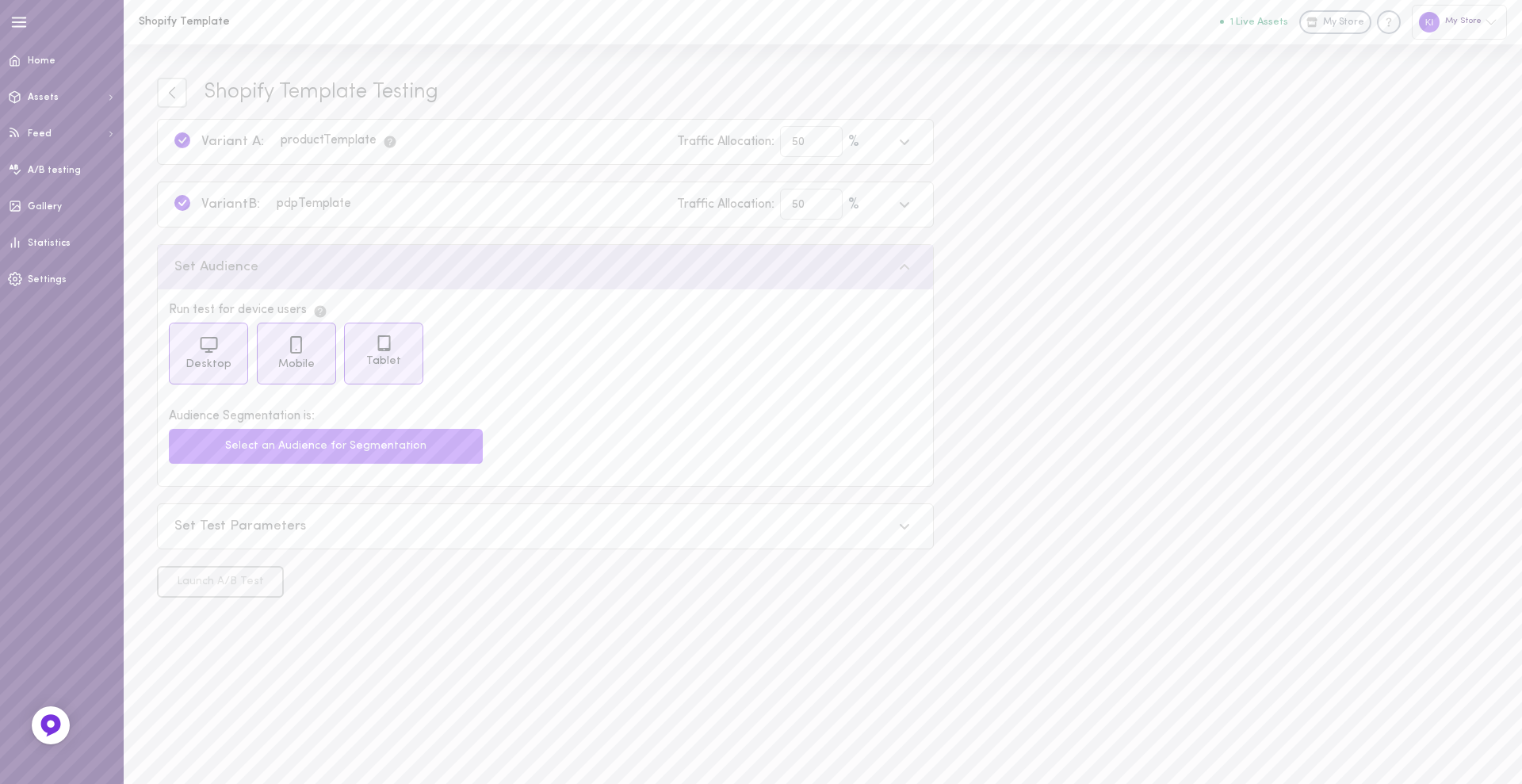
click at [357, 459] on button "Select an Audience for Segmentation" at bounding box center [325, 446] width 314 height 35
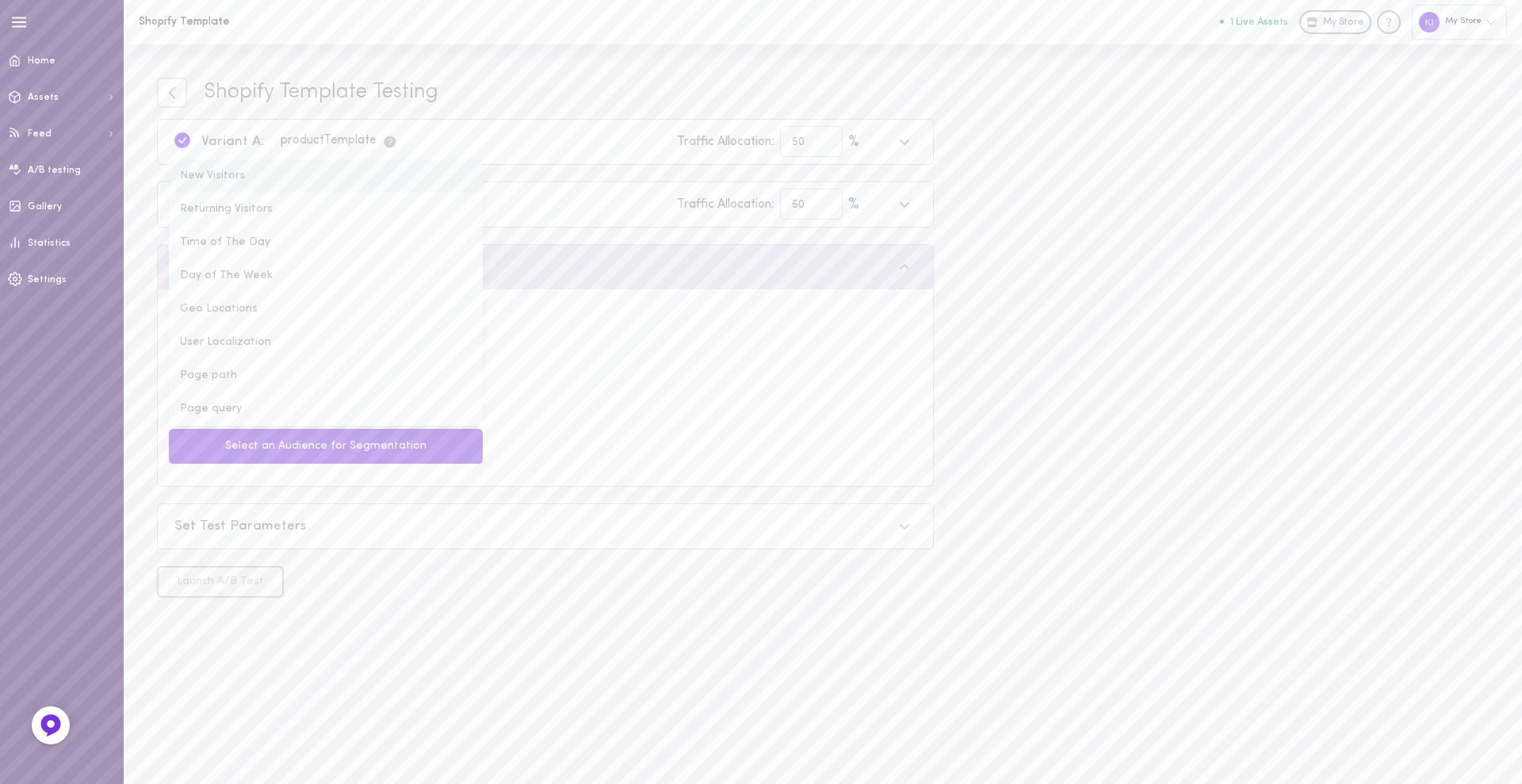
click at [302, 171] on li "New Visitors" at bounding box center [325, 175] width 314 height 34
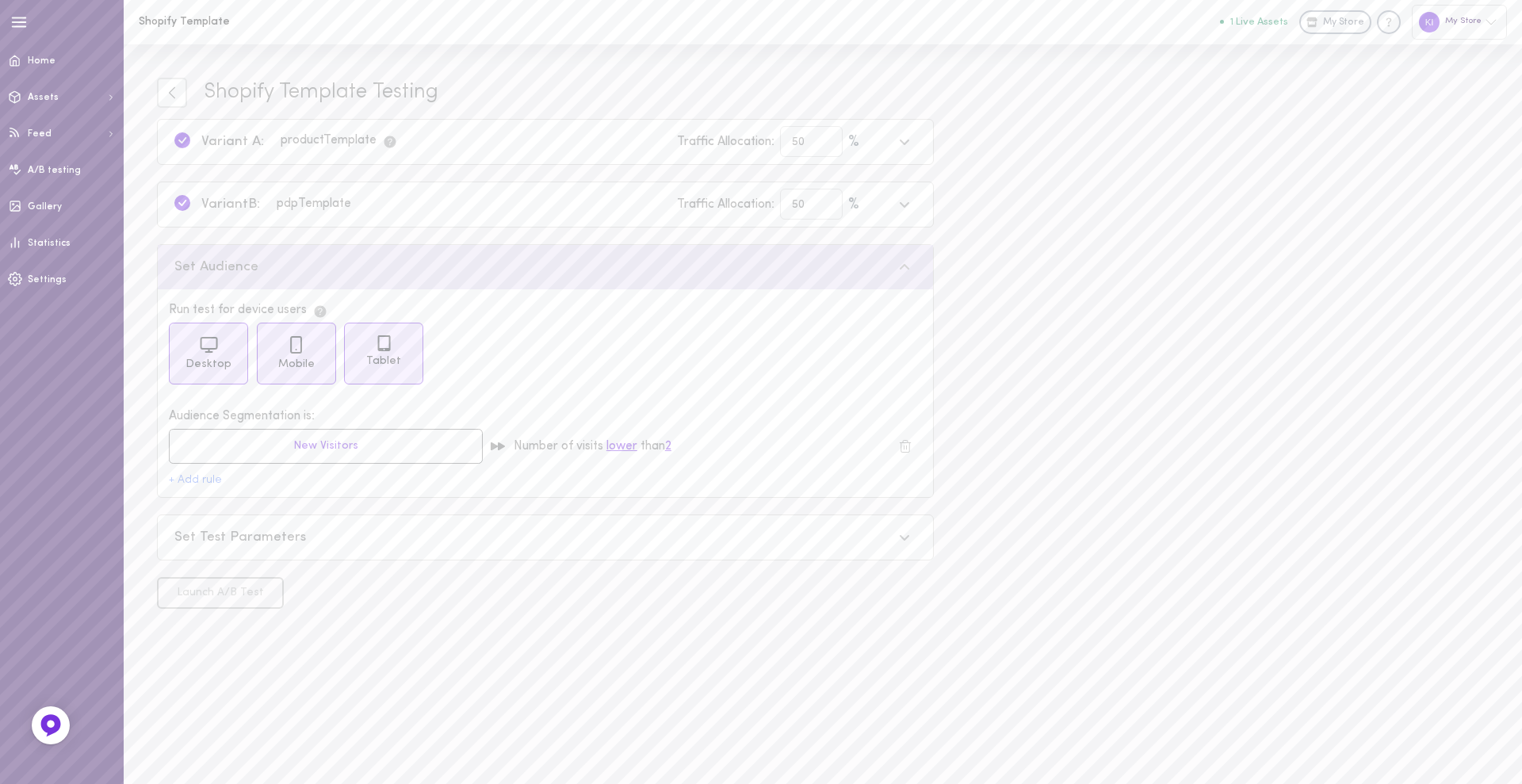
click at [314, 546] on div "Set Test Parameters" at bounding box center [533, 537] width 718 height 20
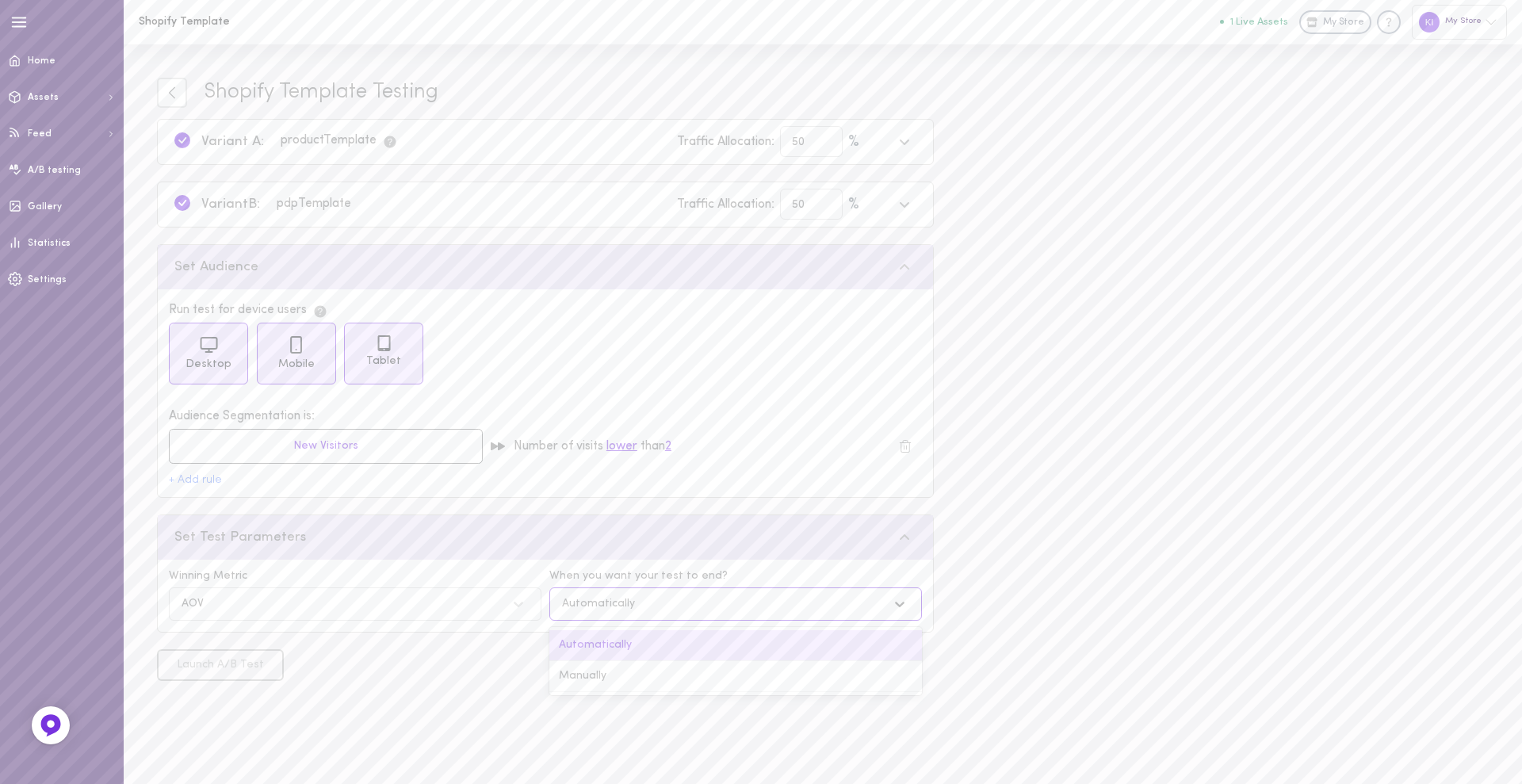
click at [615, 591] on div "Automatically" at bounding box center [735, 603] width 372 height 34
click at [607, 675] on div "Manually" at bounding box center [735, 677] width 372 height 31
click at [704, 597] on input "[DATE]" at bounding box center [755, 603] width 159 height 31
click at [779, 552] on div "28 29 30 1 2 3 4" at bounding box center [760, 561] width 157 height 22
click at [781, 547] on div "25" at bounding box center [783, 539] width 19 height 19
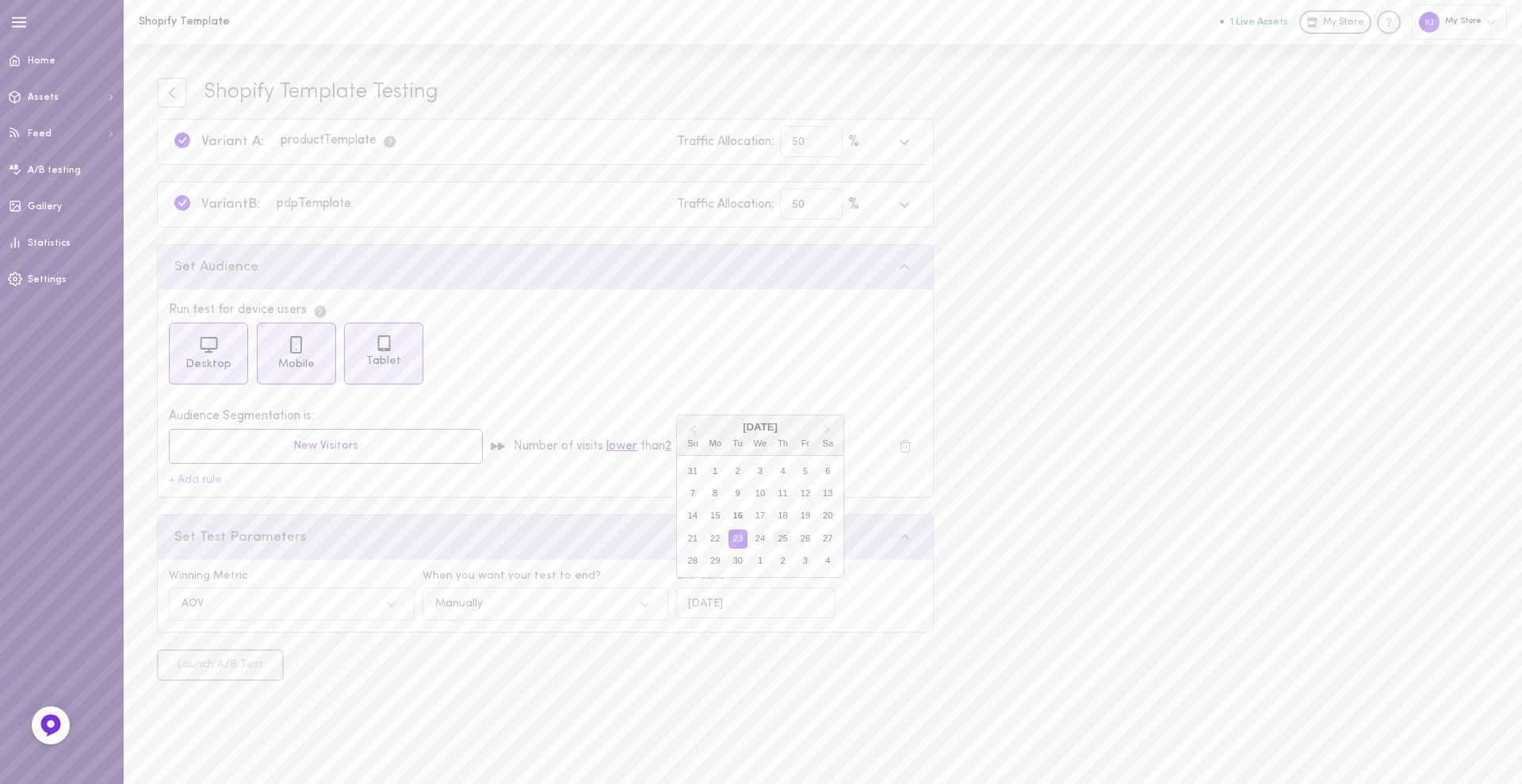
type input "[DATE]"
click at [346, 603] on div "AOV" at bounding box center [276, 603] width 205 height 15
click at [261, 691] on div "CVR" at bounding box center [292, 677] width 246 height 31
click at [1212, 223] on div "Shopify Template Testing Variant A: product Template Traffic Allocation: 50 % V…" at bounding box center [823, 414] width 1398 height 739
